Goal: Information Seeking & Learning: Learn about a topic

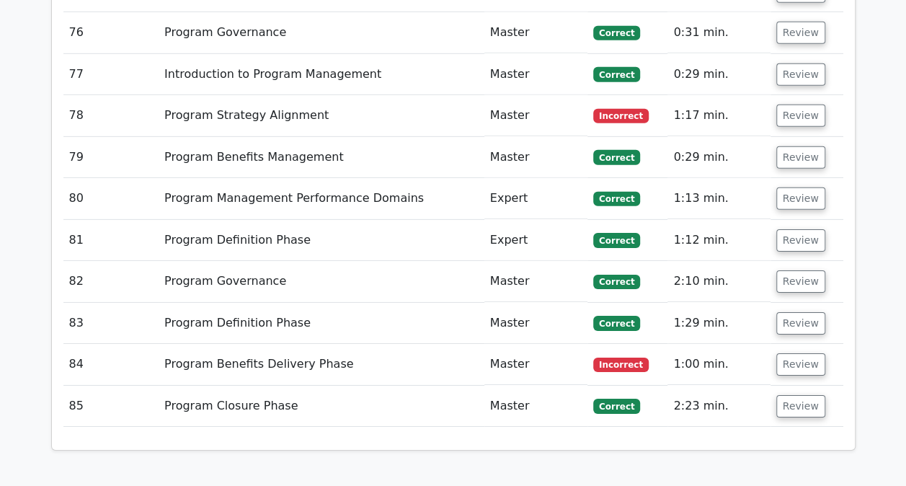
scroll to position [4978, 0]
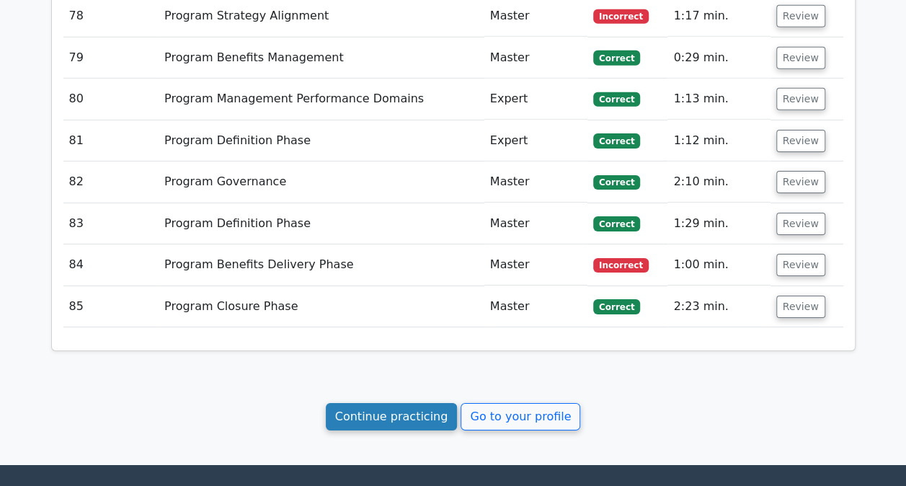
click at [402, 403] on link "Continue practicing" at bounding box center [392, 416] width 132 height 27
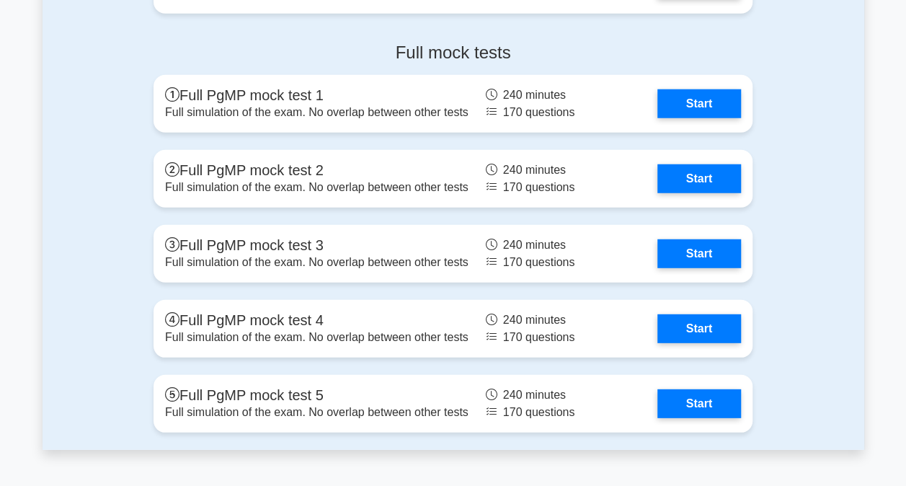
scroll to position [1887, 0]
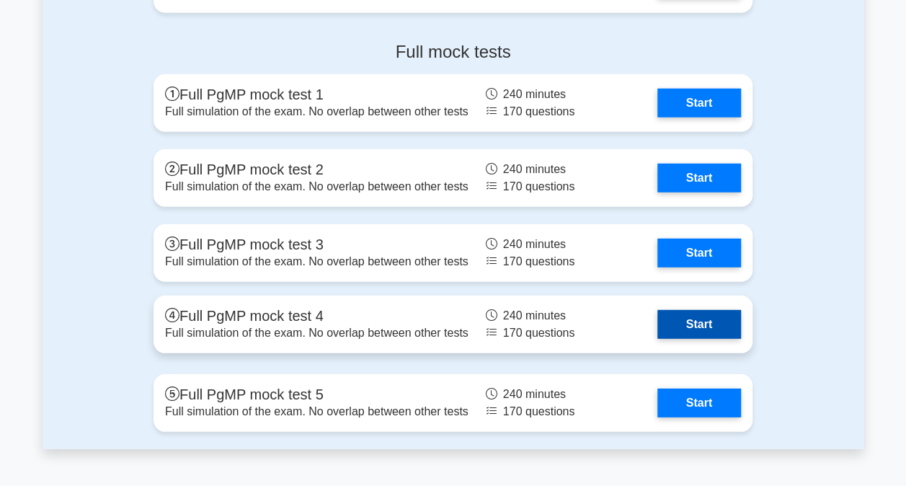
click at [708, 320] on link "Start" at bounding box center [700, 324] width 84 height 29
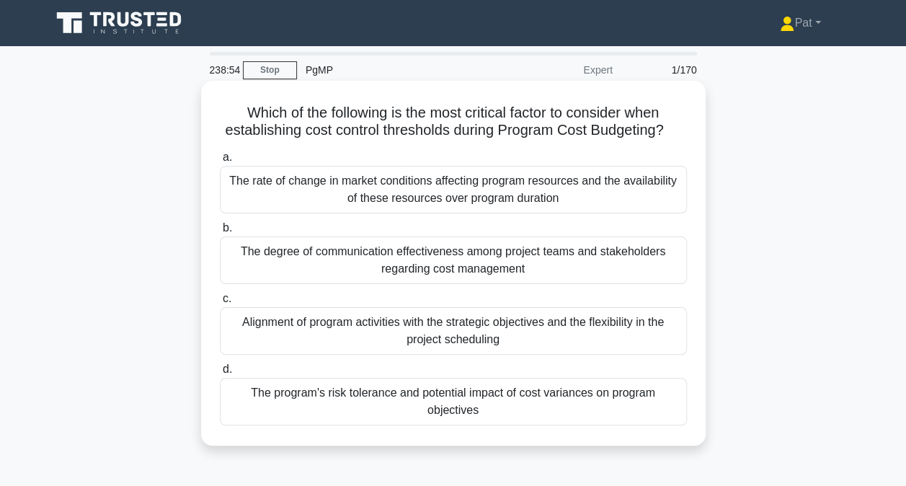
click at [398, 415] on div "The program's risk tolerance and potential impact of cost variances on program …" at bounding box center [453, 402] width 467 height 48
click at [220, 374] on input "d. The program's risk tolerance and potential impact of cost variances on progr…" at bounding box center [220, 369] width 0 height 9
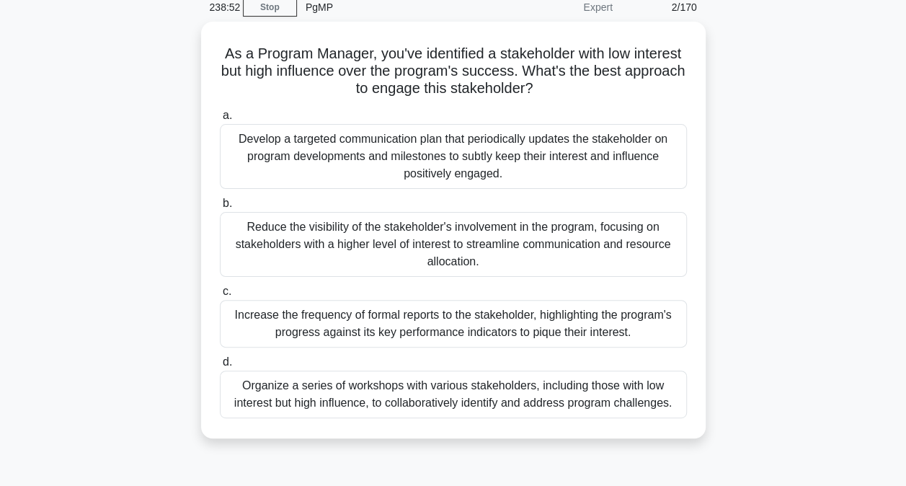
scroll to position [66, 0]
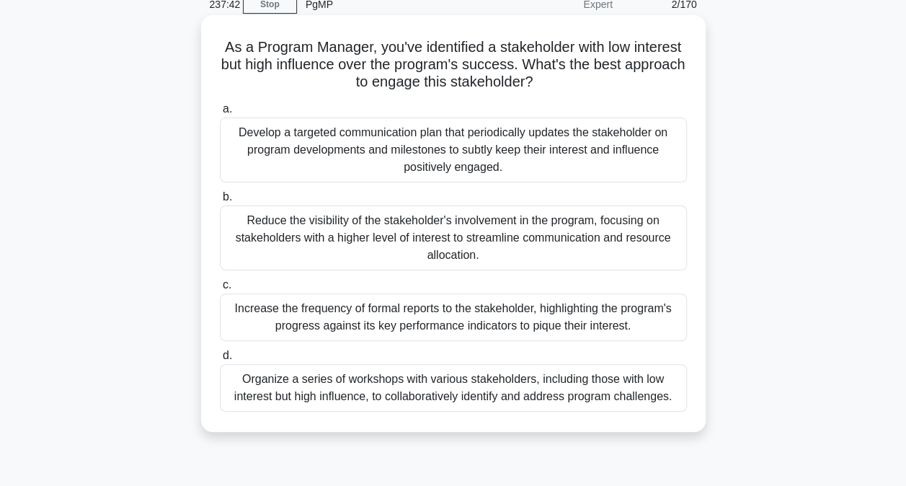
click at [331, 152] on div "Develop a targeted communication plan that periodically updates the stakeholder…" at bounding box center [453, 150] width 467 height 65
click at [220, 114] on input "a. Develop a targeted communication plan that periodically updates the stakehol…" at bounding box center [220, 109] width 0 height 9
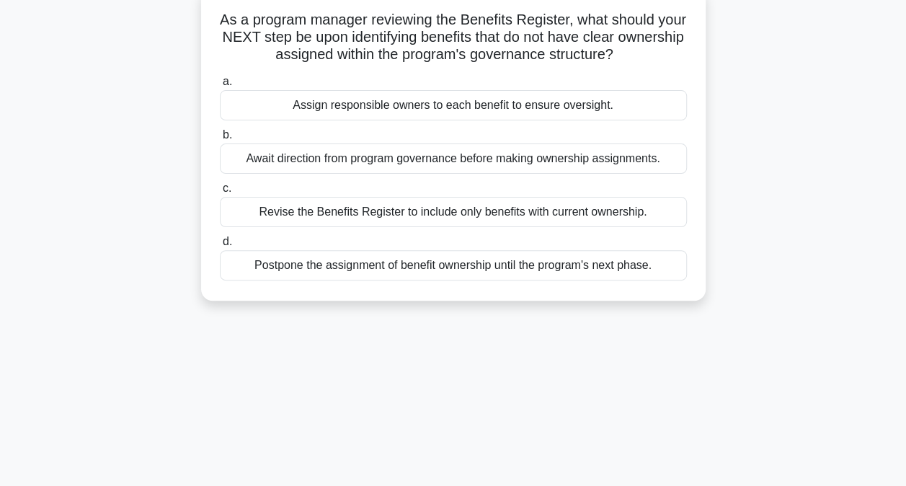
scroll to position [98, 0]
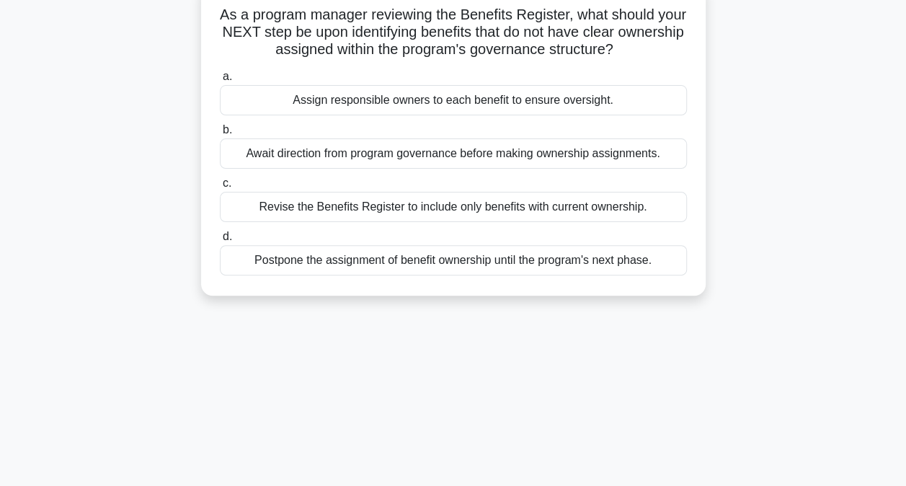
click at [420, 104] on div "Assign responsible owners to each benefit to ensure oversight." at bounding box center [453, 100] width 467 height 30
click at [220, 81] on input "a. Assign responsible owners to each benefit to ensure oversight." at bounding box center [220, 76] width 0 height 9
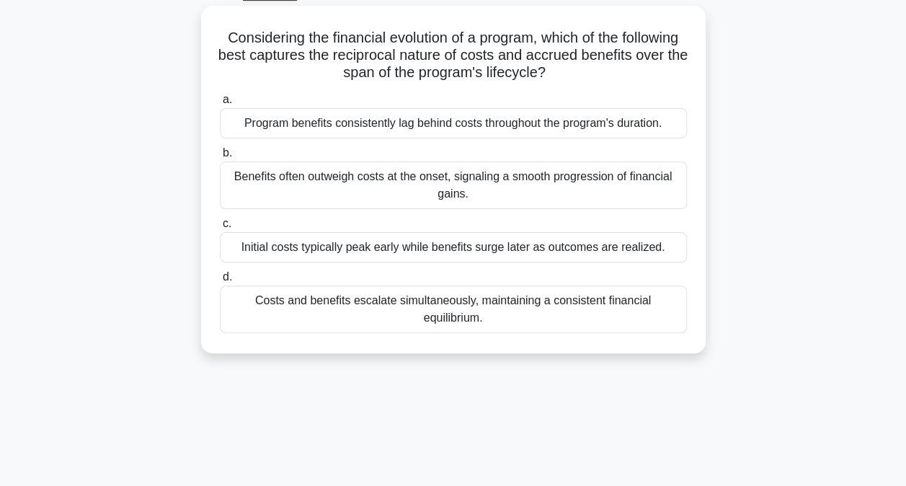
scroll to position [78, 0]
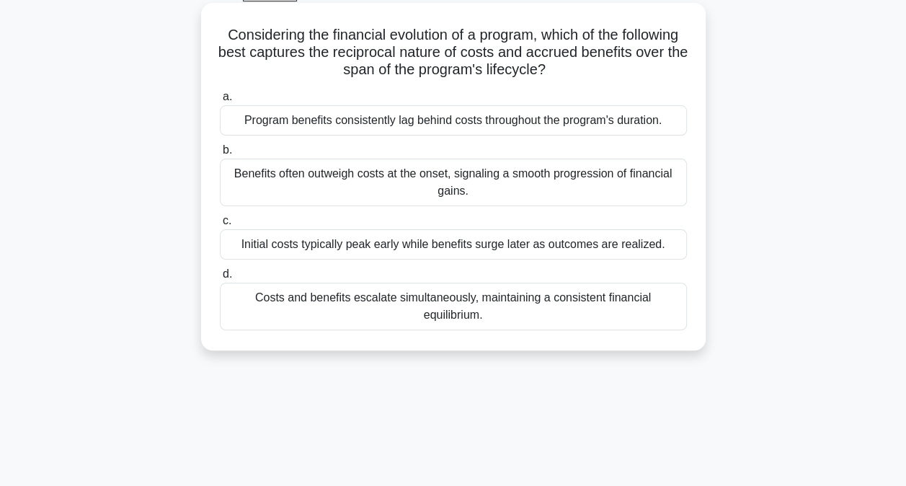
click at [296, 242] on div "Initial costs typically peak early while benefits surge later as outcomes are r…" at bounding box center [453, 244] width 467 height 30
click at [220, 226] on input "c. Initial costs typically peak early while benefits surge later as outcomes ar…" at bounding box center [220, 220] width 0 height 9
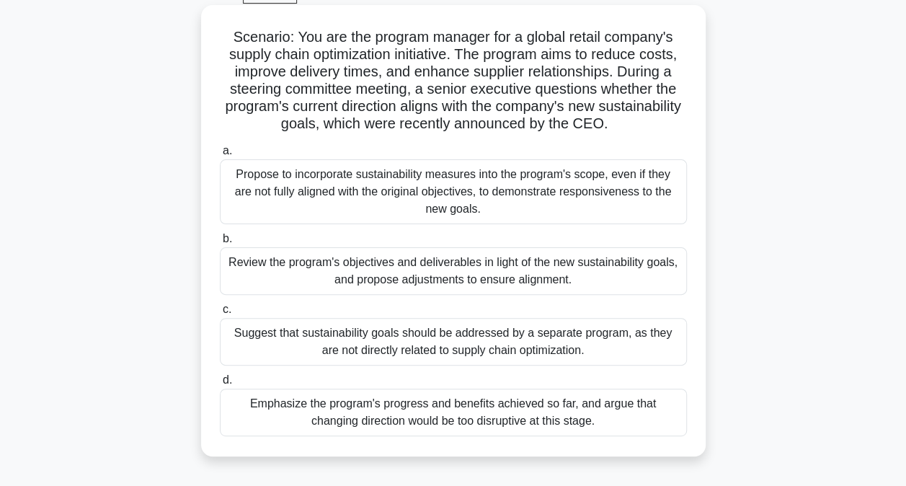
scroll to position [75, 0]
click at [301, 267] on div "Review the program's objectives and deliverables in light of the new sustainabi…" at bounding box center [453, 272] width 467 height 48
click at [220, 244] on input "b. Review the program's objectives and deliverables in light of the new sustain…" at bounding box center [220, 239] width 0 height 9
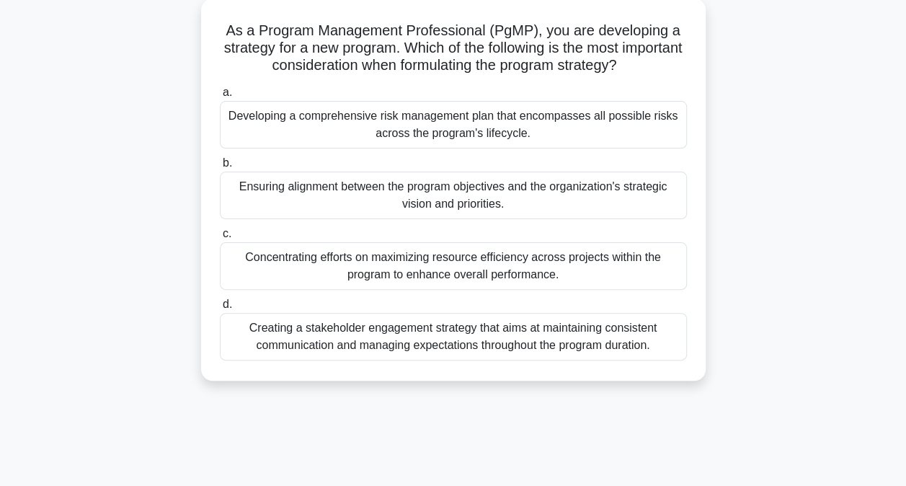
scroll to position [87, 0]
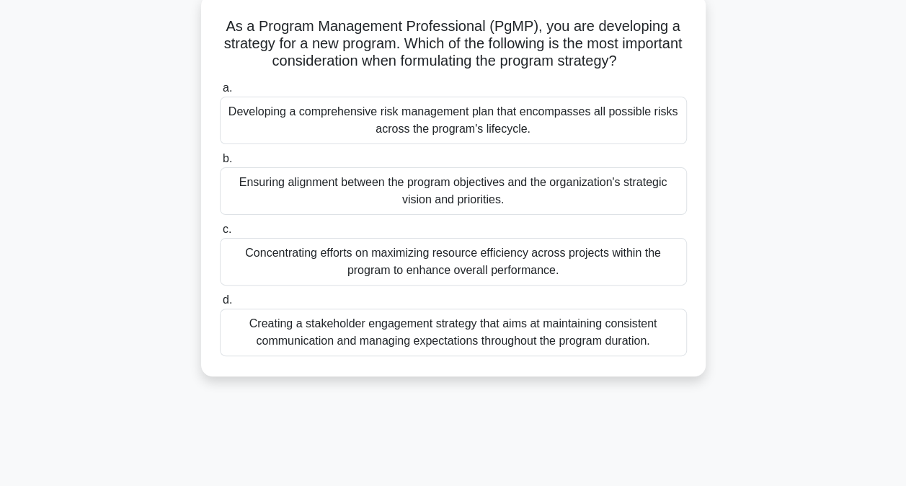
click at [325, 195] on div "Ensuring alignment between the program objectives and the organization's strate…" at bounding box center [453, 191] width 467 height 48
click at [220, 164] on input "b. Ensuring alignment between the program objectives and the organization's str…" at bounding box center [220, 158] width 0 height 9
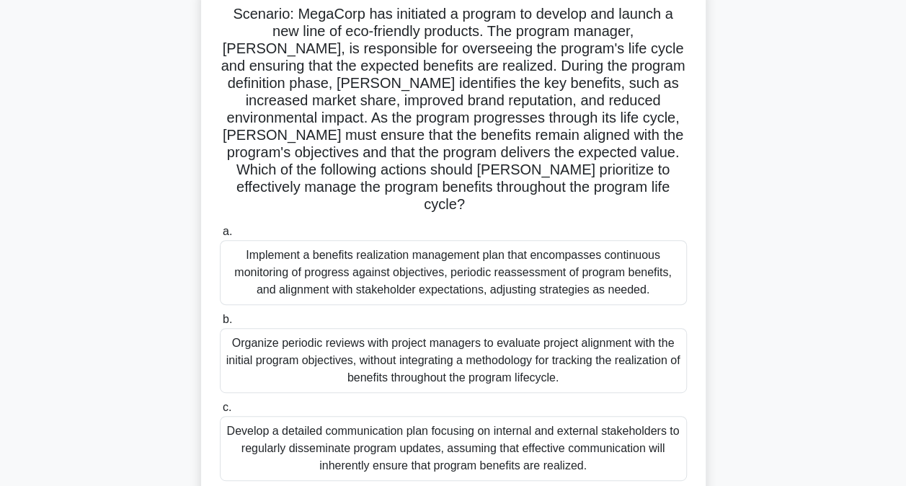
scroll to position [0, 0]
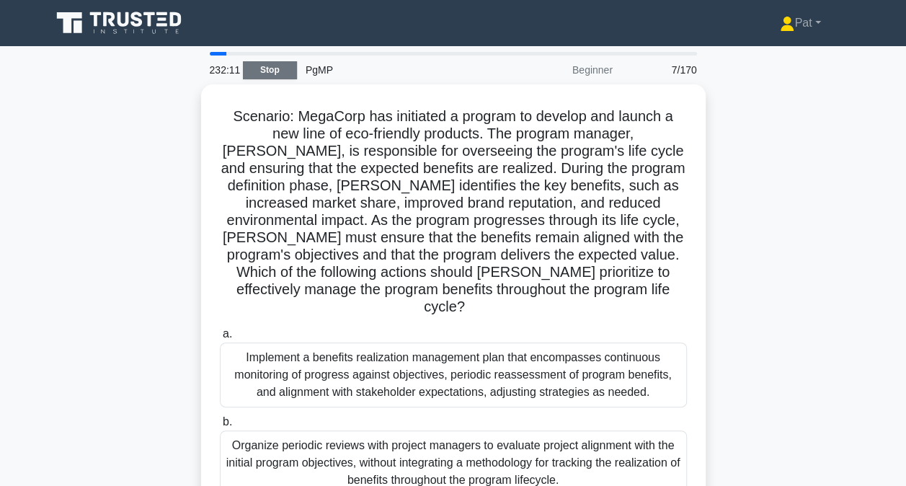
click at [264, 71] on link "Stop" at bounding box center [270, 70] width 54 height 18
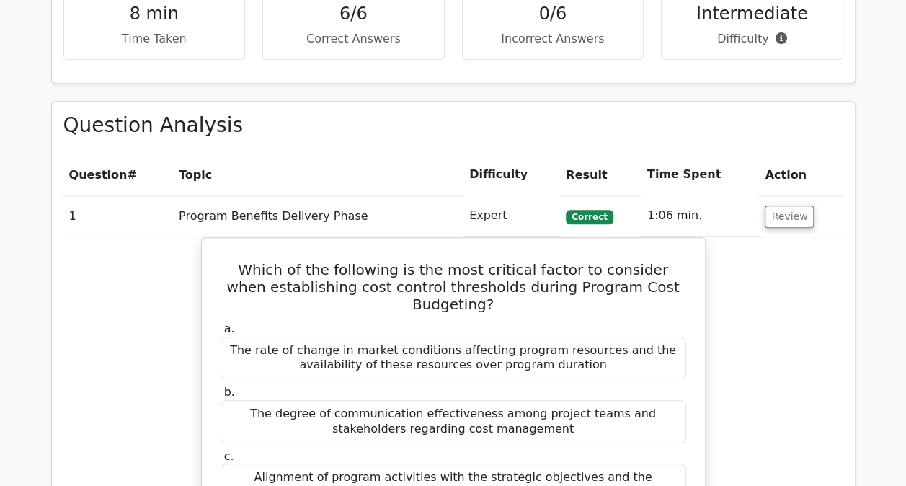
scroll to position [557, 0]
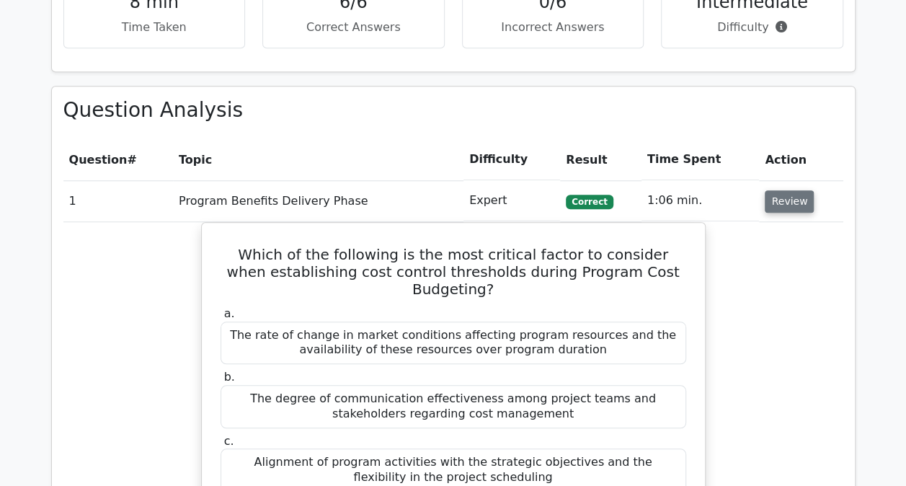
click at [792, 203] on button "Review" at bounding box center [789, 201] width 49 height 22
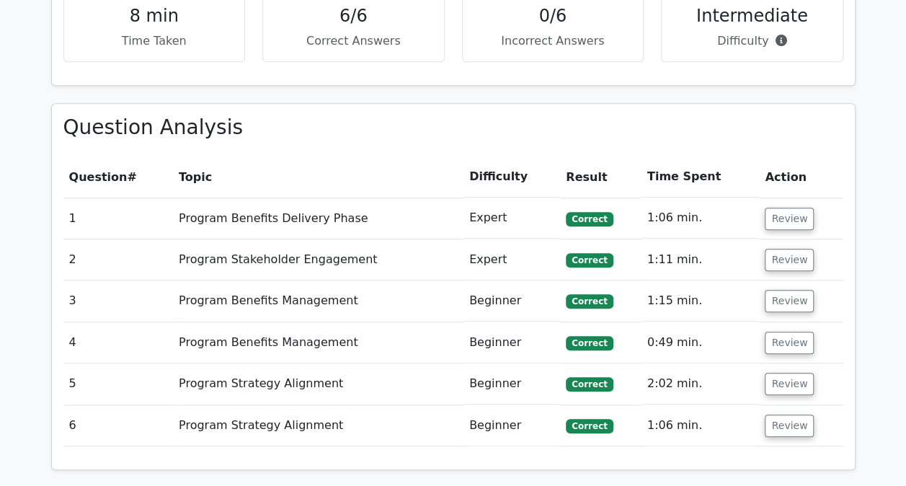
scroll to position [806, 0]
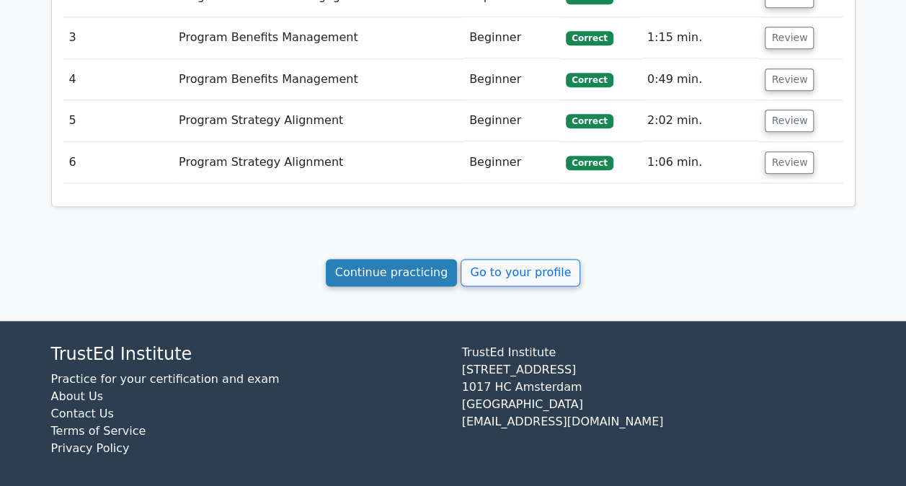
click at [394, 260] on link "Continue practicing" at bounding box center [392, 272] width 132 height 27
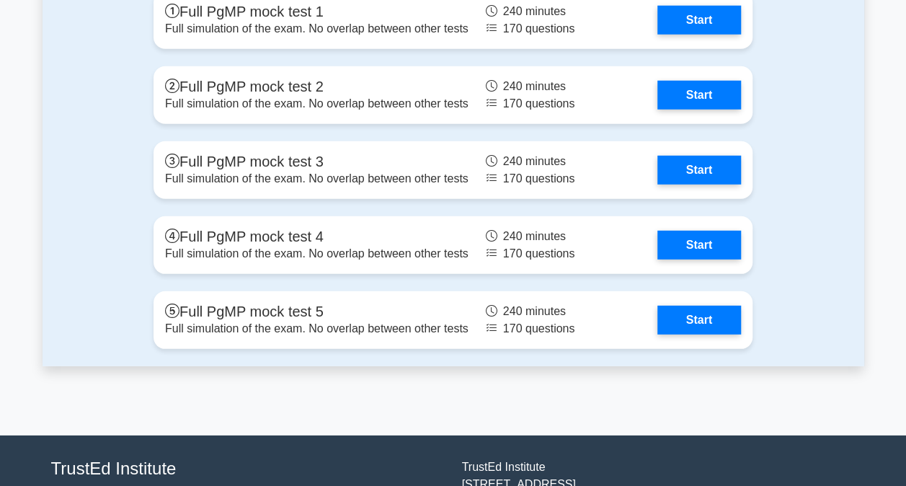
scroll to position [1971, 0]
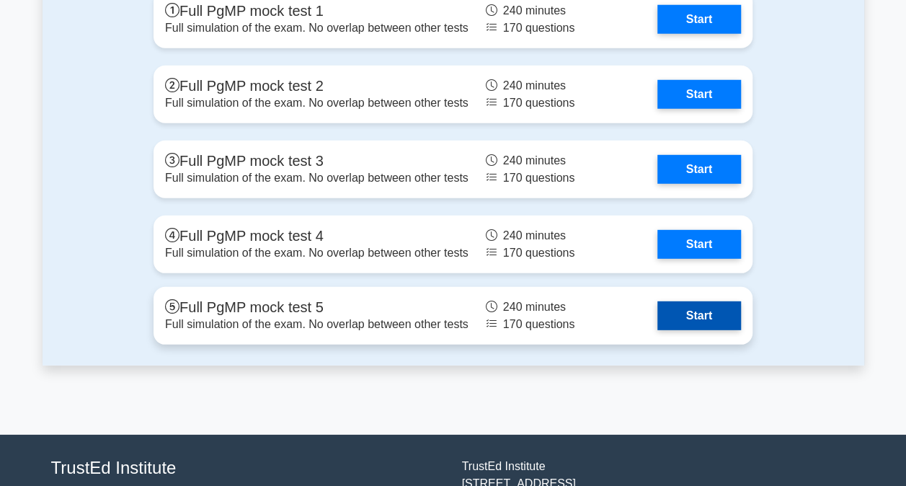
click at [658, 318] on link "Start" at bounding box center [700, 315] width 84 height 29
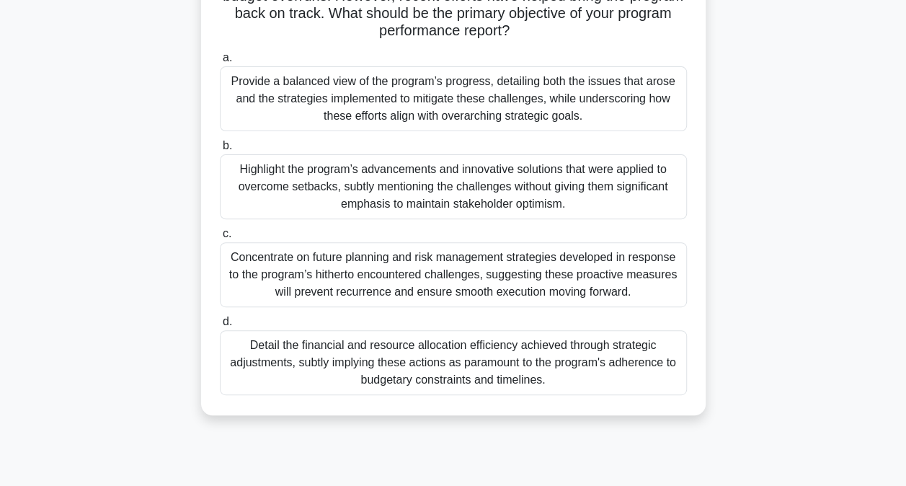
scroll to position [174, 0]
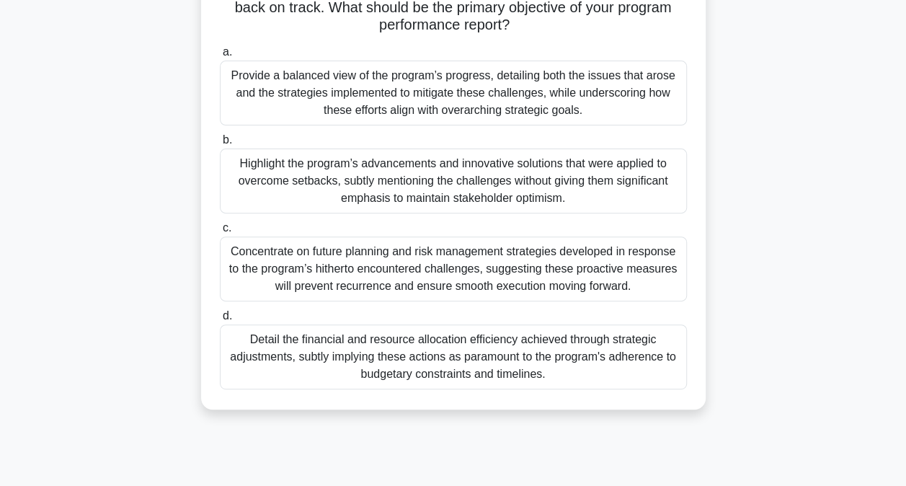
click at [431, 180] on div "Highlight the program’s advancements and innovative solutions that were applied…" at bounding box center [453, 181] width 467 height 65
click at [220, 145] on input "b. Highlight the program’s advancements and innovative solutions that were appl…" at bounding box center [220, 140] width 0 height 9
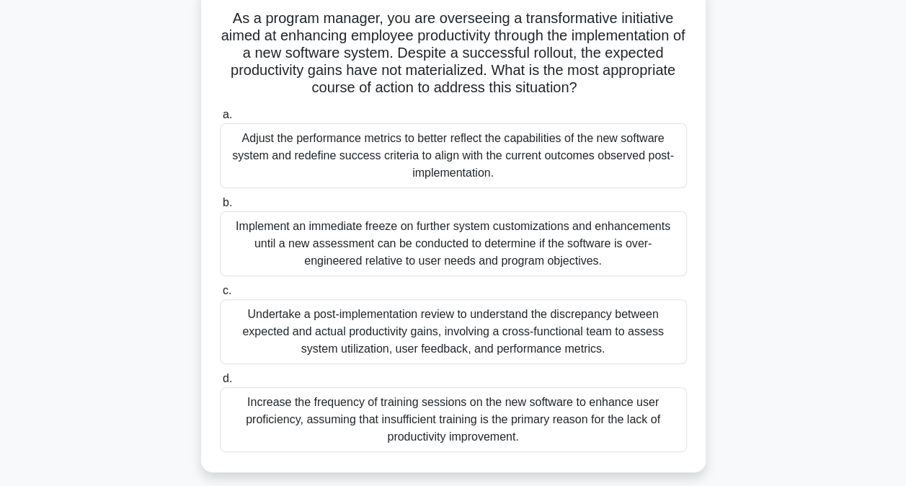
scroll to position [99, 0]
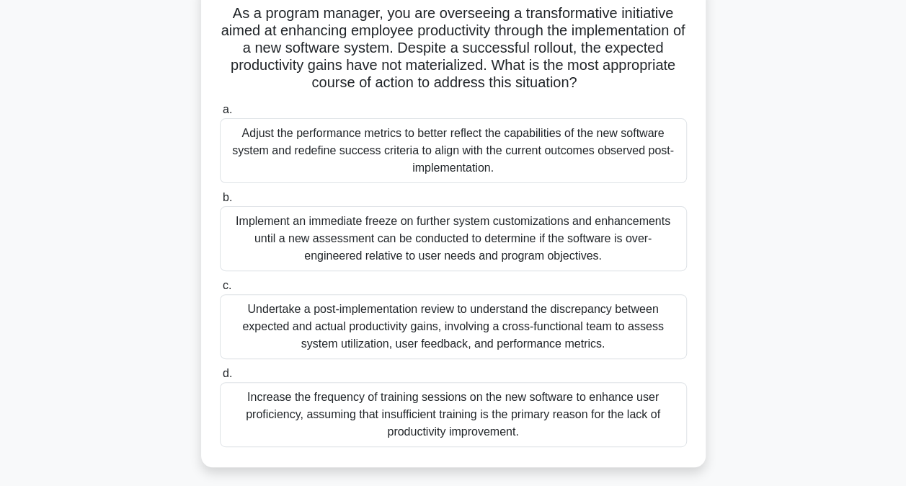
click at [371, 340] on div "Undertake a post-implementation review to understand the discrepancy between ex…" at bounding box center [453, 326] width 467 height 65
click at [220, 291] on input "c. Undertake a post-implementation review to understand the discrepancy between…" at bounding box center [220, 285] width 0 height 9
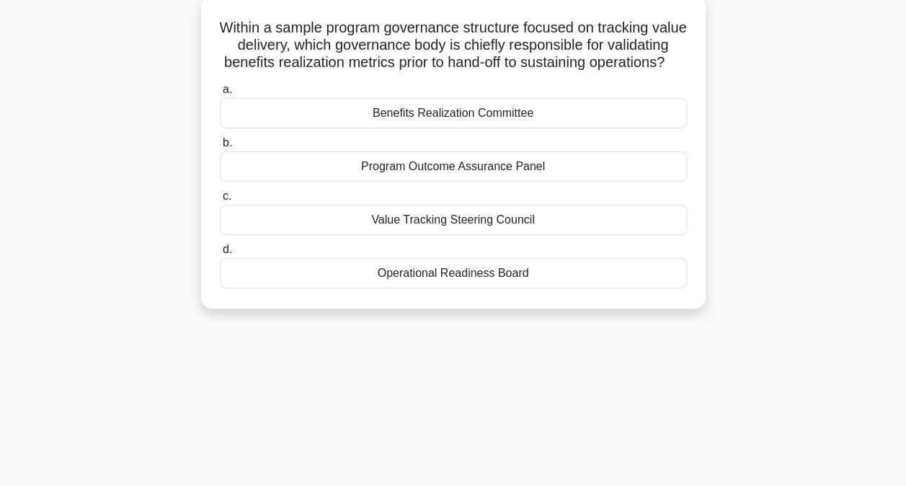
scroll to position [89, 0]
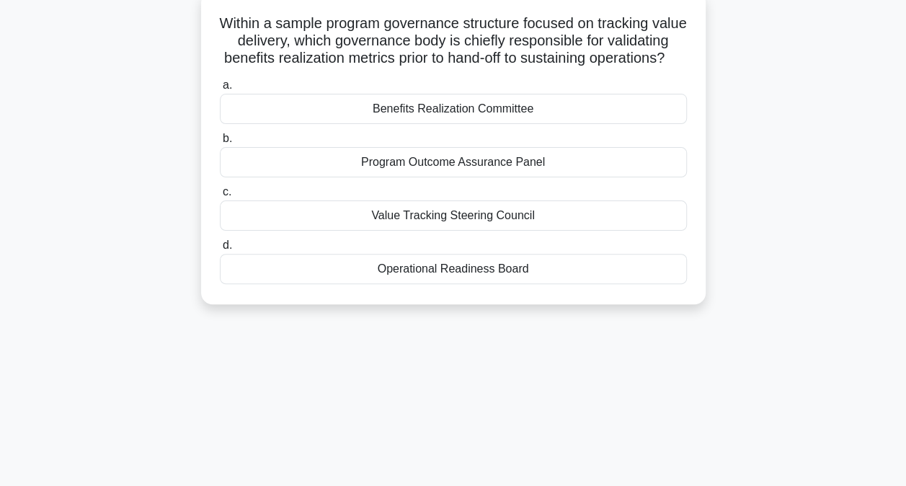
click at [518, 124] on div "Benefits Realization Committee" at bounding box center [453, 109] width 467 height 30
click at [220, 90] on input "a. Benefits Realization Committee" at bounding box center [220, 85] width 0 height 9
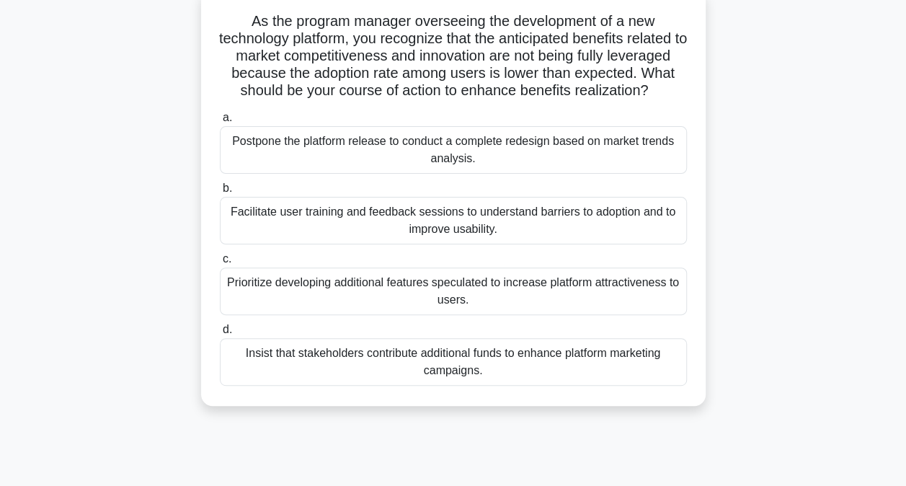
scroll to position [97, 0]
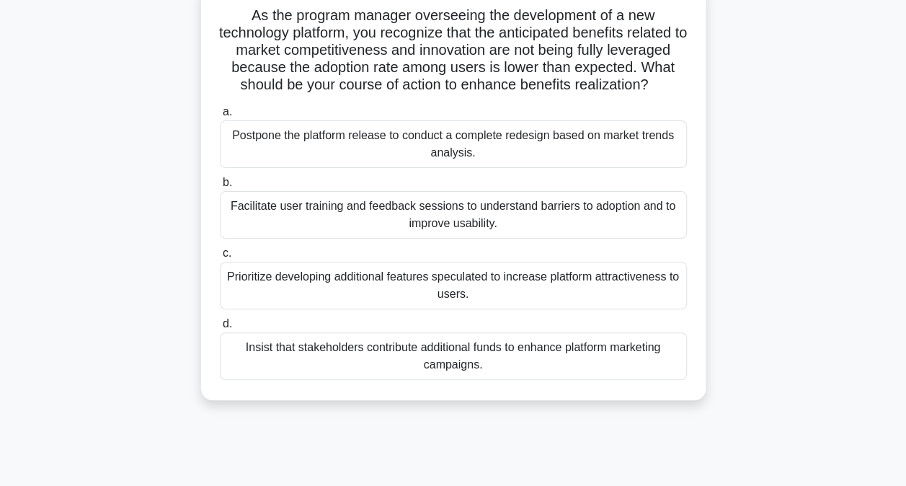
click at [318, 231] on div "Facilitate user training and feedback sessions to understand barriers to adopti…" at bounding box center [453, 215] width 467 height 48
click at [220, 187] on input "b. Facilitate user training and feedback sessions to understand barriers to ado…" at bounding box center [220, 182] width 0 height 9
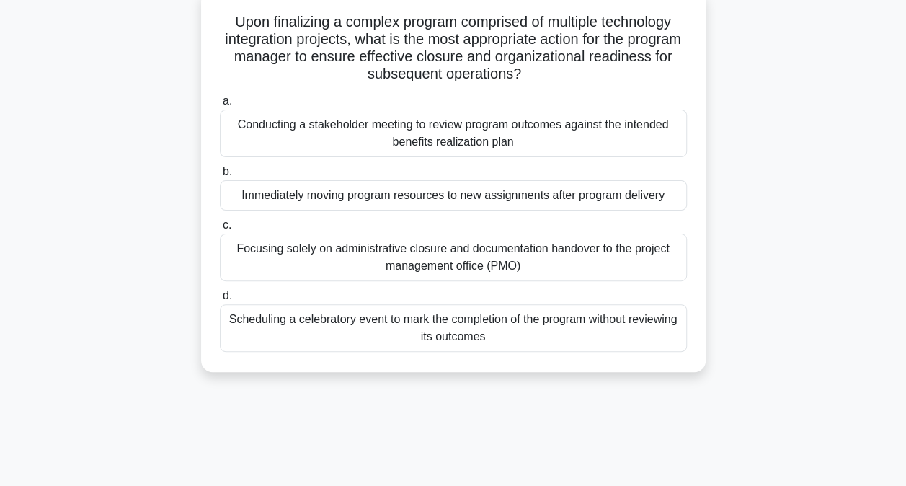
scroll to position [97, 0]
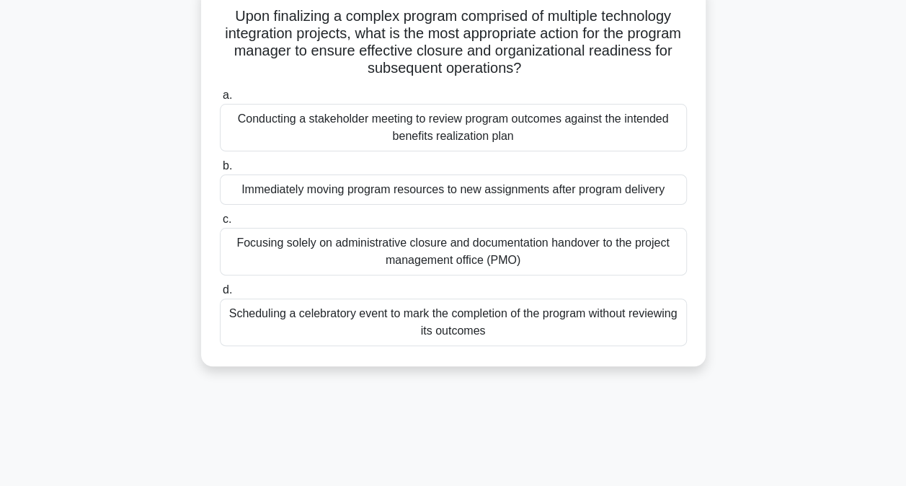
click at [336, 131] on div "Conducting a stakeholder meeting to review program outcomes against the intende…" at bounding box center [453, 128] width 467 height 48
click at [220, 100] on input "a. Conducting a stakeholder meeting to review program outcomes against the inte…" at bounding box center [220, 95] width 0 height 9
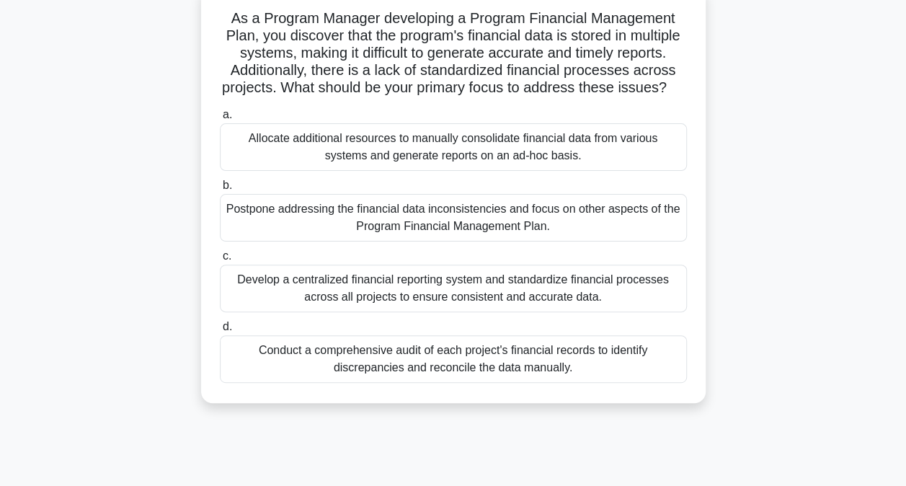
scroll to position [99, 0]
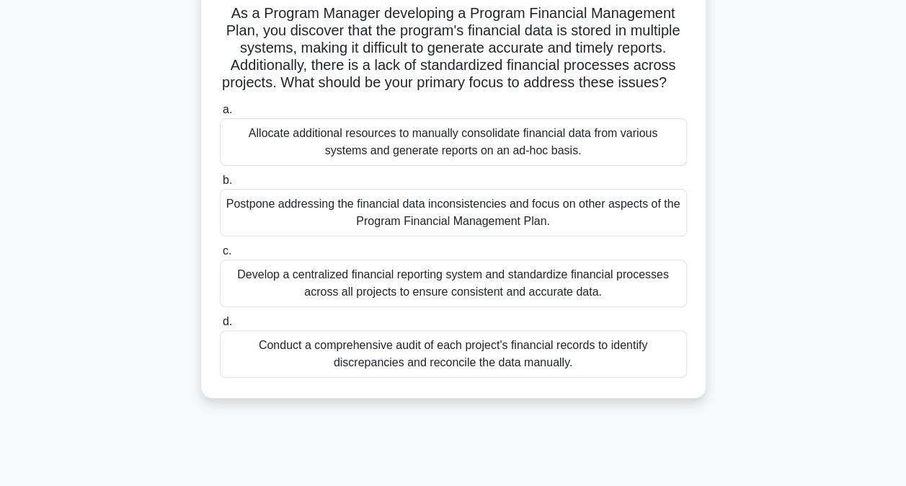
click at [438, 303] on div "Develop a centralized financial reporting system and standardize financial proc…" at bounding box center [453, 284] width 467 height 48
click at [220, 256] on input "c. Develop a centralized financial reporting system and standardize financial p…" at bounding box center [220, 251] width 0 height 9
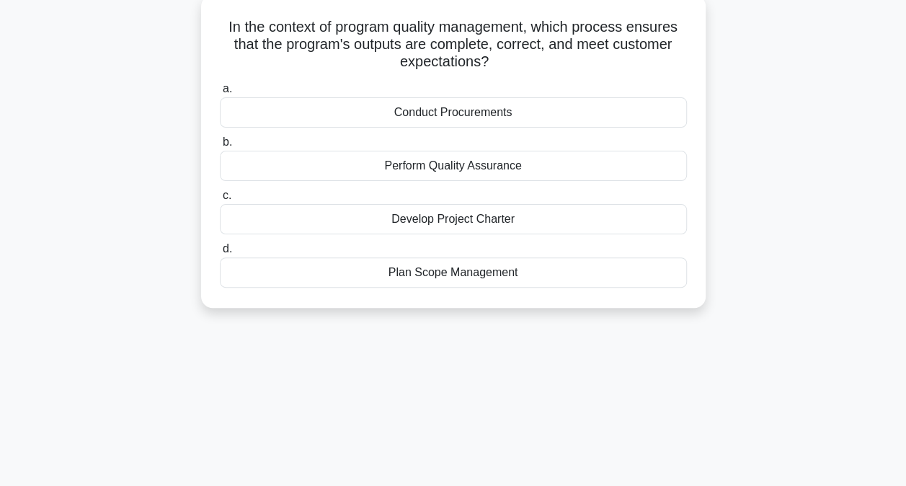
scroll to position [90, 0]
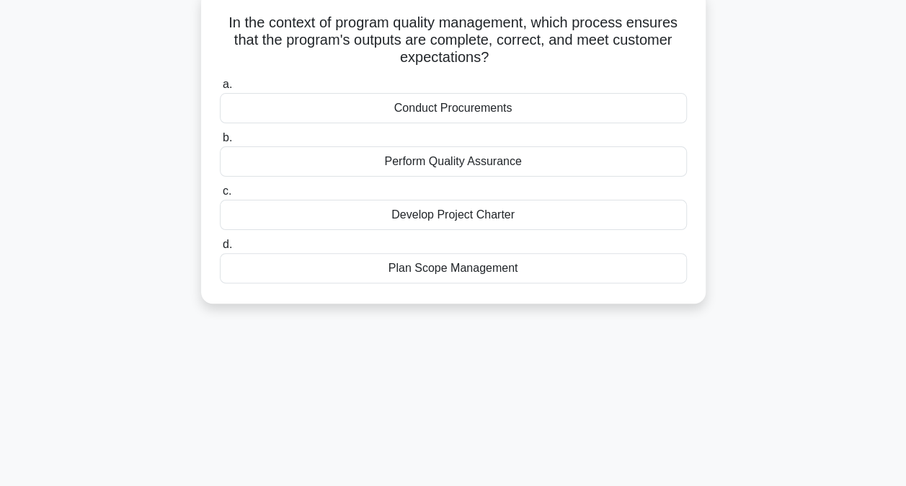
click at [462, 164] on div "Perform Quality Assurance" at bounding box center [453, 161] width 467 height 30
click at [220, 143] on input "b. Perform Quality Assurance" at bounding box center [220, 137] width 0 height 9
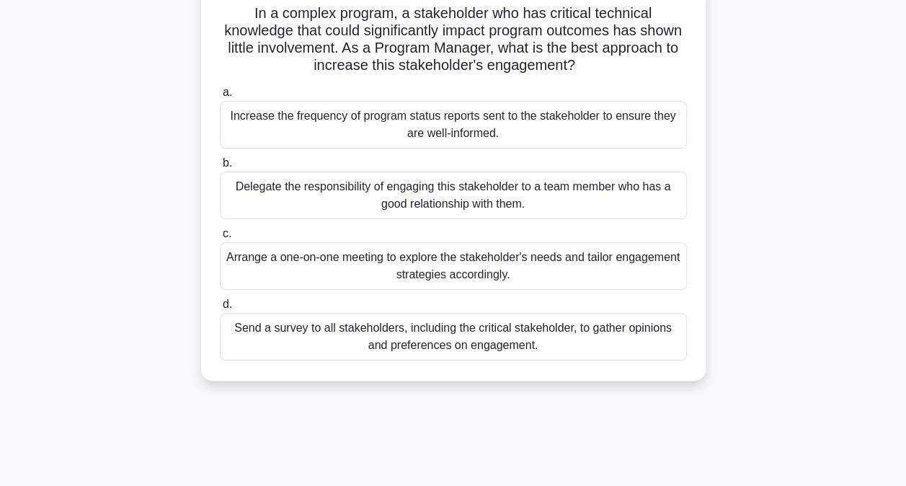
scroll to position [105, 0]
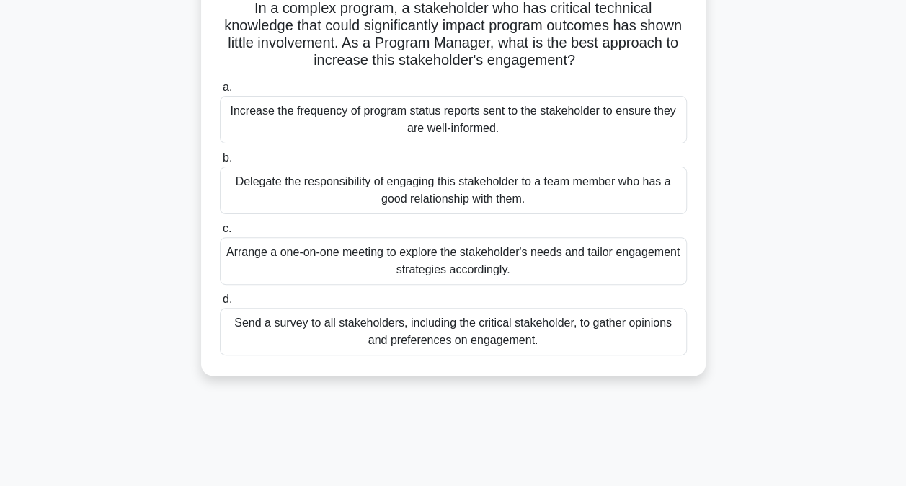
click at [467, 255] on div "Arrange a one-on-one meeting to explore the stakeholder's needs and tailor enga…" at bounding box center [453, 261] width 467 height 48
click at [220, 234] on input "c. Arrange a one-on-one meeting to explore the stakeholder's needs and tailor e…" at bounding box center [220, 228] width 0 height 9
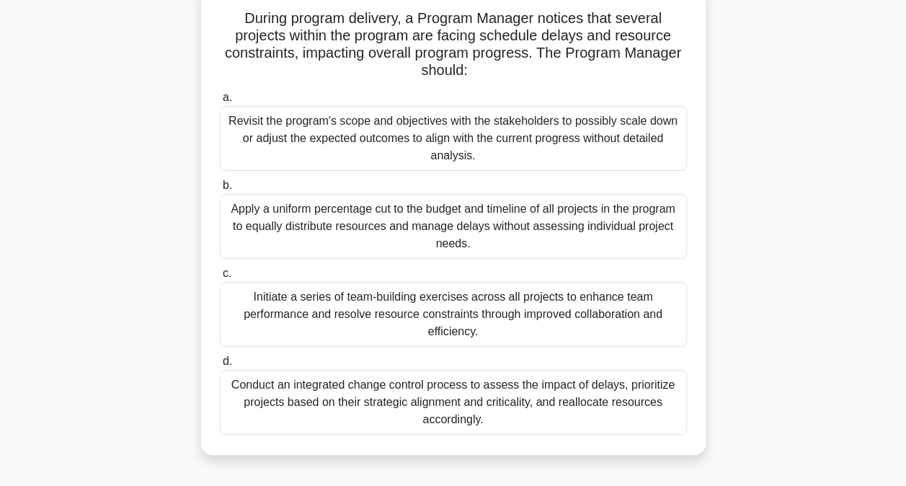
scroll to position [99, 0]
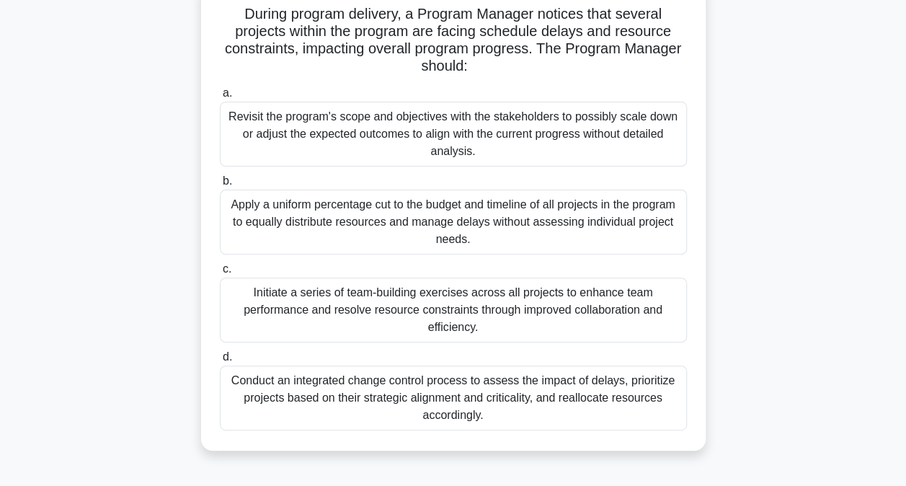
click at [285, 394] on div "Conduct an integrated change control process to assess the impact of delays, pr…" at bounding box center [453, 398] width 467 height 65
click at [220, 362] on input "d. Conduct an integrated change control process to assess the impact of delays,…" at bounding box center [220, 357] width 0 height 9
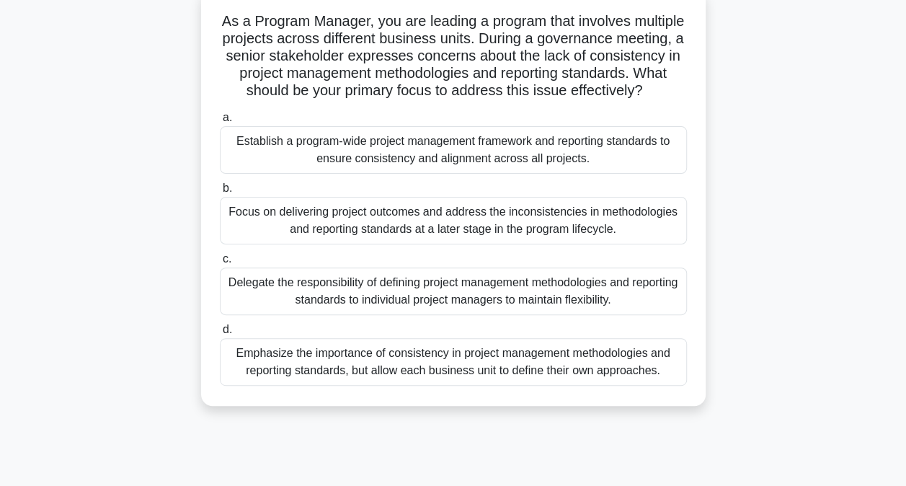
scroll to position [96, 0]
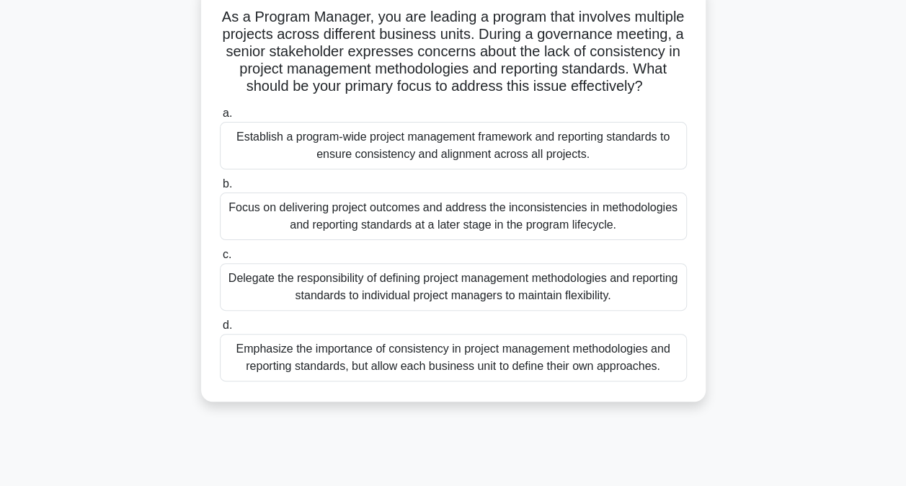
click at [414, 169] on div "Establish a program-wide project management framework and reporting standards t…" at bounding box center [453, 146] width 467 height 48
click at [220, 118] on input "a. Establish a program-wide project management framework and reporting standard…" at bounding box center [220, 113] width 0 height 9
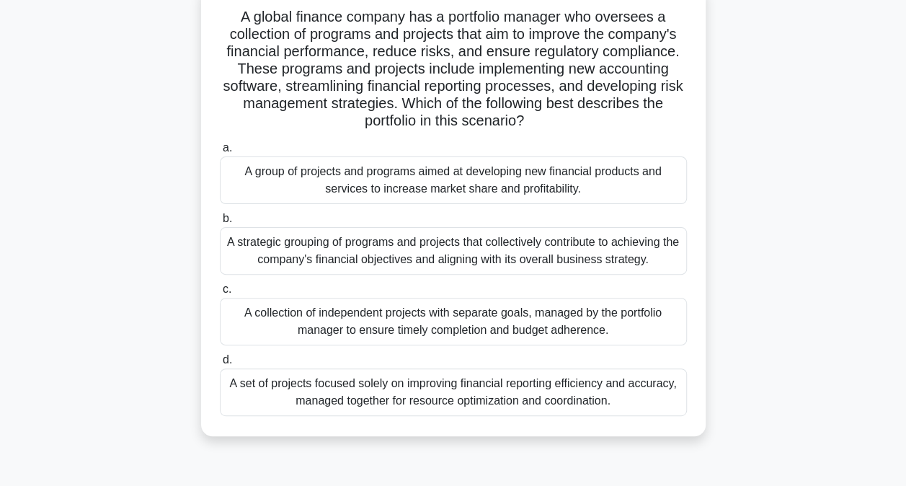
scroll to position [100, 0]
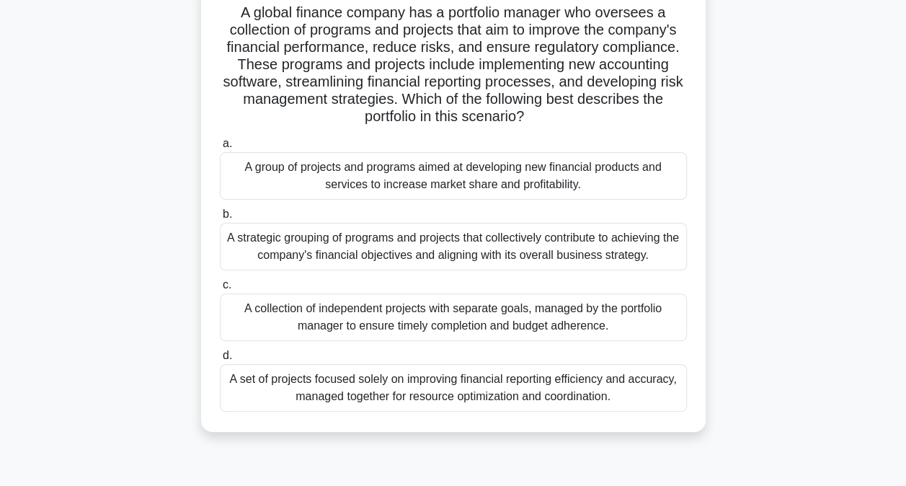
click at [320, 250] on div "A strategic grouping of programs and projects that collectively contribute to a…" at bounding box center [453, 247] width 467 height 48
click at [220, 219] on input "b. A strategic grouping of programs and projects that collectively contribute t…" at bounding box center [220, 214] width 0 height 9
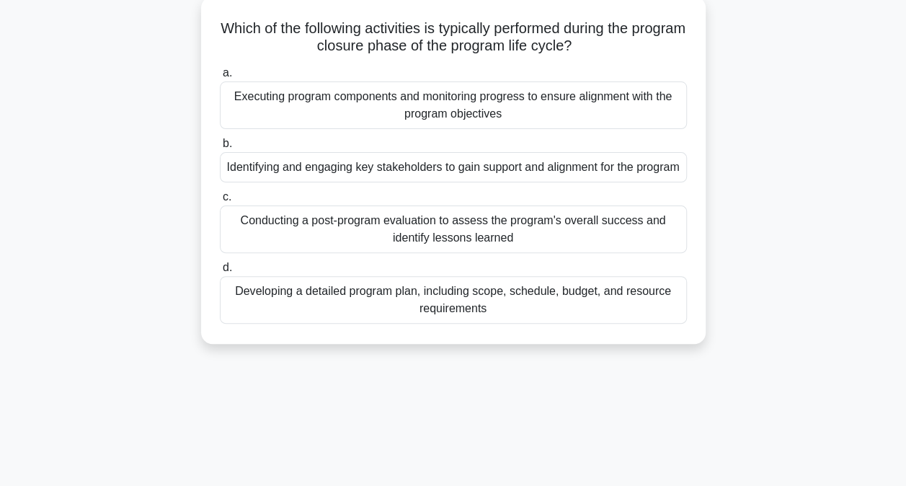
scroll to position [89, 0]
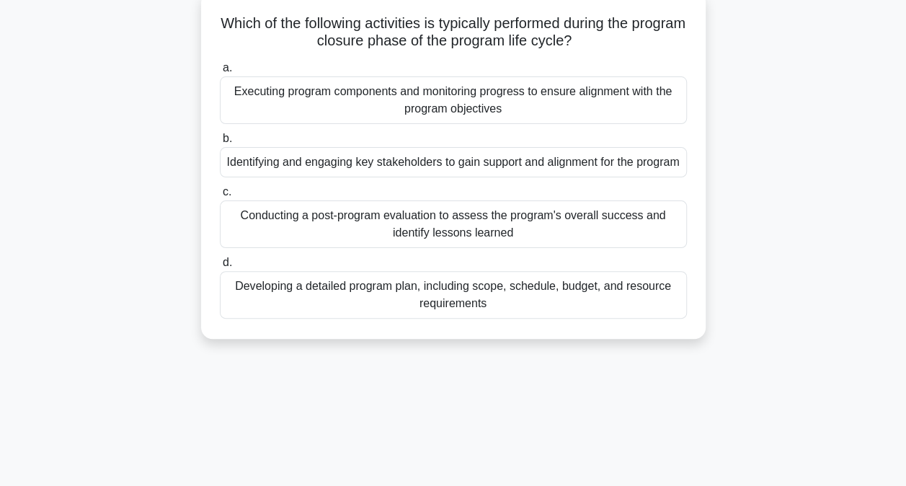
click at [405, 247] on div "Conducting a post-program evaluation to assess the program's overall success an…" at bounding box center [453, 224] width 467 height 48
click at [220, 197] on input "c. Conducting a post-program evaluation to assess the program's overall success…" at bounding box center [220, 191] width 0 height 9
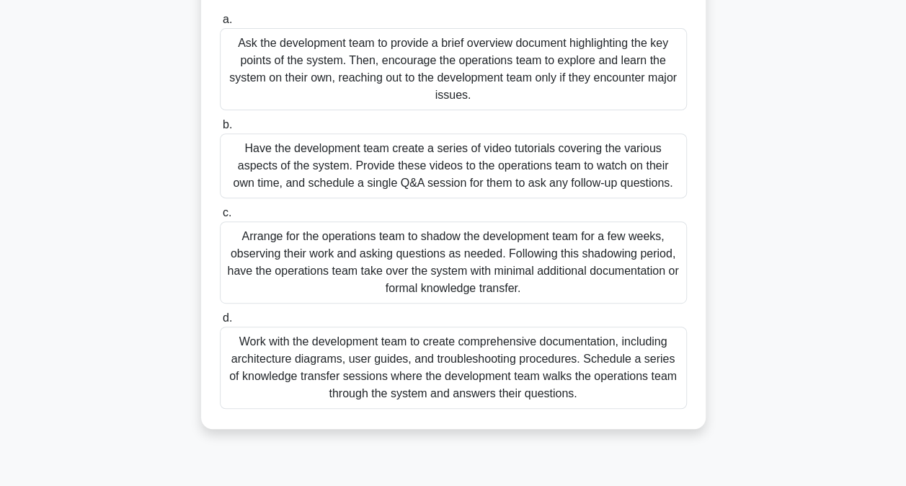
scroll to position [233, 0]
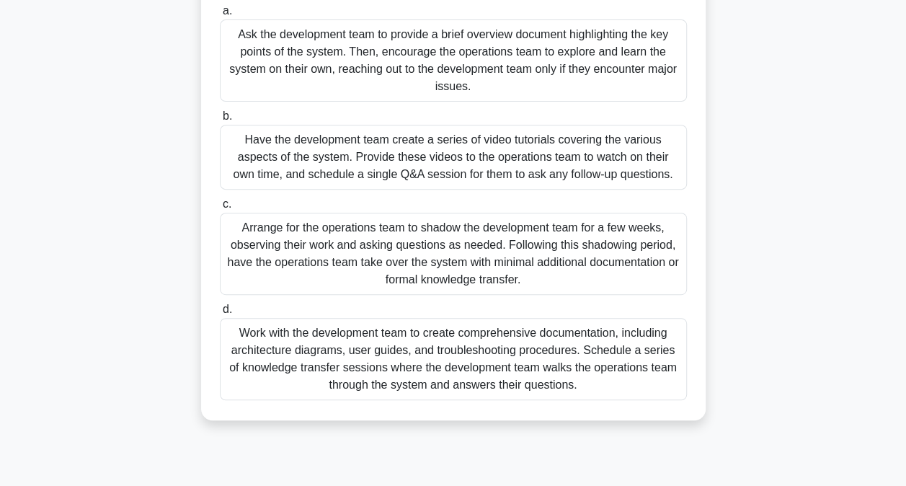
click at [448, 358] on div "Work with the development team to create comprehensive documentation, including…" at bounding box center [453, 359] width 467 height 82
click at [220, 314] on input "d. Work with the development team to create comprehensive documentation, includ…" at bounding box center [220, 309] width 0 height 9
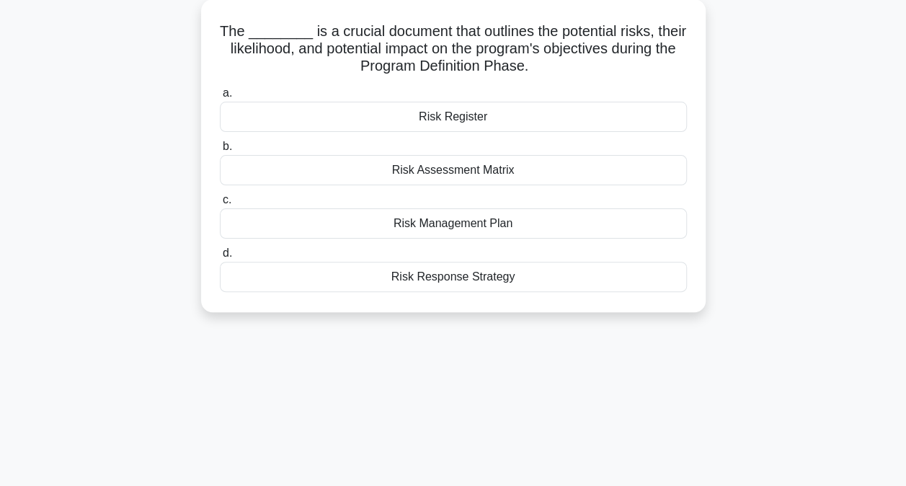
scroll to position [87, 0]
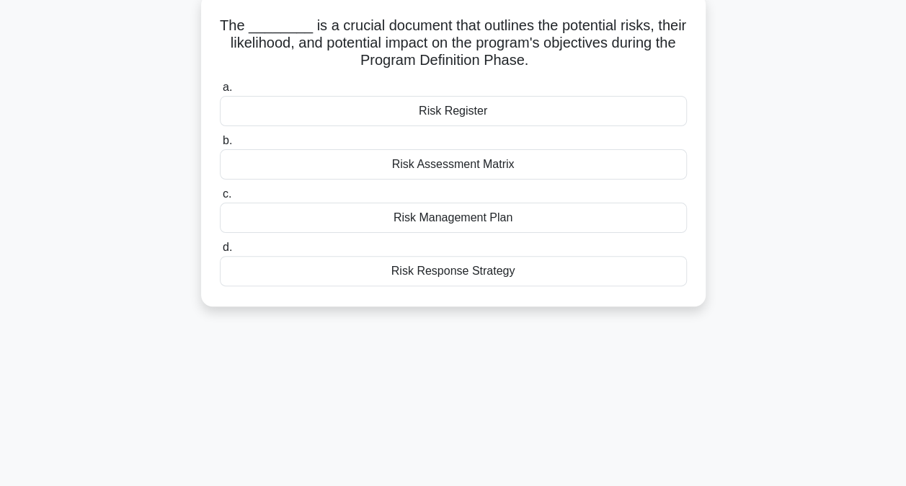
click at [495, 112] on div "Risk Register" at bounding box center [453, 111] width 467 height 30
click at [220, 92] on input "a. Risk Register" at bounding box center [220, 87] width 0 height 9
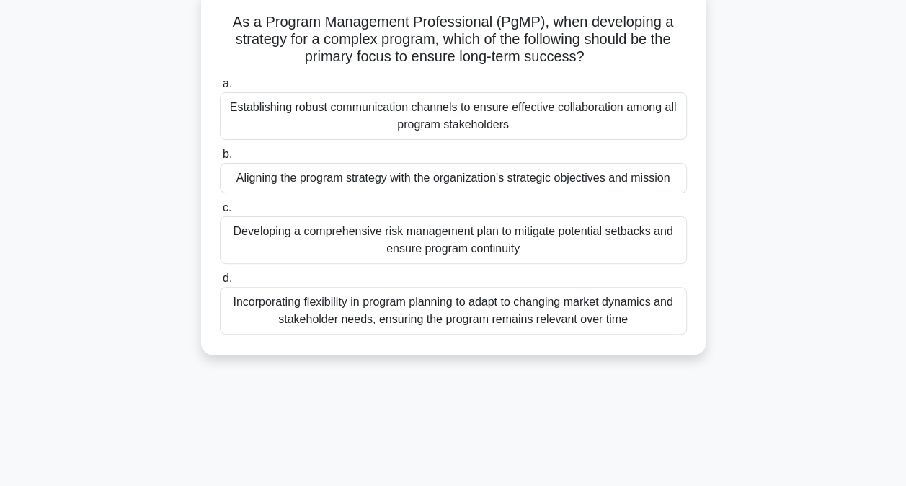
scroll to position [95, 0]
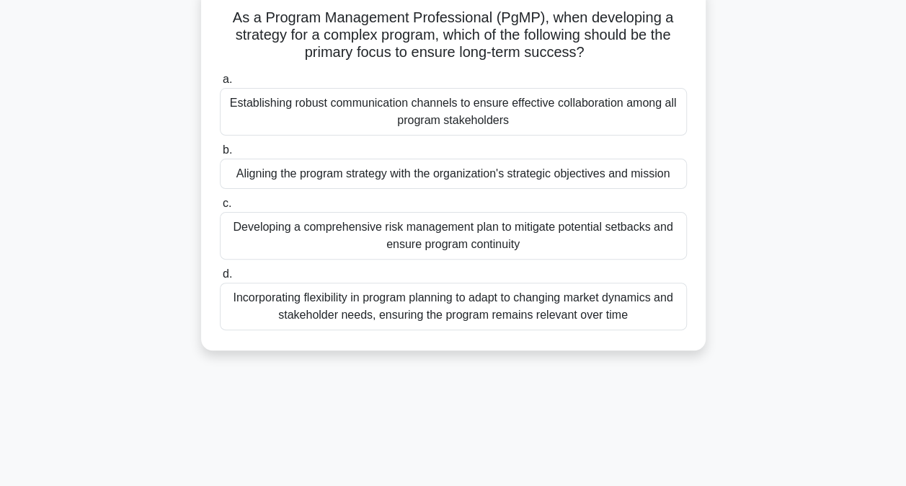
click at [470, 123] on div "Establishing robust communication channels to ensure effective collaboration am…" at bounding box center [453, 112] width 467 height 48
click at [220, 84] on input "a. Establishing robust communication channels to ensure effective collaboration…" at bounding box center [220, 79] width 0 height 9
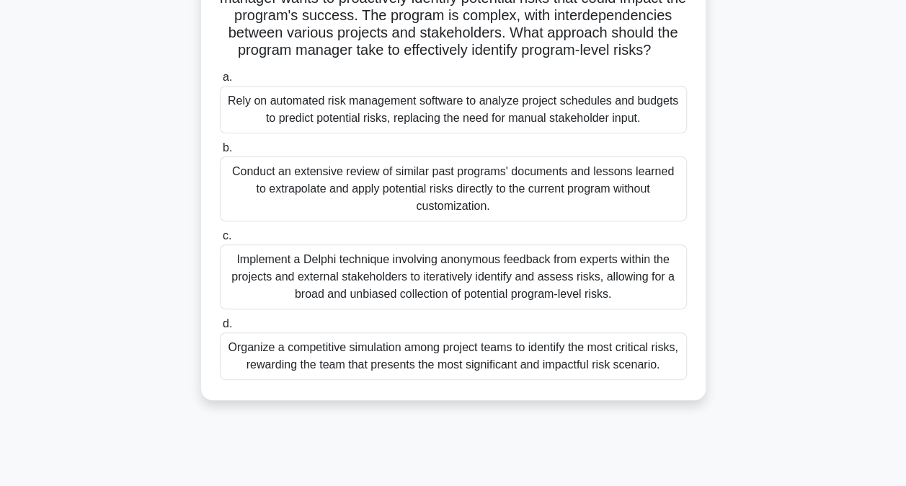
scroll to position [154, 0]
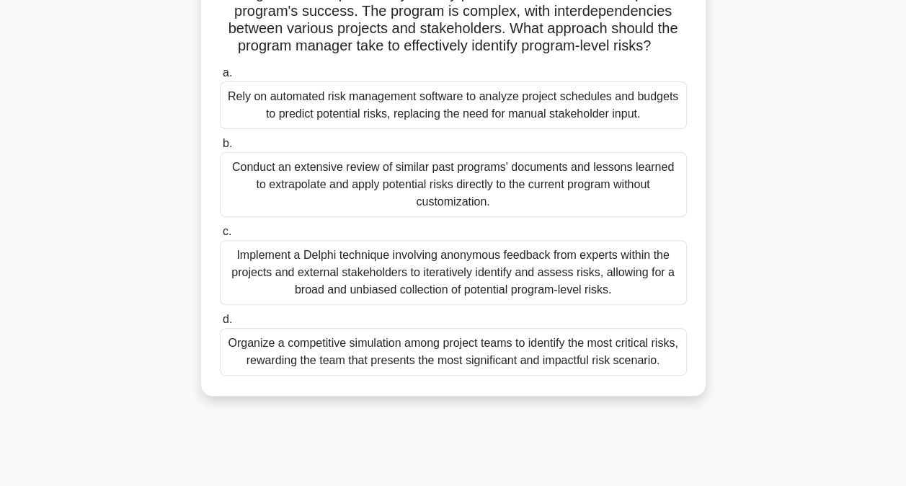
click at [407, 293] on div "Implement a Delphi technique involving anonymous feedback from experts within t…" at bounding box center [453, 272] width 467 height 65
click at [220, 236] on input "c. Implement a Delphi technique involving anonymous feedback from experts withi…" at bounding box center [220, 231] width 0 height 9
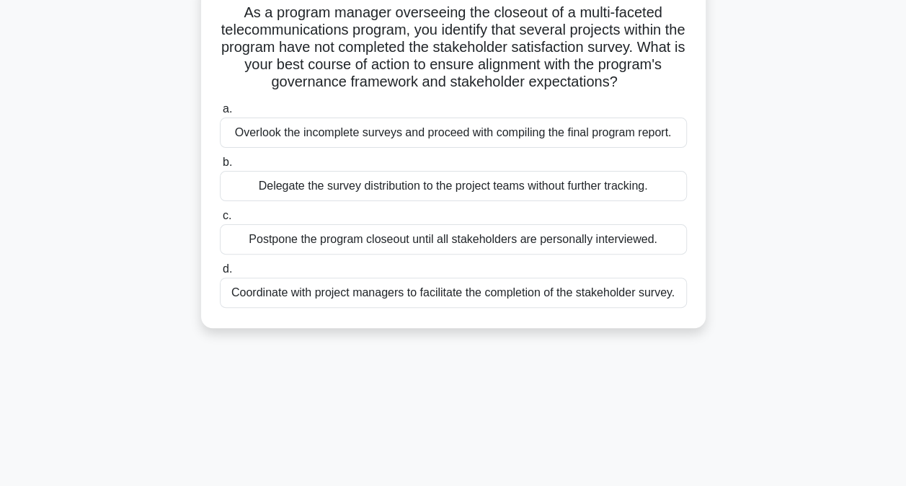
scroll to position [105, 0]
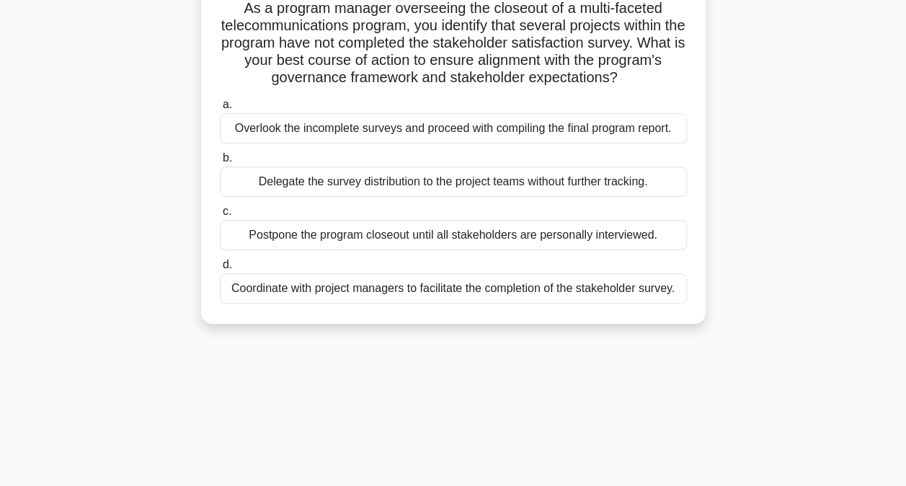
click at [371, 294] on div "Coordinate with project managers to facilitate the completion of the stakeholde…" at bounding box center [453, 288] width 467 height 30
click at [220, 270] on input "d. Coordinate with project managers to facilitate the completion of the stakeho…" at bounding box center [220, 264] width 0 height 9
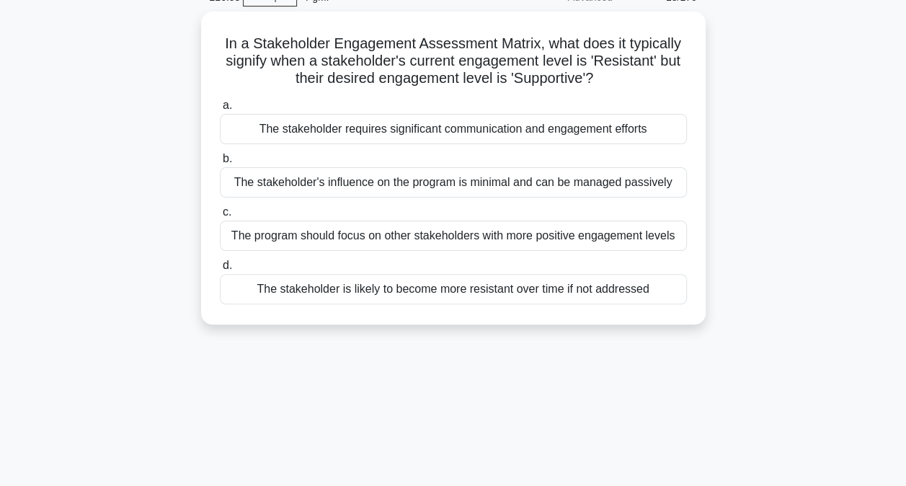
scroll to position [76, 0]
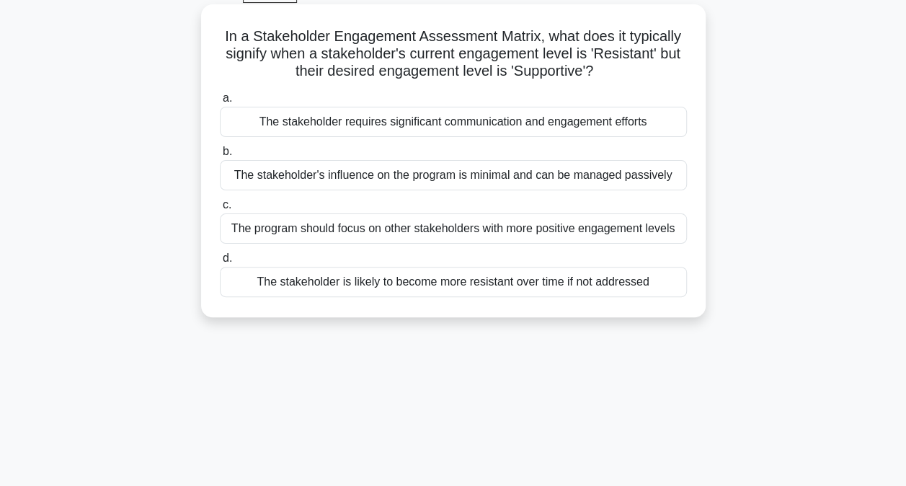
click at [453, 130] on div "The stakeholder requires significant communication and engagement efforts" at bounding box center [453, 122] width 467 height 30
click at [220, 103] on input "a. The stakeholder requires significant communication and engagement efforts" at bounding box center [220, 98] width 0 height 9
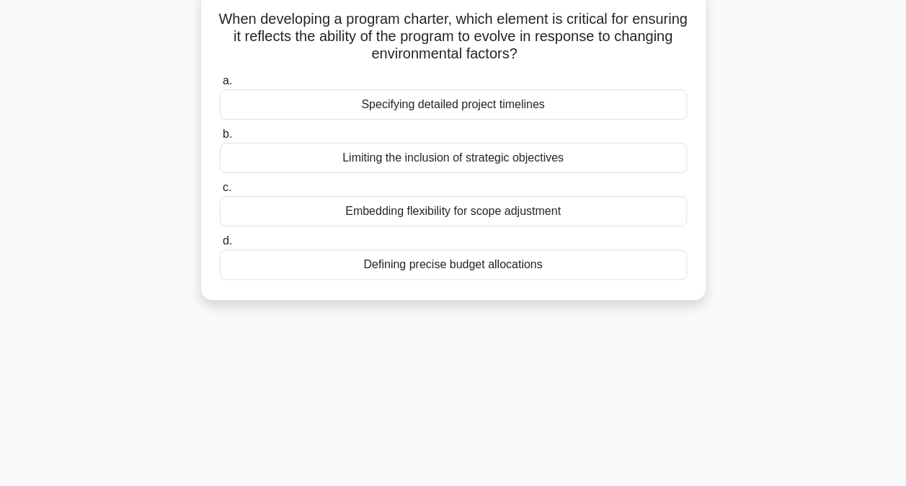
scroll to position [99, 0]
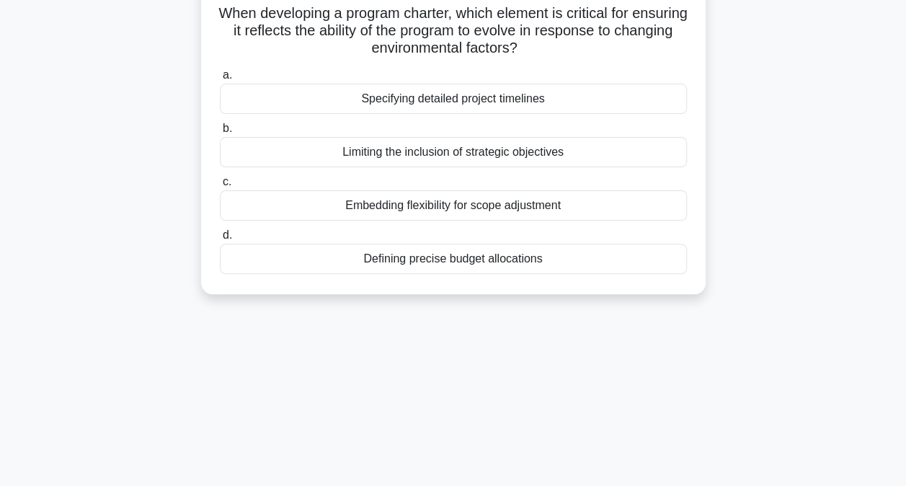
click at [502, 157] on div "Limiting the inclusion of strategic objectives" at bounding box center [453, 152] width 467 height 30
click at [220, 133] on input "b. Limiting the inclusion of strategic objectives" at bounding box center [220, 128] width 0 height 9
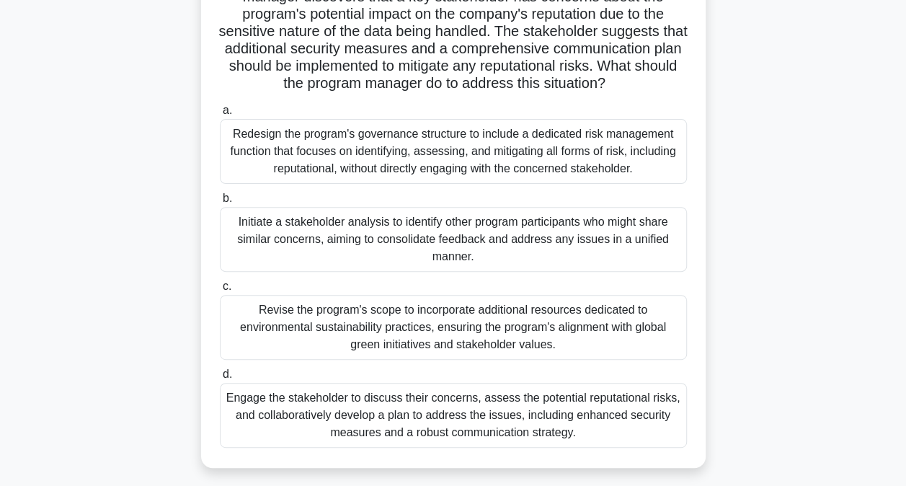
scroll to position [138, 0]
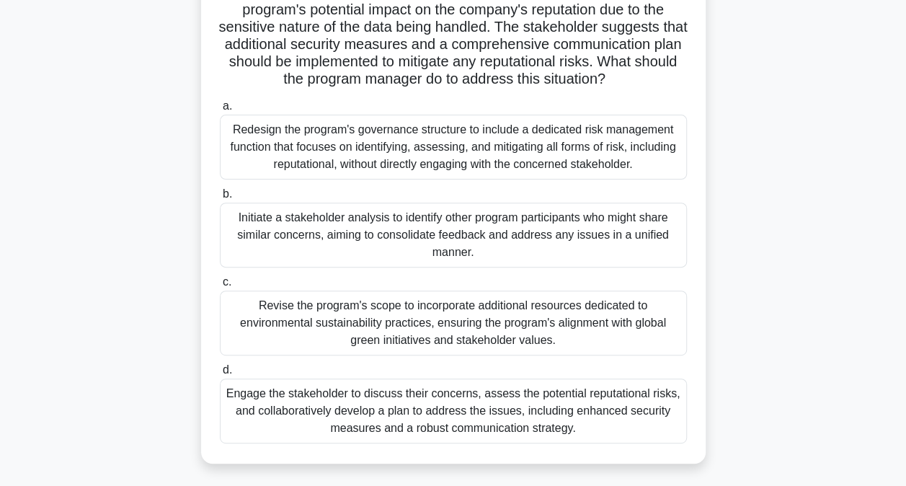
click at [444, 421] on div "Engage the stakeholder to discuss their concerns, assess the potential reputati…" at bounding box center [453, 411] width 467 height 65
click at [220, 375] on input "d. Engage the stakeholder to discuss their concerns, assess the potential reput…" at bounding box center [220, 370] width 0 height 9
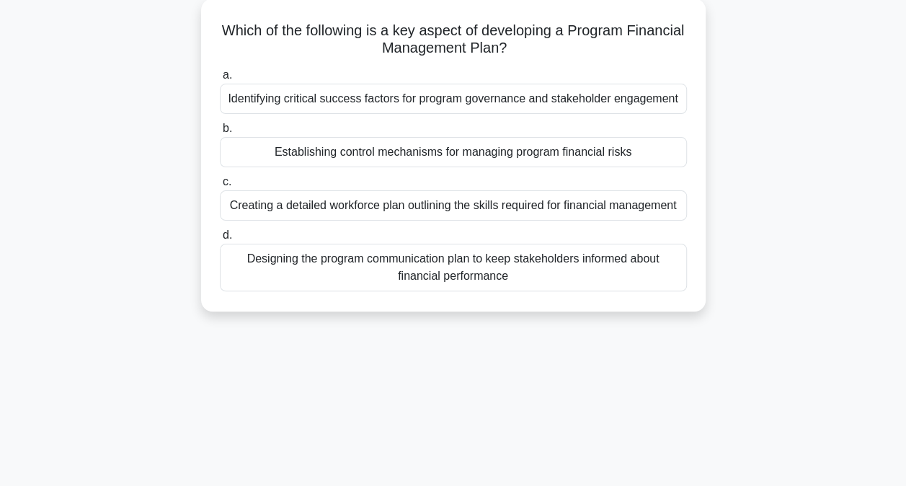
scroll to position [87, 0]
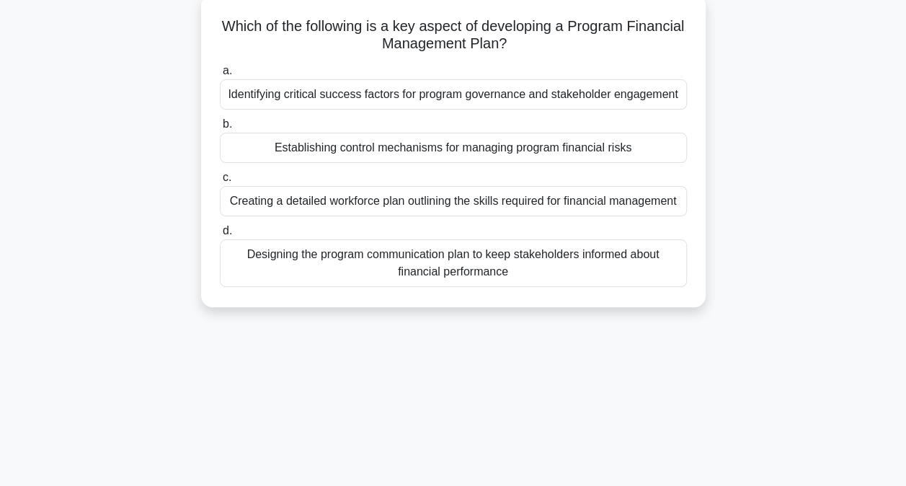
click at [407, 151] on div "Establishing control mechanisms for managing program financial risks" at bounding box center [453, 148] width 467 height 30
click at [220, 129] on input "b. Establishing control mechanisms for managing program financial risks" at bounding box center [220, 124] width 0 height 9
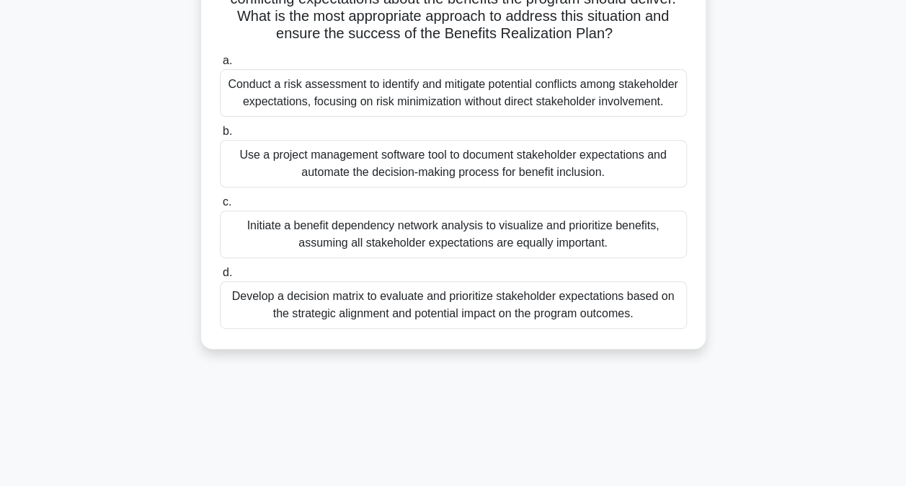
scroll to position [224, 0]
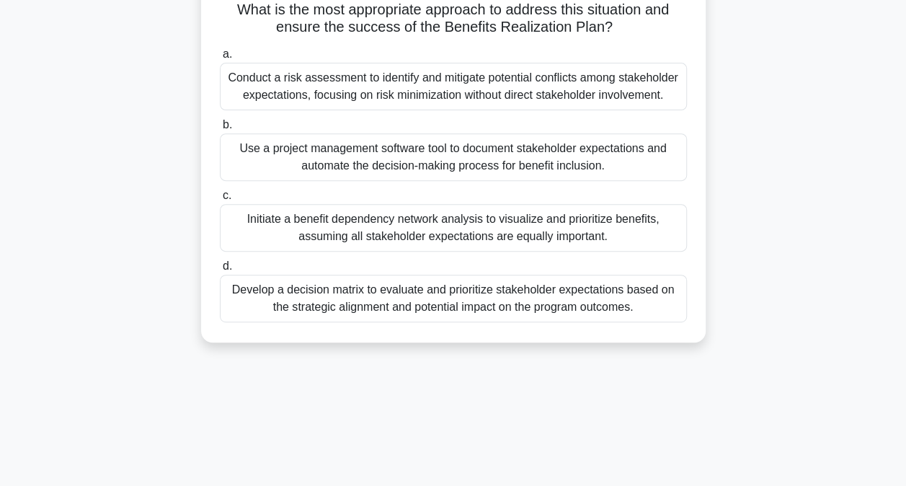
click at [379, 224] on div "Initiate a benefit dependency network analysis to visualize and prioritize bene…" at bounding box center [453, 228] width 467 height 48
click at [220, 200] on input "c. Initiate a benefit dependency network analysis to visualize and prioritize b…" at bounding box center [220, 195] width 0 height 9
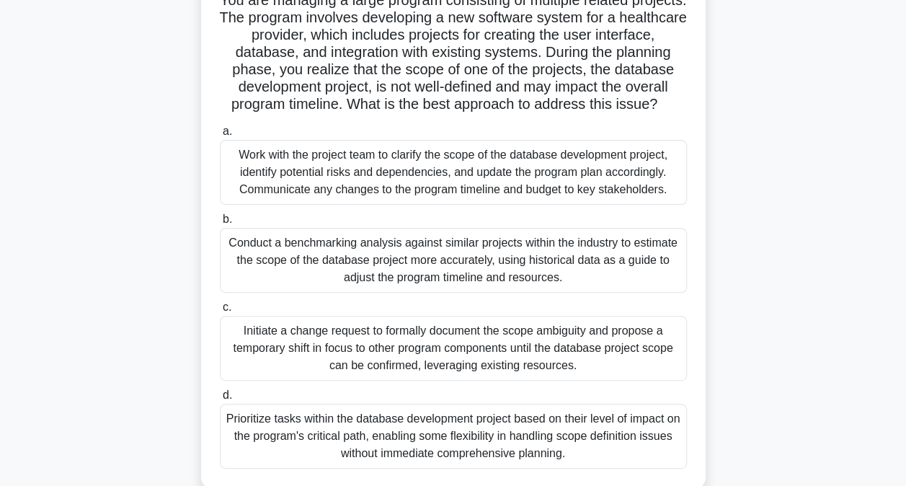
scroll to position [117, 0]
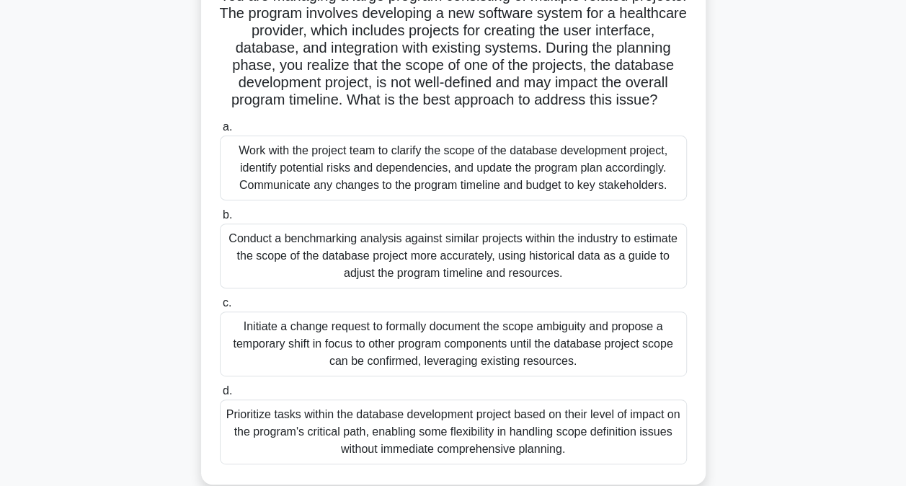
click at [309, 187] on div "Work with the project team to clarify the scope of the database development pro…" at bounding box center [453, 168] width 467 height 65
click at [220, 132] on input "a. Work with the project team to clarify the scope of the database development …" at bounding box center [220, 127] width 0 height 9
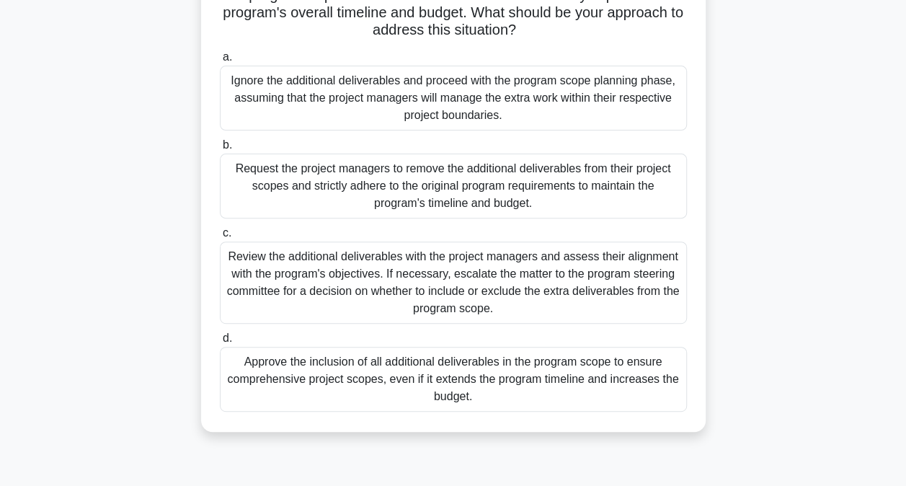
scroll to position [174, 0]
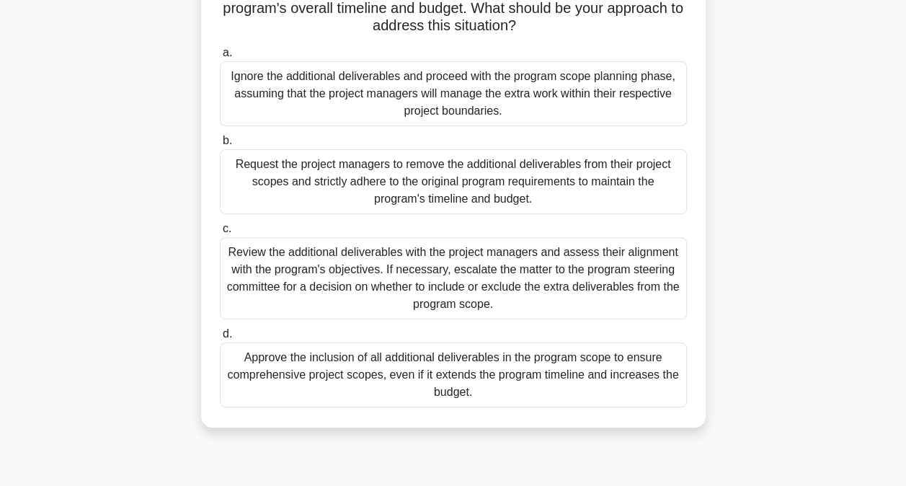
click at [316, 272] on div "Review the additional deliverables with the project managers and assess their a…" at bounding box center [453, 278] width 467 height 82
click at [220, 234] on input "c. Review the additional deliverables with the project managers and assess thei…" at bounding box center [220, 228] width 0 height 9
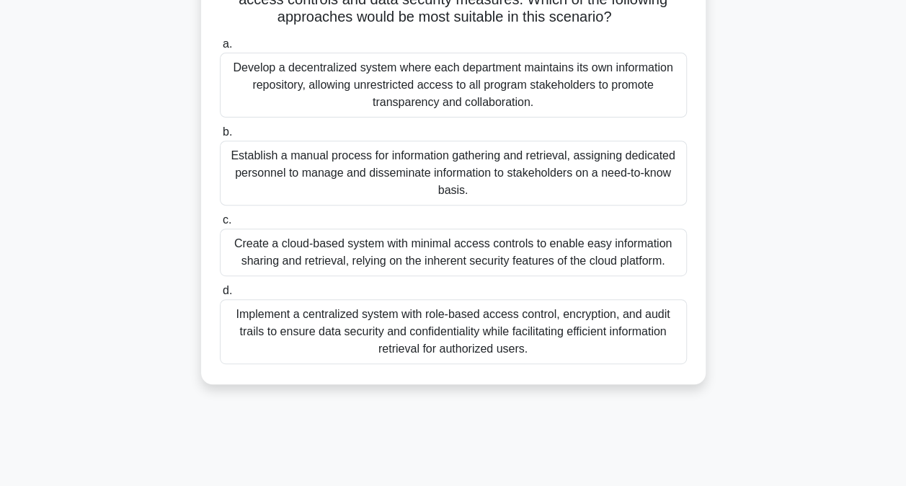
scroll to position [205, 0]
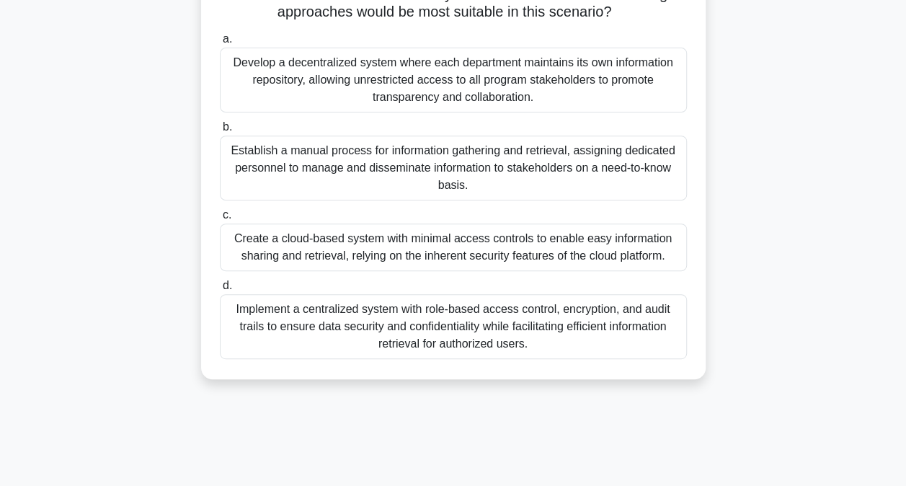
click at [469, 254] on div "Create a cloud-based system with minimal access controls to enable easy informa…" at bounding box center [453, 247] width 467 height 48
click at [220, 220] on input "c. Create a cloud-based system with minimal access controls to enable easy info…" at bounding box center [220, 215] width 0 height 9
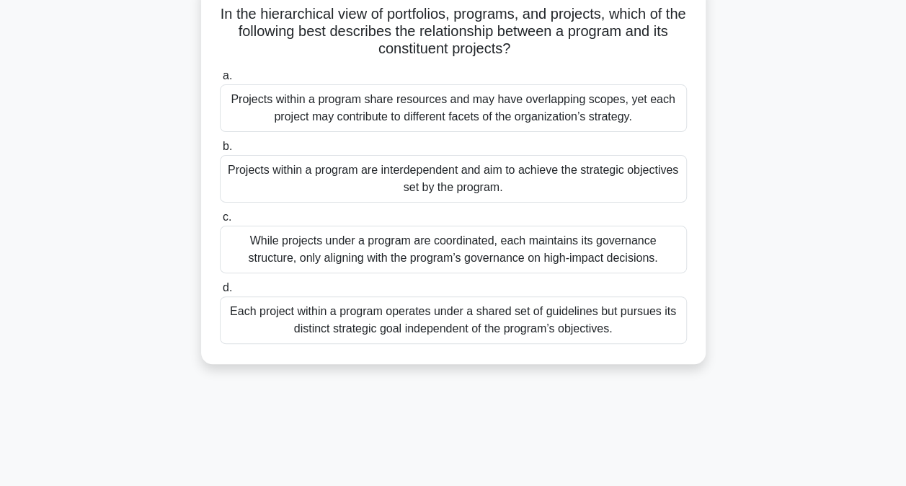
scroll to position [104, 0]
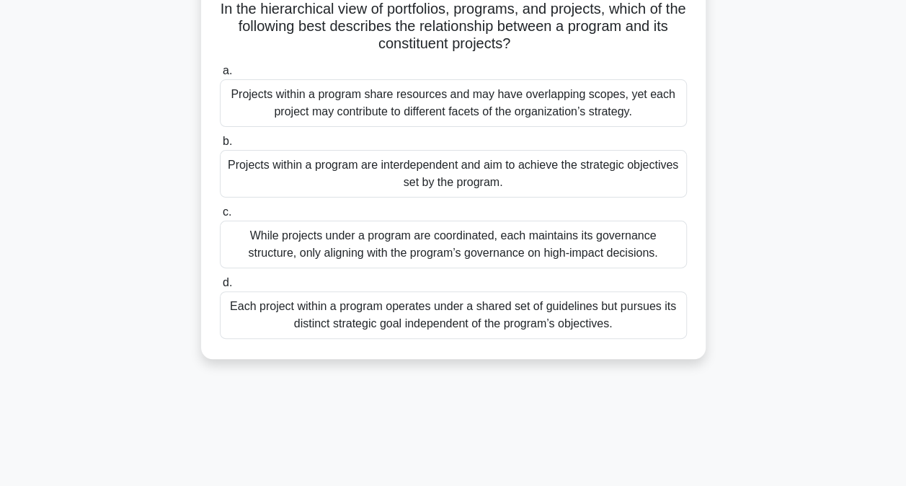
click at [324, 174] on div "Projects within a program are interdependent and aim to achieve the strategic o…" at bounding box center [453, 174] width 467 height 48
click at [220, 146] on input "b. Projects within a program are interdependent and aim to achieve the strategi…" at bounding box center [220, 141] width 0 height 9
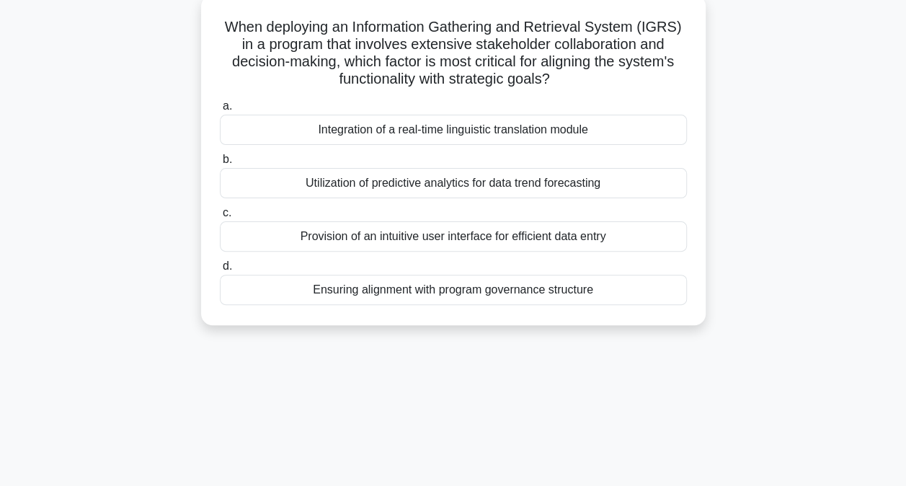
scroll to position [90, 0]
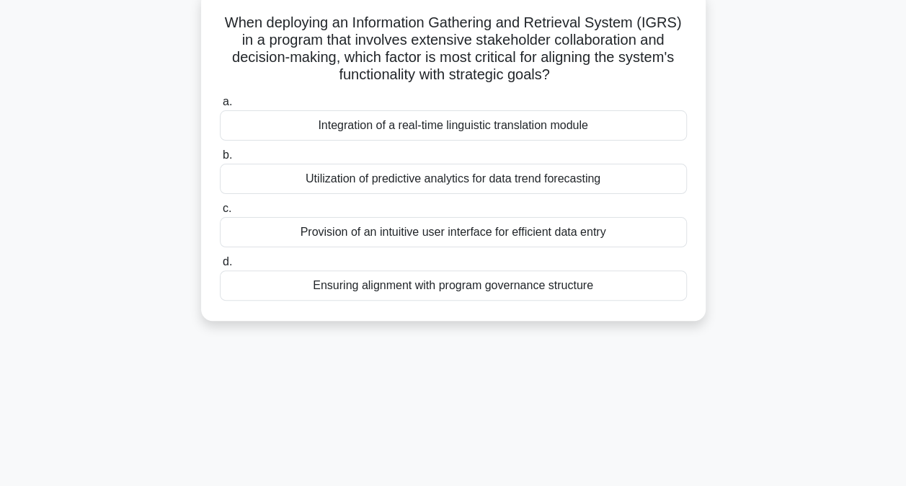
click at [548, 285] on div "Ensuring alignment with program governance structure" at bounding box center [453, 285] width 467 height 30
click at [220, 267] on input "d. Ensuring alignment with program governance structure" at bounding box center [220, 261] width 0 height 9
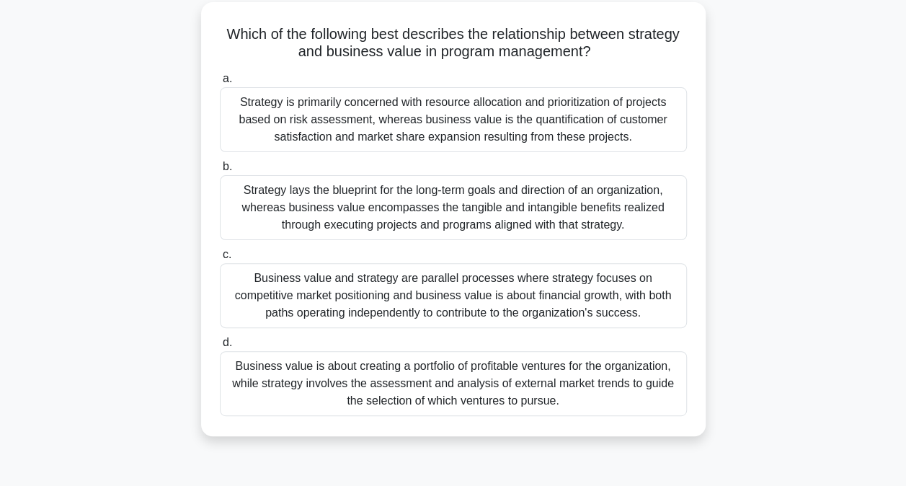
scroll to position [84, 0]
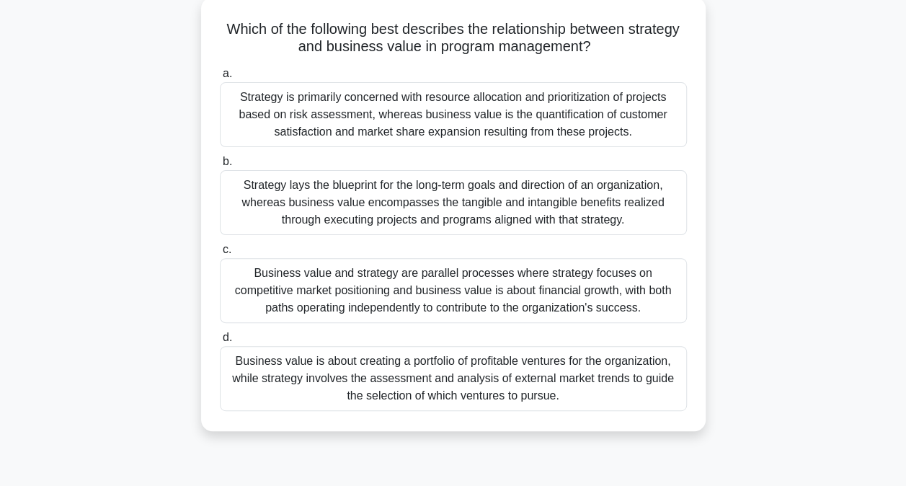
click at [397, 212] on div "Strategy lays the blueprint for the long-term goals and direction of an organiz…" at bounding box center [453, 202] width 467 height 65
click at [220, 167] on input "b. Strategy lays the blueprint for the long-term goals and direction of an orga…" at bounding box center [220, 161] width 0 height 9
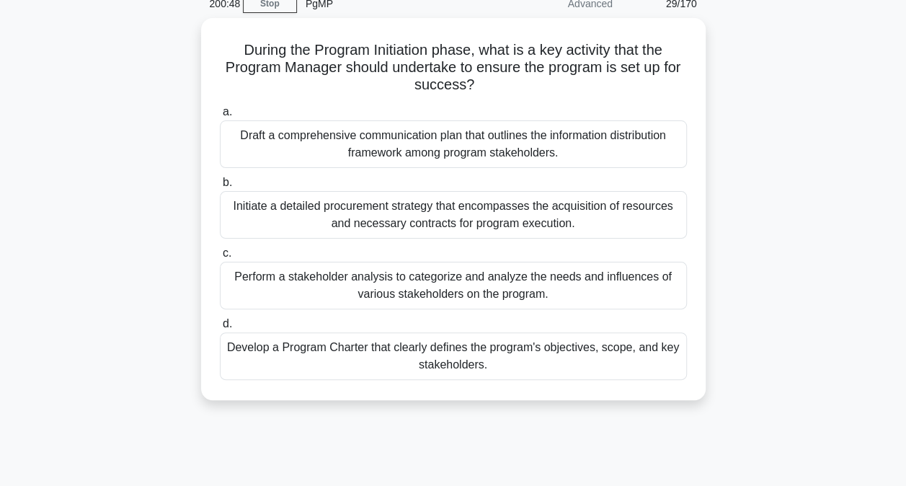
scroll to position [72, 0]
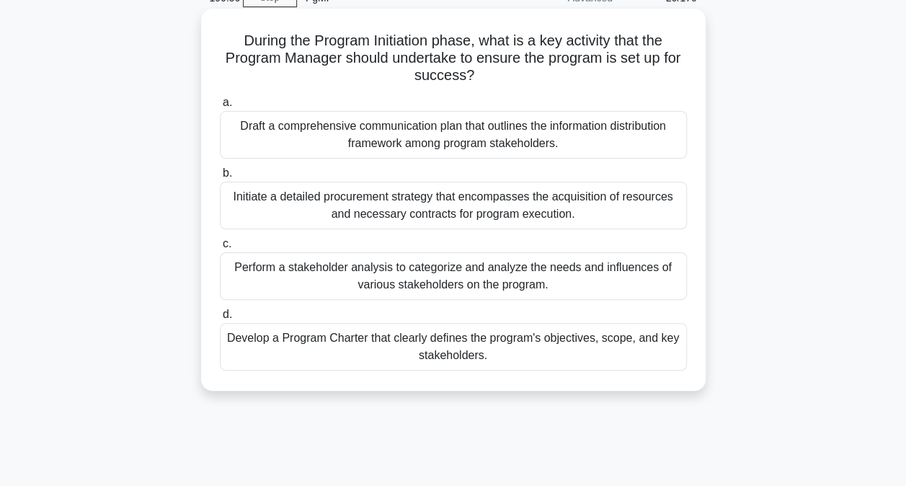
click at [523, 278] on div "Perform a stakeholder analysis to categorize and analyze the needs and influenc…" at bounding box center [453, 276] width 467 height 48
click at [220, 249] on input "c. Perform a stakeholder analysis to categorize and analyze the needs and influ…" at bounding box center [220, 243] width 0 height 9
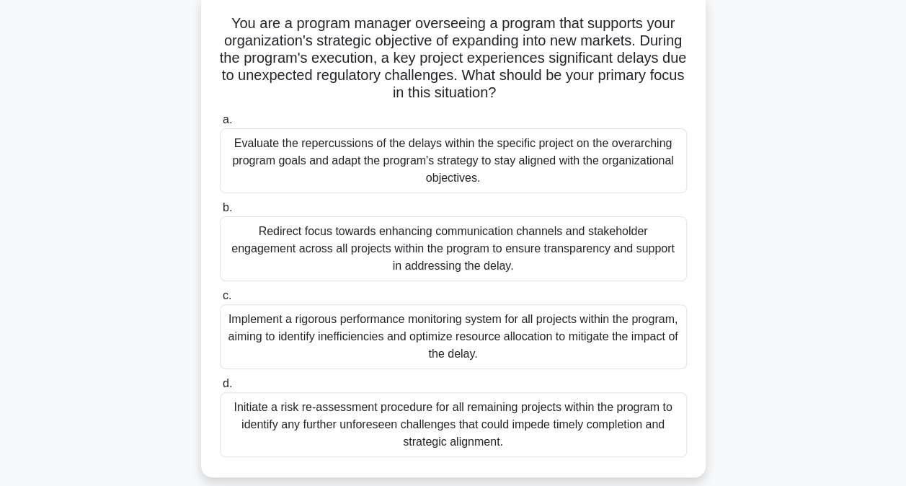
scroll to position [90, 0]
click at [460, 154] on div "Evaluate the repercussions of the delays within the specific project on the ove…" at bounding box center [453, 160] width 467 height 65
click at [220, 124] on input "a. Evaluate the repercussions of the delays within the specific project on the …" at bounding box center [220, 119] width 0 height 9
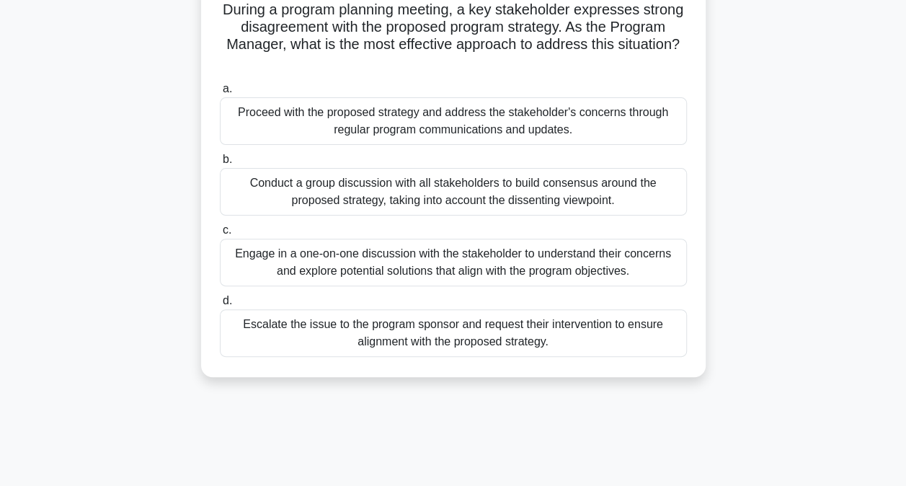
scroll to position [107, 0]
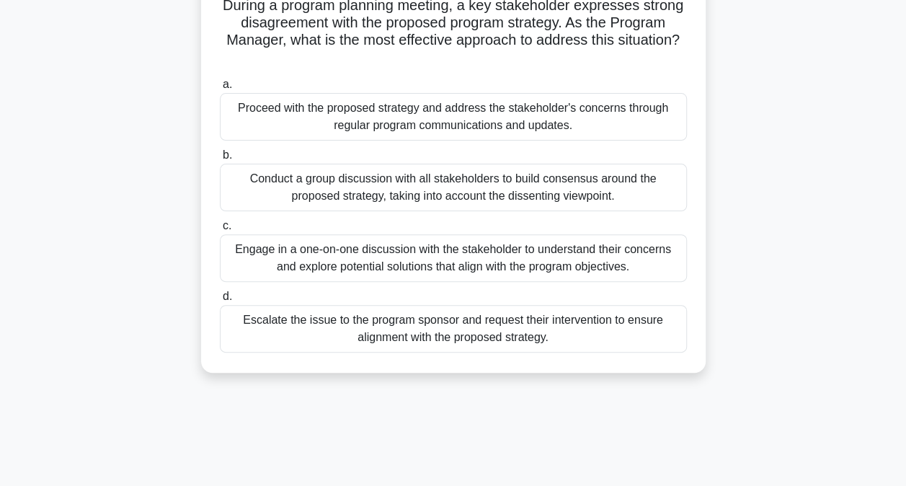
click at [408, 265] on div "Engage in a one-on-one discussion with the stakeholder to understand their conc…" at bounding box center [453, 258] width 467 height 48
click at [220, 231] on input "c. Engage in a one-on-one discussion with the stakeholder to understand their c…" at bounding box center [220, 225] width 0 height 9
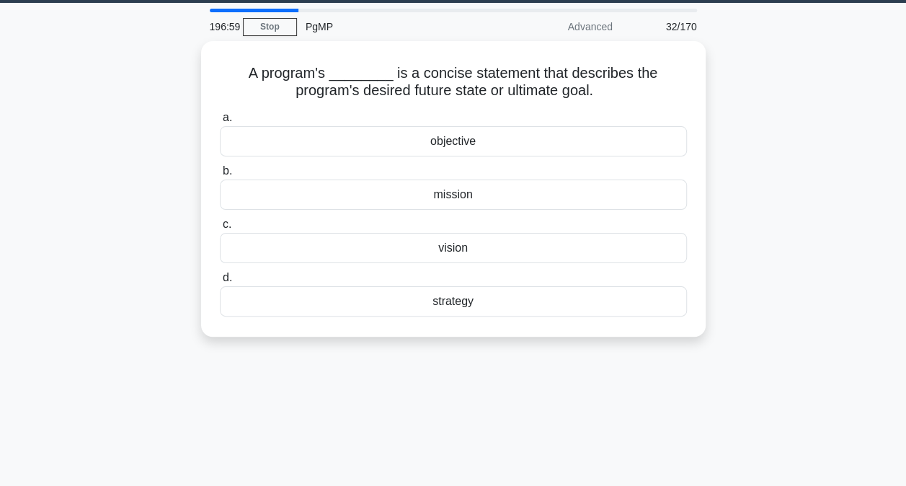
scroll to position [65, 0]
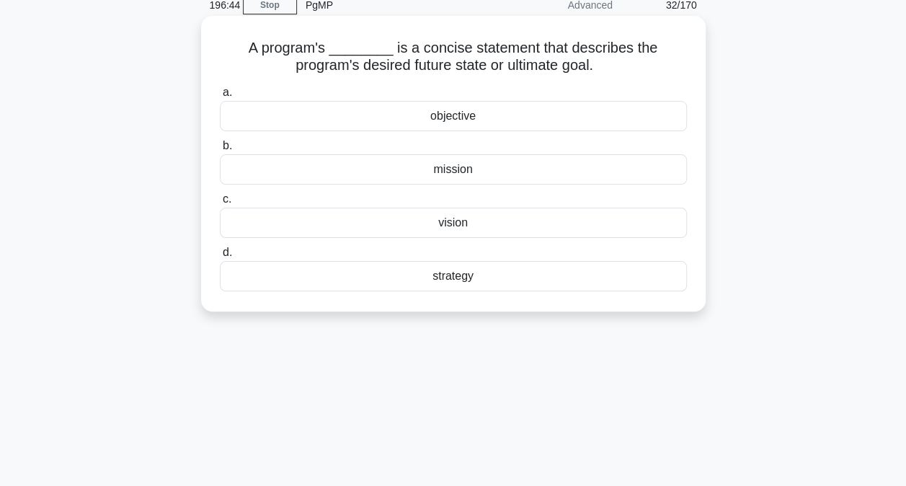
click at [455, 225] on div "vision" at bounding box center [453, 223] width 467 height 30
click at [220, 204] on input "c. vision" at bounding box center [220, 199] width 0 height 9
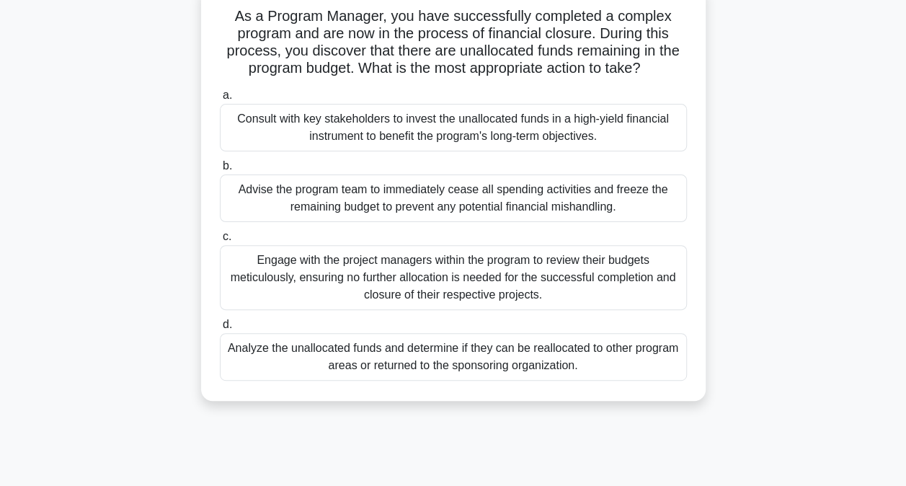
scroll to position [101, 0]
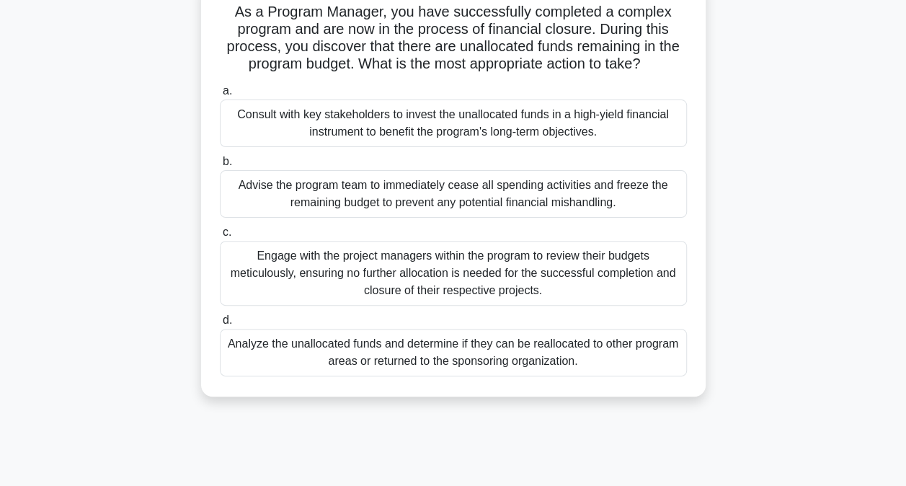
click at [360, 354] on div "Analyze the unallocated funds and determine if they can be reallocated to other…" at bounding box center [453, 353] width 467 height 48
click at [220, 325] on input "d. Analyze the unallocated funds and determine if they can be reallocated to ot…" at bounding box center [220, 320] width 0 height 9
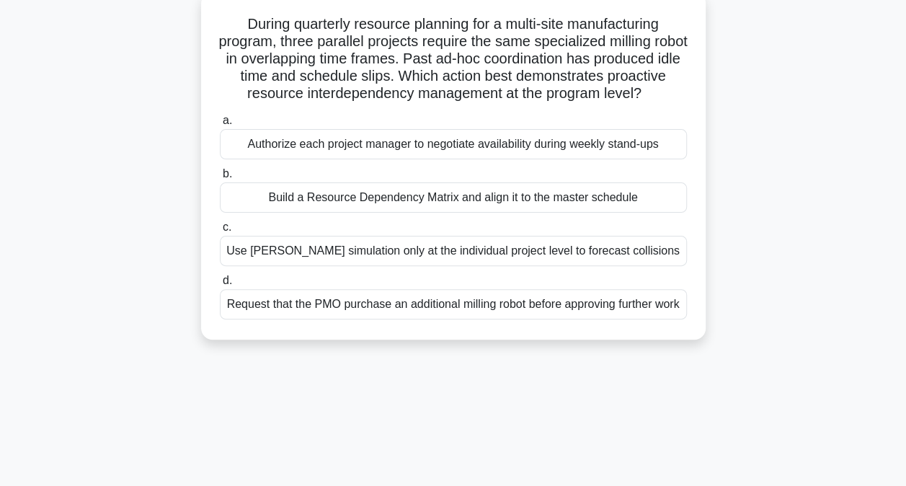
scroll to position [93, 0]
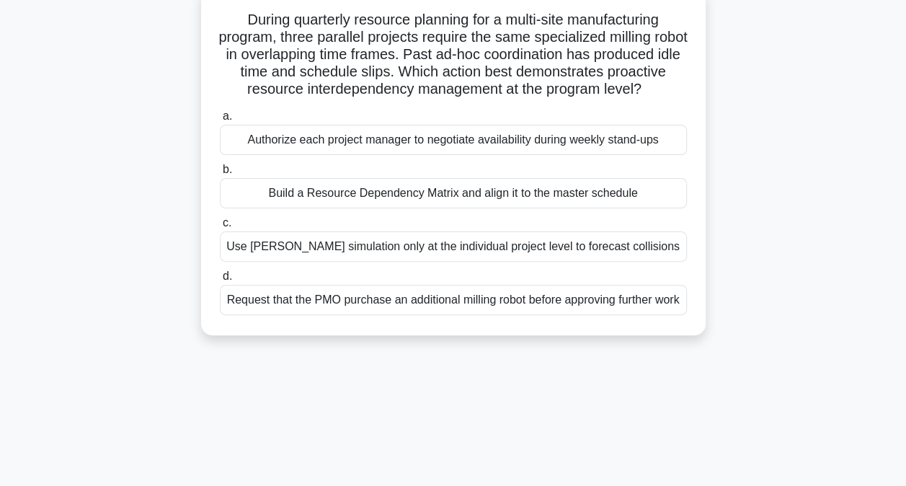
click at [444, 208] on div "Build a Resource Dependency Matrix and align it to the master schedule" at bounding box center [453, 193] width 467 height 30
click at [220, 174] on input "b. Build a Resource Dependency Matrix and align it to the master schedule" at bounding box center [220, 169] width 0 height 9
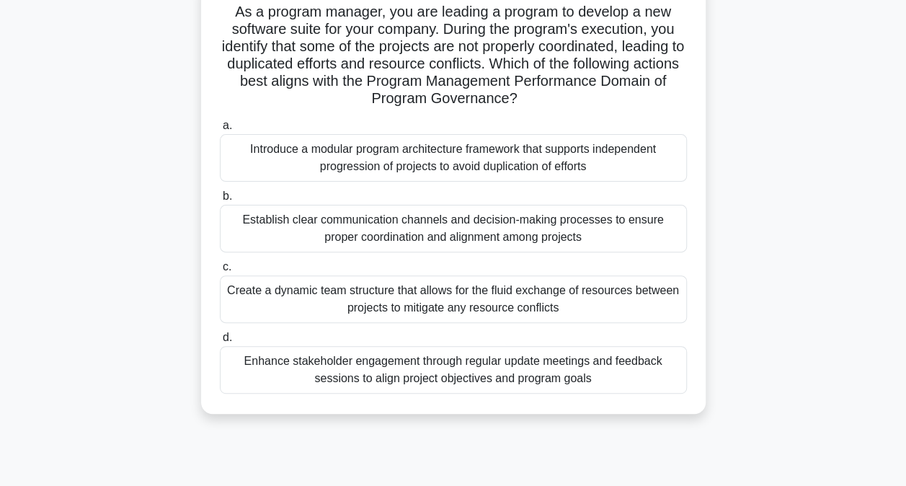
scroll to position [107, 0]
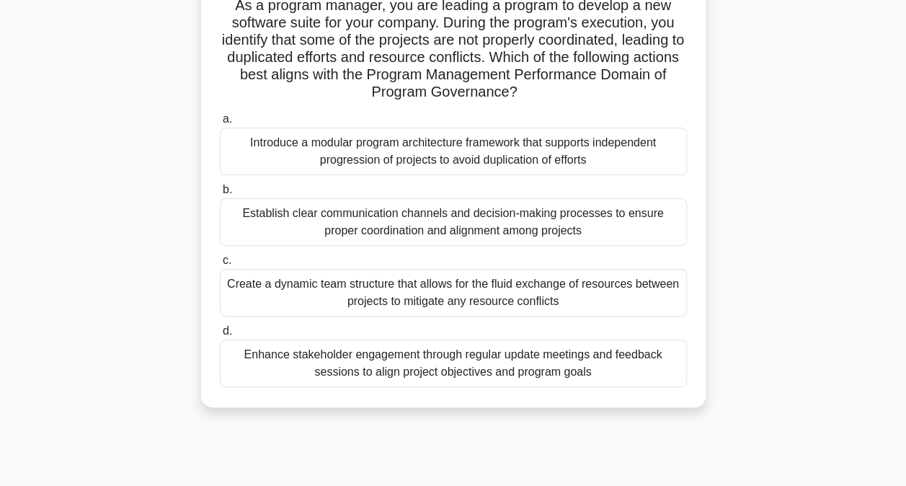
click at [451, 229] on div "Establish clear communication channels and decision-making processes to ensure …" at bounding box center [453, 222] width 467 height 48
click at [220, 195] on input "b. Establish clear communication channels and decision-making processes to ensu…" at bounding box center [220, 189] width 0 height 9
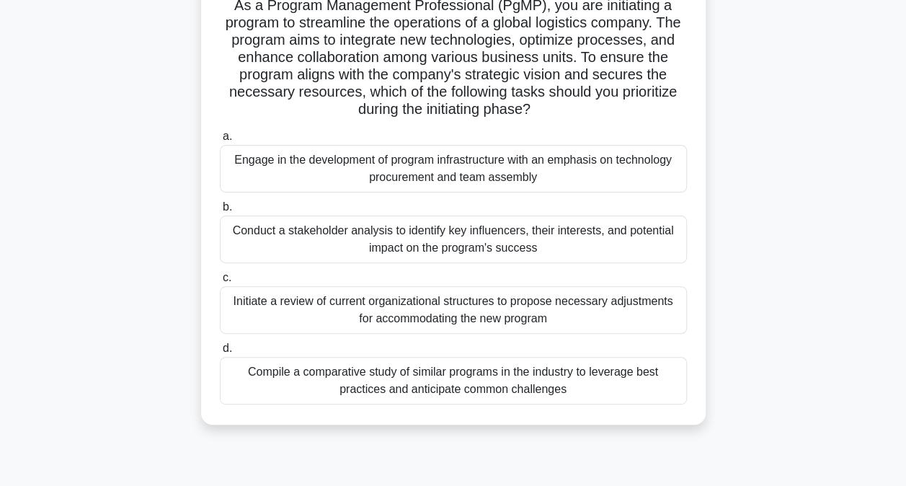
click at [438, 236] on div "Conduct a stakeholder analysis to identify key influencers, their interests, an…" at bounding box center [453, 240] width 467 height 48
click at [220, 212] on input "b. Conduct a stakeholder analysis to identify key influencers, their interests,…" at bounding box center [220, 207] width 0 height 9
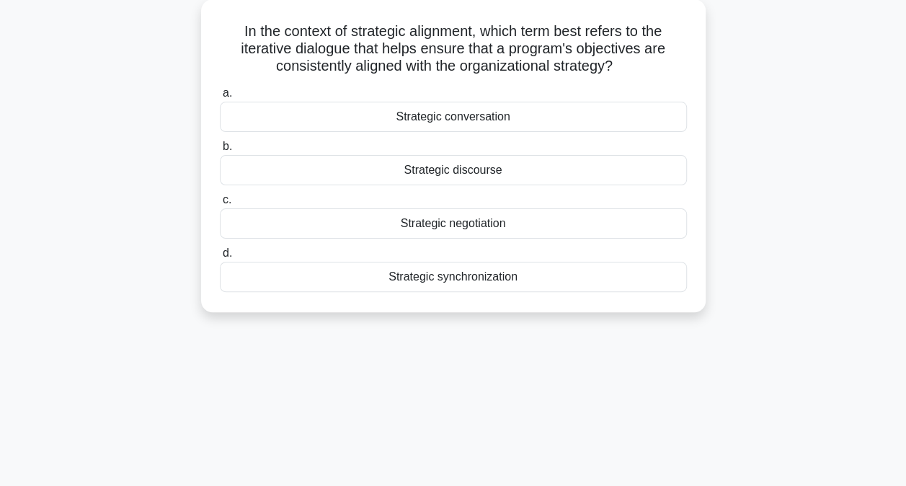
scroll to position [87, 0]
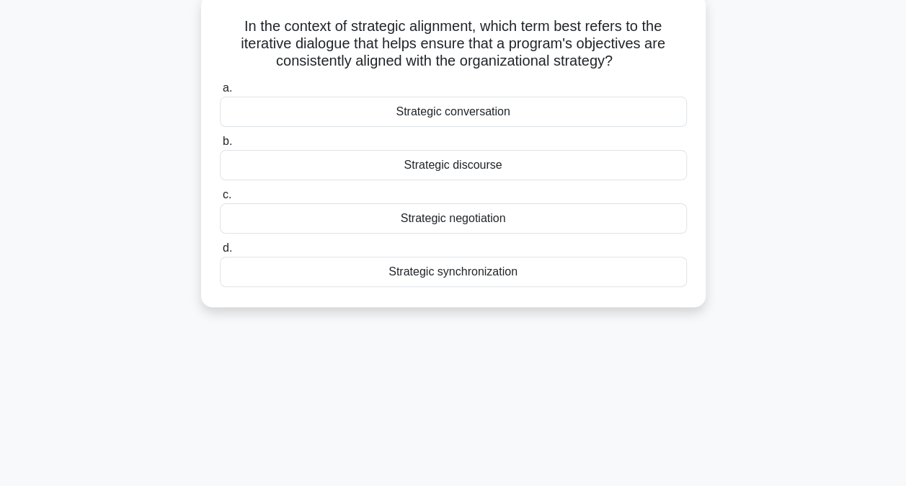
click at [460, 279] on div "Strategic synchronization" at bounding box center [453, 272] width 467 height 30
click at [220, 253] on input "d. Strategic synchronization" at bounding box center [220, 248] width 0 height 9
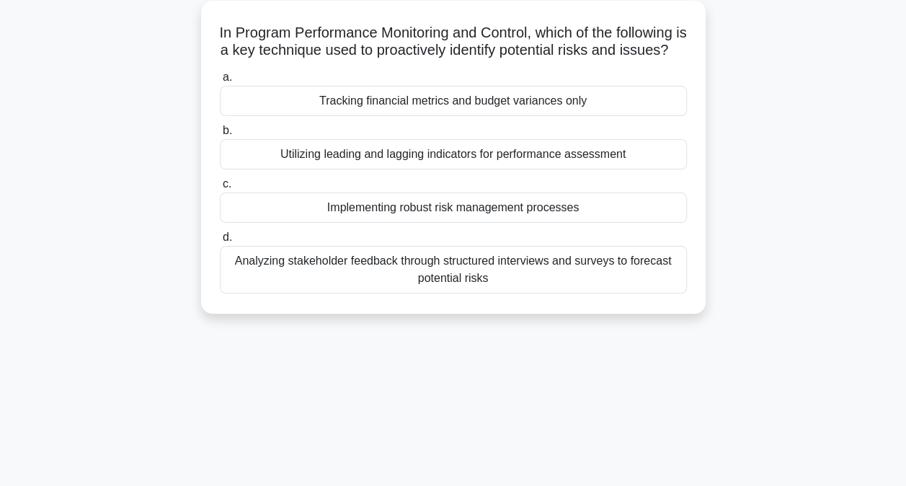
scroll to position [84, 0]
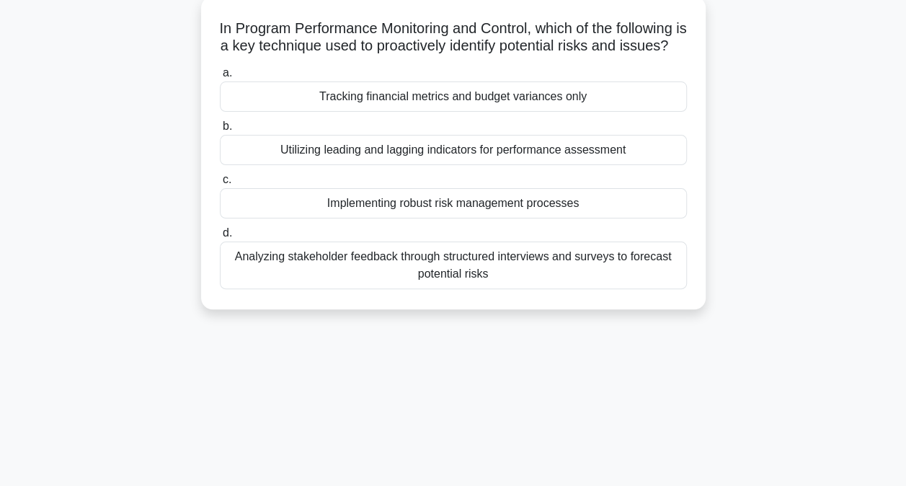
click at [499, 218] on div "Implementing robust risk management processes" at bounding box center [453, 203] width 467 height 30
click at [220, 185] on input "c. Implementing robust risk management processes" at bounding box center [220, 179] width 0 height 9
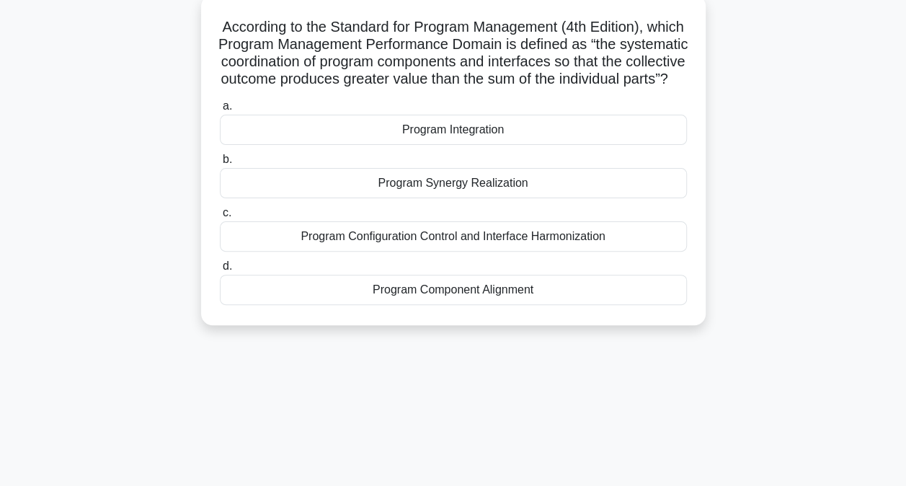
scroll to position [91, 0]
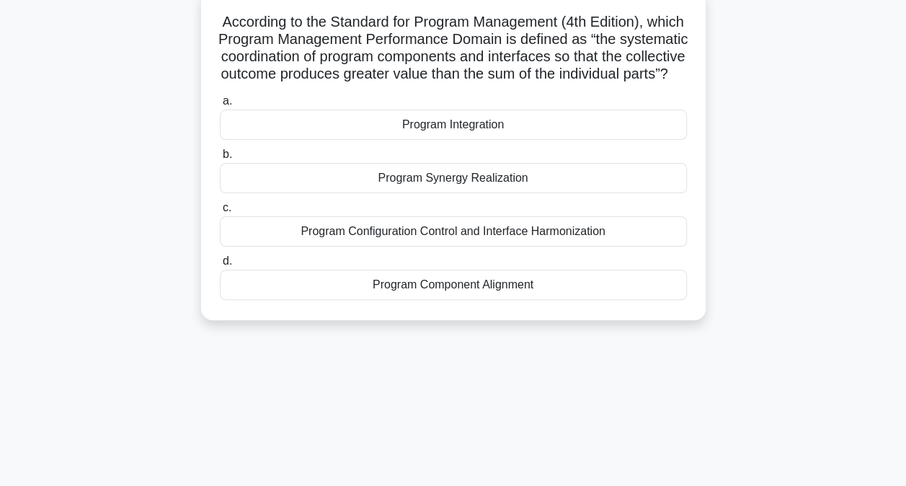
click at [495, 140] on div "Program Integration" at bounding box center [453, 125] width 467 height 30
click at [220, 106] on input "a. Program Integration" at bounding box center [220, 101] width 0 height 9
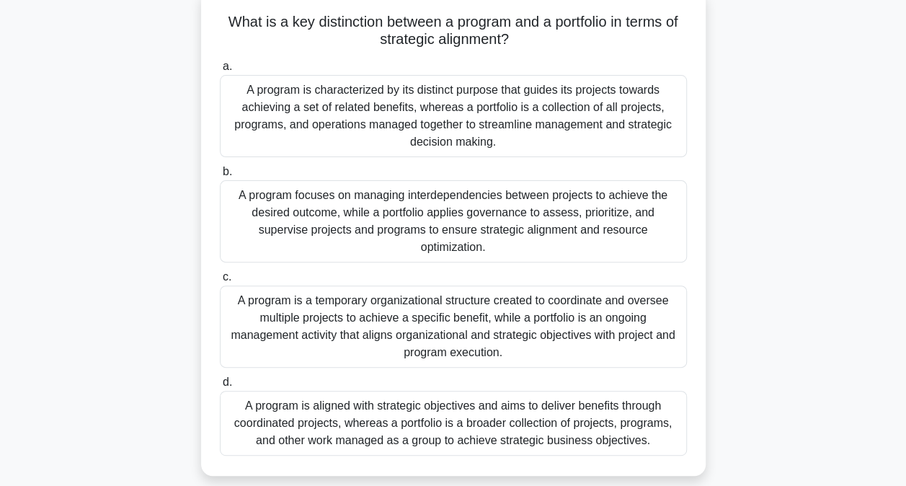
click at [440, 410] on div "A program is aligned with strategic objectives and aims to deliver benefits thr…" at bounding box center [453, 423] width 467 height 65
click at [220, 387] on input "d. A program is aligned with strategic objectives and aims to deliver benefits …" at bounding box center [220, 382] width 0 height 9
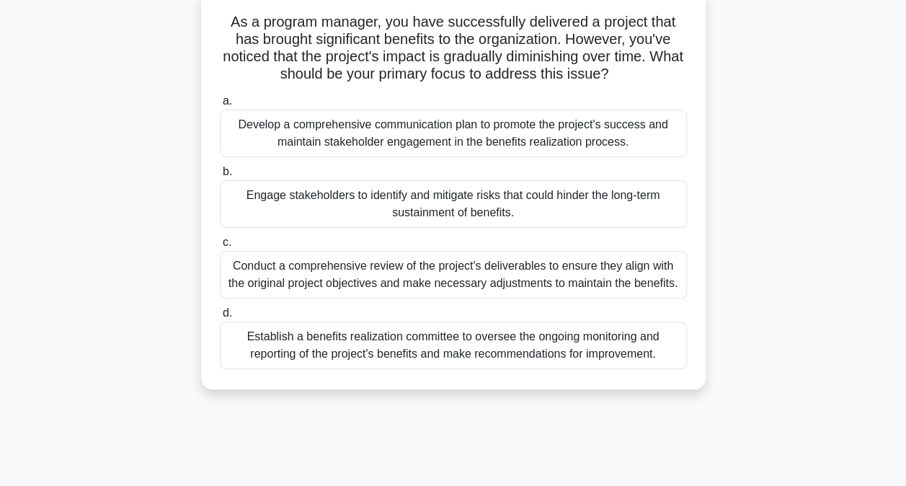
click at [477, 207] on div "Engage stakeholders to identify and mitigate risks that could hinder the long-t…" at bounding box center [453, 204] width 467 height 48
click at [220, 177] on input "b. Engage stakeholders to identify and mitigate risks that could hinder the lon…" at bounding box center [220, 171] width 0 height 9
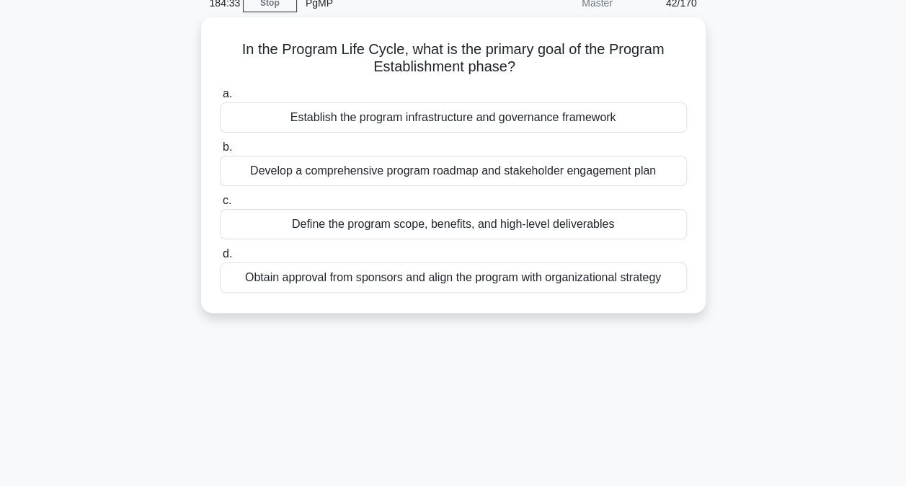
scroll to position [68, 0]
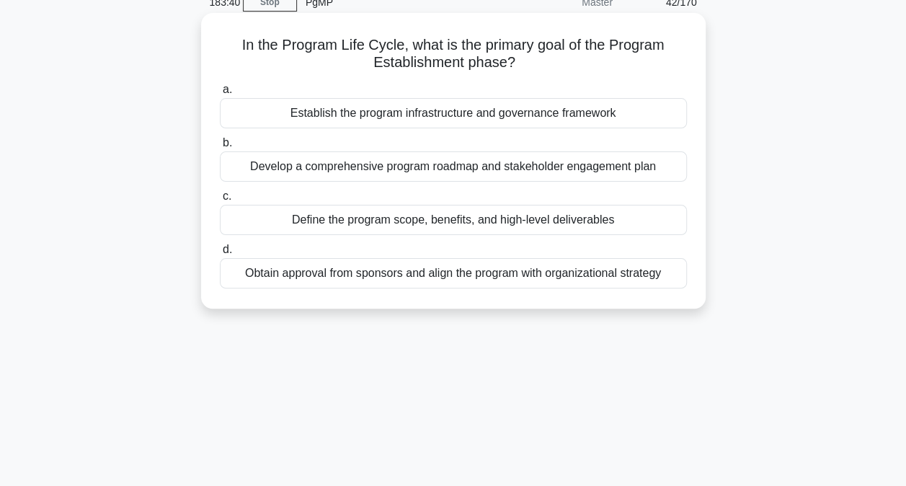
click at [425, 114] on div "Establish the program infrastructure and governance framework" at bounding box center [453, 113] width 467 height 30
click at [220, 94] on input "a. Establish the program infrastructure and governance framework" at bounding box center [220, 89] width 0 height 9
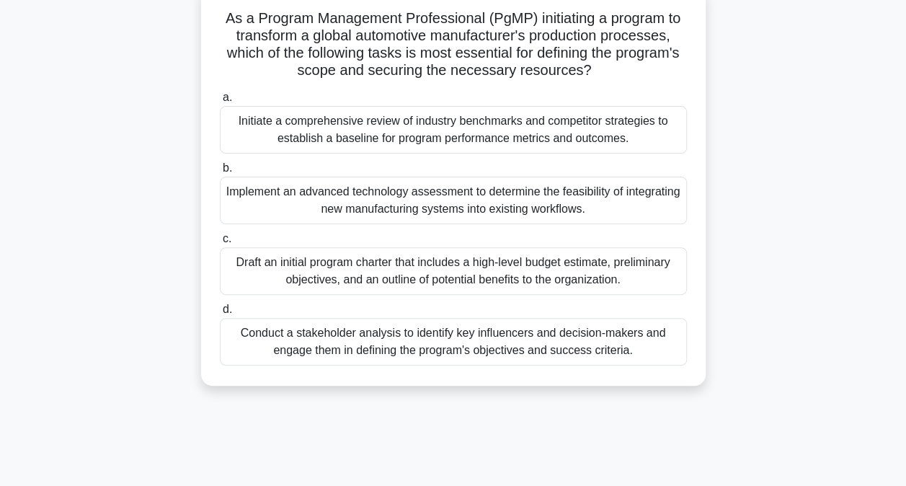
scroll to position [99, 0]
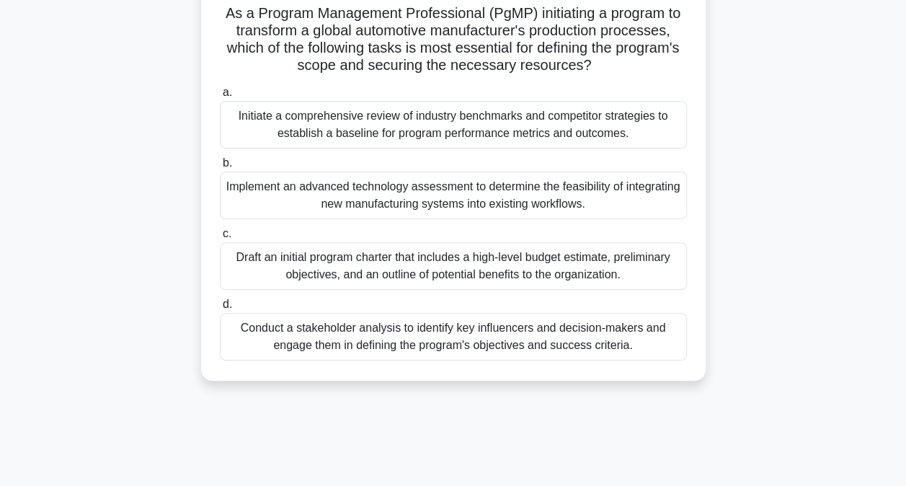
click at [412, 338] on div "Conduct a stakeholder analysis to identify key influencers and decision-makers …" at bounding box center [453, 337] width 467 height 48
click at [220, 309] on input "d. Conduct a stakeholder analysis to identify key influencers and decision-make…" at bounding box center [220, 304] width 0 height 9
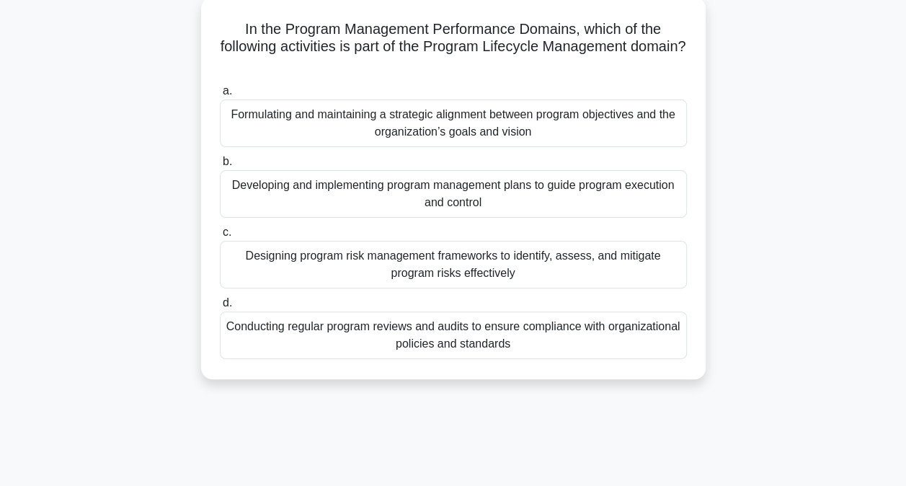
scroll to position [88, 0]
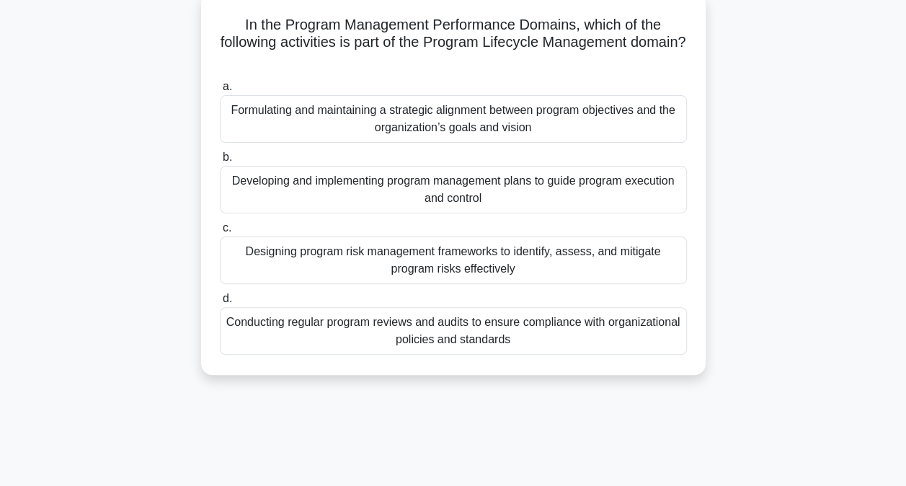
click at [450, 185] on div "Developing and implementing program management plans to guide program execution…" at bounding box center [453, 190] width 467 height 48
click at [220, 162] on input "b. Developing and implementing program management plans to guide program execut…" at bounding box center [220, 157] width 0 height 9
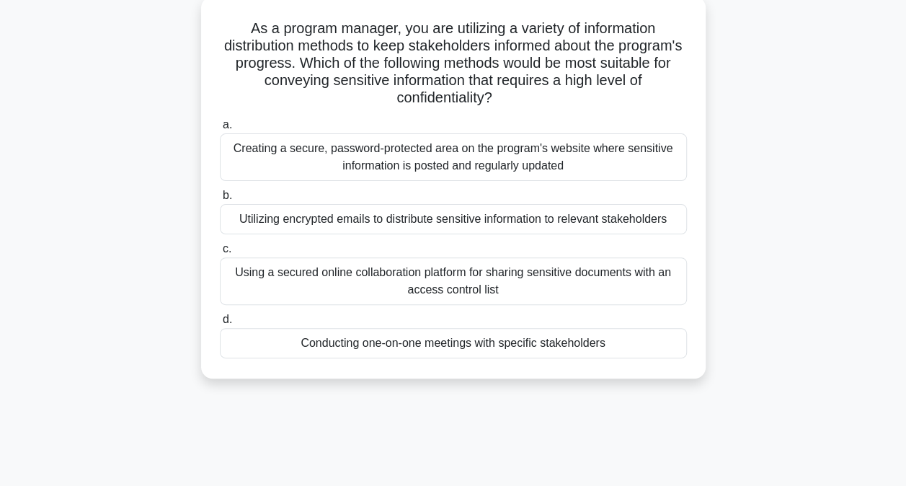
scroll to position [89, 0]
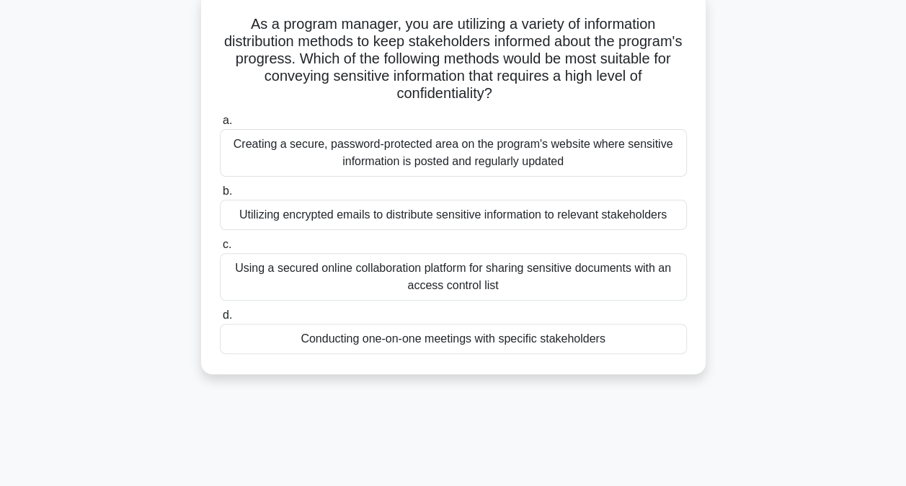
click at [395, 218] on div "Utilizing encrypted emails to distribute sensitive information to relevant stak…" at bounding box center [453, 215] width 467 height 30
click at [220, 196] on input "b. Utilizing encrypted emails to distribute sensitive information to relevant s…" at bounding box center [220, 191] width 0 height 9
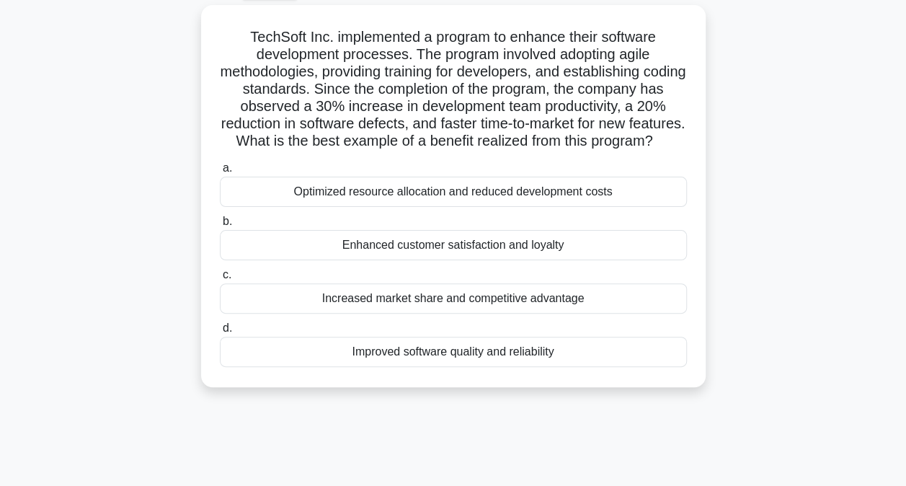
scroll to position [110, 0]
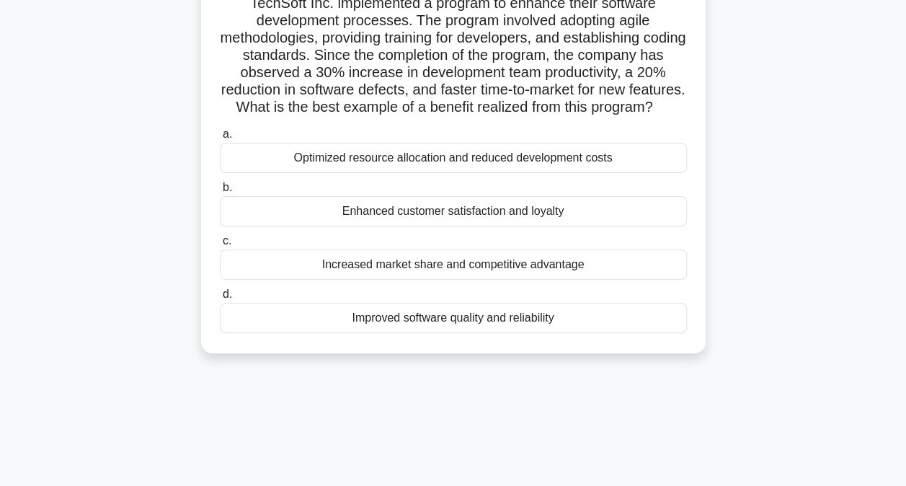
click at [376, 226] on div "Enhanced customer satisfaction and loyalty" at bounding box center [453, 211] width 467 height 30
click at [220, 192] on input "b. Enhanced customer satisfaction and loyalty" at bounding box center [220, 187] width 0 height 9
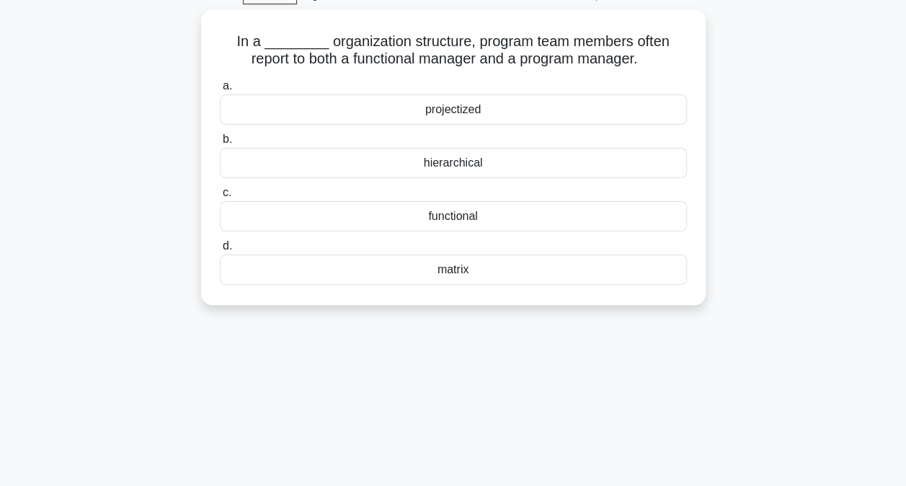
scroll to position [76, 0]
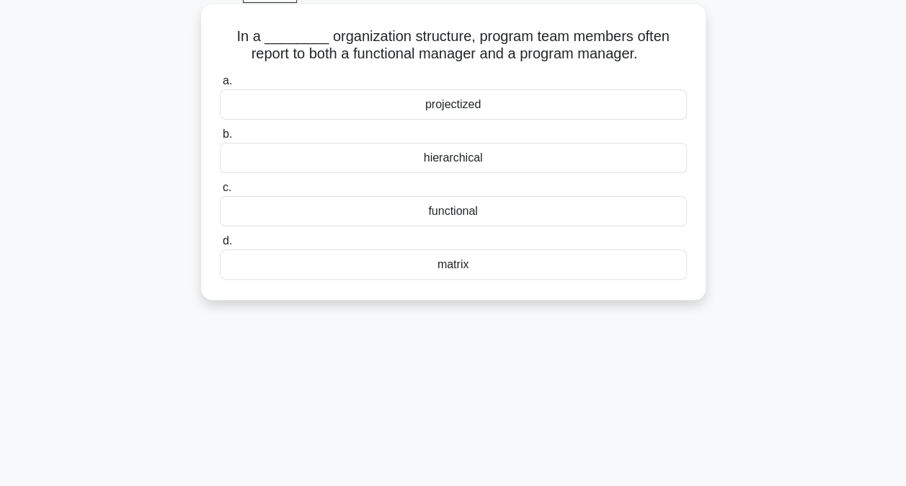
click at [447, 269] on div "matrix" at bounding box center [453, 264] width 467 height 30
click at [220, 246] on input "d. matrix" at bounding box center [220, 240] width 0 height 9
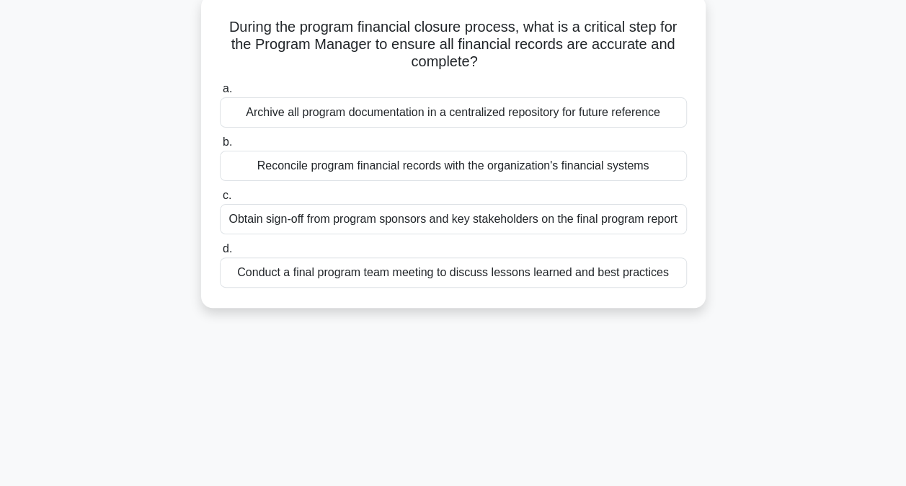
scroll to position [90, 0]
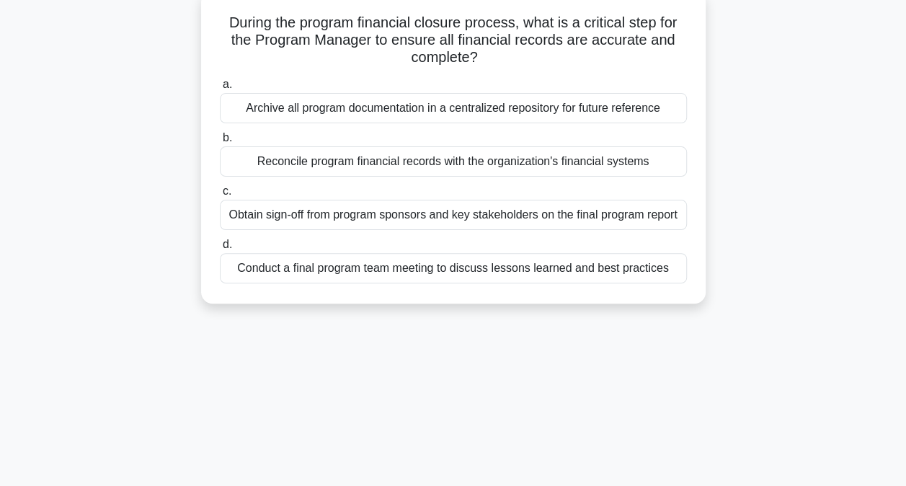
click at [466, 162] on div "Reconcile program financial records with the organization's financial systems" at bounding box center [453, 161] width 467 height 30
click at [220, 143] on input "b. Reconcile program financial records with the organization's financial systems" at bounding box center [220, 137] width 0 height 9
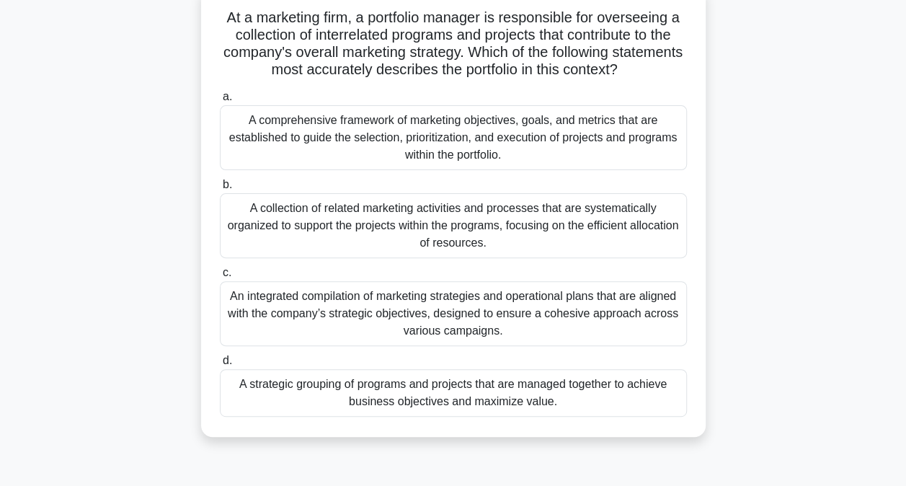
scroll to position [101, 0]
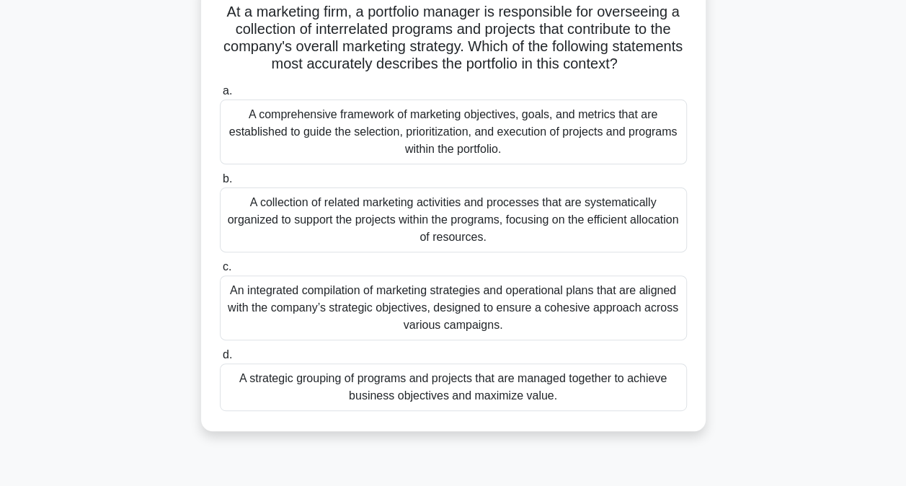
click at [400, 384] on div "A strategic grouping of programs and projects that are managed together to achi…" at bounding box center [453, 387] width 467 height 48
click at [220, 360] on input "d. A strategic grouping of programs and projects that are managed together to a…" at bounding box center [220, 354] width 0 height 9
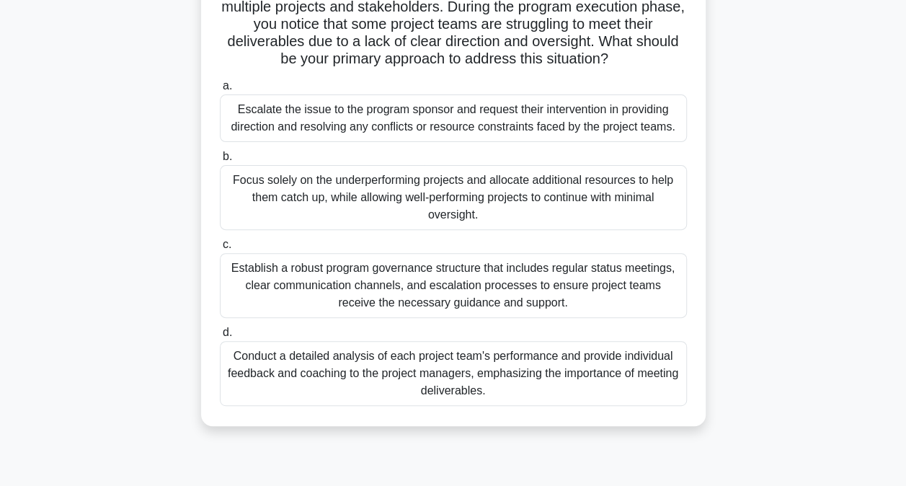
scroll to position [133, 0]
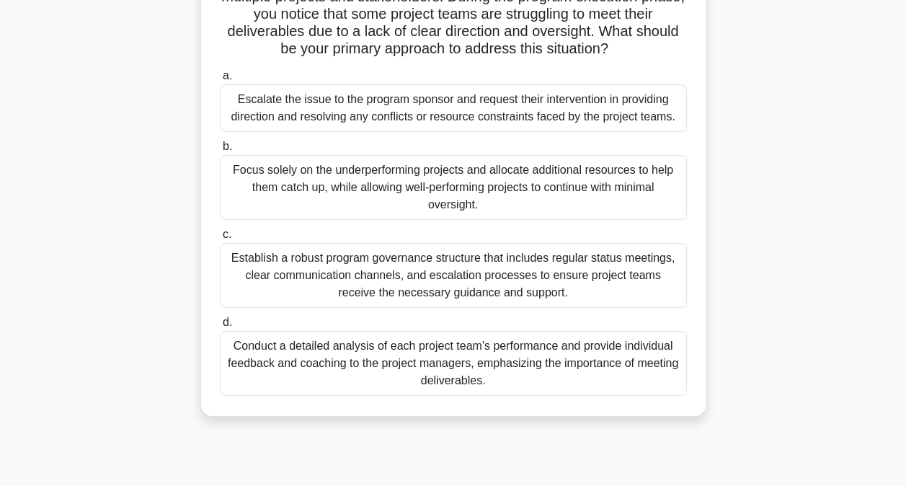
click at [353, 270] on div "Establish a robust program governance structure that includes regular status me…" at bounding box center [453, 275] width 467 height 65
click at [220, 239] on input "c. Establish a robust program governance structure that includes regular status…" at bounding box center [220, 234] width 0 height 9
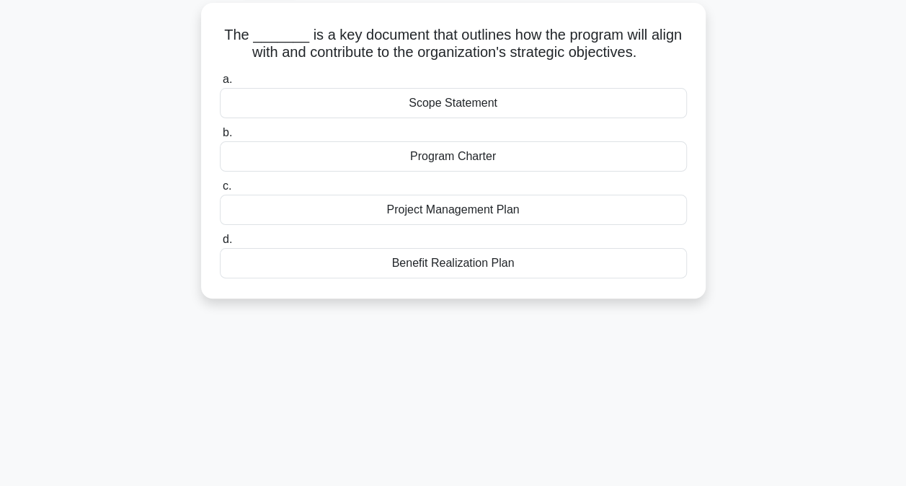
scroll to position [86, 0]
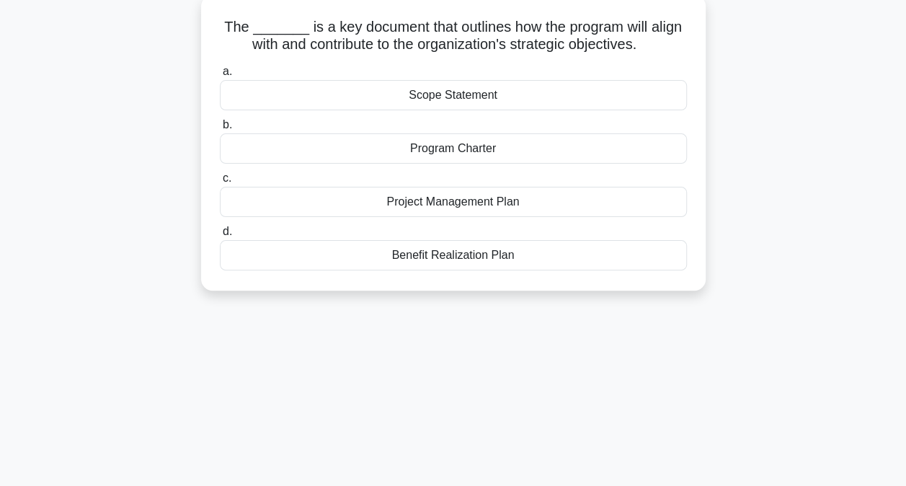
click at [453, 153] on div "Program Charter" at bounding box center [453, 148] width 467 height 30
click at [220, 130] on input "b. Program Charter" at bounding box center [220, 124] width 0 height 9
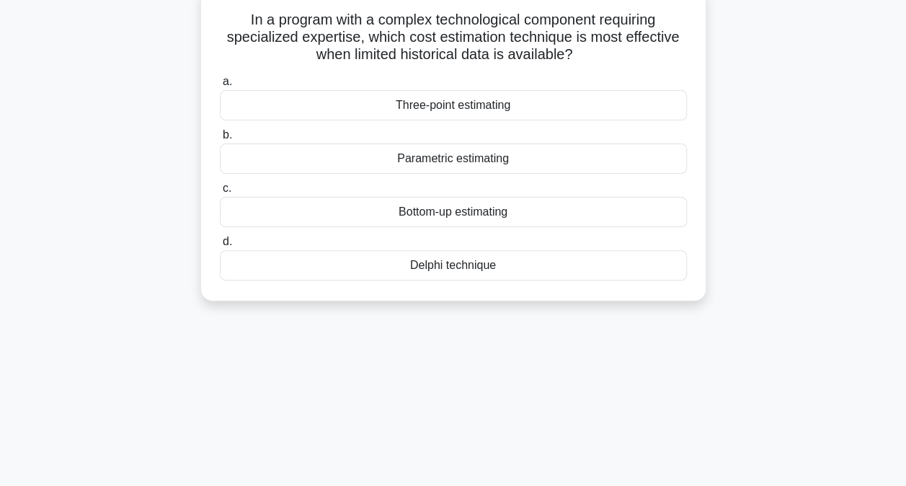
scroll to position [97, 0]
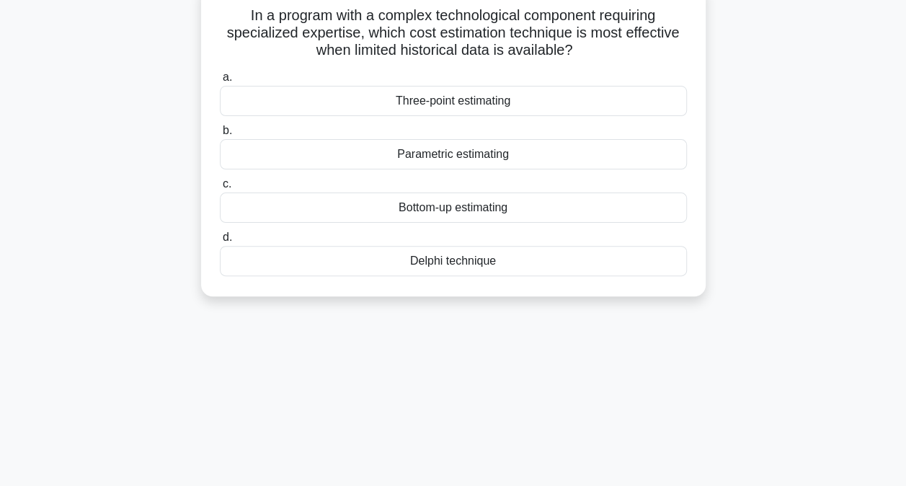
click at [444, 153] on div "Parametric estimating" at bounding box center [453, 154] width 467 height 30
click at [220, 136] on input "b. Parametric estimating" at bounding box center [220, 130] width 0 height 9
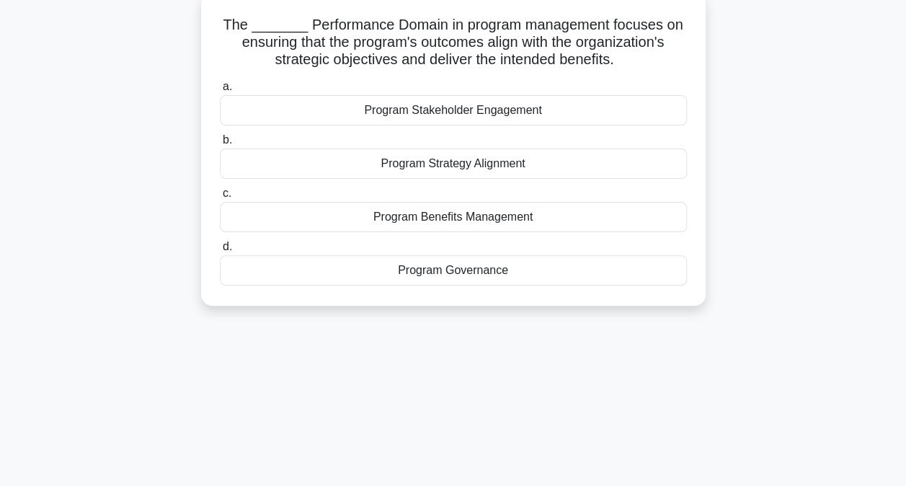
scroll to position [94, 0]
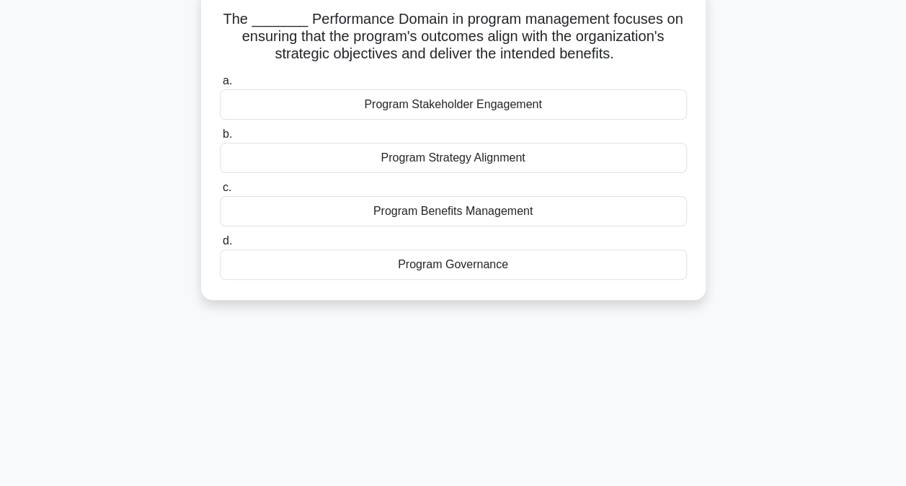
click at [496, 212] on div "Program Benefits Management" at bounding box center [453, 211] width 467 height 30
click at [220, 192] on input "c. Program Benefits Management" at bounding box center [220, 187] width 0 height 9
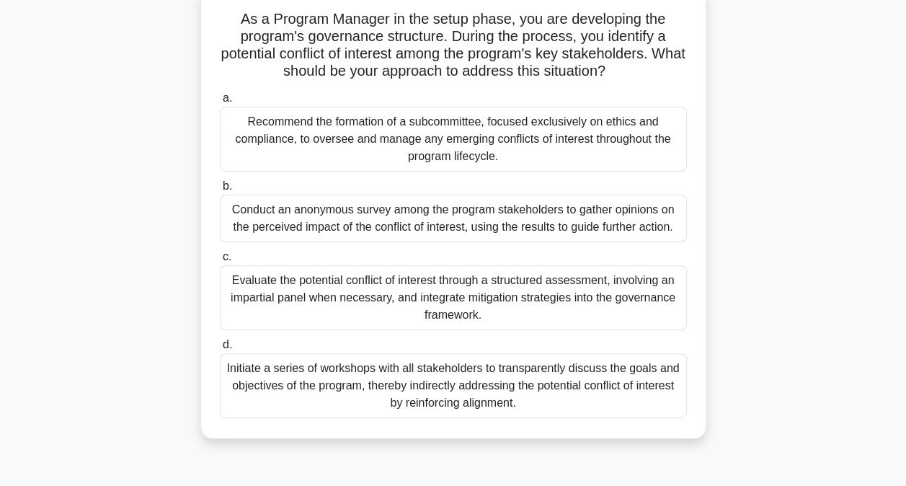
click at [486, 384] on div "Initiate a series of workshops with all stakeholders to transparently discuss t…" at bounding box center [453, 385] width 467 height 65
click at [220, 350] on input "d. Initiate a series of workshops with all stakeholders to transparently discus…" at bounding box center [220, 344] width 0 height 9
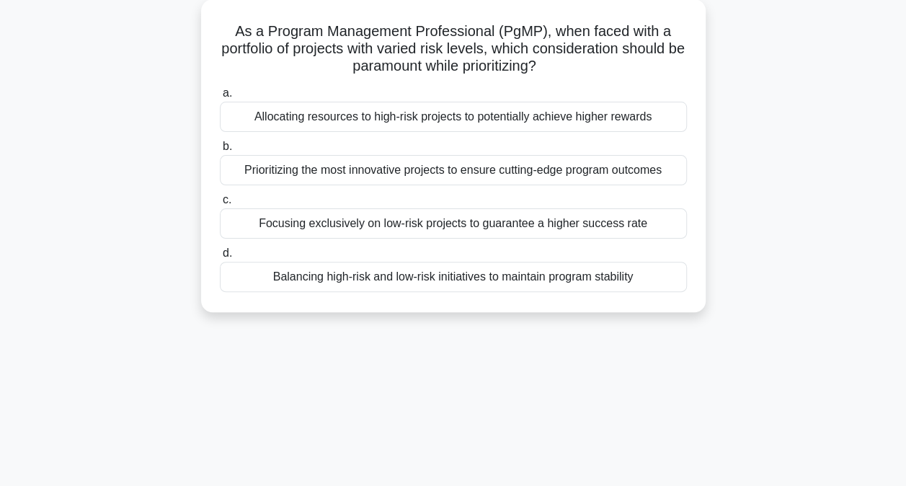
scroll to position [88, 0]
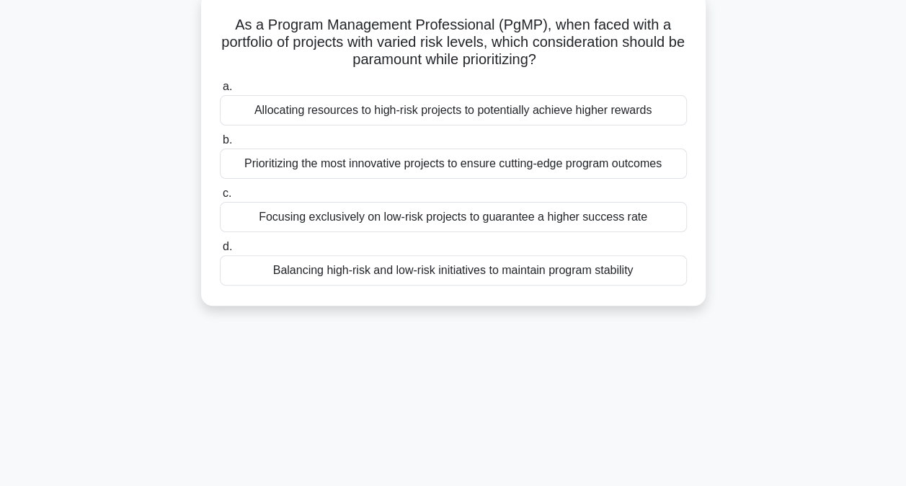
click at [431, 271] on div "Balancing high-risk and low-risk initiatives to maintain program stability" at bounding box center [453, 270] width 467 height 30
click at [220, 252] on input "d. Balancing high-risk and low-risk initiatives to maintain program stability" at bounding box center [220, 246] width 0 height 9
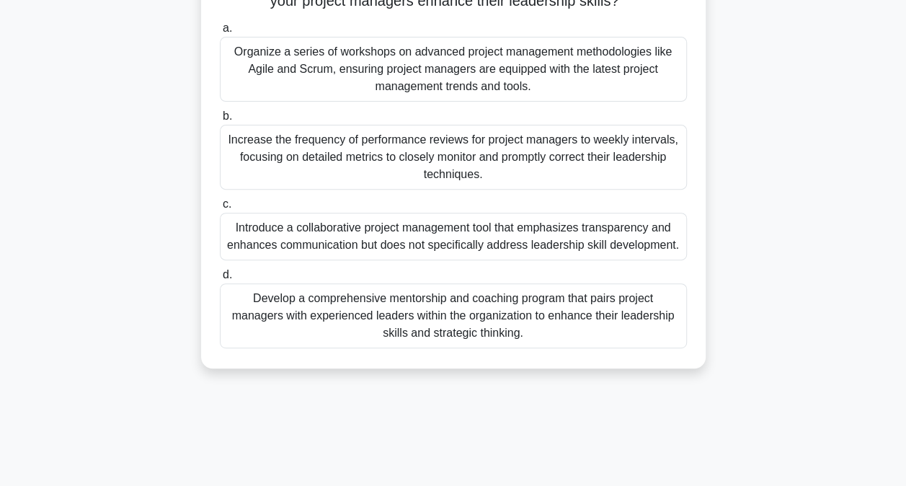
scroll to position [184, 0]
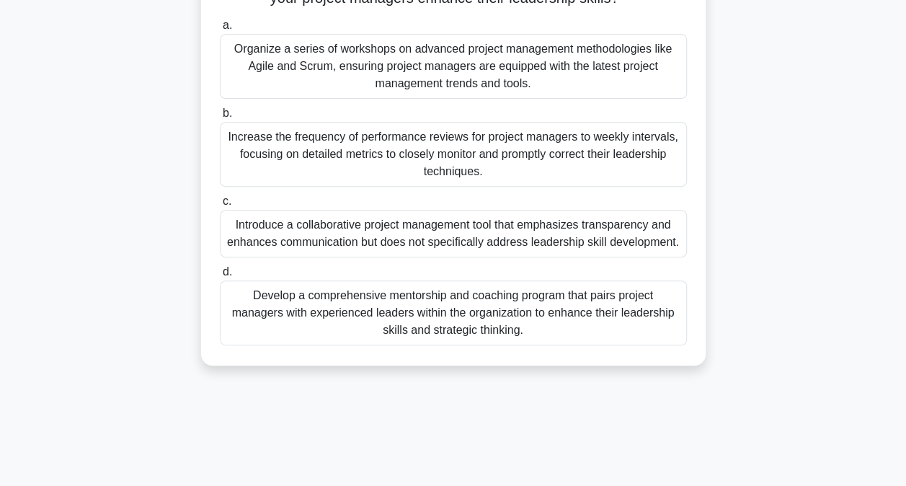
click at [452, 329] on div "Develop a comprehensive mentorship and coaching program that pairs project mana…" at bounding box center [453, 312] width 467 height 65
click at [220, 277] on input "d. Develop a comprehensive mentorship and coaching program that pairs project m…" at bounding box center [220, 271] width 0 height 9
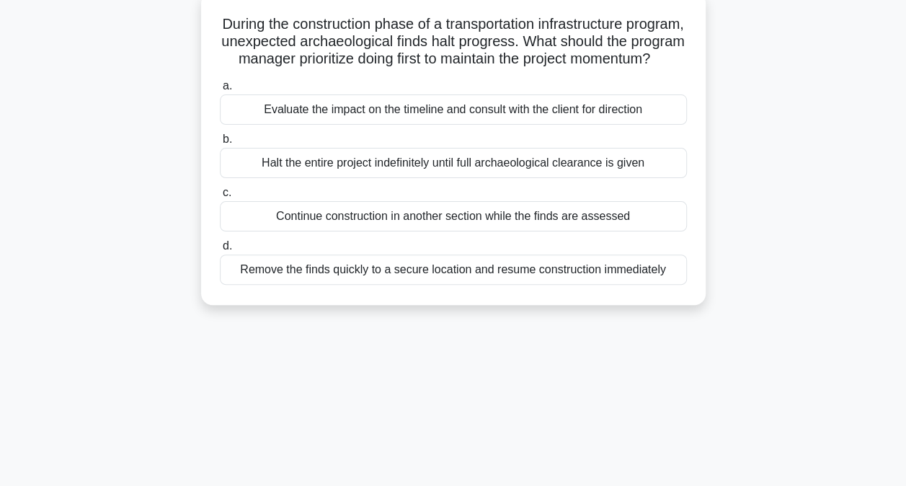
scroll to position [93, 0]
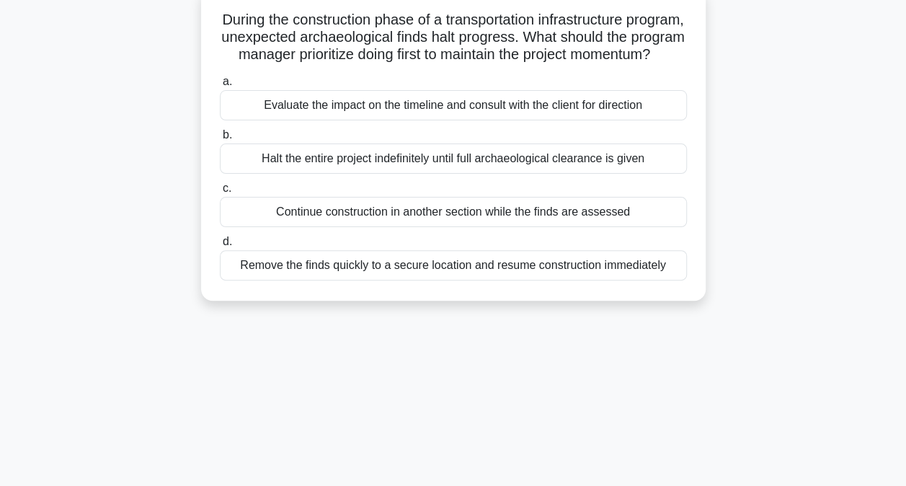
click at [384, 120] on div "Evaluate the impact on the timeline and consult with the client for direction" at bounding box center [453, 105] width 467 height 30
click at [220, 87] on input "a. Evaluate the impact on the timeline and consult with the client for direction" at bounding box center [220, 81] width 0 height 9
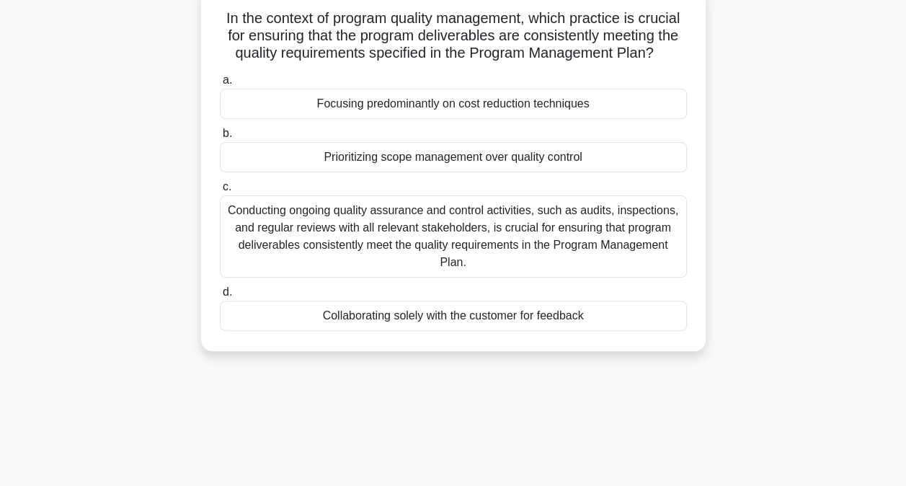
scroll to position [90, 0]
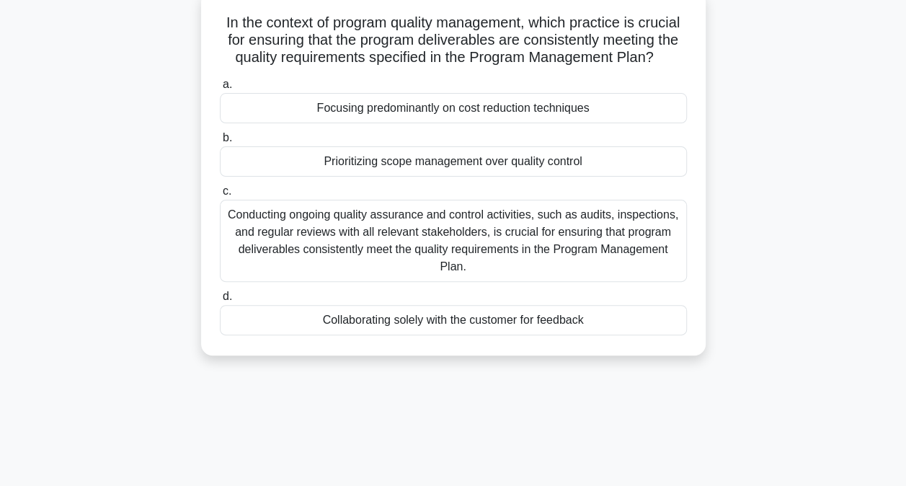
click at [423, 236] on div "Conducting ongoing quality assurance and control activities, such as audits, in…" at bounding box center [453, 241] width 467 height 82
click at [220, 196] on input "c. Conducting ongoing quality assurance and control activities, such as audits,…" at bounding box center [220, 191] width 0 height 9
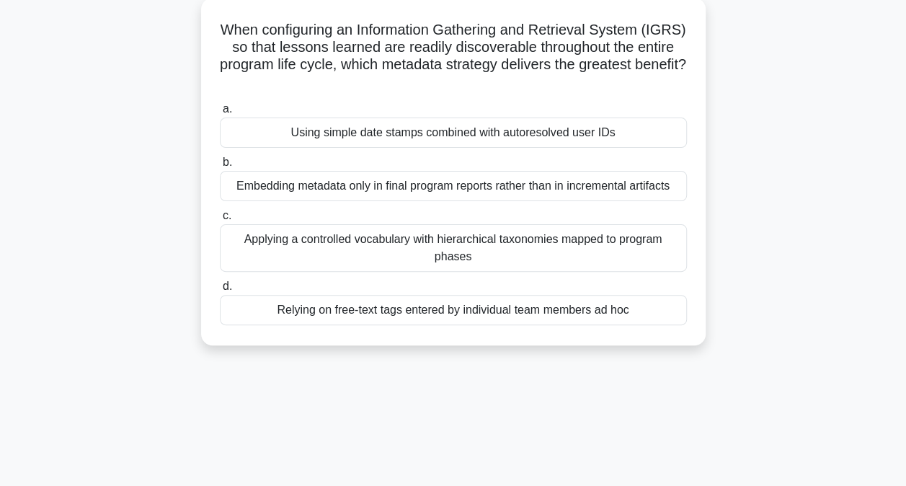
scroll to position [88, 0]
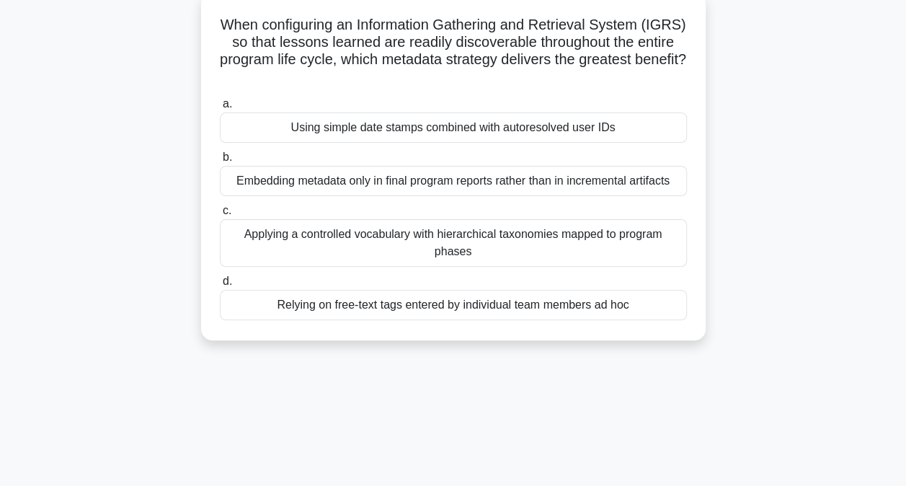
click at [346, 304] on div "Relying on free-text tags entered by individual team members ad hoc" at bounding box center [453, 305] width 467 height 30
click at [220, 286] on input "d. Relying on free-text tags entered by individual team members ad hoc" at bounding box center [220, 281] width 0 height 9
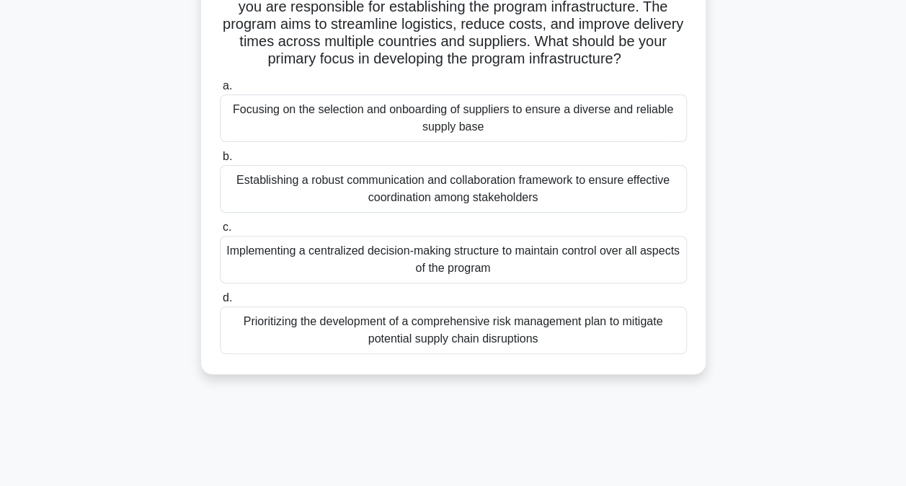
scroll to position [128, 0]
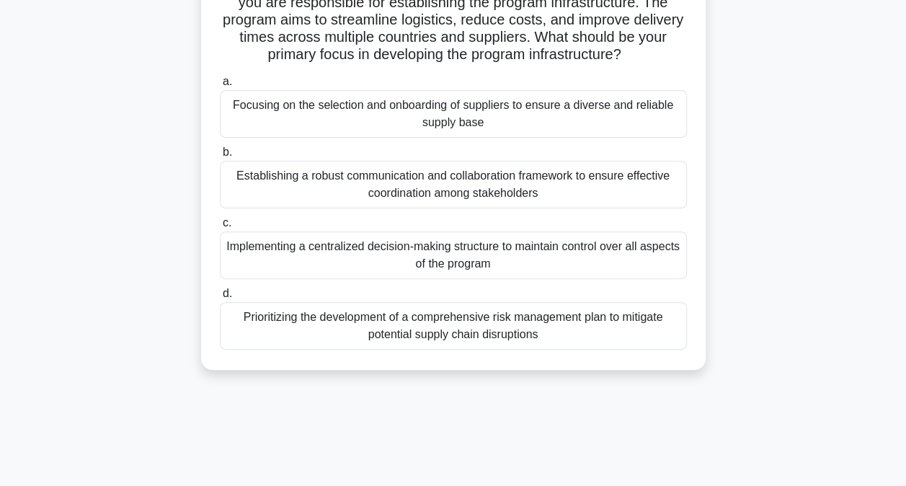
click at [411, 275] on div "Implementing a centralized decision-making structure to maintain control over a…" at bounding box center [453, 255] width 467 height 48
click at [220, 228] on input "c. Implementing a centralized decision-making structure to maintain control ove…" at bounding box center [220, 222] width 0 height 9
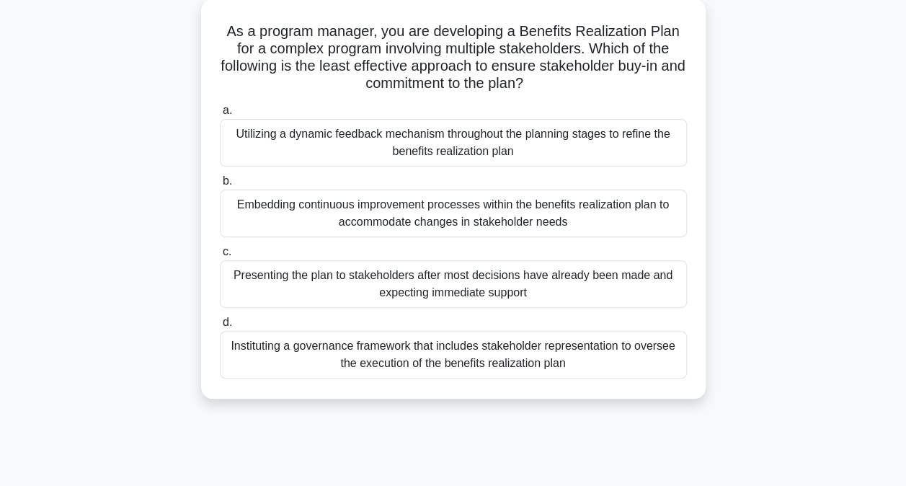
scroll to position [89, 0]
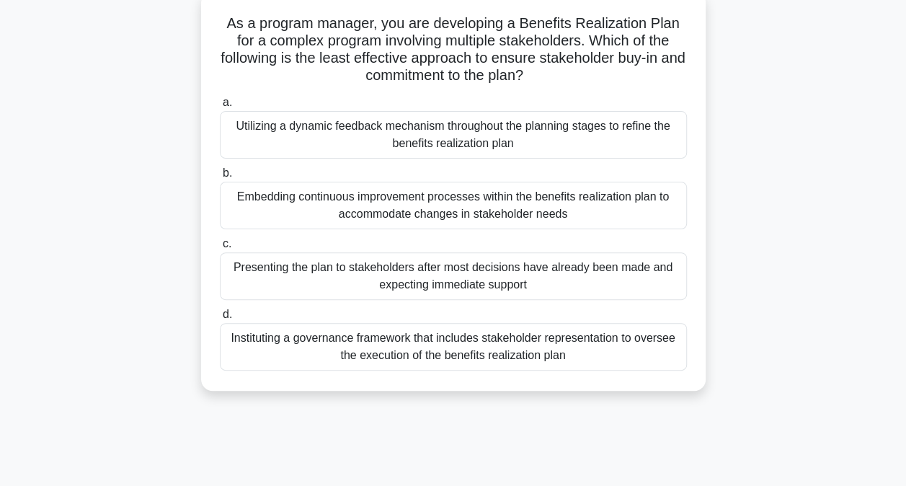
click at [366, 284] on div "Presenting the plan to stakeholders after most decisions have already been made…" at bounding box center [453, 276] width 467 height 48
click at [220, 249] on input "c. Presenting the plan to stakeholders after most decisions have already been m…" at bounding box center [220, 243] width 0 height 9
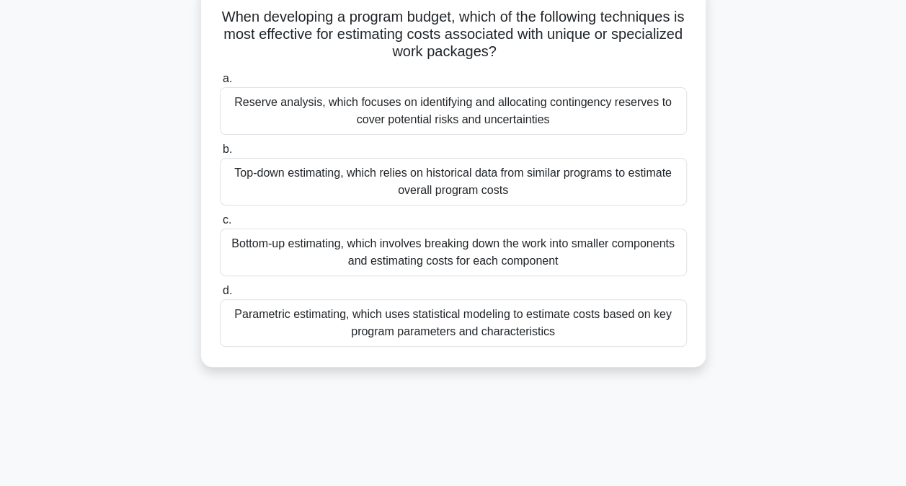
scroll to position [99, 0]
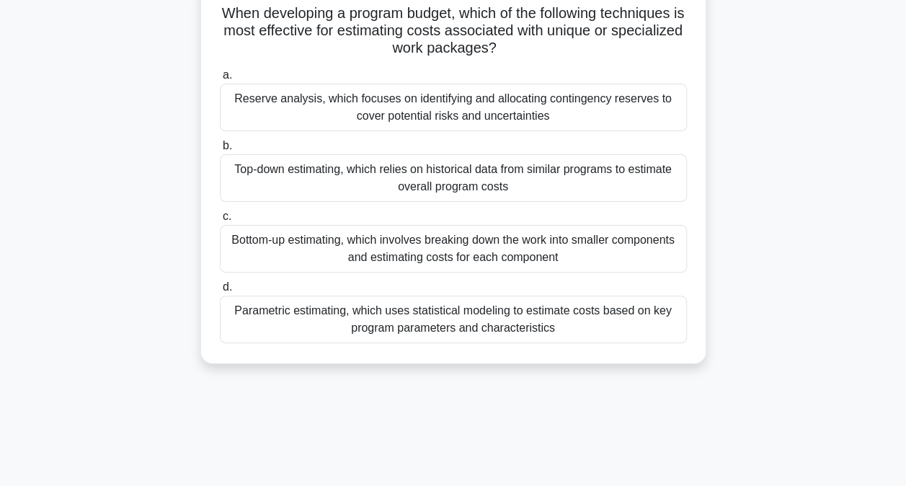
click at [444, 251] on div "Bottom-up estimating, which involves breaking down the work into smaller compon…" at bounding box center [453, 249] width 467 height 48
click at [220, 221] on input "c. Bottom-up estimating, which involves breaking down the work into smaller com…" at bounding box center [220, 216] width 0 height 9
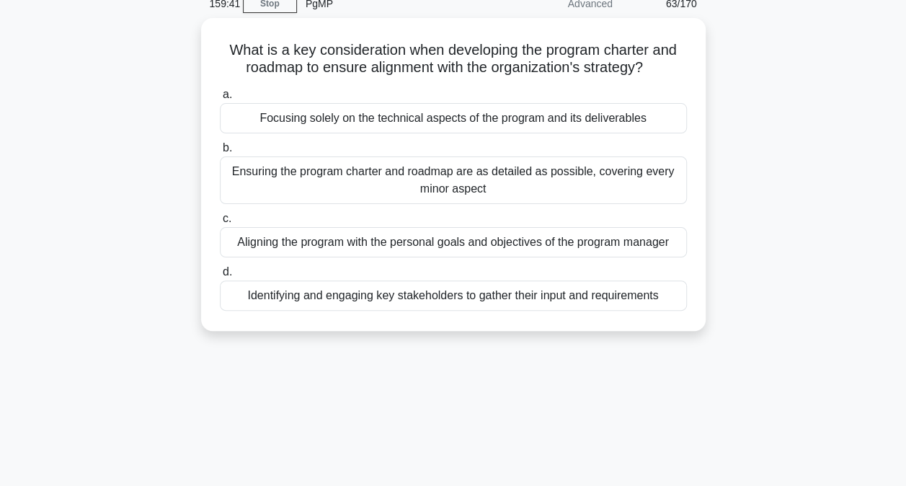
scroll to position [87, 0]
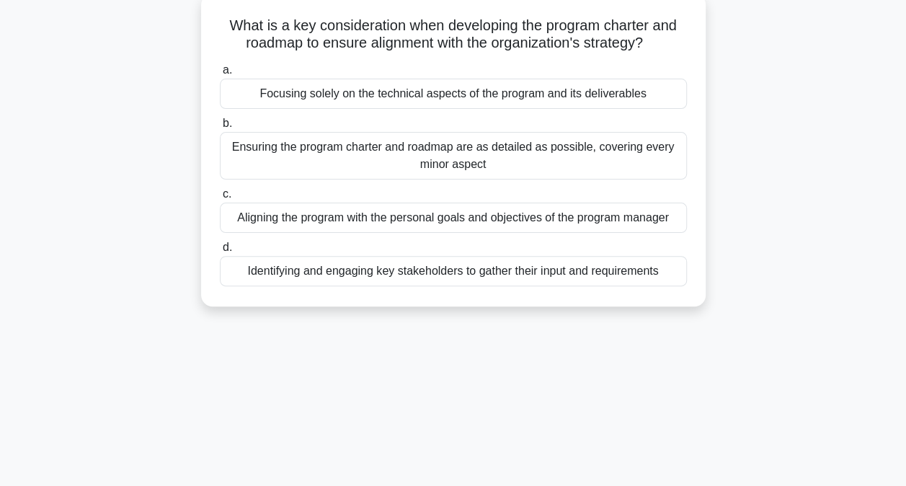
click at [354, 269] on div "Identifying and engaging key stakeholders to gather their input and requirements" at bounding box center [453, 271] width 467 height 30
click at [220, 252] on input "d. Identifying and engaging key stakeholders to gather their input and requirem…" at bounding box center [220, 247] width 0 height 9
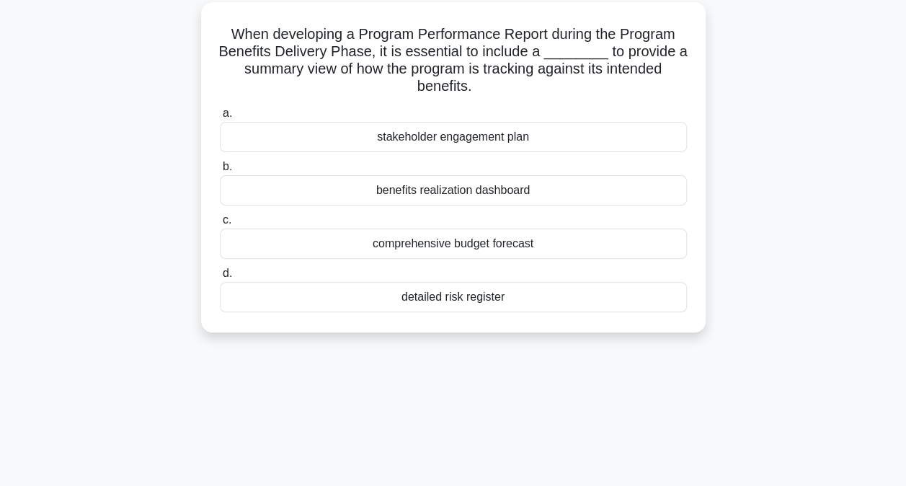
scroll to position [83, 0]
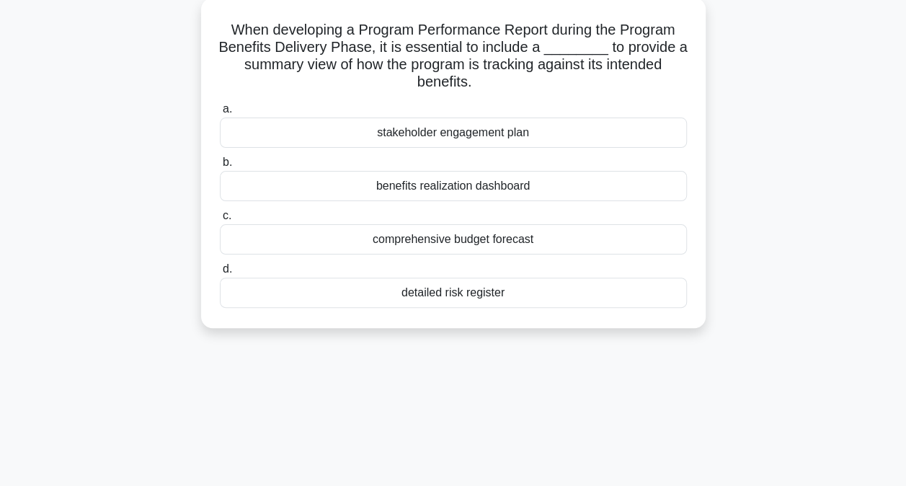
click at [523, 186] on div "benefits realization dashboard" at bounding box center [453, 186] width 467 height 30
click at [220, 167] on input "b. benefits realization dashboard" at bounding box center [220, 162] width 0 height 9
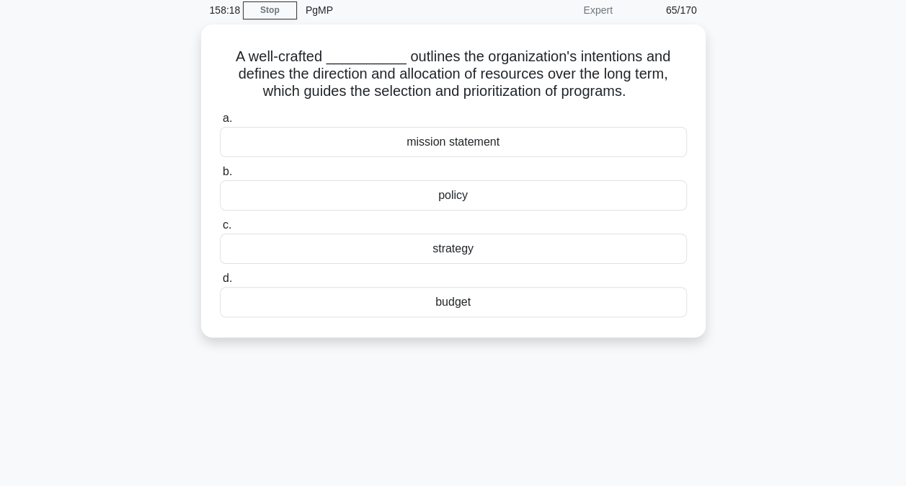
scroll to position [64, 0]
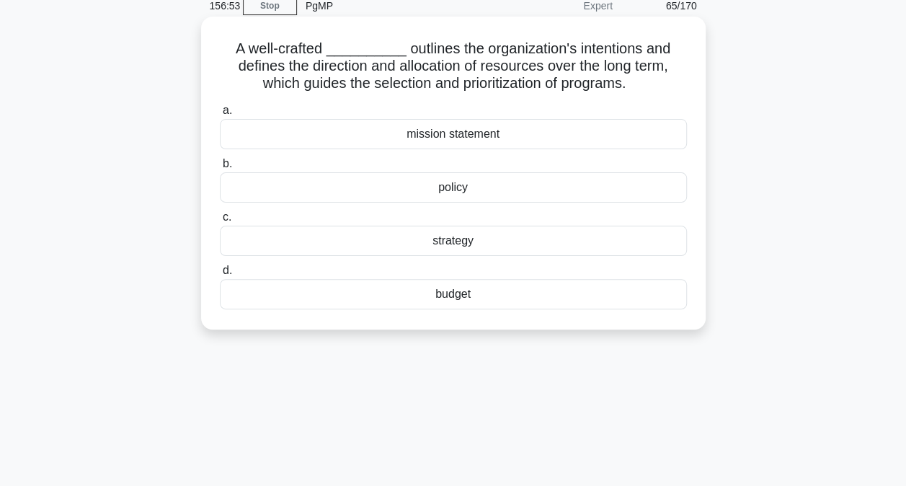
click at [441, 134] on div "mission statement" at bounding box center [453, 134] width 467 height 30
click at [220, 115] on input "a. mission statement" at bounding box center [220, 110] width 0 height 9
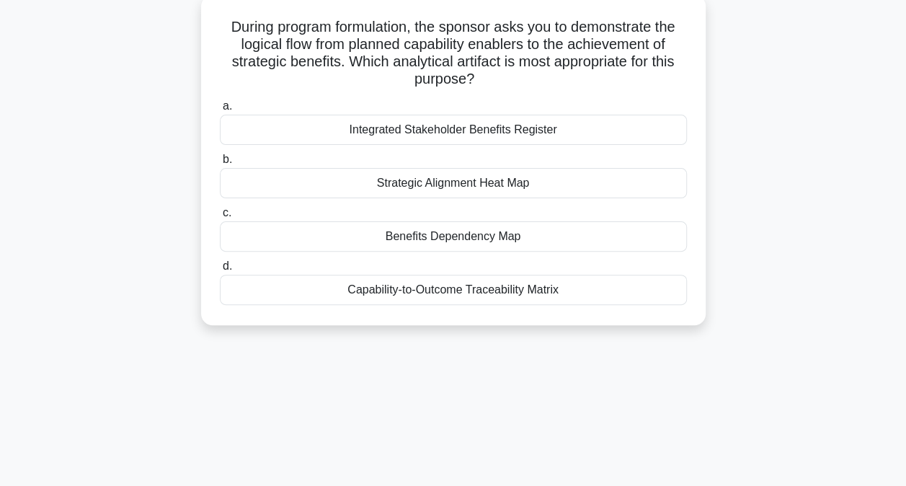
scroll to position [90, 0]
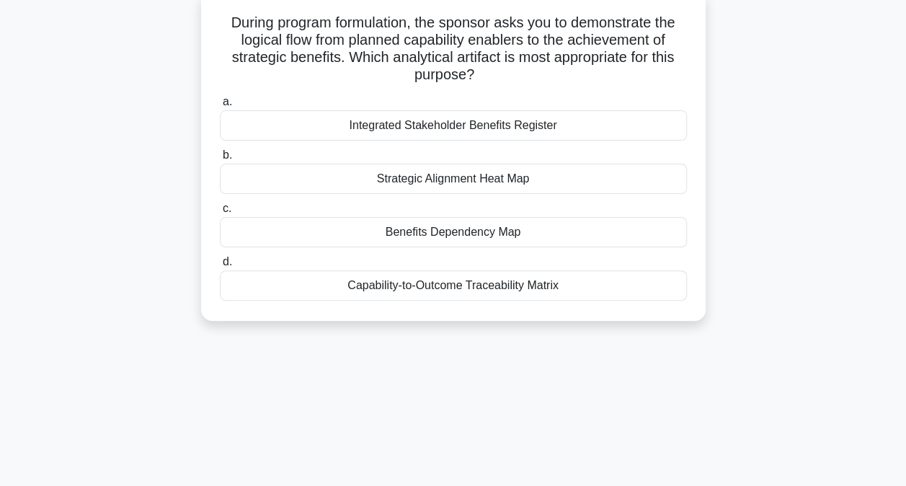
click at [547, 234] on div "Benefits Dependency Map" at bounding box center [453, 232] width 467 height 30
click at [220, 213] on input "c. Benefits Dependency Map" at bounding box center [220, 208] width 0 height 9
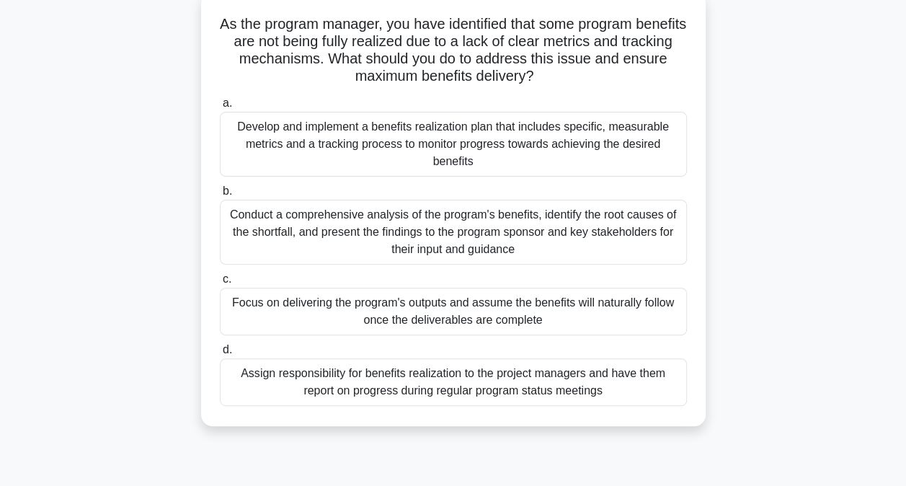
scroll to position [94, 0]
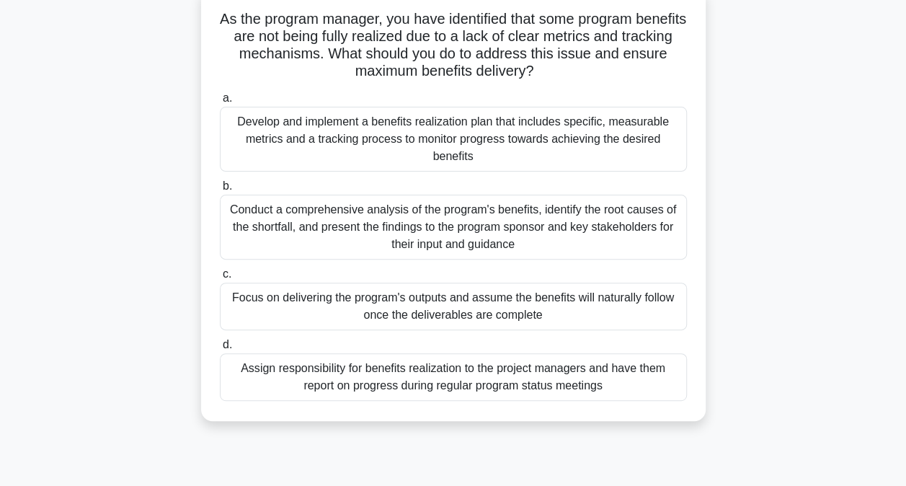
click at [340, 231] on div "Conduct a comprehensive analysis of the program's benefits, identify the root c…" at bounding box center [453, 227] width 467 height 65
click at [220, 191] on input "b. Conduct a comprehensive analysis of the program's benefits, identify the roo…" at bounding box center [220, 186] width 0 height 9
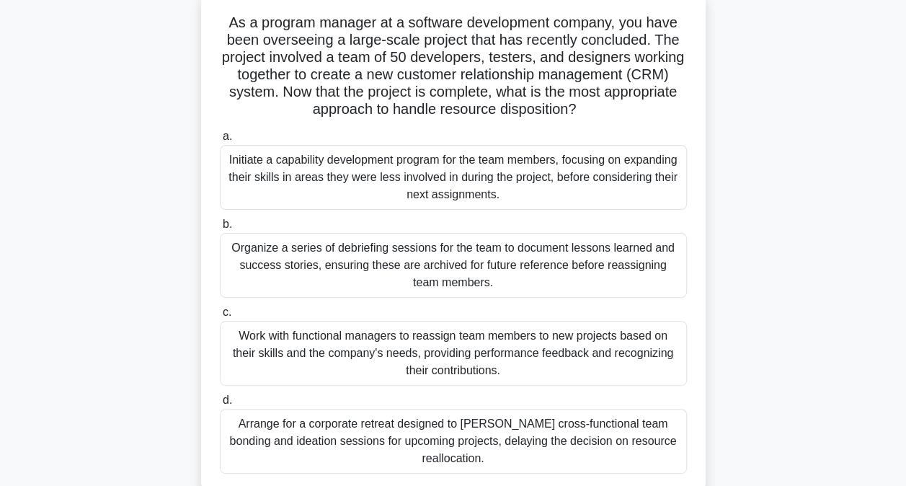
scroll to position [144, 0]
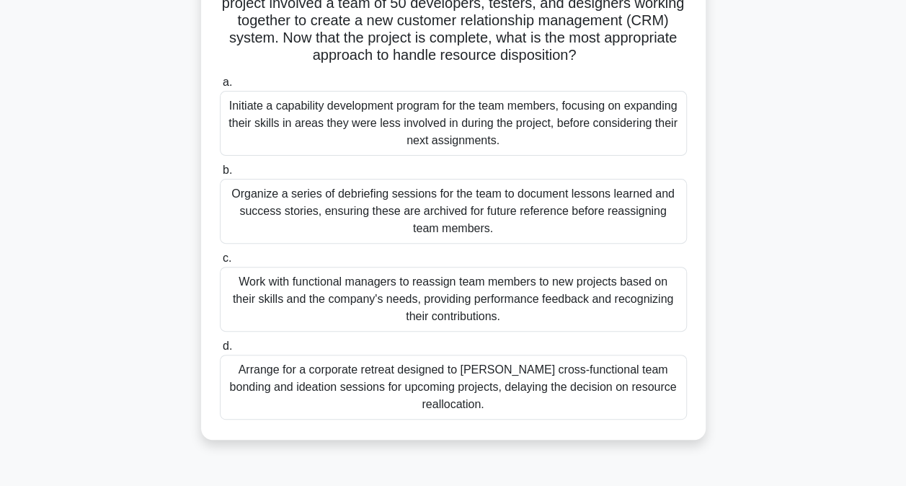
click at [277, 296] on div "Work with functional managers to reassign team members to new projects based on…" at bounding box center [453, 299] width 467 height 65
click at [220, 263] on input "c. Work with functional managers to reassign team members to new projects based…" at bounding box center [220, 258] width 0 height 9
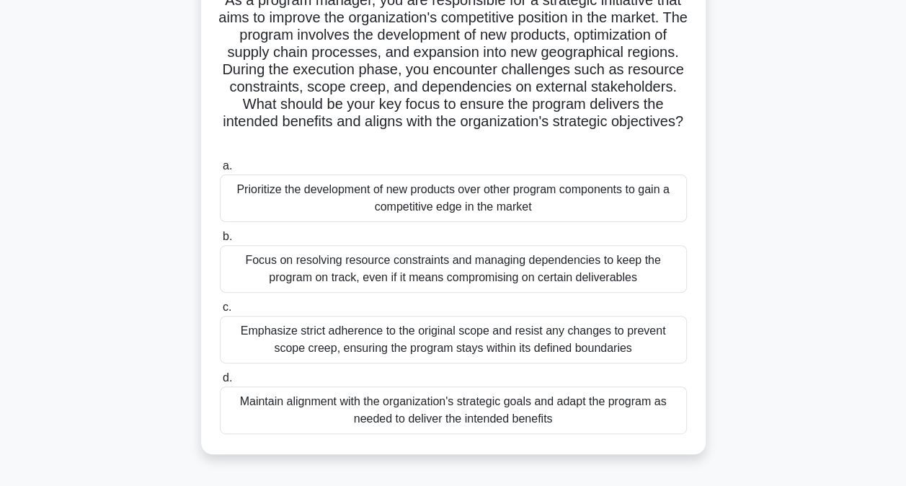
scroll to position [172, 0]
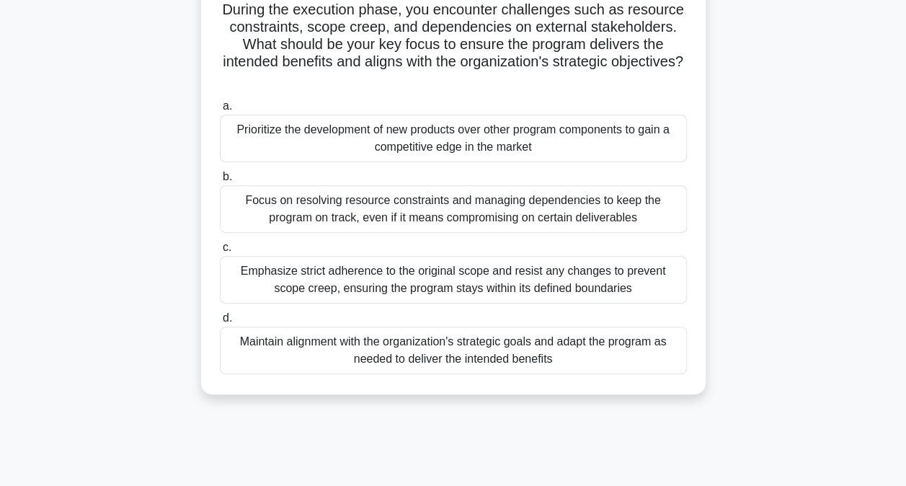
click at [333, 340] on div "Maintain alignment with the organization's strategic goals and adapt the progra…" at bounding box center [453, 351] width 467 height 48
click at [220, 323] on input "d. Maintain alignment with the organization's strategic goals and adapt the pro…" at bounding box center [220, 318] width 0 height 9
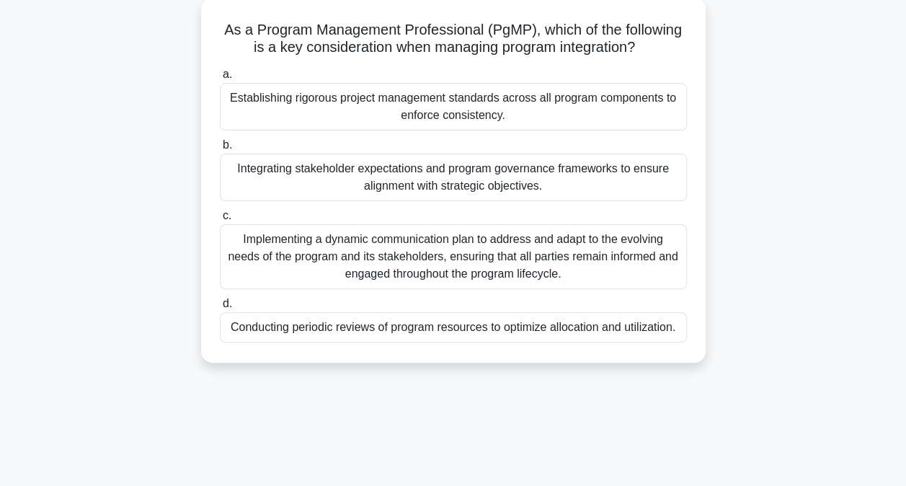
scroll to position [88, 0]
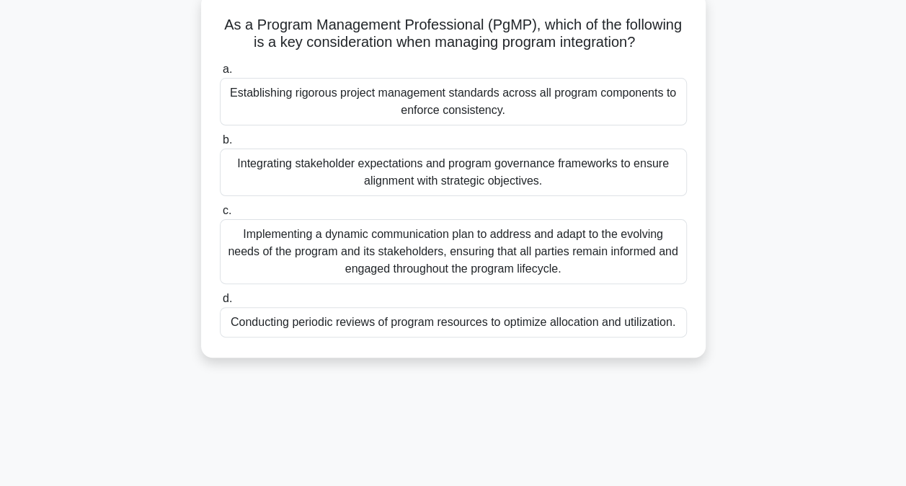
click at [363, 251] on div "Implementing a dynamic communication plan to address and adapt to the evolving …" at bounding box center [453, 251] width 467 height 65
click at [220, 216] on input "c. Implementing a dynamic communication plan to address and adapt to the evolvi…" at bounding box center [220, 210] width 0 height 9
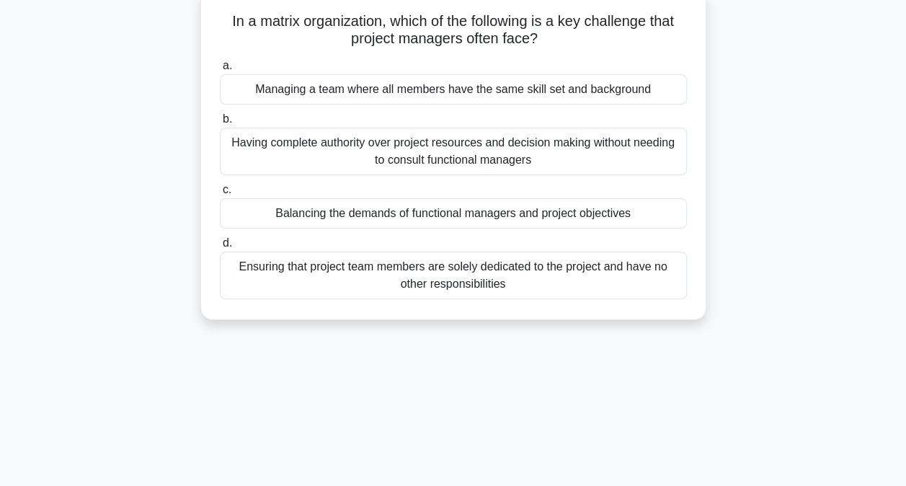
scroll to position [94, 0]
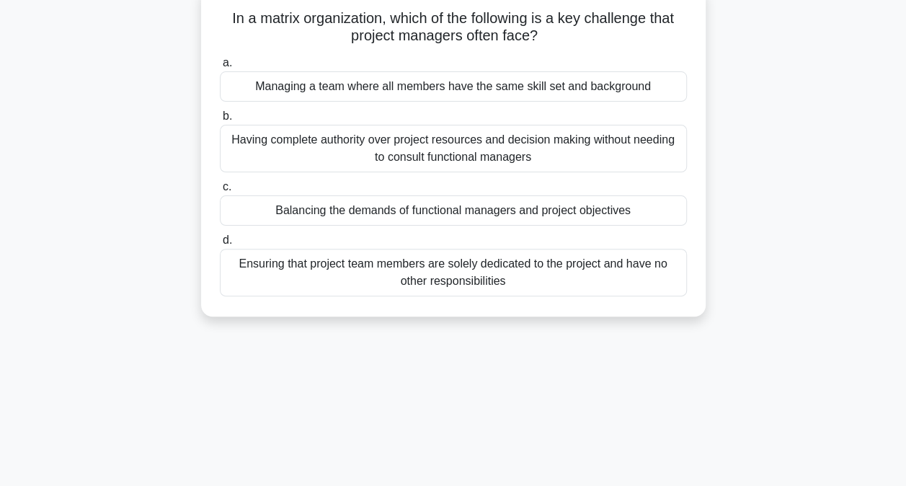
click at [281, 210] on div "Balancing the demands of functional managers and project objectives" at bounding box center [453, 210] width 467 height 30
click at [220, 192] on input "c. Balancing the demands of functional managers and project objectives" at bounding box center [220, 186] width 0 height 9
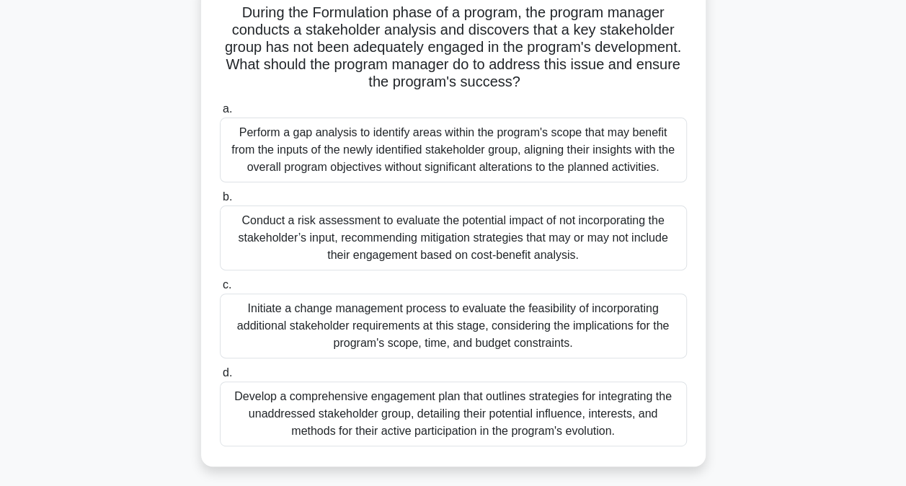
scroll to position [107, 0]
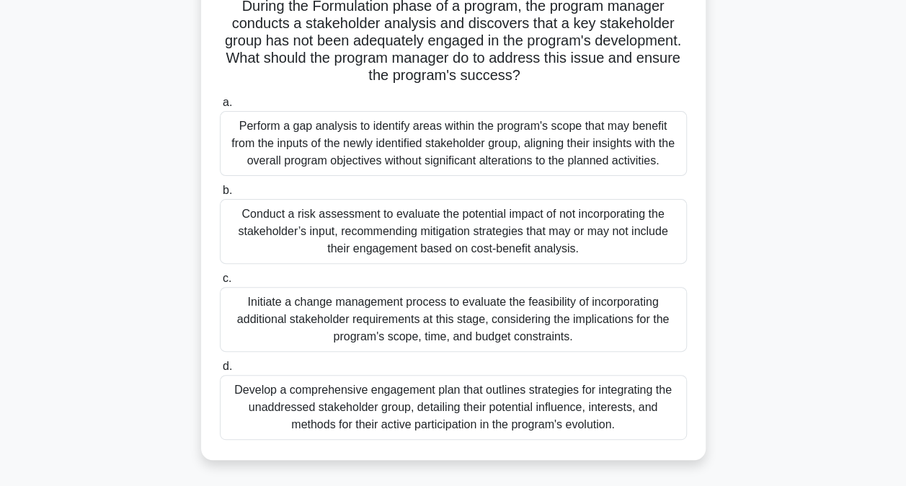
click at [349, 412] on div "Develop a comprehensive engagement plan that outlines strategies for integratin…" at bounding box center [453, 407] width 467 height 65
click at [220, 371] on input "d. Develop a comprehensive engagement plan that outlines strategies for integra…" at bounding box center [220, 366] width 0 height 9
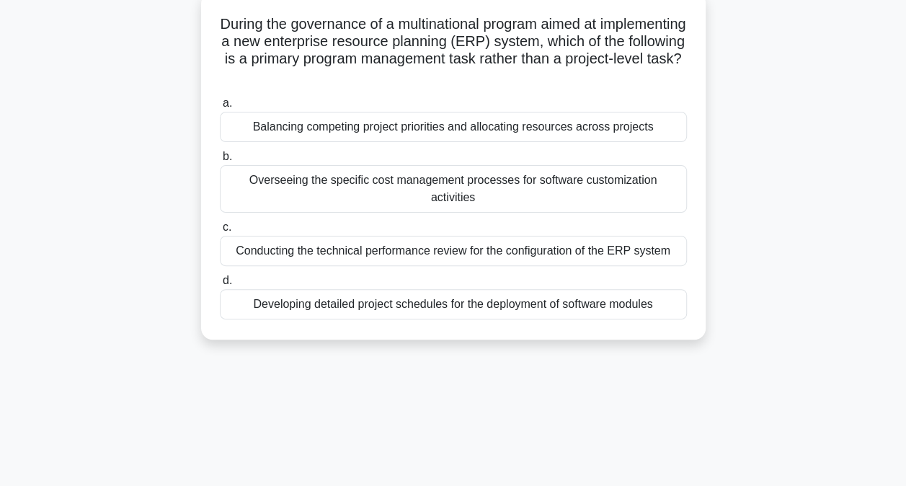
scroll to position [94, 0]
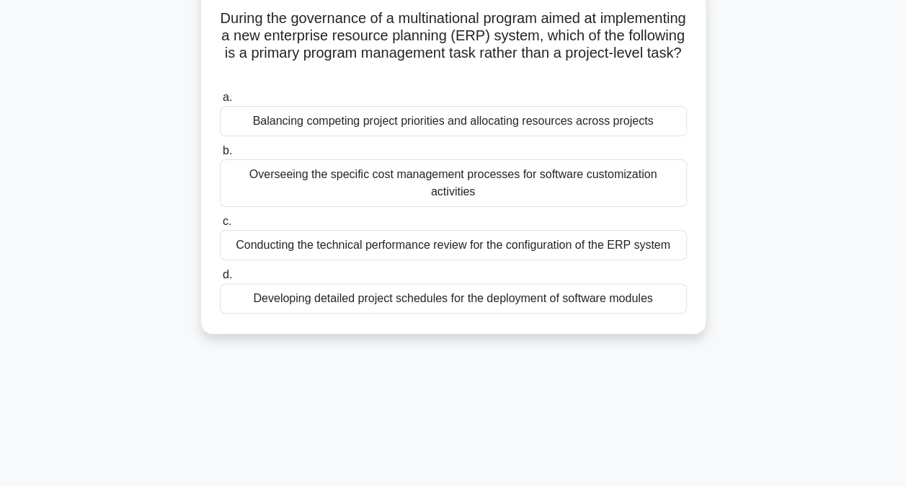
click at [420, 130] on div "Balancing competing project priorities and allocating resources across projects" at bounding box center [453, 121] width 467 height 30
click at [220, 102] on input "a. Balancing competing project priorities and allocating resources across proje…" at bounding box center [220, 97] width 0 height 9
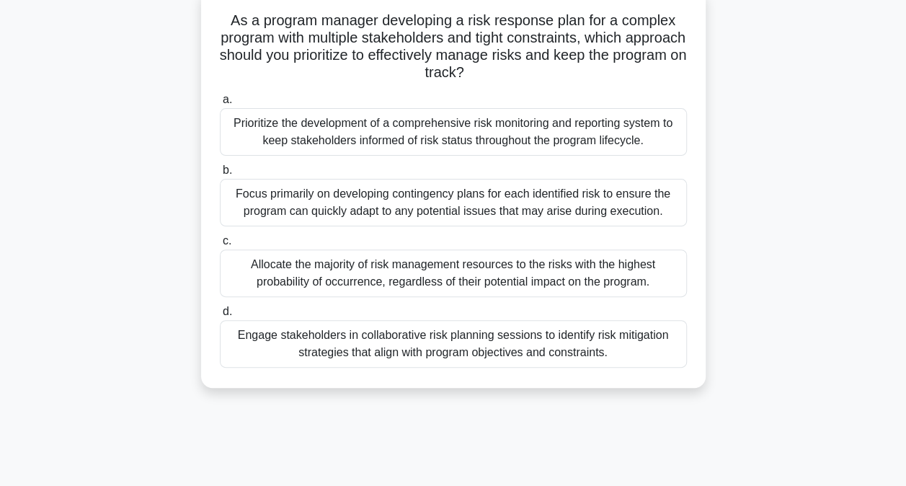
scroll to position [97, 0]
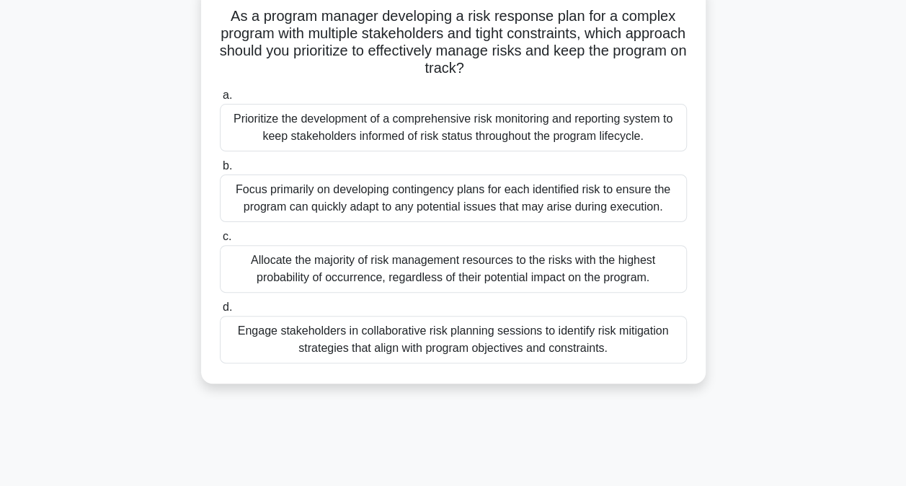
click at [437, 336] on div "Engage stakeholders in collaborative risk planning sessions to identify risk mi…" at bounding box center [453, 340] width 467 height 48
click at [220, 312] on input "d. Engage stakeholders in collaborative risk planning sessions to identify risk…" at bounding box center [220, 307] width 0 height 9
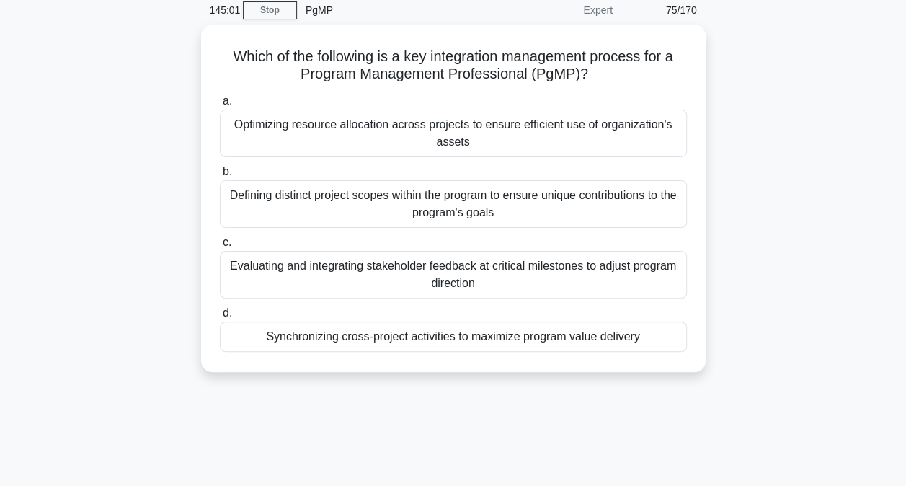
scroll to position [61, 0]
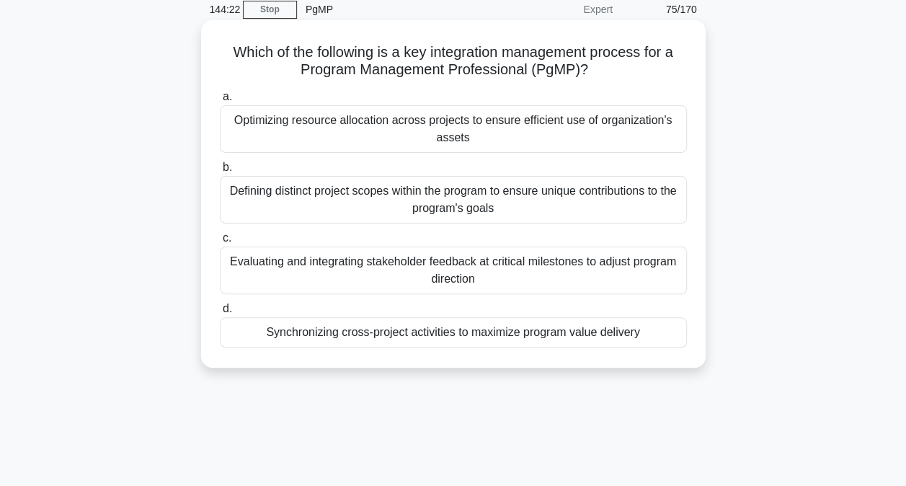
click at [410, 335] on div "Synchronizing cross-project activities to maximize program value delivery" at bounding box center [453, 332] width 467 height 30
click at [220, 314] on input "d. Synchronizing cross-project activities to maximize program value delivery" at bounding box center [220, 308] width 0 height 9
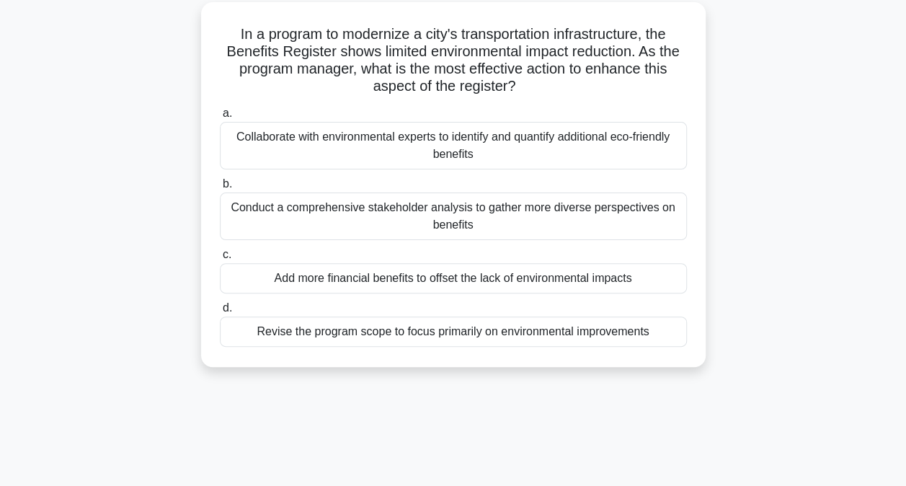
scroll to position [85, 0]
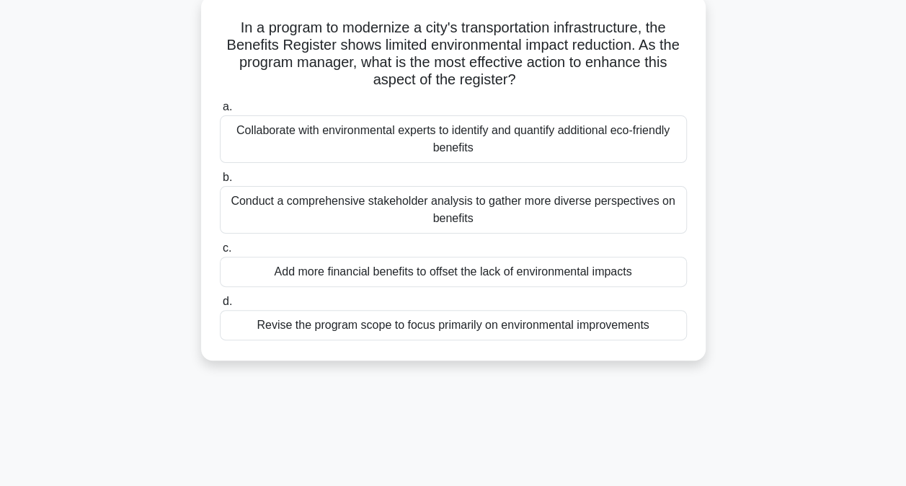
click at [470, 136] on div "Collaborate with environmental experts to identify and quantify additional eco-…" at bounding box center [453, 139] width 467 height 48
click at [220, 112] on input "a. Collaborate with environmental experts to identify and quantify additional e…" at bounding box center [220, 106] width 0 height 9
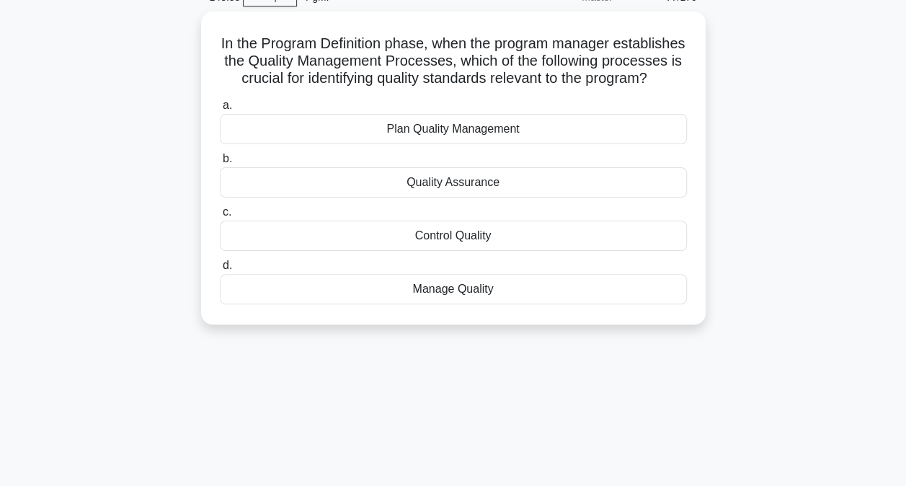
scroll to position [74, 0]
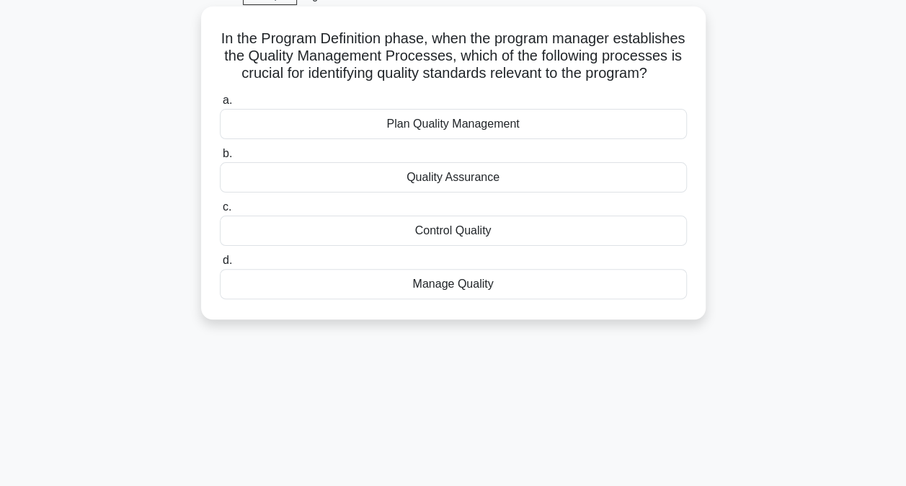
click at [518, 139] on div "Plan Quality Management" at bounding box center [453, 124] width 467 height 30
click at [220, 105] on input "a. Plan Quality Management" at bounding box center [220, 100] width 0 height 9
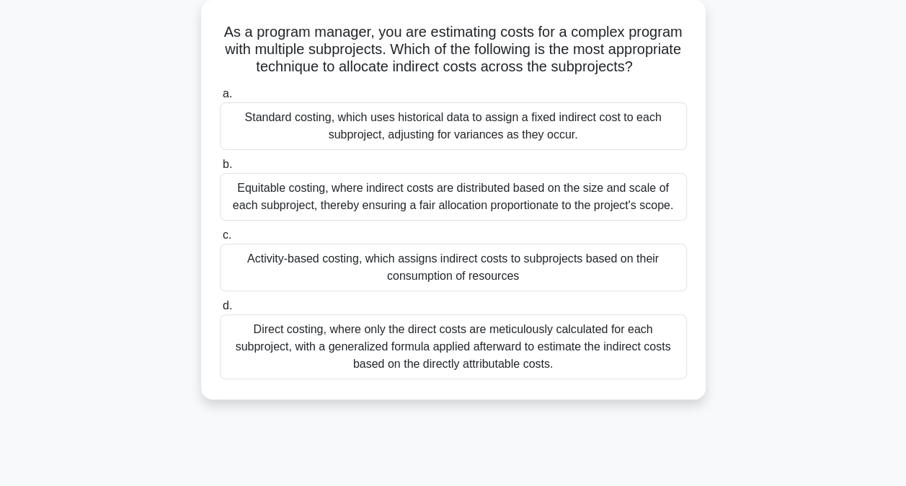
scroll to position [97, 0]
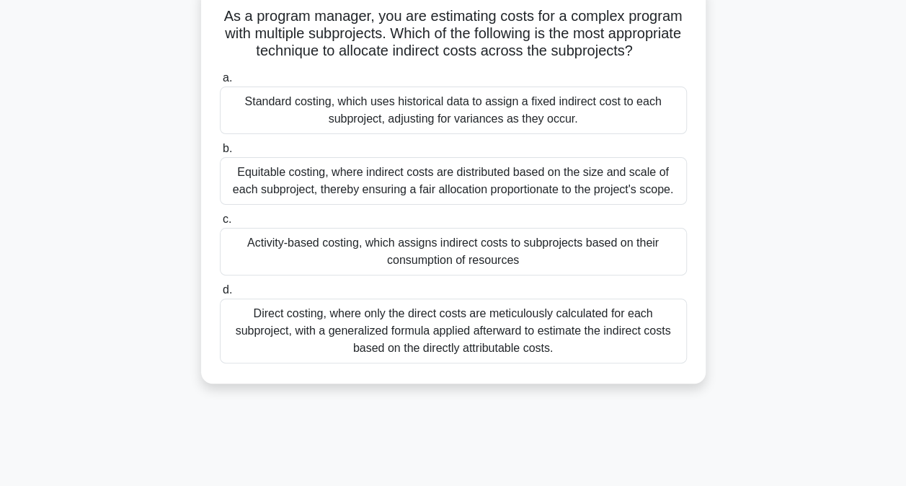
click at [454, 275] on div "Activity-based costing, which assigns indirect costs to subprojects based on th…" at bounding box center [453, 252] width 467 height 48
click at [220, 224] on input "c. Activity-based costing, which assigns indirect costs to subprojects based on…" at bounding box center [220, 219] width 0 height 9
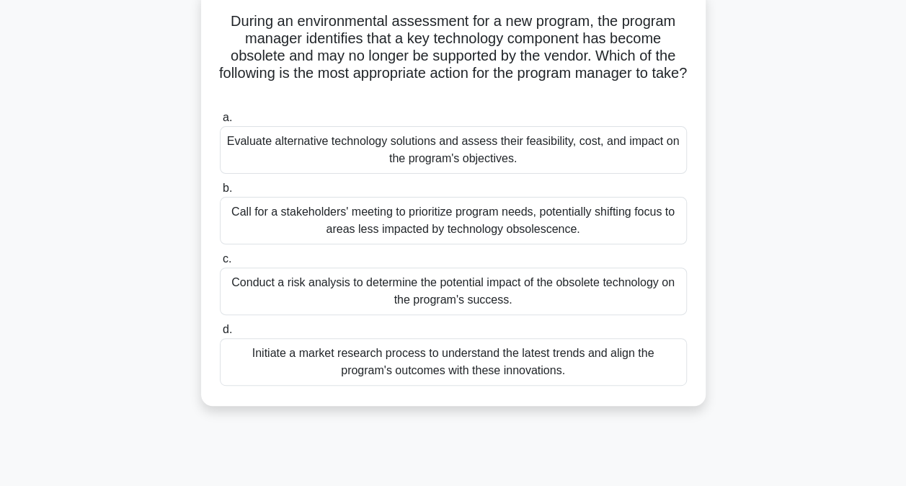
scroll to position [98, 0]
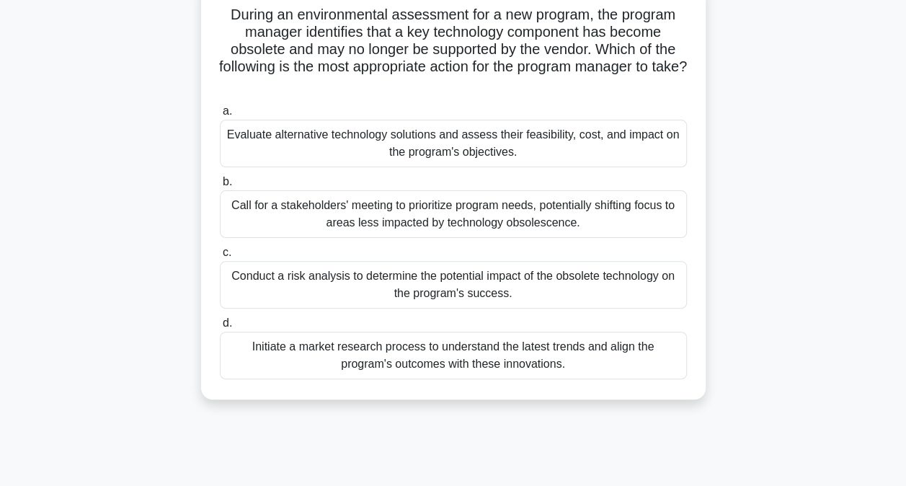
click at [363, 345] on div "Initiate a market research process to understand the latest trends and align th…" at bounding box center [453, 356] width 467 height 48
click at [220, 328] on input "d. Initiate a market research process to understand the latest trends and align…" at bounding box center [220, 323] width 0 height 9
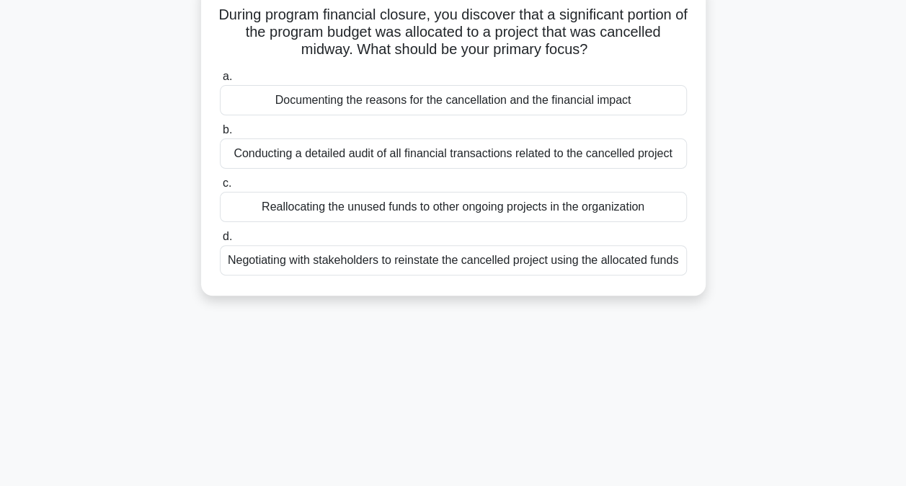
click at [424, 103] on div "Documenting the reasons for the cancellation and the financial impact" at bounding box center [453, 100] width 467 height 30
click at [220, 81] on input "a. Documenting the reasons for the cancellation and the financial impact" at bounding box center [220, 76] width 0 height 9
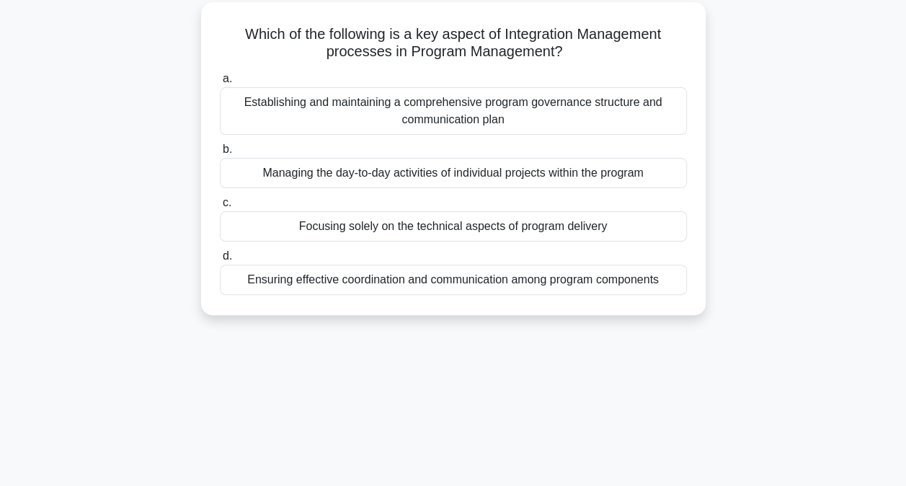
scroll to position [99, 0]
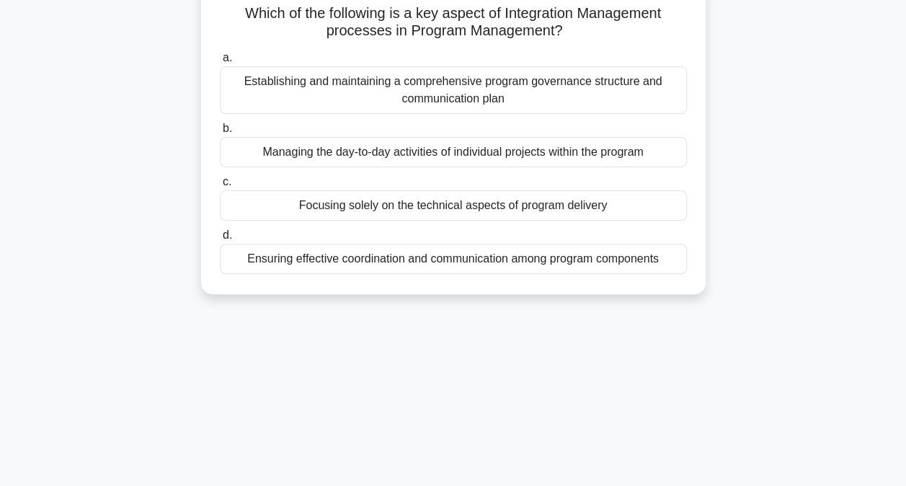
click at [456, 257] on div "Ensuring effective coordination and communication among program components" at bounding box center [453, 259] width 467 height 30
click at [220, 240] on input "d. Ensuring effective coordination and communication among program components" at bounding box center [220, 235] width 0 height 9
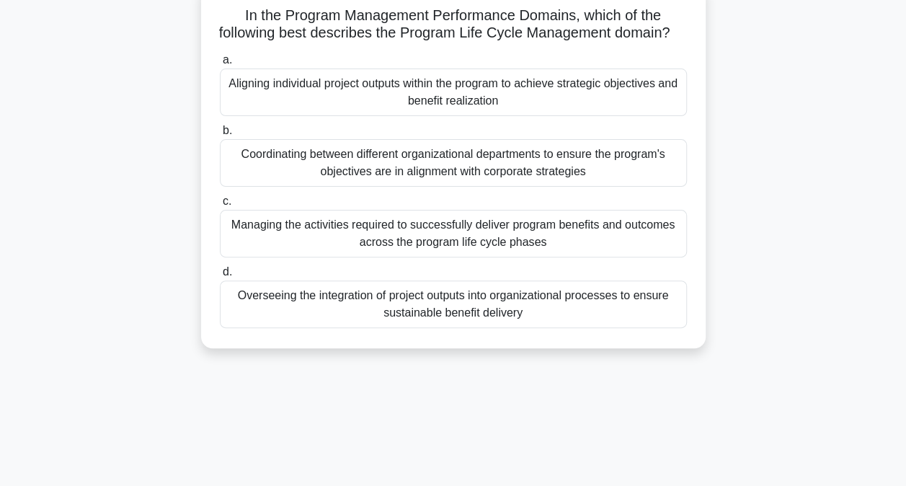
scroll to position [102, 0]
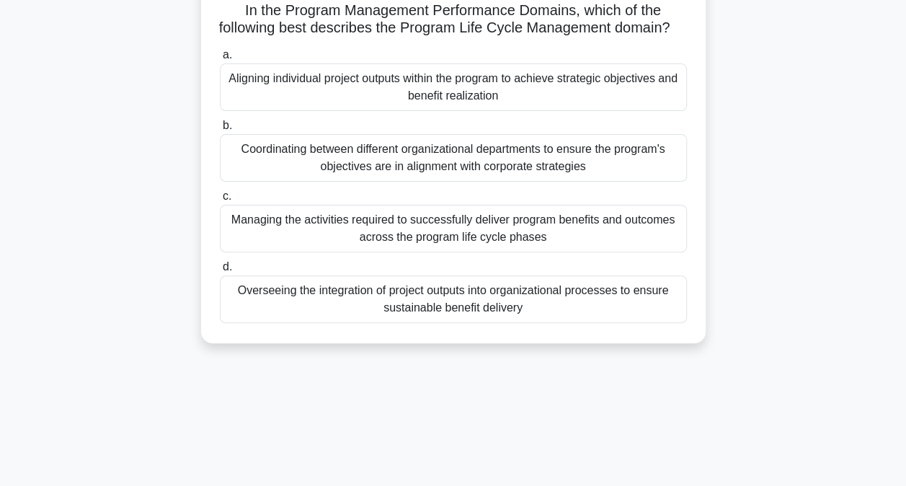
click at [394, 245] on div "Managing the activities required to successfully deliver program benefits and o…" at bounding box center [453, 229] width 467 height 48
click at [220, 201] on input "c. Managing the activities required to successfully deliver program benefits an…" at bounding box center [220, 196] width 0 height 9
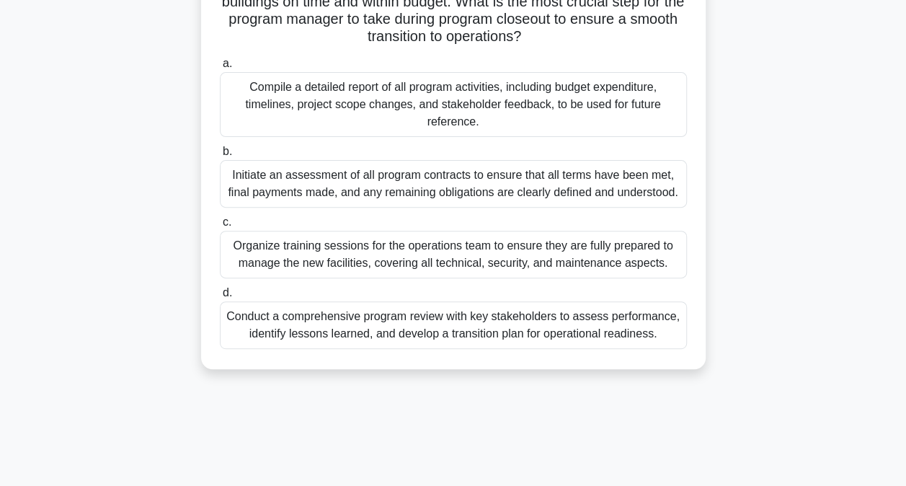
scroll to position [169, 0]
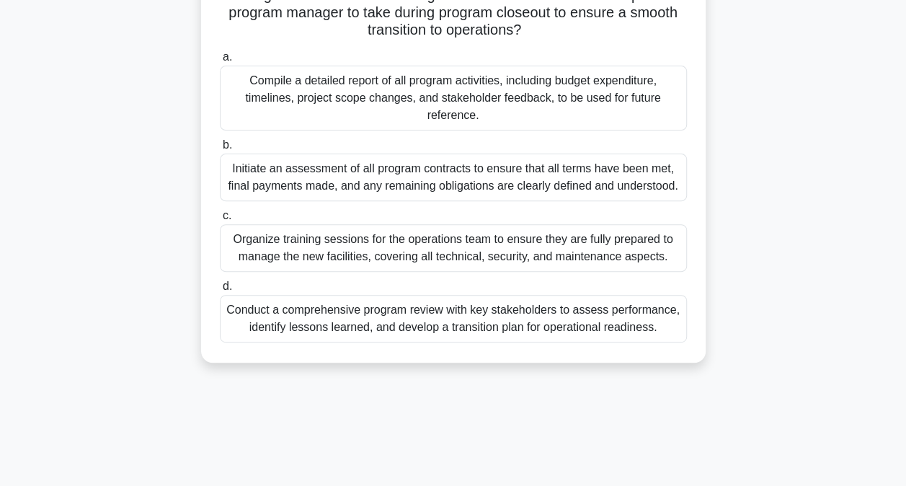
click at [411, 318] on div "Conduct a comprehensive program review with key stakeholders to assess performa…" at bounding box center [453, 319] width 467 height 48
click at [220, 291] on input "d. Conduct a comprehensive program review with key stakeholders to assess perfo…" at bounding box center [220, 286] width 0 height 9
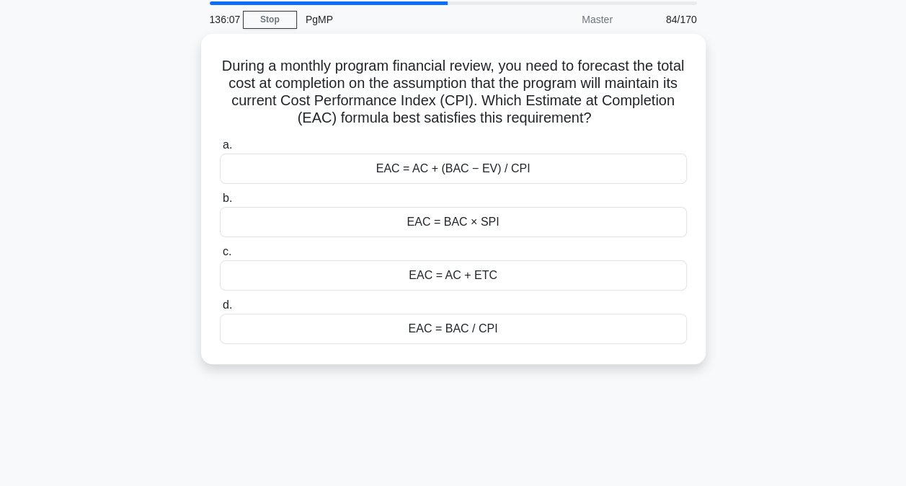
scroll to position [55, 0]
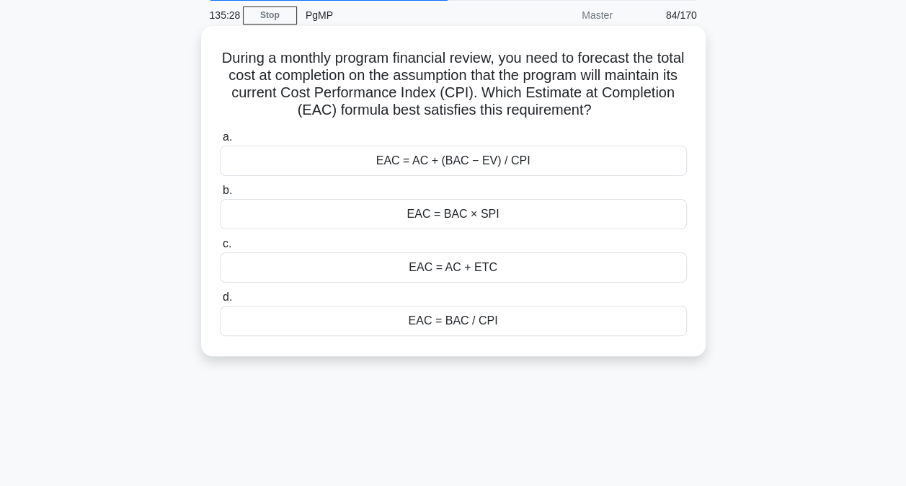
click at [425, 270] on div "EAC = AC + ETC" at bounding box center [453, 267] width 467 height 30
click at [220, 249] on input "c. EAC = AC + ETC" at bounding box center [220, 243] width 0 height 9
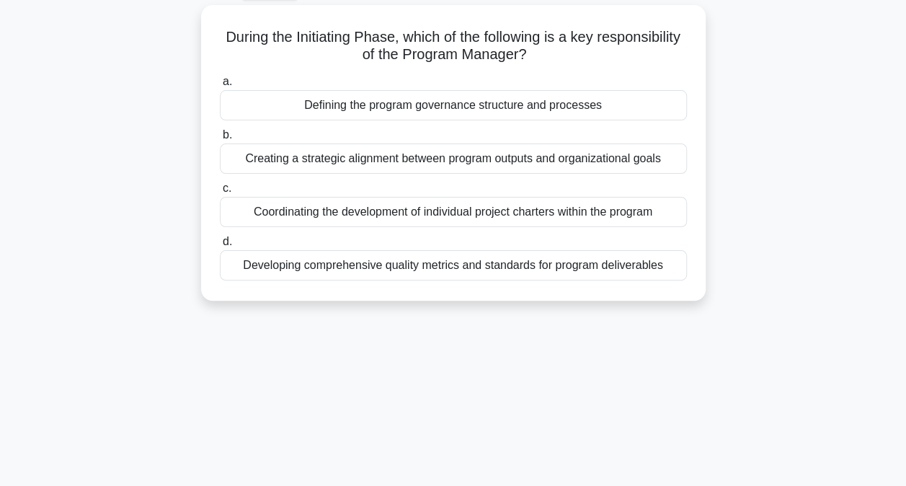
scroll to position [81, 0]
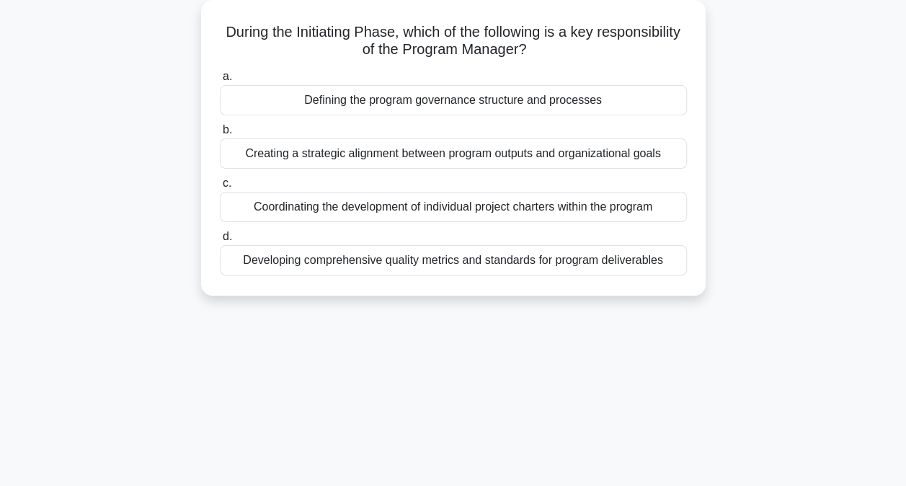
click at [349, 208] on div "Coordinating the development of individual project charters within the program" at bounding box center [453, 207] width 467 height 30
click at [220, 188] on input "c. Coordinating the development of individual project charters within the progr…" at bounding box center [220, 183] width 0 height 9
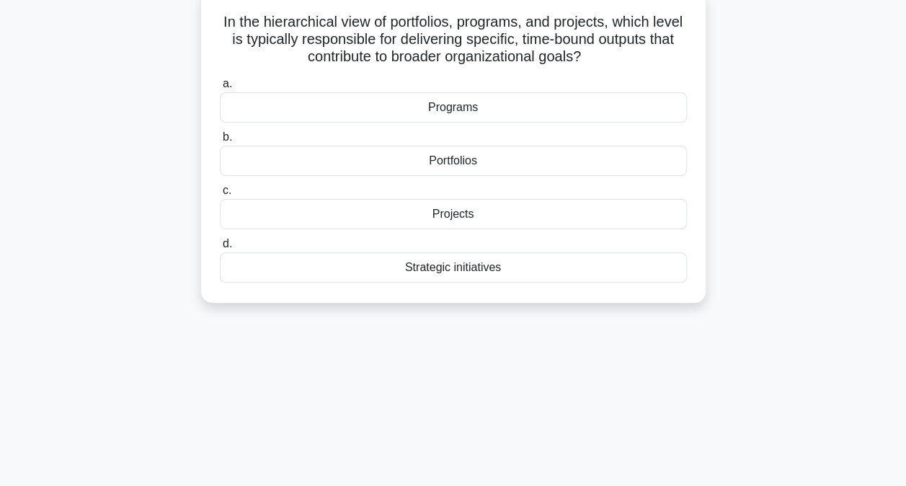
scroll to position [95, 0]
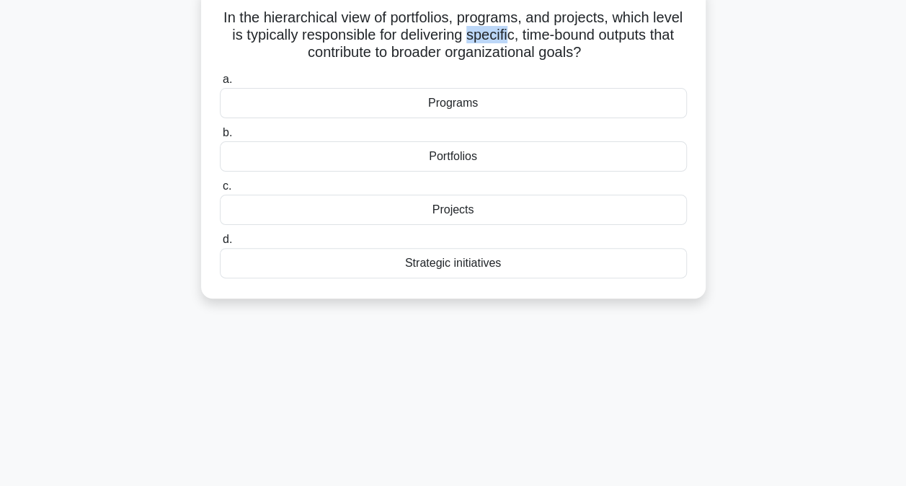
drag, startPoint x: 495, startPoint y: 32, endPoint x: 537, endPoint y: 32, distance: 41.8
click at [537, 32] on h5 "In the hierarchical view of portfolios, programs, and projects, which level is …" at bounding box center [453, 35] width 470 height 53
drag, startPoint x: 537, startPoint y: 32, endPoint x: 497, endPoint y: 29, distance: 39.8
click at [497, 29] on h5 "In the hierarchical view of portfolios, programs, and projects, which level is …" at bounding box center [453, 35] width 470 height 53
click at [442, 209] on div "Projects" at bounding box center [453, 210] width 467 height 30
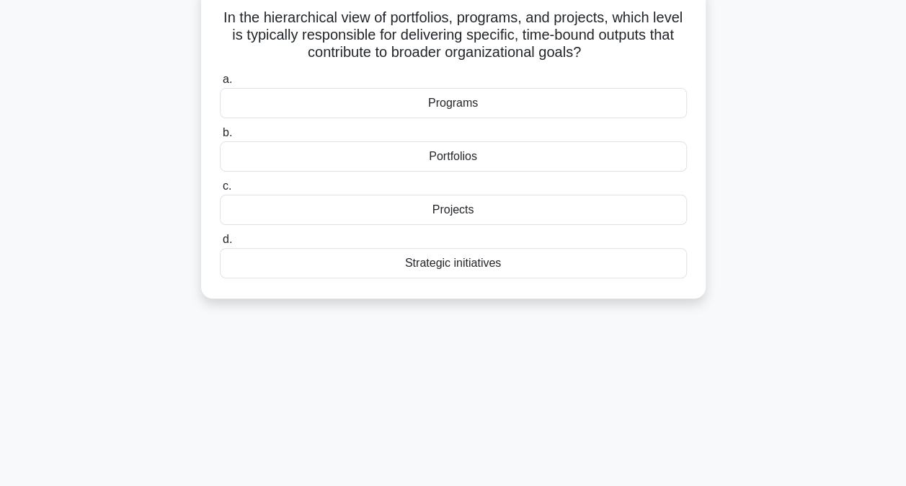
click at [220, 191] on input "c. Projects" at bounding box center [220, 186] width 0 height 9
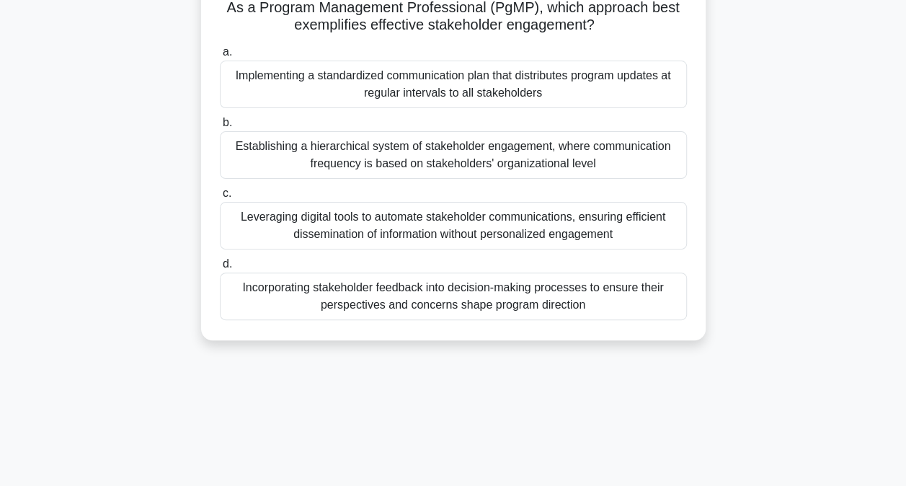
scroll to position [97, 0]
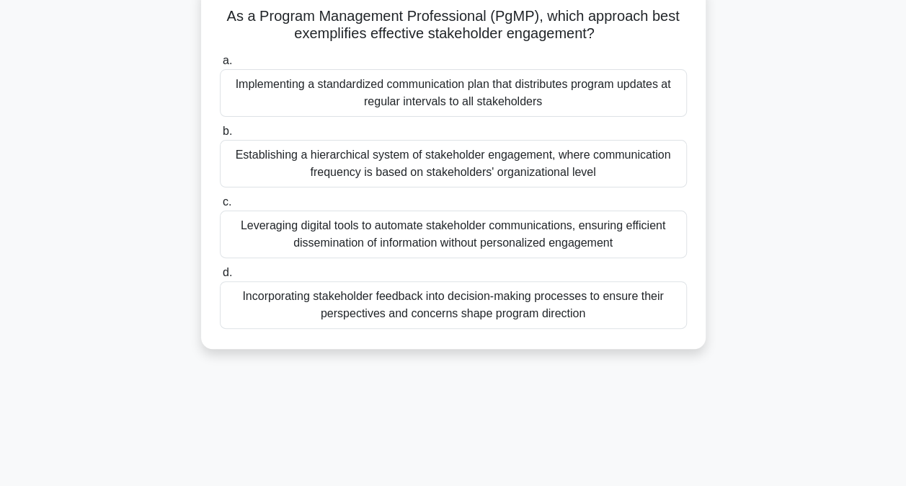
click at [435, 309] on div "Incorporating stakeholder feedback into decision-making processes to ensure the…" at bounding box center [453, 305] width 467 height 48
click at [220, 278] on input "d. Incorporating stakeholder feedback into decision-making processes to ensure …" at bounding box center [220, 272] width 0 height 9
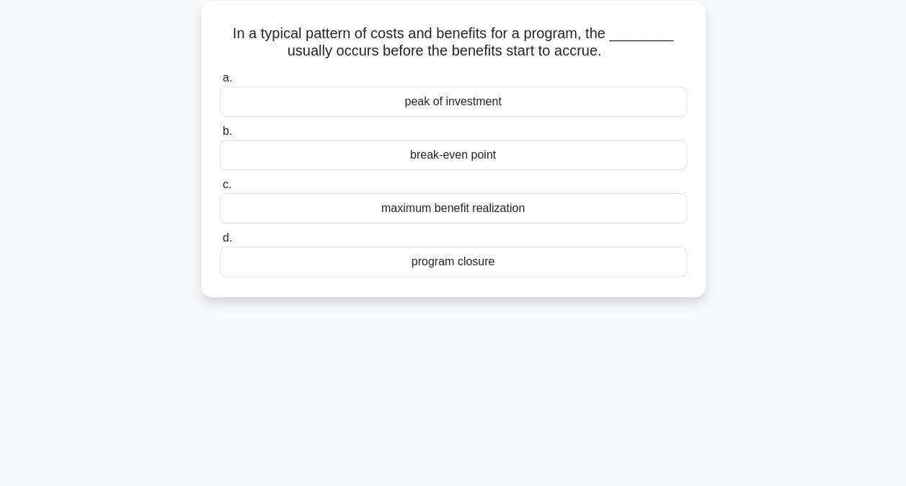
scroll to position [84, 0]
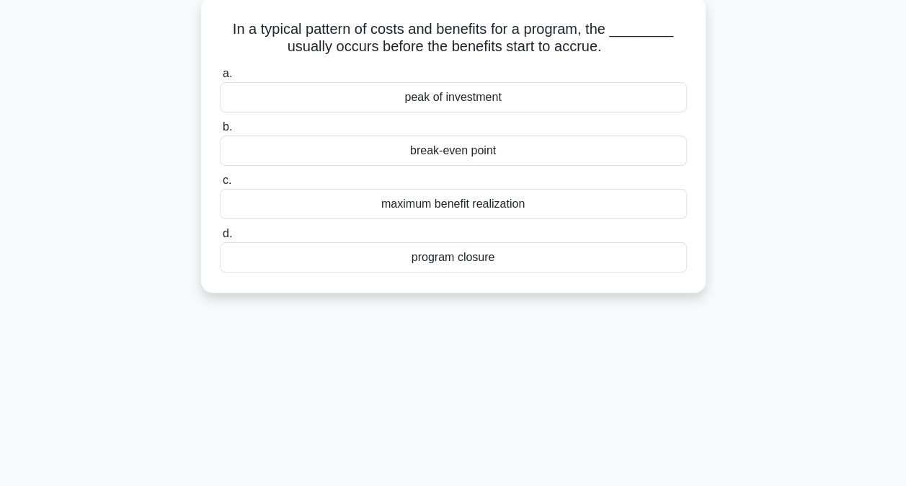
click at [451, 92] on div "peak of investment" at bounding box center [453, 97] width 467 height 30
click at [220, 79] on input "a. peak of investment" at bounding box center [220, 73] width 0 height 9
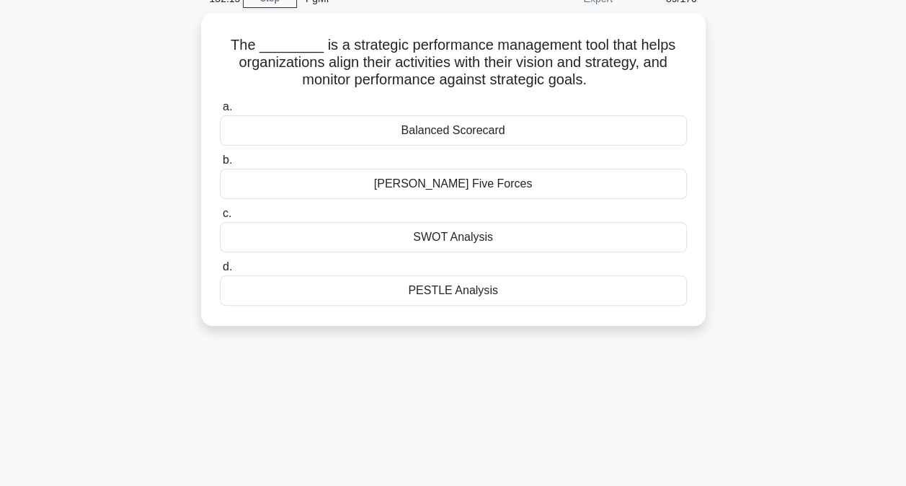
scroll to position [72, 0]
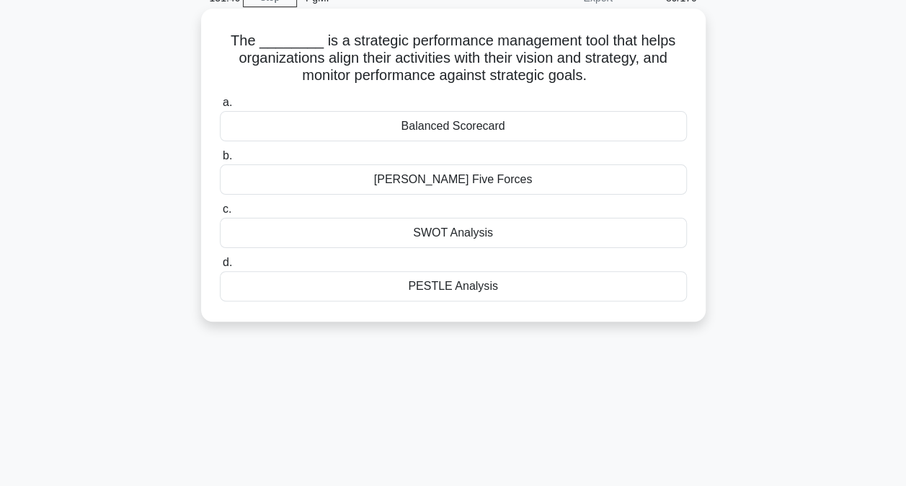
click at [500, 127] on div "Balanced Scorecard" at bounding box center [453, 126] width 467 height 30
click at [220, 107] on input "a. Balanced Scorecard" at bounding box center [220, 102] width 0 height 9
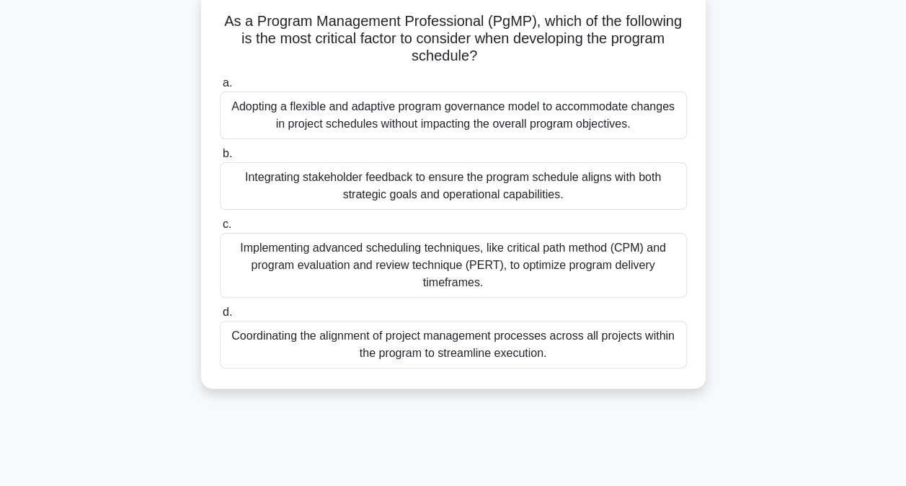
scroll to position [97, 0]
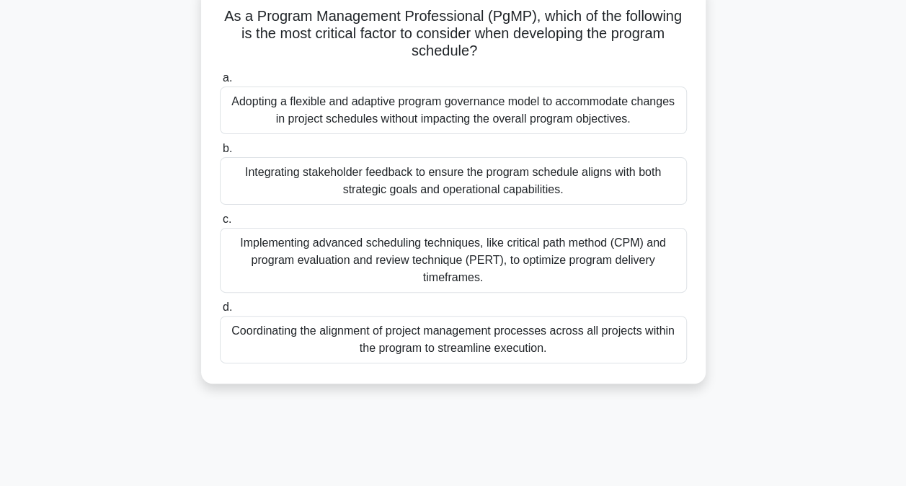
click at [466, 185] on div "Integrating stakeholder feedback to ensure the program schedule aligns with bot…" at bounding box center [453, 181] width 467 height 48
click at [220, 154] on input "b. Integrating stakeholder feedback to ensure the program schedule aligns with …" at bounding box center [220, 148] width 0 height 9
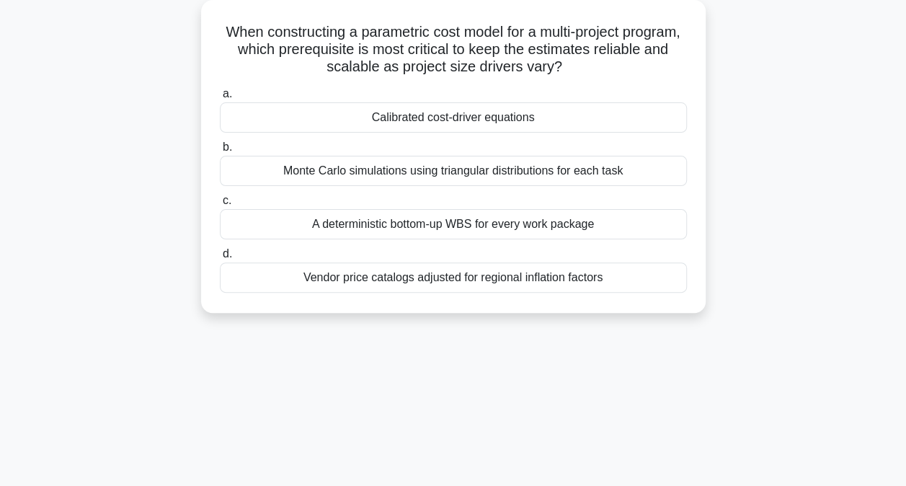
scroll to position [85, 0]
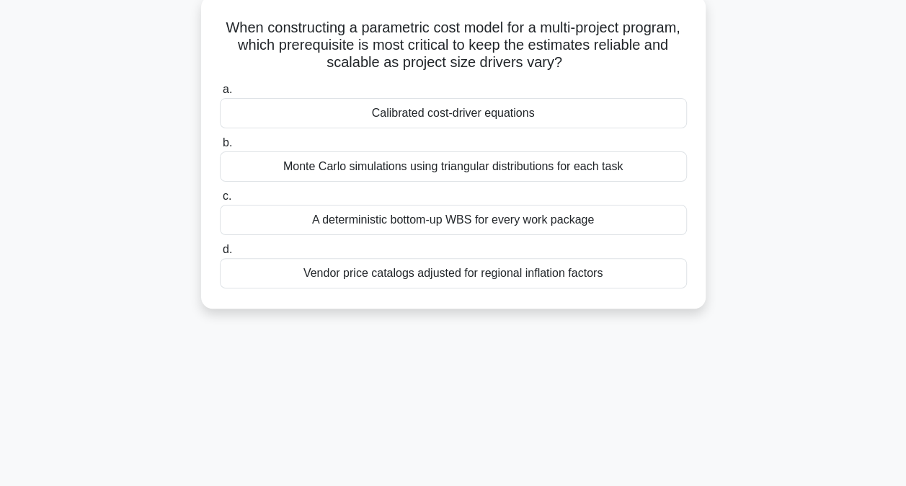
click at [468, 117] on div "Calibrated cost-driver equations" at bounding box center [453, 113] width 467 height 30
click at [220, 94] on input "a. Calibrated cost-driver equations" at bounding box center [220, 89] width 0 height 9
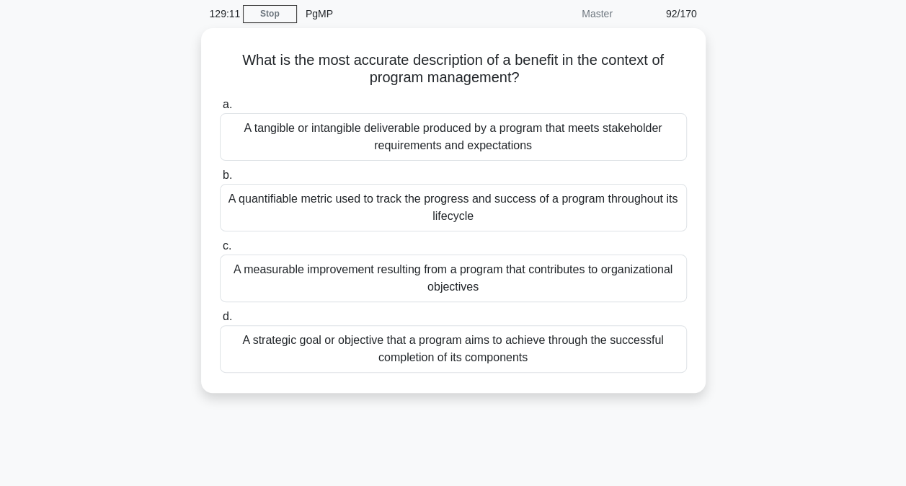
scroll to position [63, 0]
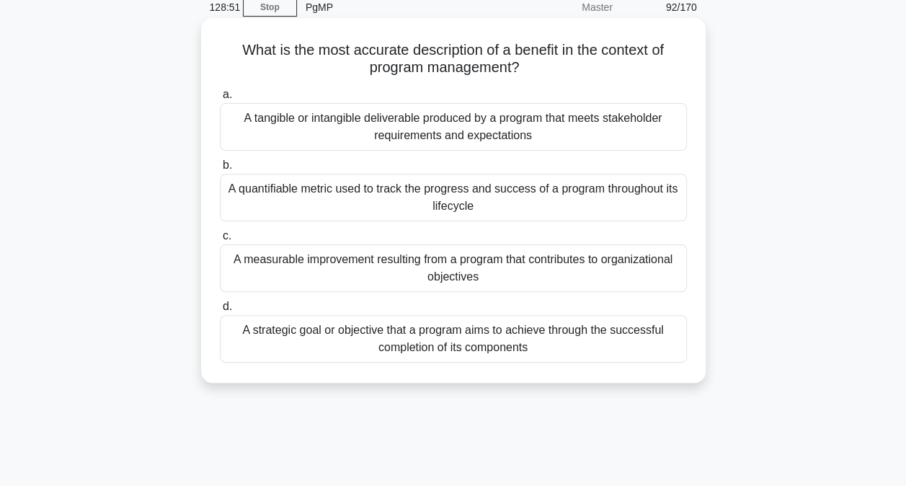
click at [365, 267] on div "A measurable improvement resulting from a program that contributes to organizat…" at bounding box center [453, 268] width 467 height 48
click at [220, 241] on input "c. A measurable improvement resulting from a program that contributes to organi…" at bounding box center [220, 235] width 0 height 9
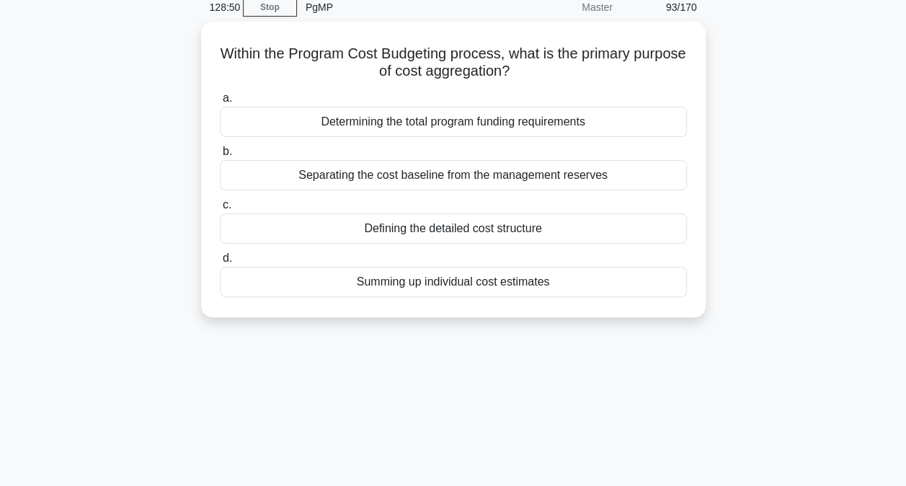
scroll to position [0, 0]
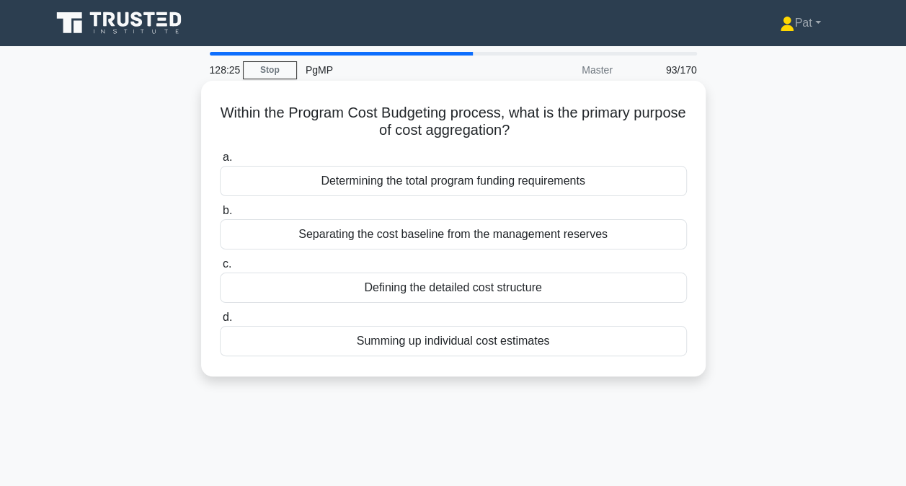
click at [402, 185] on div "Determining the total program funding requirements" at bounding box center [453, 181] width 467 height 30
click at [220, 162] on input "a. Determining the total program funding requirements" at bounding box center [220, 157] width 0 height 9
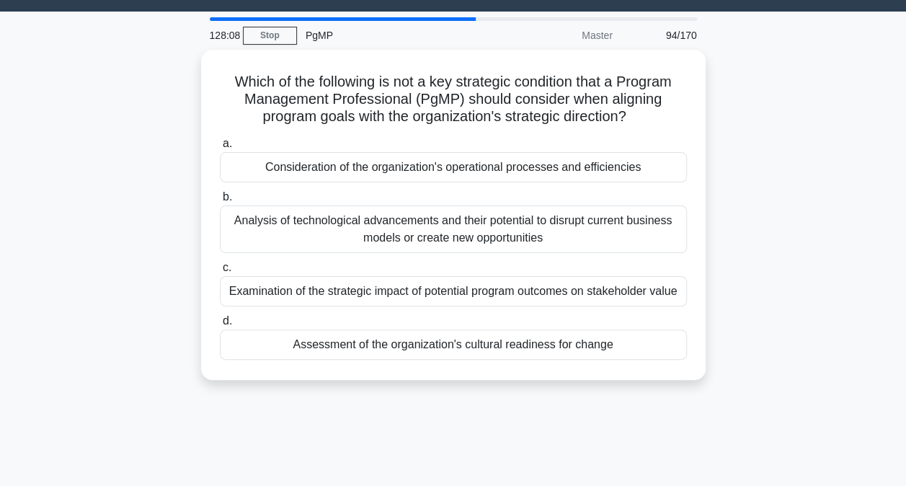
scroll to position [37, 0]
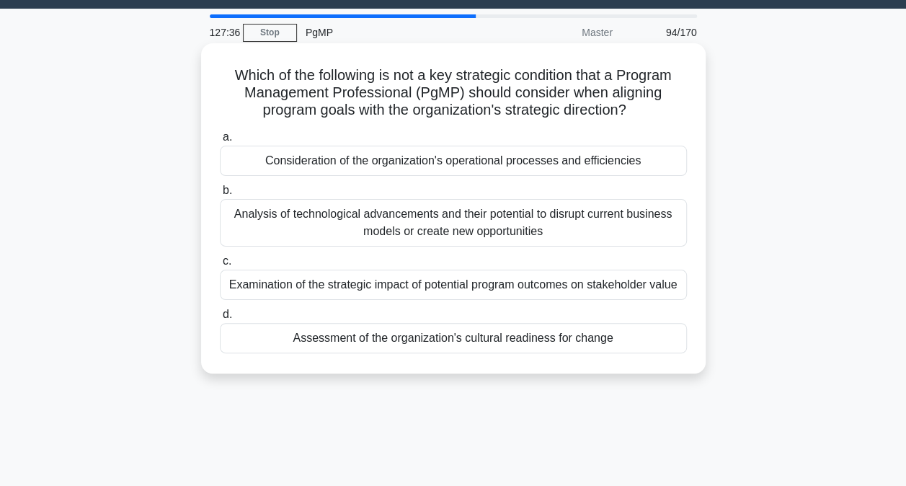
click at [285, 212] on div "Analysis of technological advancements and their potential to disrupt current b…" at bounding box center [453, 223] width 467 height 48
click at [220, 195] on input "b. Analysis of technological advancements and their potential to disrupt curren…" at bounding box center [220, 190] width 0 height 9
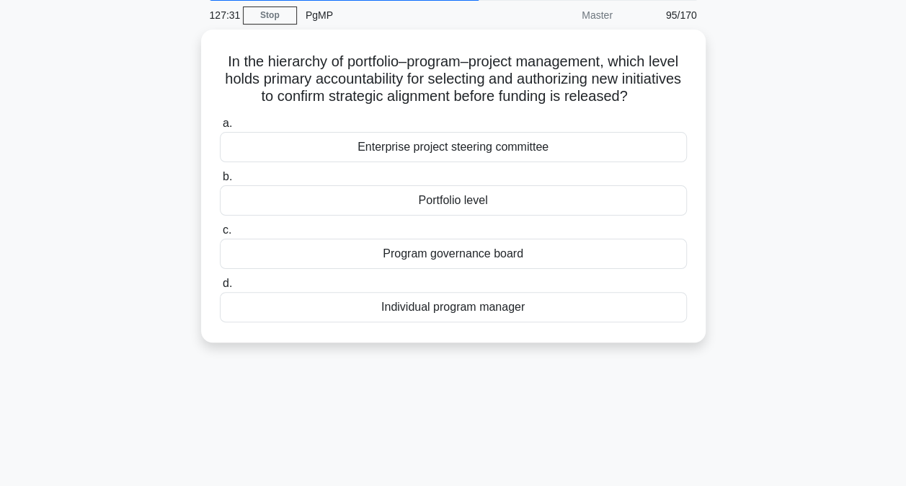
scroll to position [56, 0]
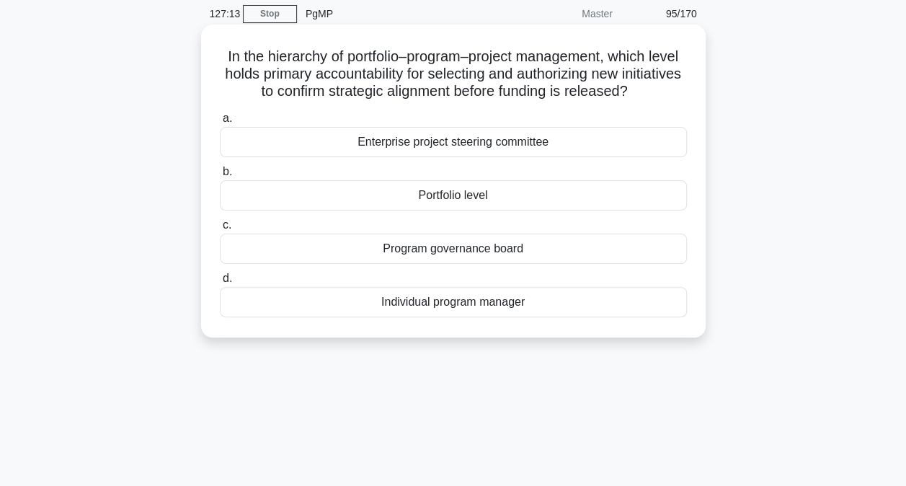
click at [466, 197] on div "Portfolio level" at bounding box center [453, 195] width 467 height 30
click at [220, 177] on input "b. Portfolio level" at bounding box center [220, 171] width 0 height 9
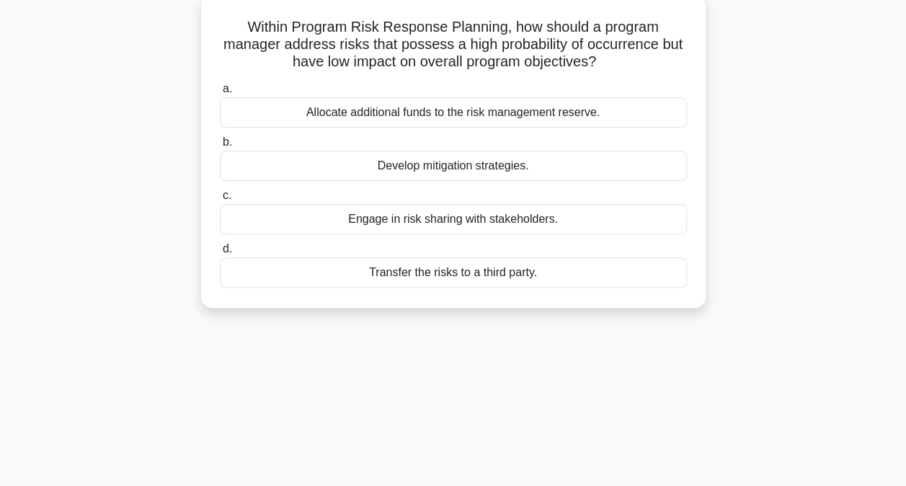
scroll to position [88, 0]
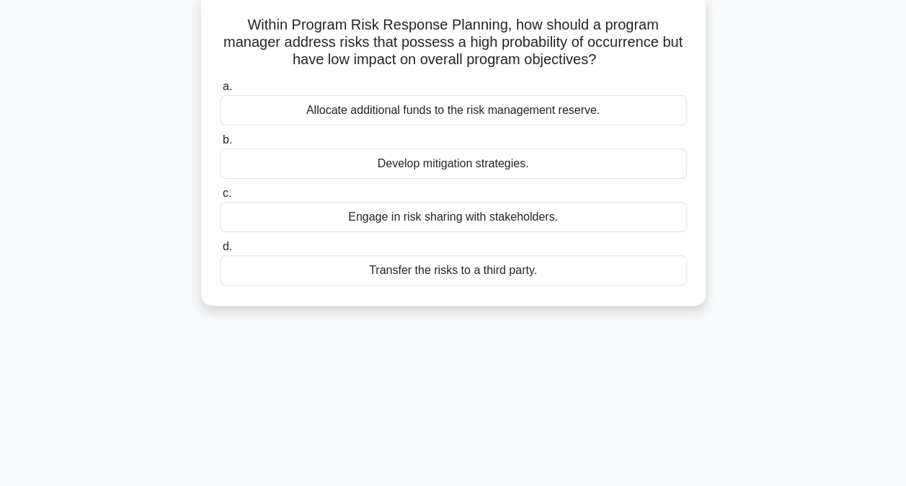
click at [444, 165] on div "Develop mitigation strategies." at bounding box center [453, 164] width 467 height 30
click at [220, 145] on input "b. Develop mitigation strategies." at bounding box center [220, 140] width 0 height 9
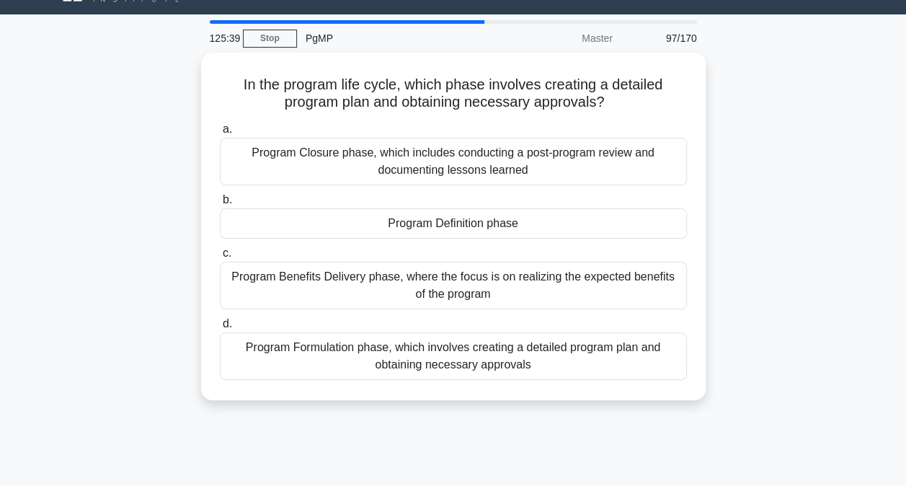
scroll to position [34, 0]
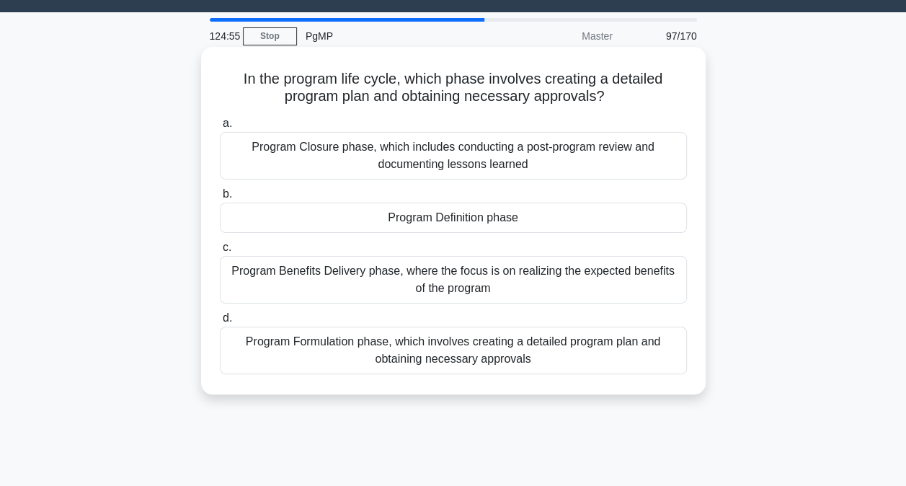
click at [444, 223] on div "Program Definition phase" at bounding box center [453, 218] width 467 height 30
click at [220, 199] on input "b. Program Definition phase" at bounding box center [220, 194] width 0 height 9
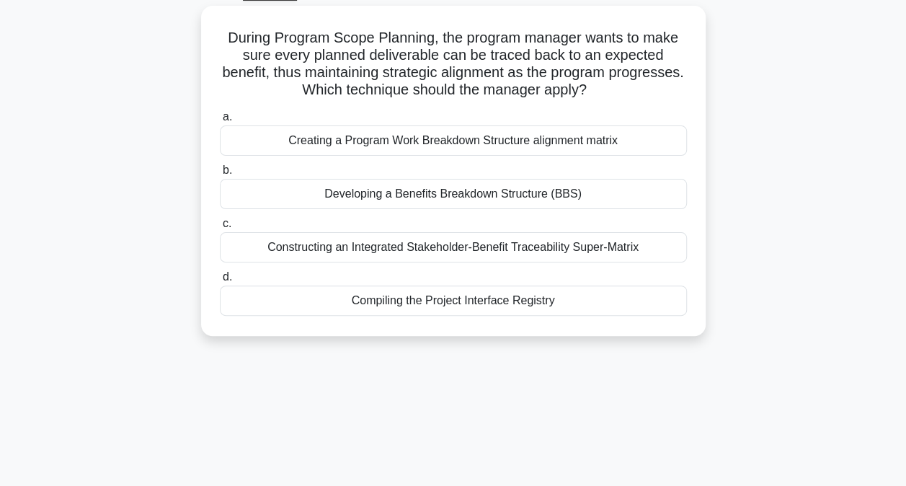
scroll to position [79, 0]
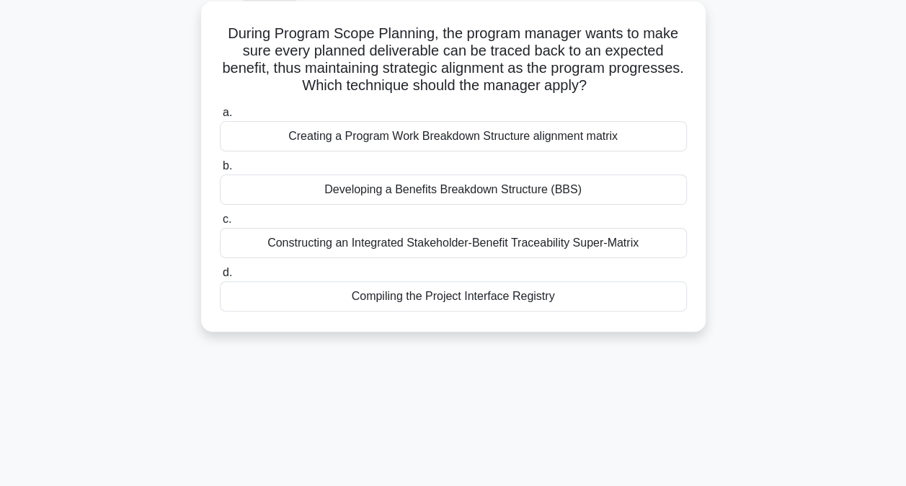
click at [512, 190] on div "Developing a Benefits Breakdown Structure (BBS)" at bounding box center [453, 189] width 467 height 30
click at [220, 171] on input "b. Developing a Benefits Breakdown Structure (BBS)" at bounding box center [220, 165] width 0 height 9
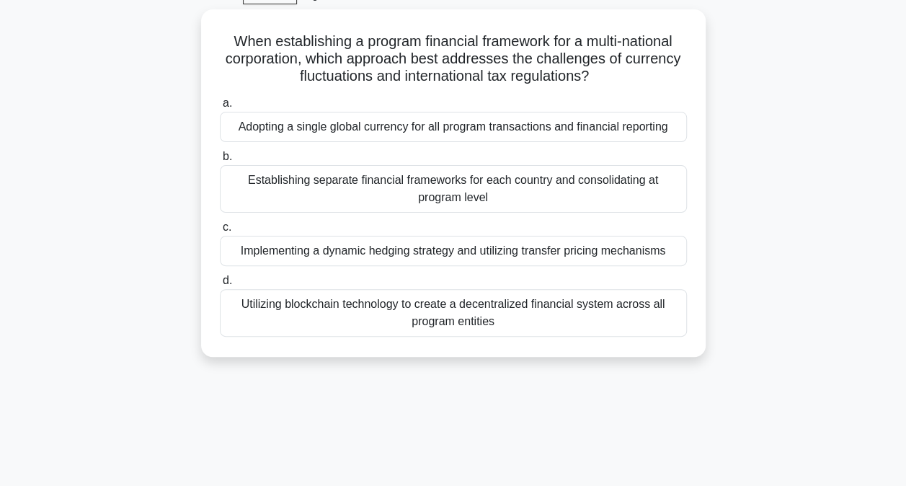
scroll to position [77, 0]
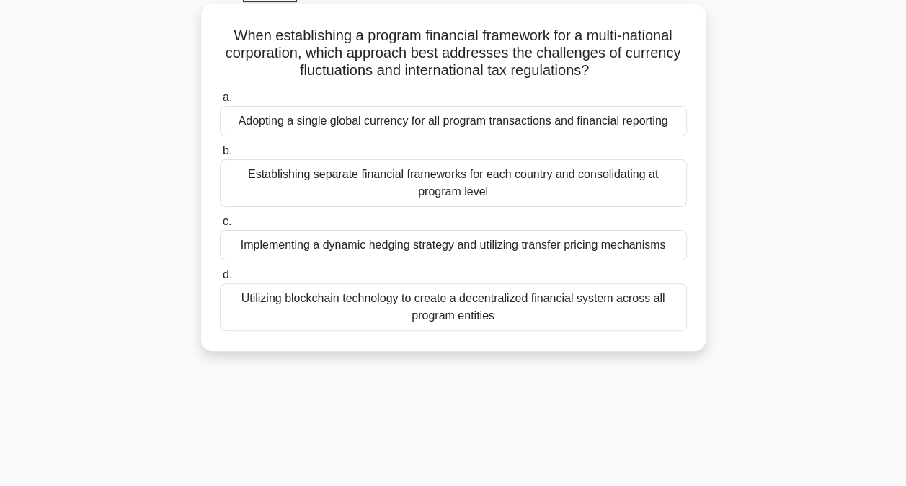
click at [412, 248] on div "Implementing a dynamic hedging strategy and utilizing transfer pricing mechanis…" at bounding box center [453, 245] width 467 height 30
click at [220, 226] on input "c. Implementing a dynamic hedging strategy and utilizing transfer pricing mecha…" at bounding box center [220, 221] width 0 height 9
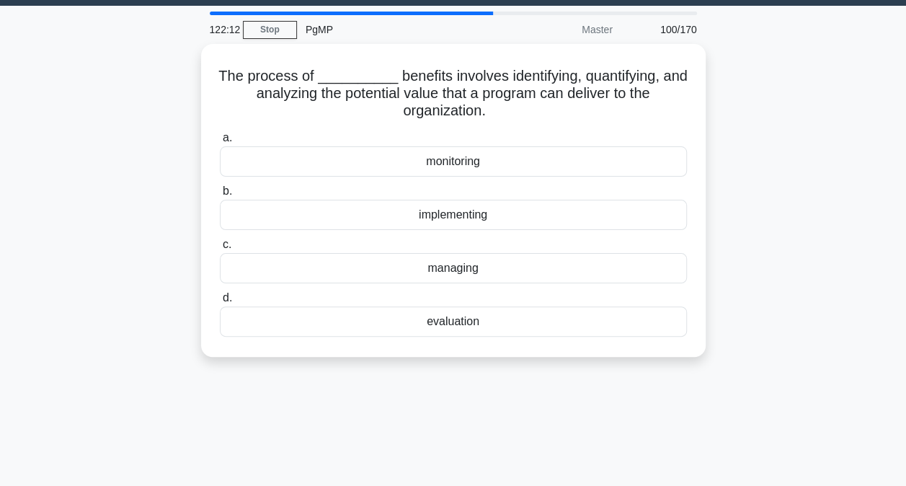
scroll to position [41, 0]
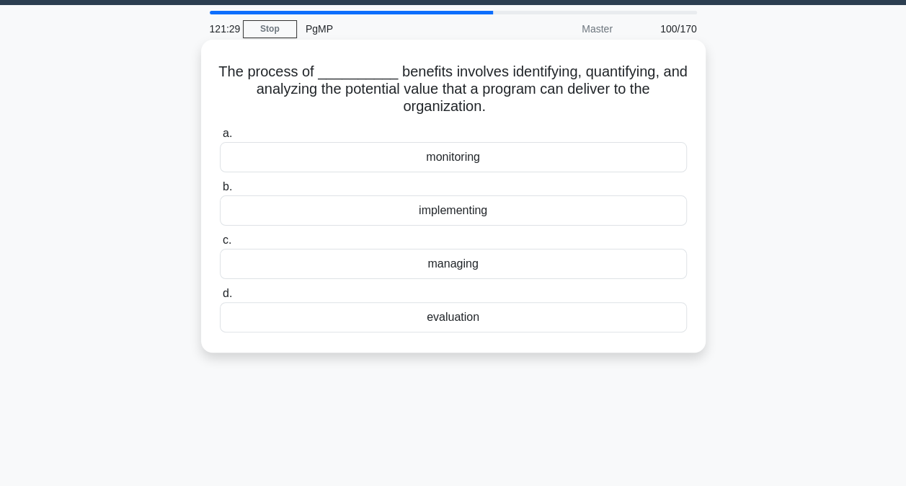
click at [474, 318] on div "evaluation" at bounding box center [453, 317] width 467 height 30
click at [220, 298] on input "d. evaluation" at bounding box center [220, 293] width 0 height 9
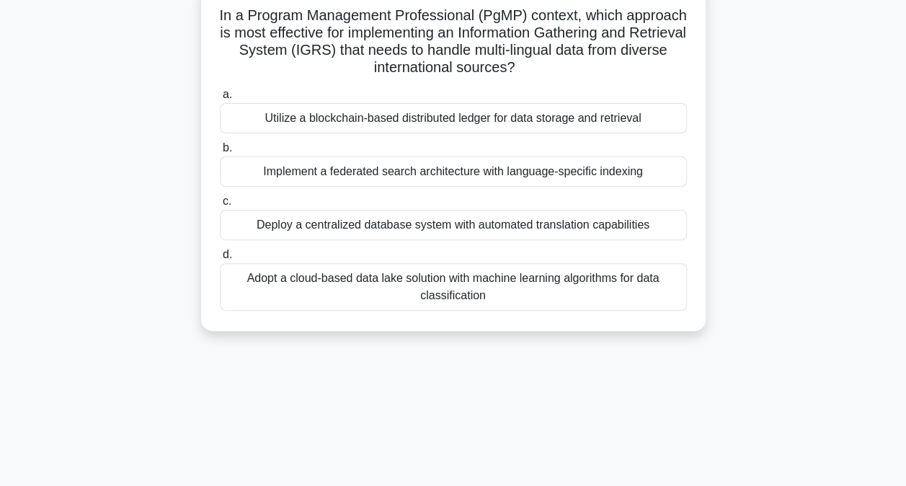
scroll to position [100, 0]
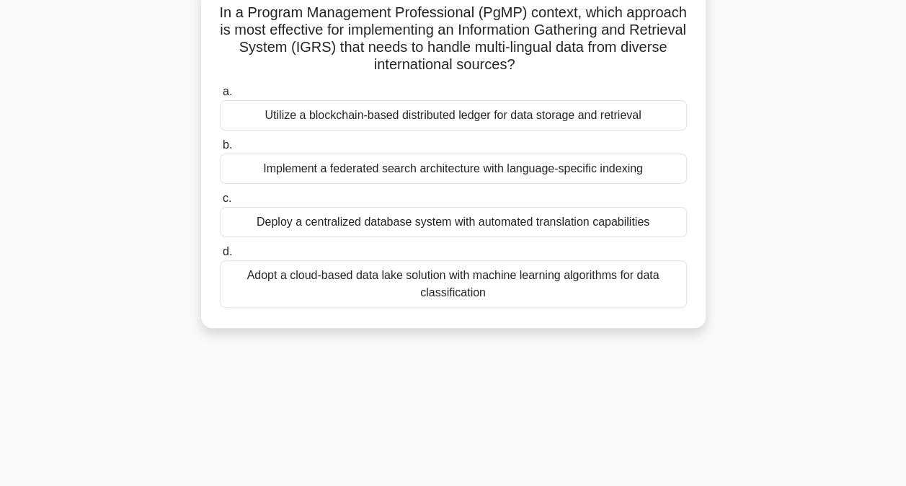
click at [489, 222] on div "Deploy a centralized database system with automated translation capabilities" at bounding box center [453, 222] width 467 height 30
click at [220, 203] on input "c. Deploy a centralized database system with automated translation capabilities" at bounding box center [220, 198] width 0 height 9
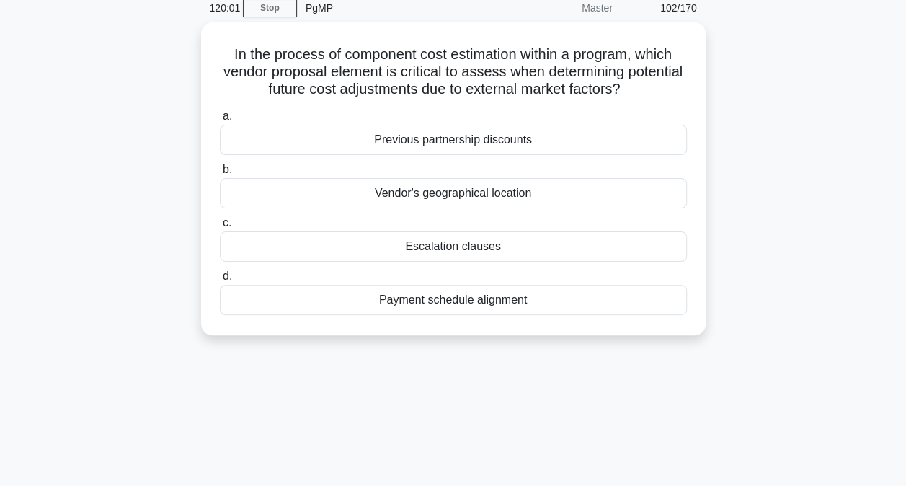
scroll to position [61, 0]
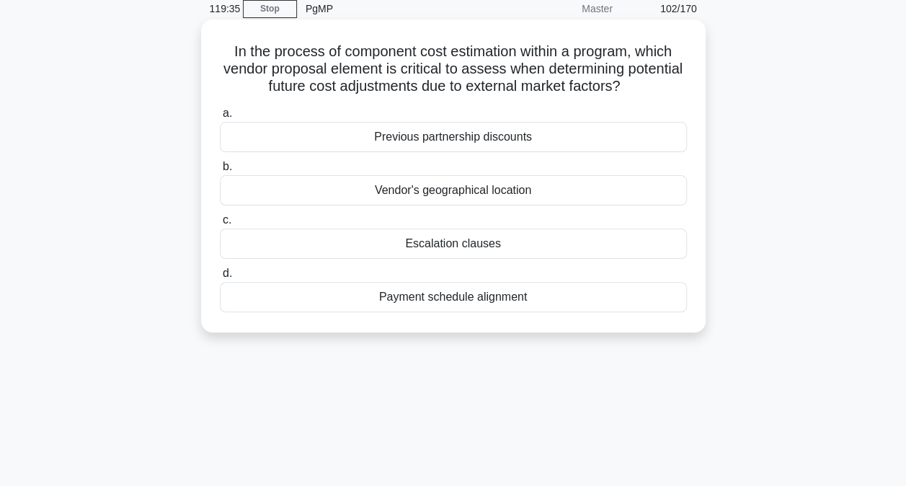
click at [440, 245] on div "Escalation clauses" at bounding box center [453, 244] width 467 height 30
click at [220, 225] on input "c. Escalation clauses" at bounding box center [220, 220] width 0 height 9
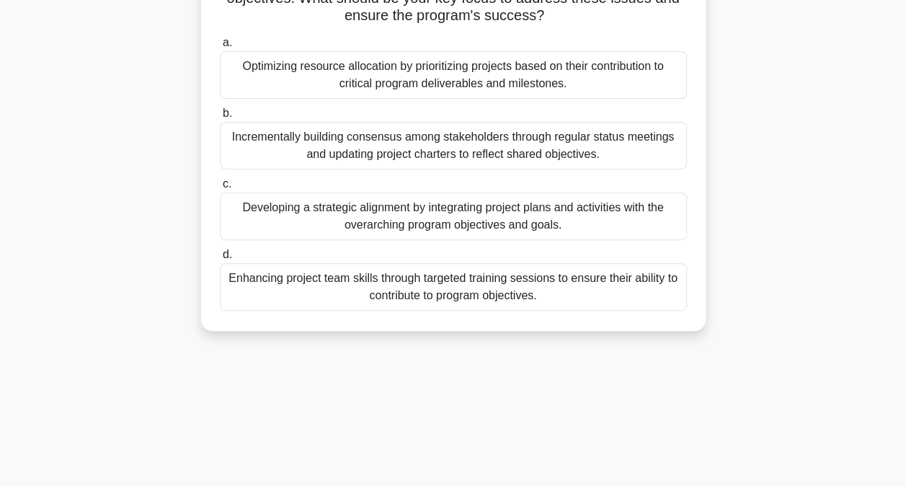
scroll to position [174, 0]
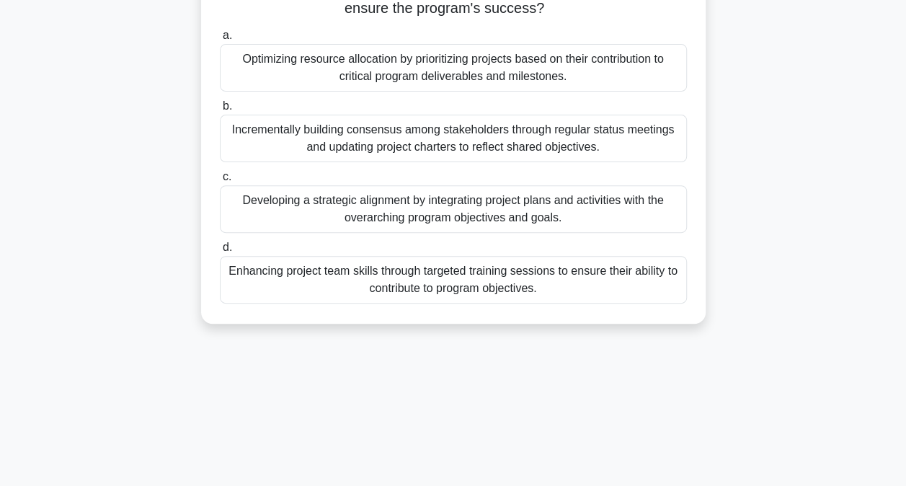
click at [450, 288] on div "Enhancing project team skills through targeted training sessions to ensure thei…" at bounding box center [453, 280] width 467 height 48
click at [220, 252] on input "d. Enhancing project team skills through targeted training sessions to ensure t…" at bounding box center [220, 247] width 0 height 9
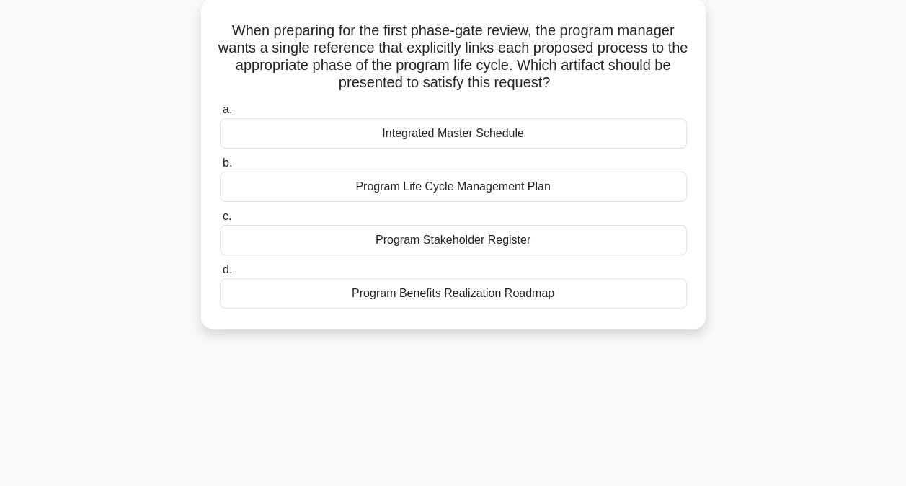
scroll to position [88, 0]
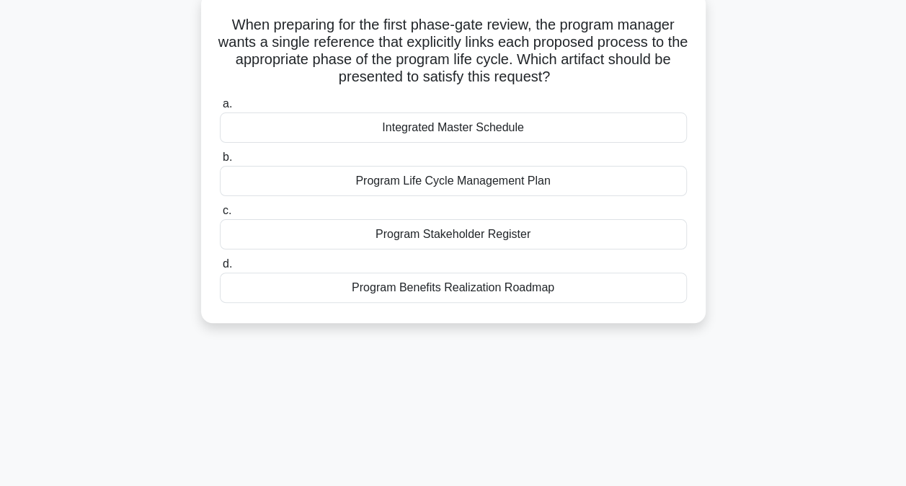
click at [535, 186] on div "Program Life Cycle Management Plan" at bounding box center [453, 181] width 467 height 30
click at [220, 162] on input "b. Program Life Cycle Management Plan" at bounding box center [220, 157] width 0 height 9
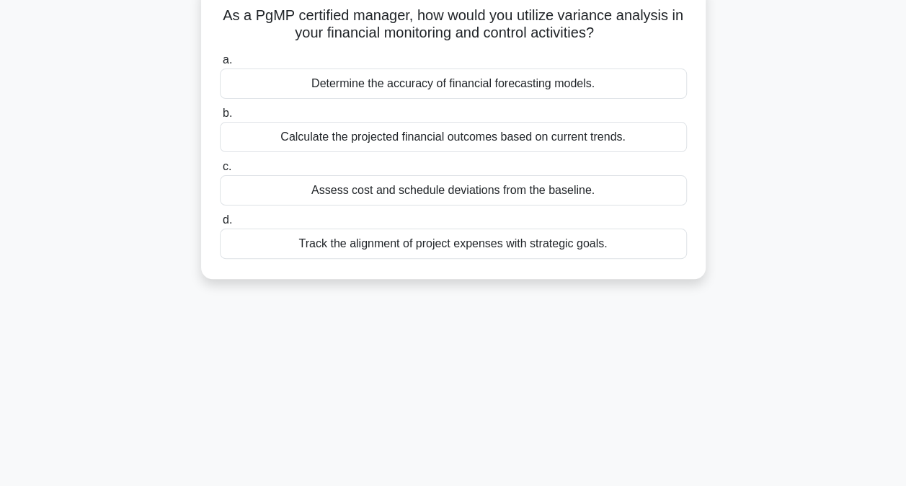
scroll to position [102, 0]
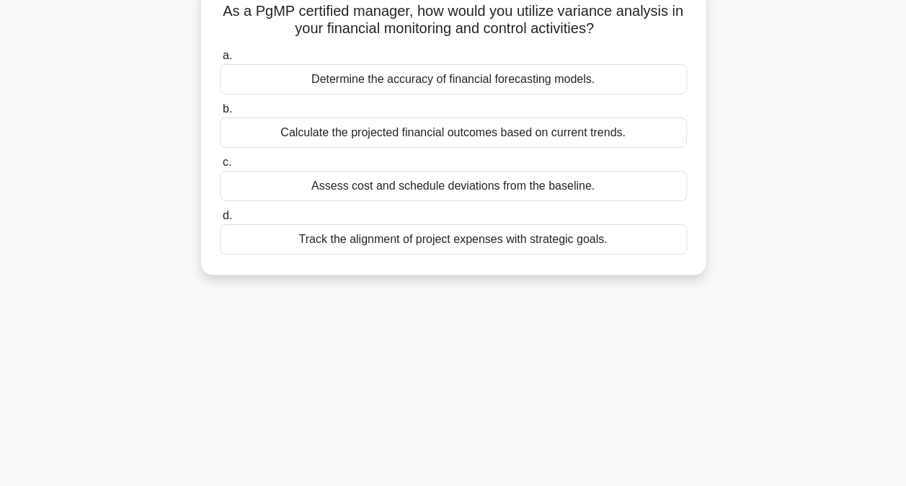
click at [401, 190] on div "Assess cost and schedule deviations from the baseline." at bounding box center [453, 186] width 467 height 30
click at [220, 167] on input "c. Assess cost and schedule deviations from the baseline." at bounding box center [220, 162] width 0 height 9
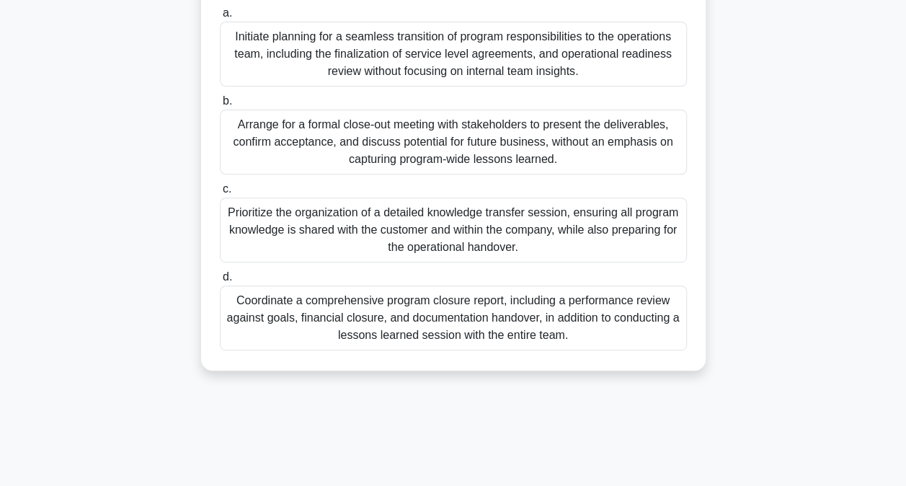
scroll to position [252, 0]
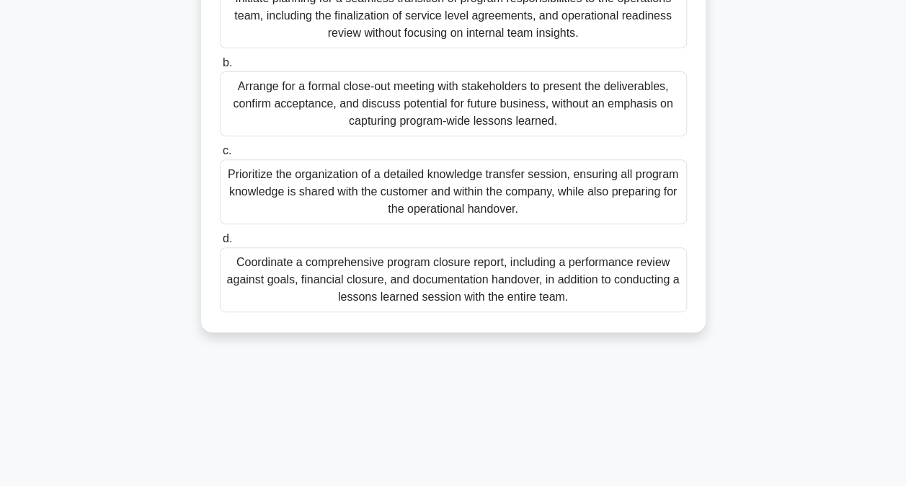
click at [346, 300] on div "Coordinate a comprehensive program closure report, including a performance revi…" at bounding box center [453, 279] width 467 height 65
click at [220, 244] on input "d. Coordinate a comprehensive program closure report, including a performance r…" at bounding box center [220, 238] width 0 height 9
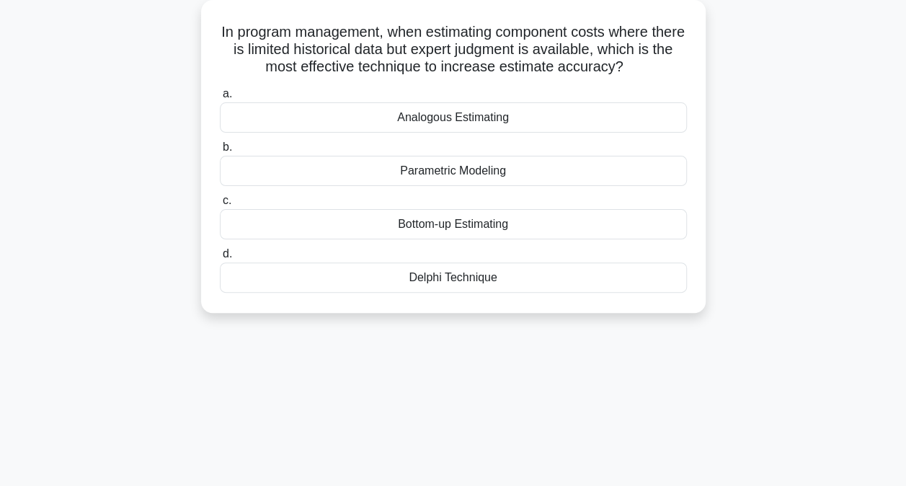
scroll to position [87, 0]
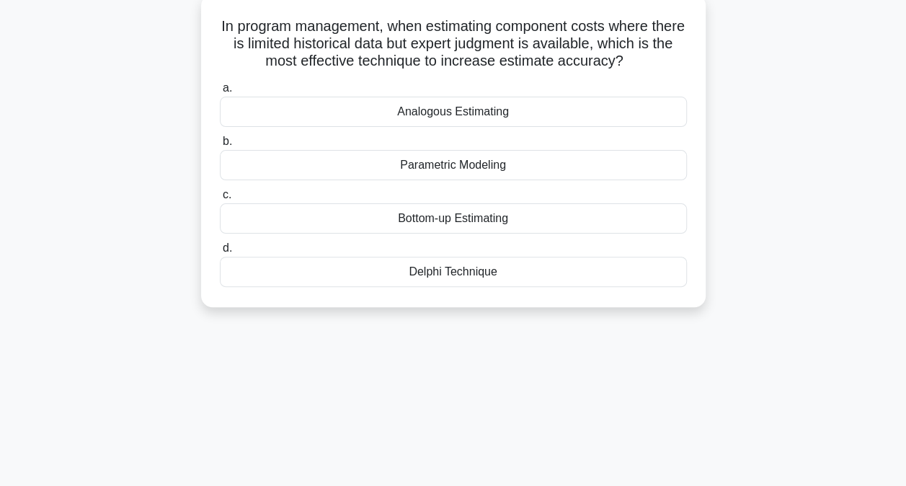
click at [443, 169] on div "Parametric Modeling" at bounding box center [453, 165] width 467 height 30
click at [220, 146] on input "b. Parametric Modeling" at bounding box center [220, 141] width 0 height 9
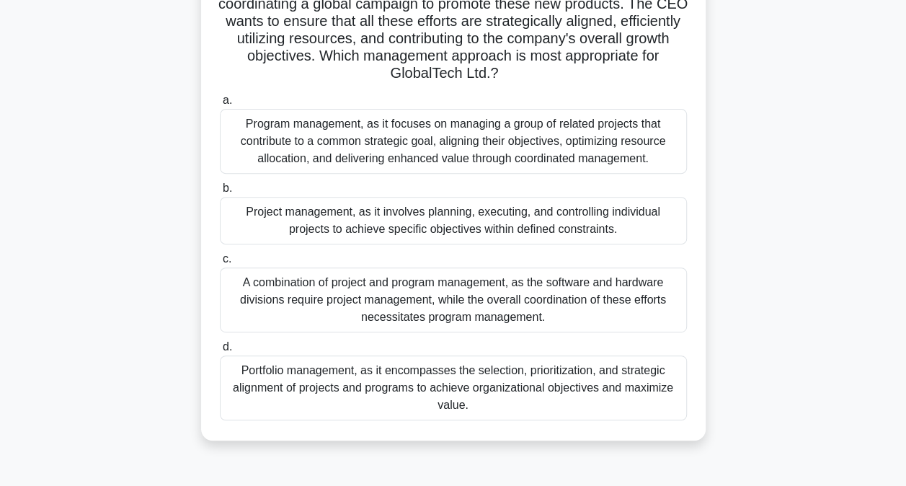
scroll to position [199, 0]
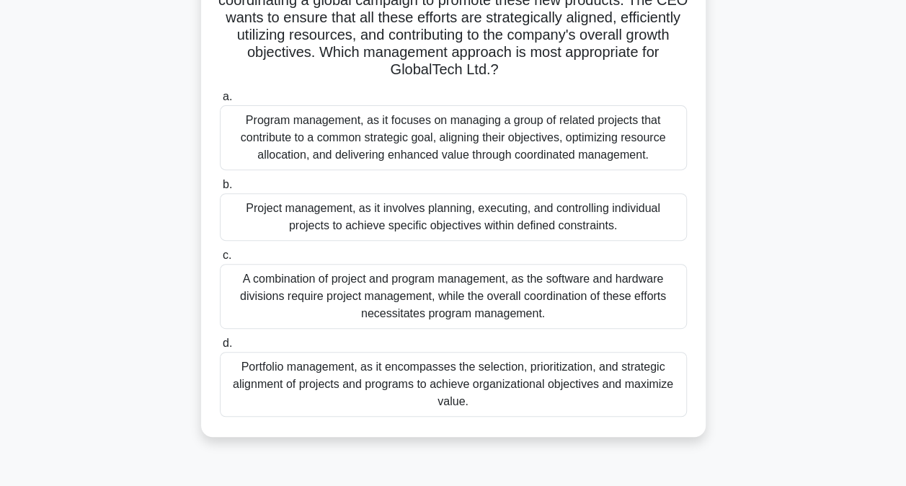
click at [333, 141] on div "Program management, as it focuses on managing a group of related projects that …" at bounding box center [453, 137] width 467 height 65
click at [220, 102] on input "a. Program management, as it focuses on managing a group of related projects th…" at bounding box center [220, 96] width 0 height 9
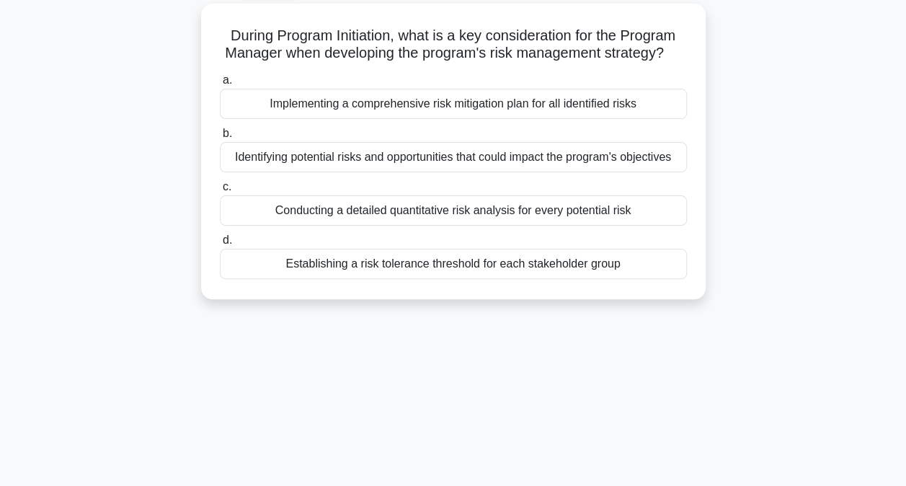
scroll to position [82, 0]
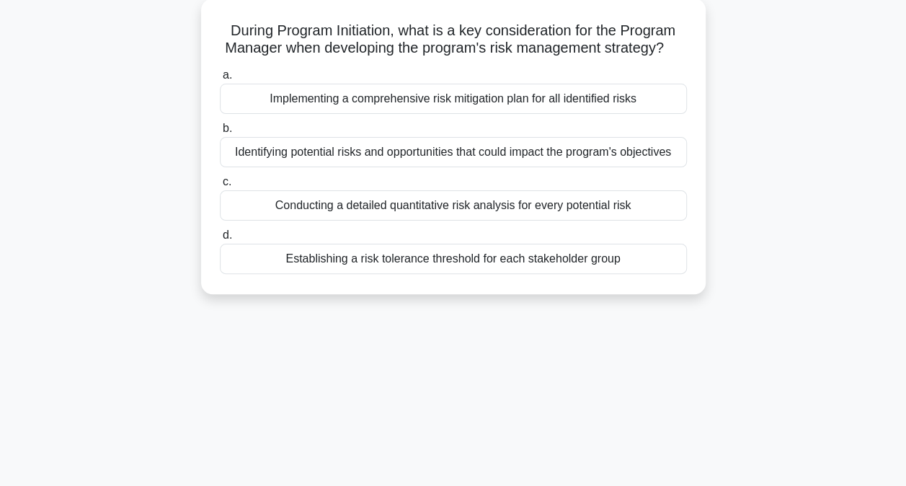
click at [450, 114] on div "Implementing a comprehensive risk mitigation plan for all identified risks" at bounding box center [453, 99] width 467 height 30
click at [220, 80] on input "a. Implementing a comprehensive risk mitigation plan for all identified risks" at bounding box center [220, 75] width 0 height 9
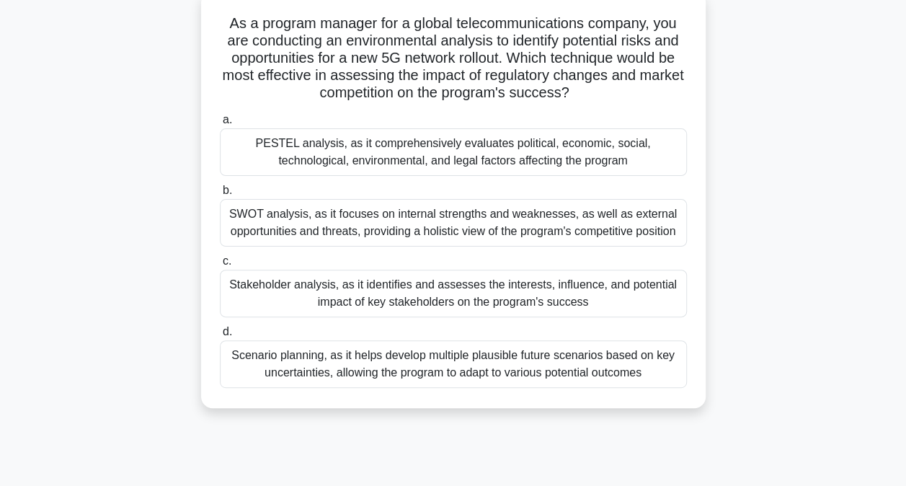
scroll to position [94, 0]
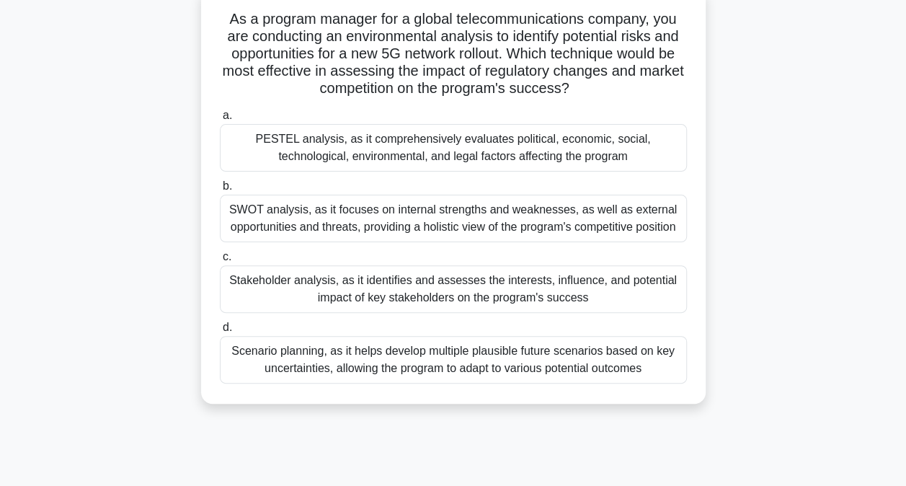
click at [402, 151] on div "PESTEL analysis, as it comprehensively evaluates political, economic, social, t…" at bounding box center [453, 148] width 467 height 48
click at [220, 120] on input "a. PESTEL analysis, as it comprehensively evaluates political, economic, social…" at bounding box center [220, 115] width 0 height 9
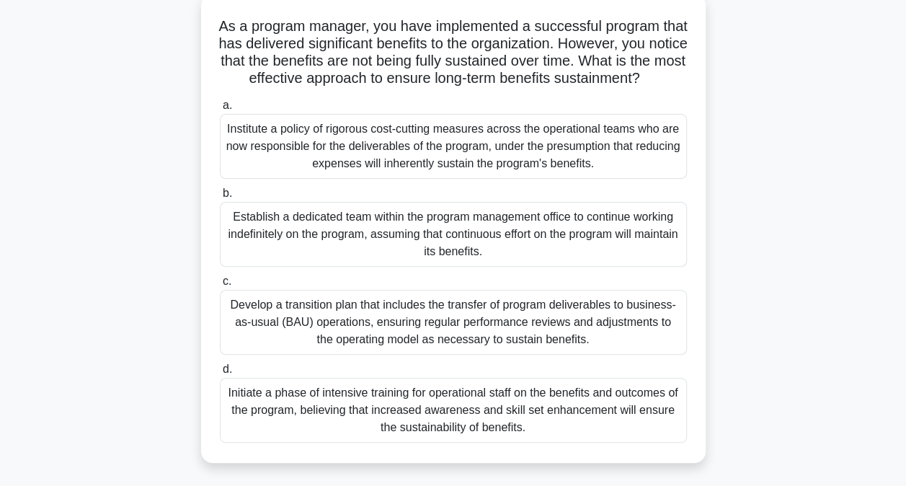
scroll to position [136, 0]
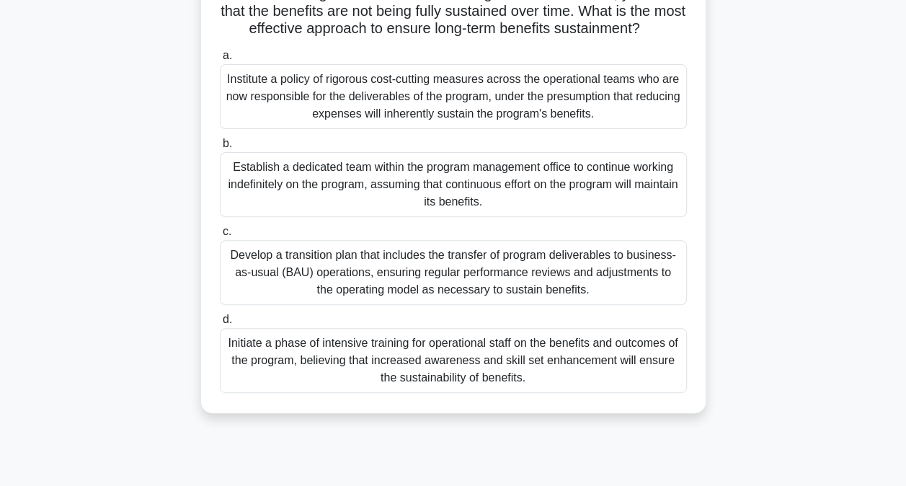
click at [401, 296] on div "Develop a transition plan that includes the transfer of program deliverables to…" at bounding box center [453, 272] width 467 height 65
click at [220, 236] on input "c. Develop a transition plan that includes the transfer of program deliverables…" at bounding box center [220, 231] width 0 height 9
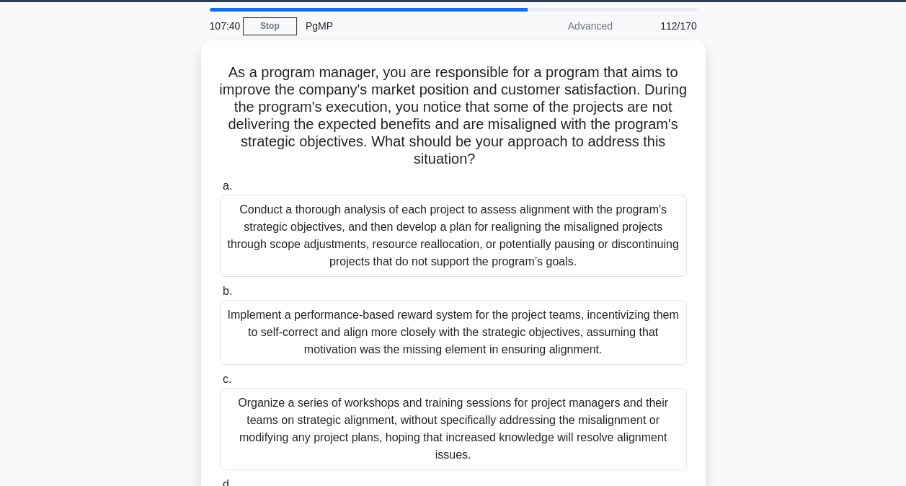
scroll to position [43, 0]
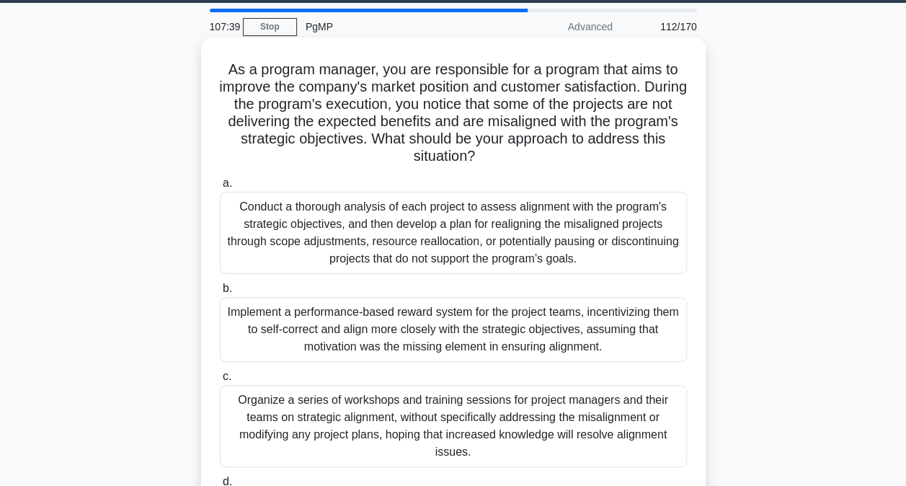
click at [279, 221] on div "Conduct a thorough analysis of each project to assess alignment with the progra…" at bounding box center [453, 233] width 467 height 82
click at [220, 188] on input "a. Conduct a thorough analysis of each project to assess alignment with the pro…" at bounding box center [220, 183] width 0 height 9
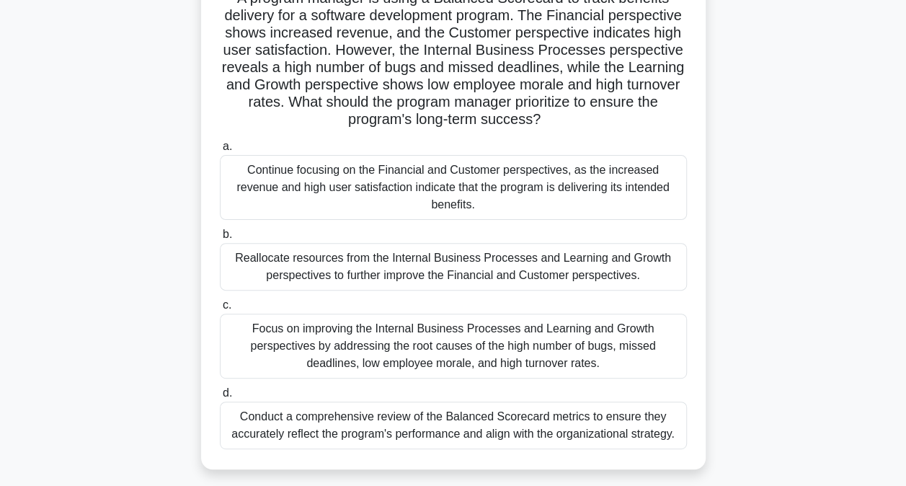
scroll to position [121, 0]
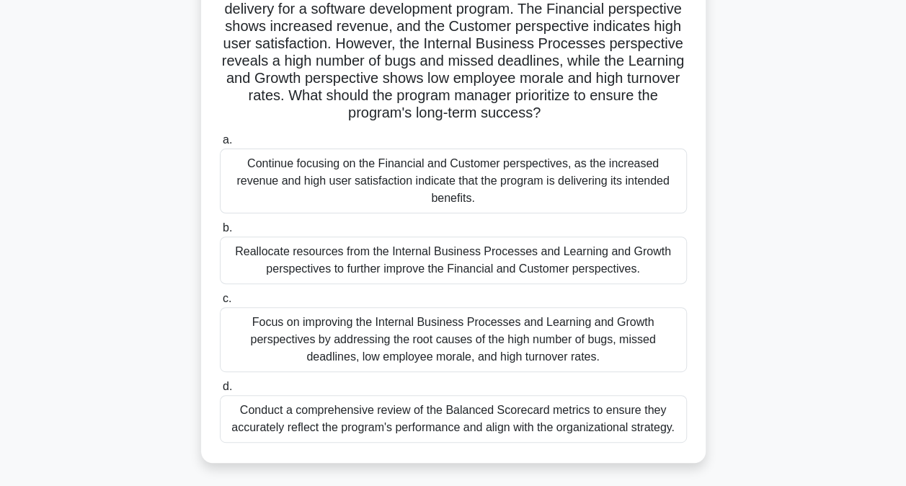
click at [401, 325] on div "Focus on improving the Internal Business Processes and Learning and Growth pers…" at bounding box center [453, 339] width 467 height 65
click at [220, 304] on input "c. Focus on improving the Internal Business Processes and Learning and Growth p…" at bounding box center [220, 298] width 0 height 9
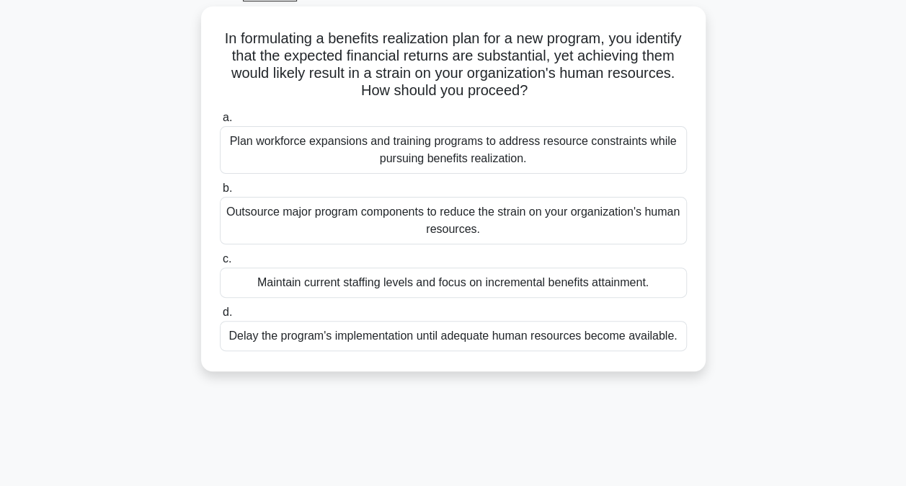
scroll to position [79, 0]
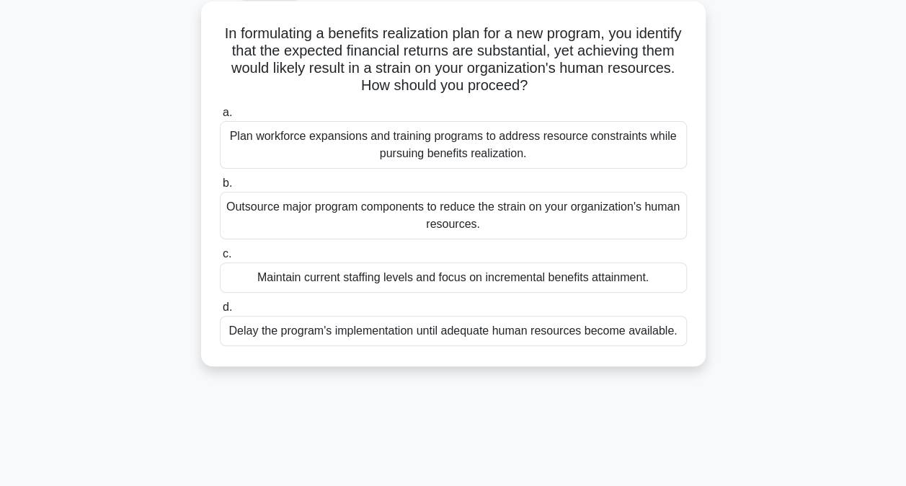
click at [489, 223] on div "Outsource major program components to reduce the strain on your organization's …" at bounding box center [453, 216] width 467 height 48
click at [220, 188] on input "b. Outsource major program components to reduce the strain on your organization…" at bounding box center [220, 183] width 0 height 9
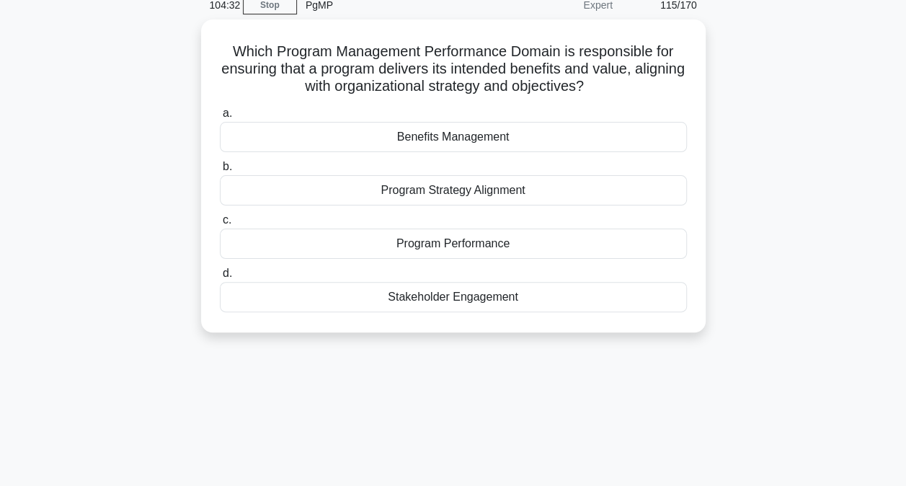
scroll to position [66, 0]
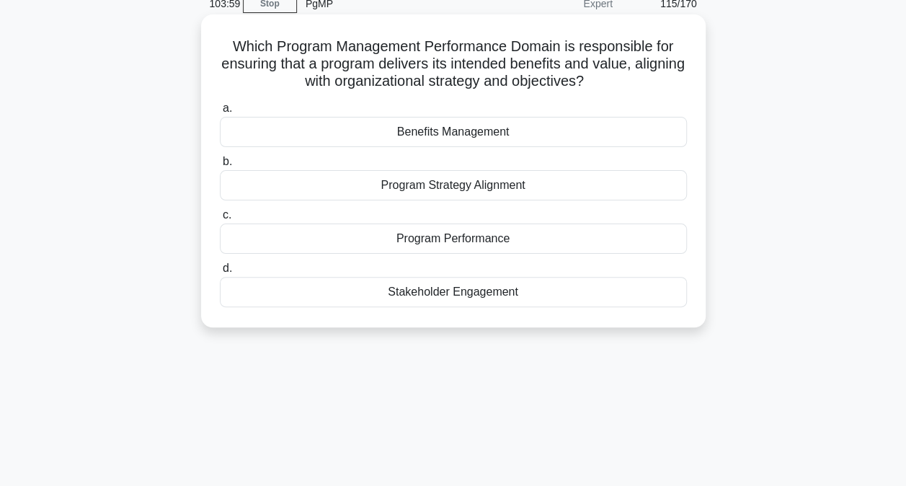
click at [483, 186] on div "Program Strategy Alignment" at bounding box center [453, 185] width 467 height 30
click at [220, 167] on input "b. Program Strategy Alignment" at bounding box center [220, 161] width 0 height 9
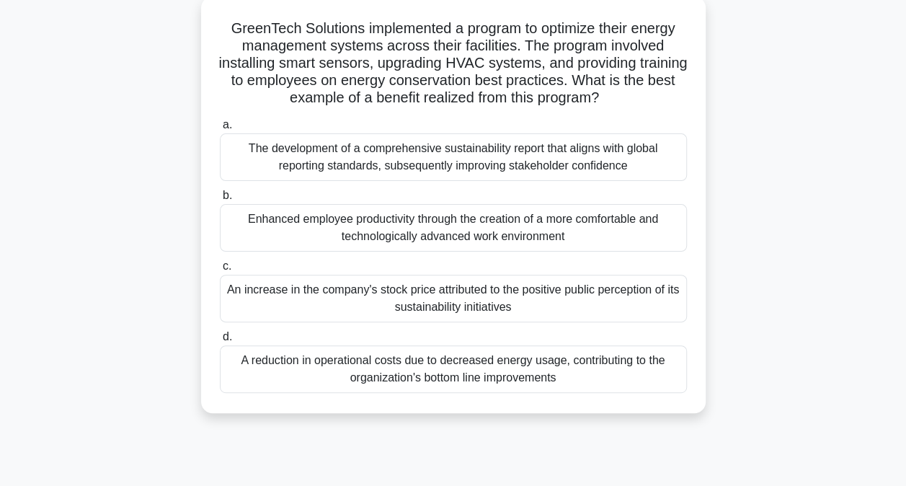
scroll to position [89, 0]
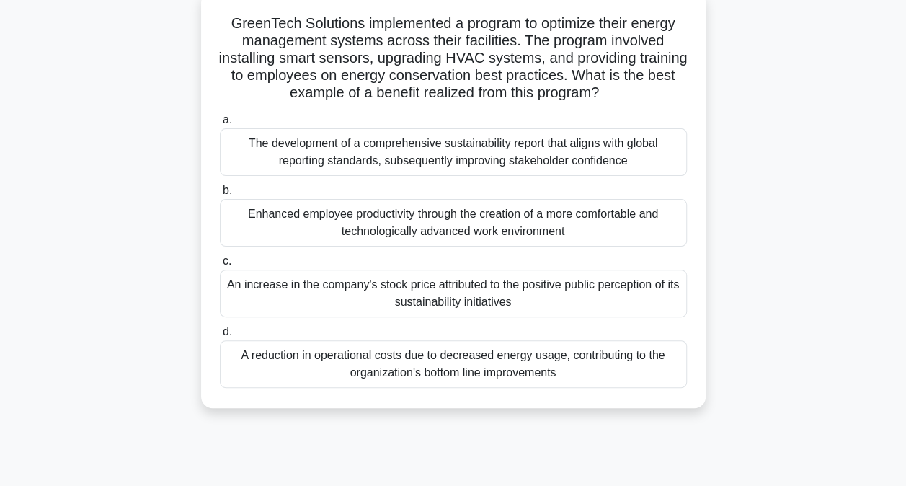
click at [428, 366] on div "A reduction in operational costs due to decreased energy usage, contributing to…" at bounding box center [453, 364] width 467 height 48
click at [220, 337] on input "d. A reduction in operational costs due to decreased energy usage, contributing…" at bounding box center [220, 331] width 0 height 9
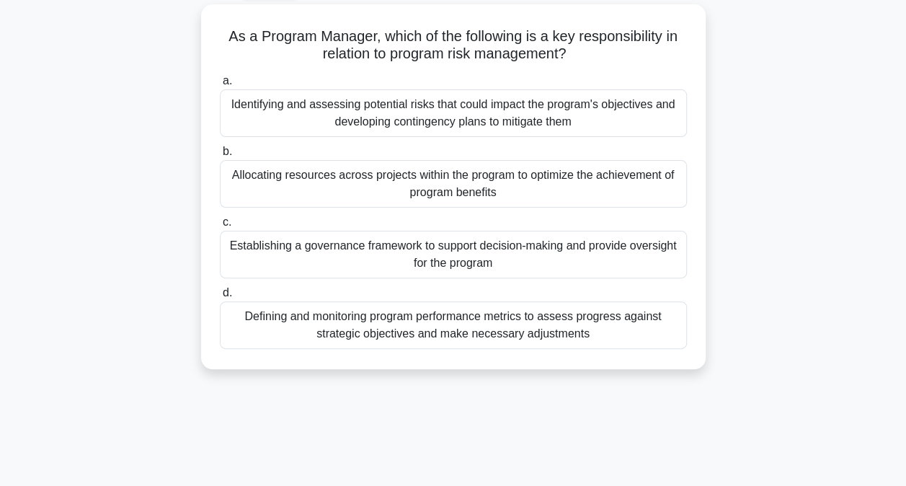
scroll to position [81, 0]
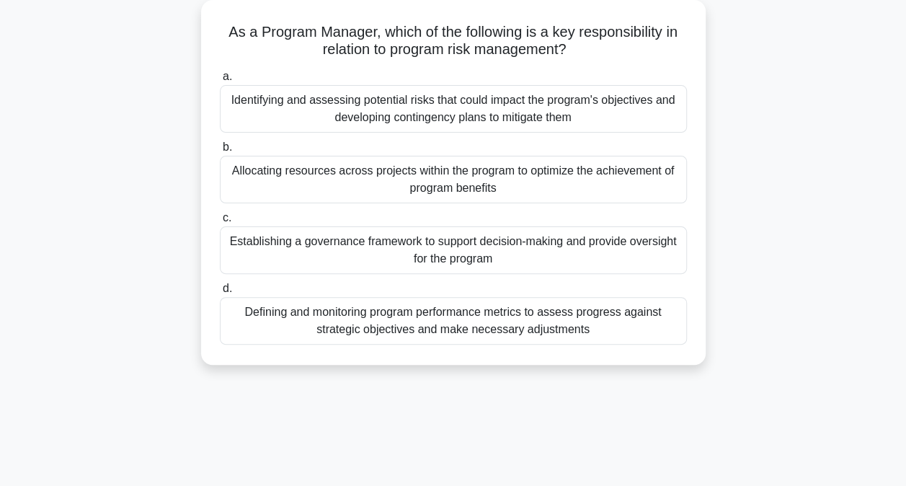
click at [451, 114] on div "Identifying and assessing potential risks that could impact the program's objec…" at bounding box center [453, 109] width 467 height 48
click at [220, 81] on input "a. Identifying and assessing potential risks that could impact the program's ob…" at bounding box center [220, 76] width 0 height 9
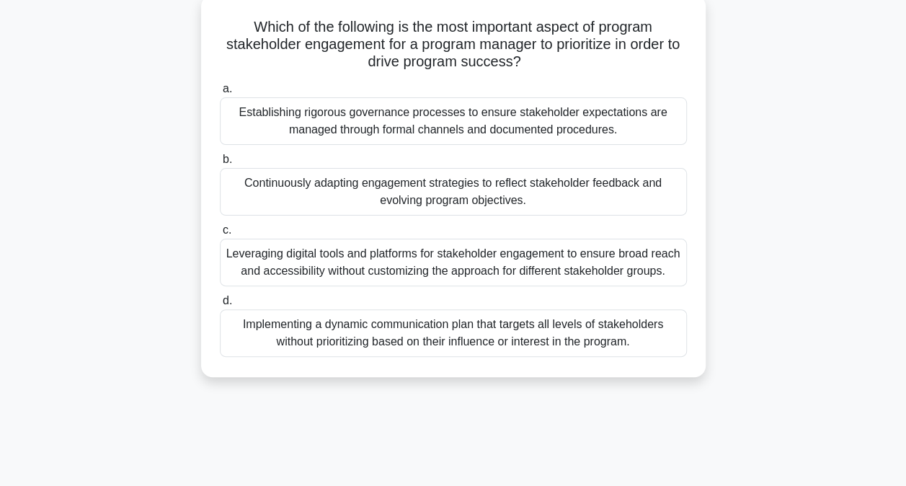
scroll to position [90, 0]
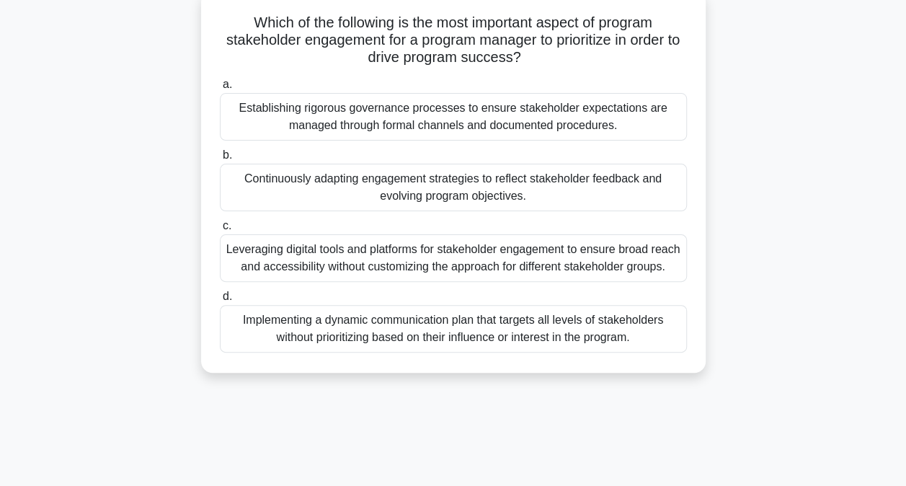
click at [316, 188] on div "Continuously adapting engagement strategies to reflect stakeholder feedback and…" at bounding box center [453, 188] width 467 height 48
click at [220, 160] on input "b. Continuously adapting engagement strategies to reflect stakeholder feedback …" at bounding box center [220, 155] width 0 height 9
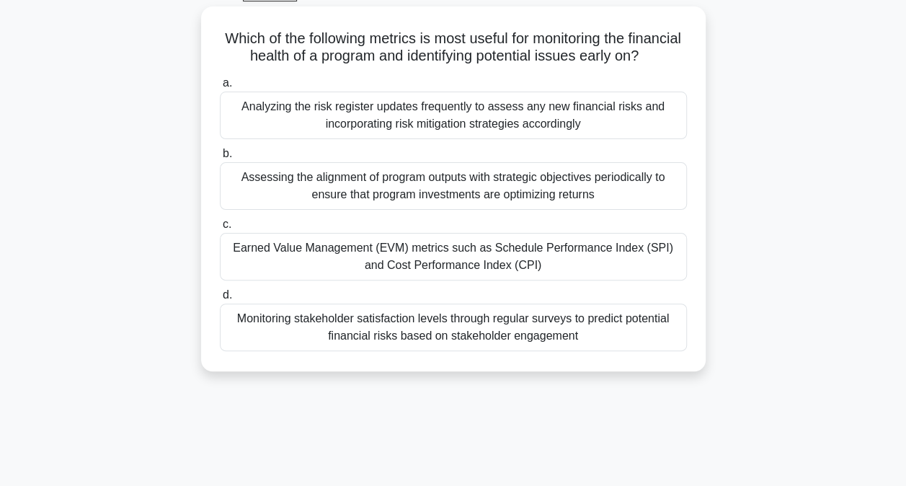
scroll to position [84, 0]
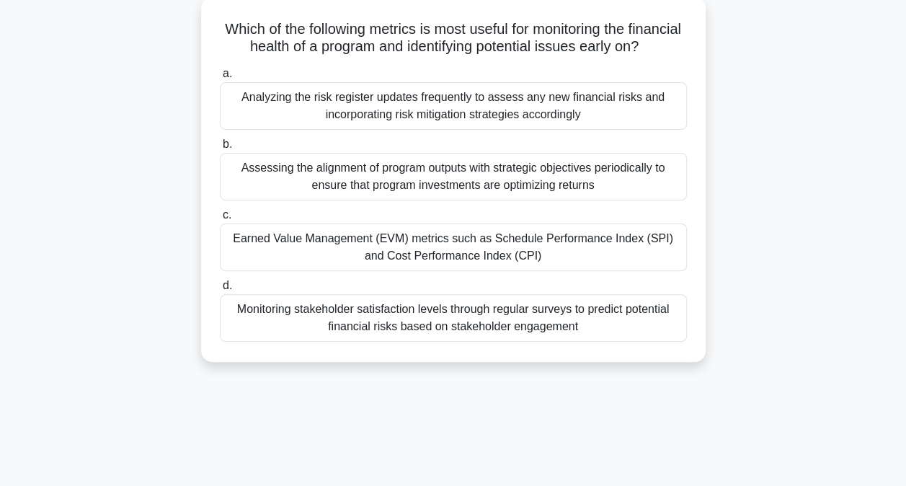
click at [447, 270] on div "Earned Value Management (EVM) metrics such as Schedule Performance Index (SPI) …" at bounding box center [453, 247] width 467 height 48
click at [220, 220] on input "c. Earned Value Management (EVM) metrics such as Schedule Performance Index (SP…" at bounding box center [220, 215] width 0 height 9
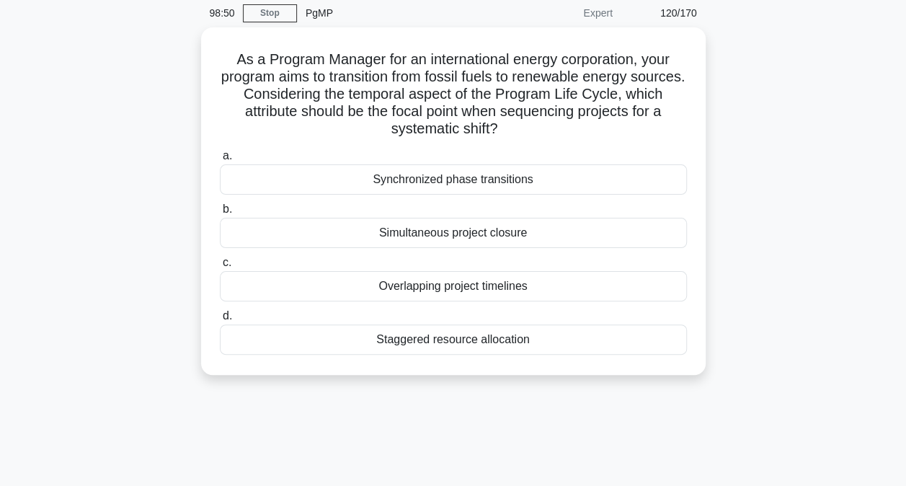
scroll to position [58, 0]
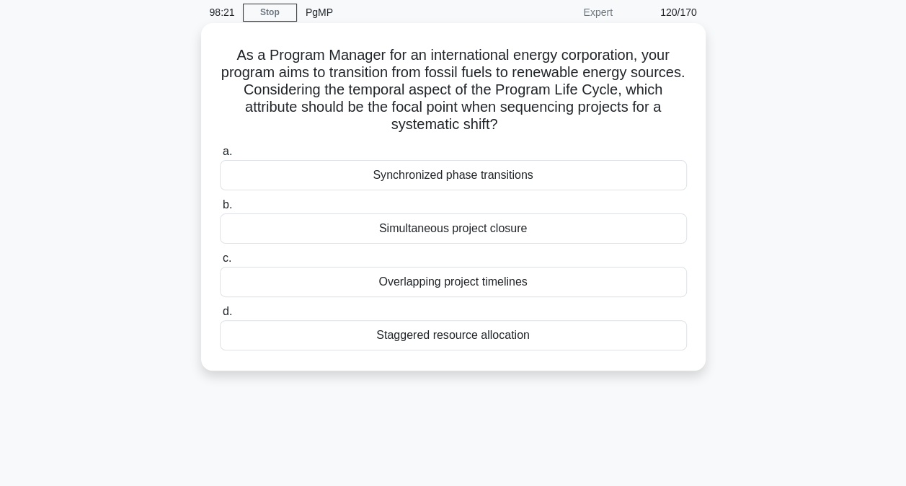
click at [539, 172] on div "Synchronized phase transitions" at bounding box center [453, 175] width 467 height 30
click at [220, 156] on input "a. Synchronized phase transitions" at bounding box center [220, 151] width 0 height 9
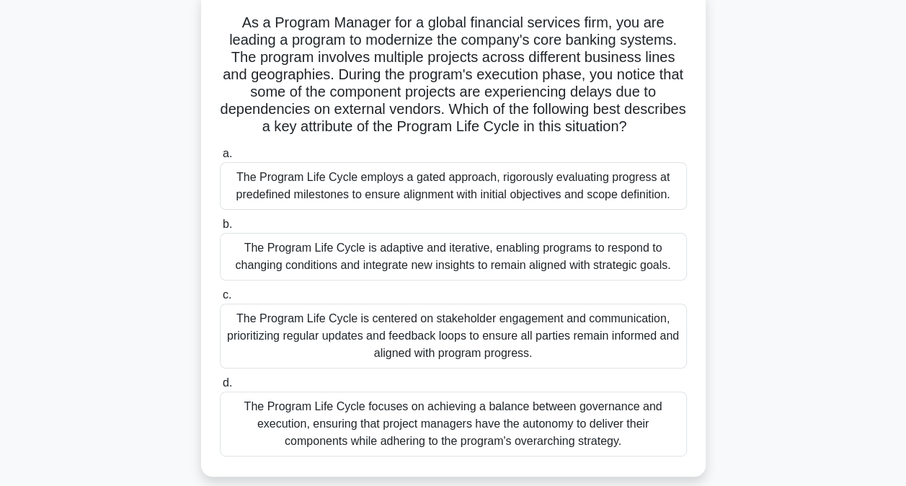
scroll to position [95, 0]
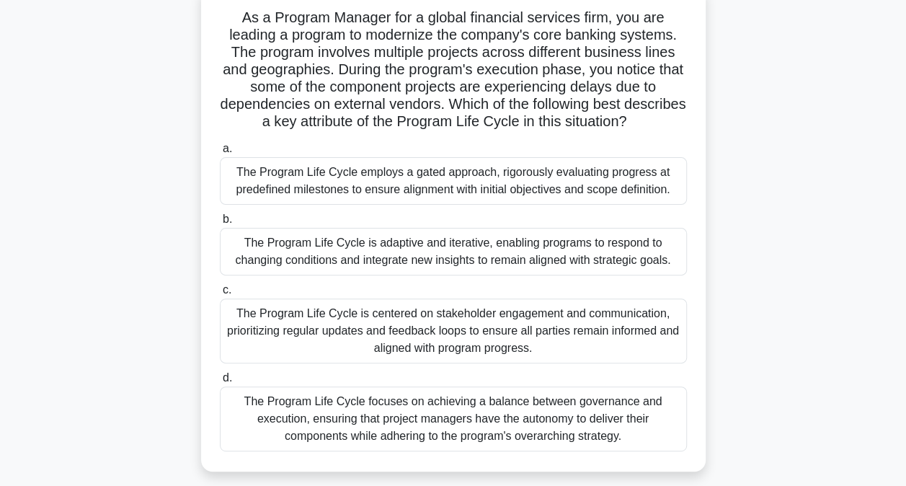
click at [304, 252] on div "The Program Life Cycle is adaptive and iterative, enabling programs to respond …" at bounding box center [453, 252] width 467 height 48
click at [220, 224] on input "b. The Program Life Cycle is adaptive and iterative, enabling programs to respo…" at bounding box center [220, 219] width 0 height 9
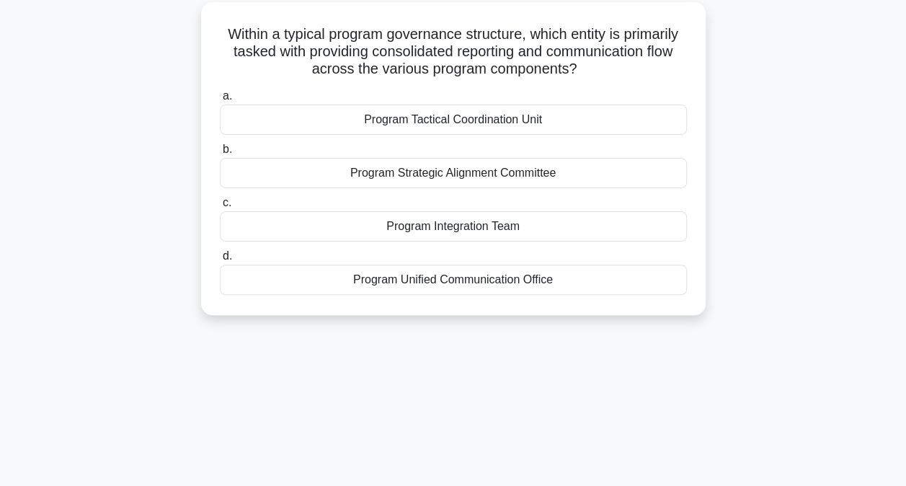
scroll to position [84, 0]
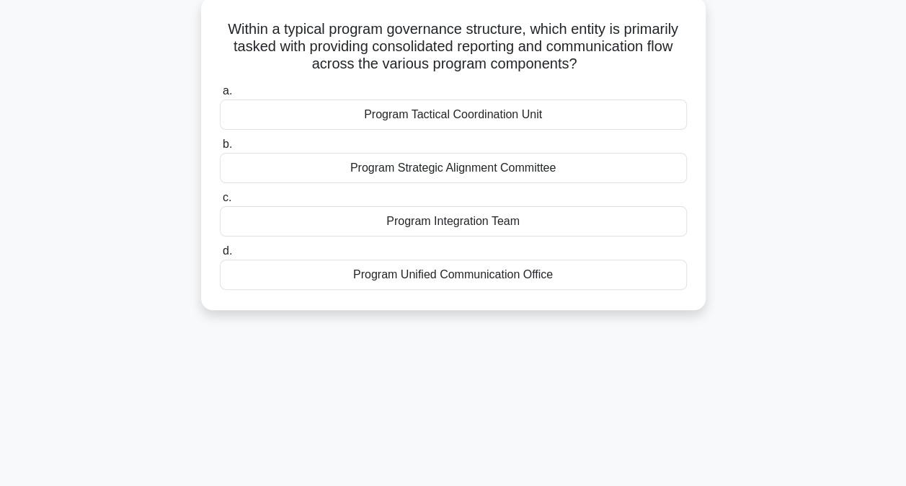
click at [444, 223] on div "Program Integration Team" at bounding box center [453, 221] width 467 height 30
click at [220, 203] on input "c. Program Integration Team" at bounding box center [220, 197] width 0 height 9
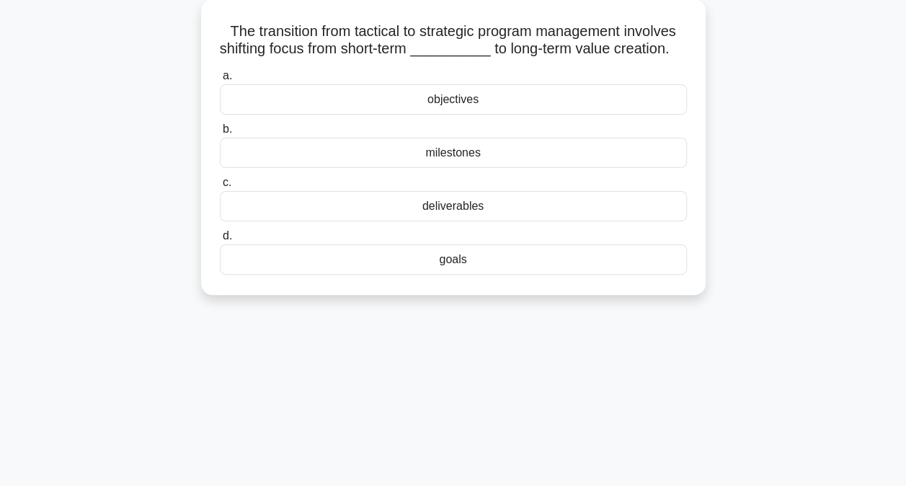
scroll to position [86, 0]
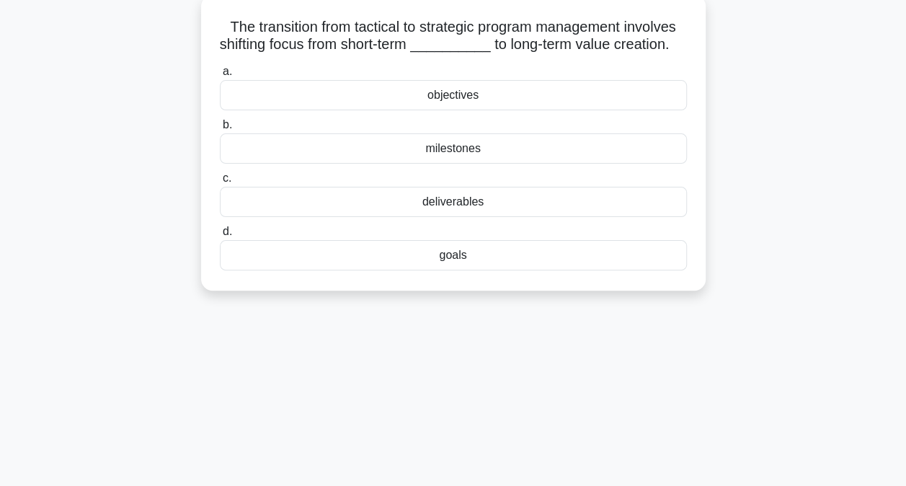
click at [473, 217] on div "deliverables" at bounding box center [453, 202] width 467 height 30
click at [220, 183] on input "c. deliverables" at bounding box center [220, 178] width 0 height 9
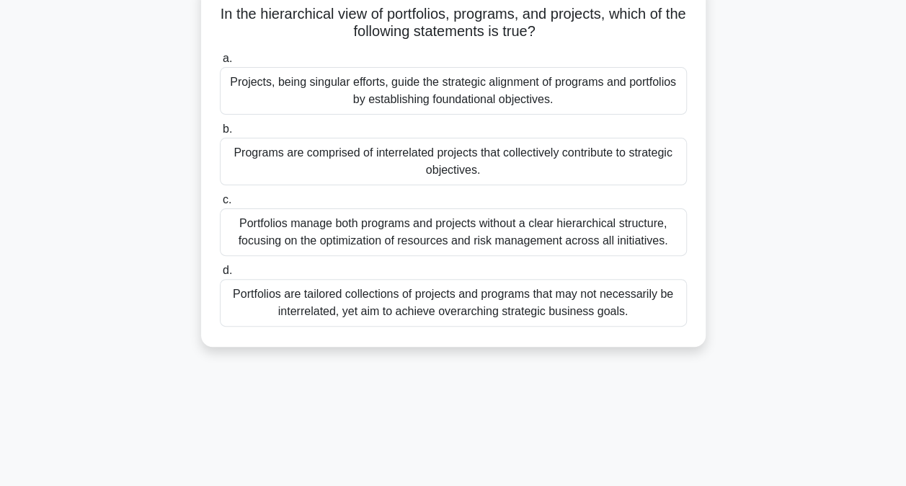
scroll to position [104, 0]
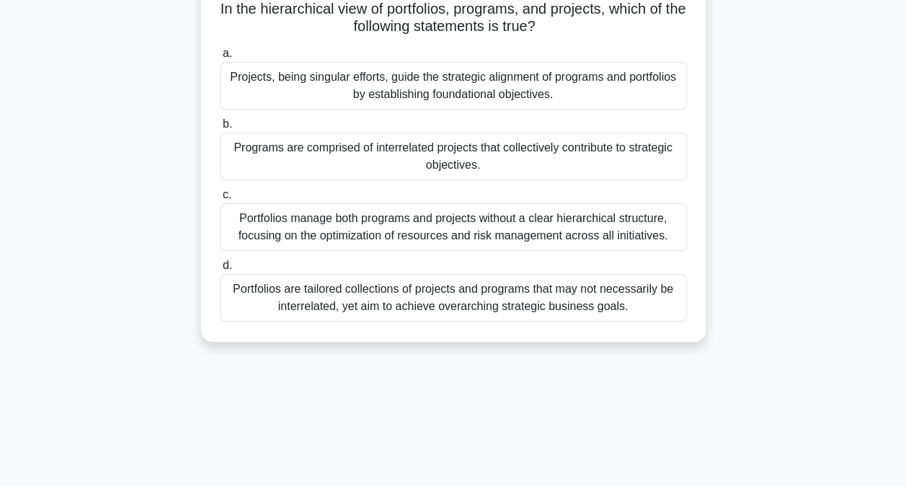
click at [443, 298] on div "Portfolios are tailored collections of projects and programs that may not neces…" at bounding box center [453, 298] width 467 height 48
click at [220, 270] on input "d. Portfolios are tailored collections of projects and programs that may not ne…" at bounding box center [220, 265] width 0 height 9
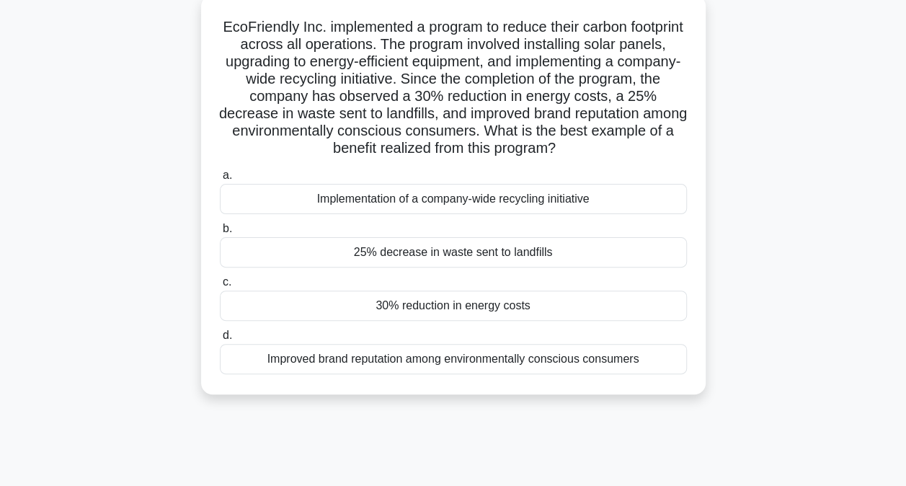
scroll to position [92, 0]
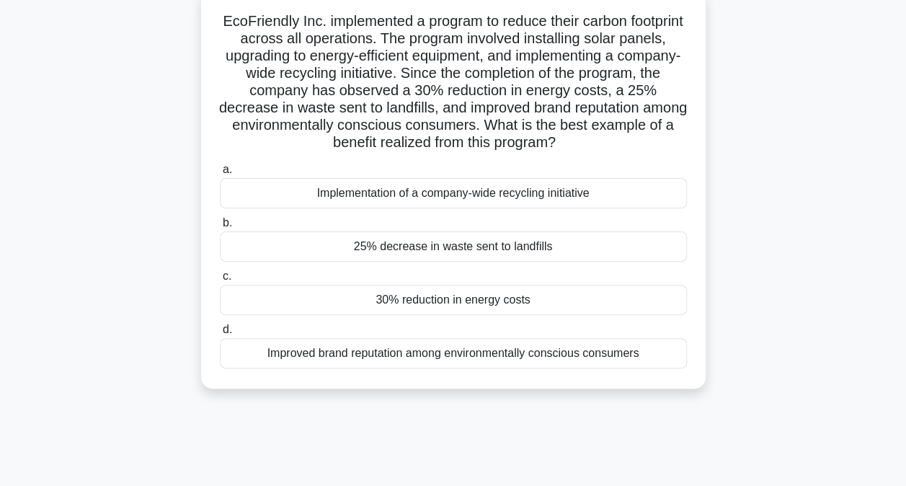
click at [406, 350] on div "Improved brand reputation among environmentally conscious consumers" at bounding box center [453, 353] width 467 height 30
click at [220, 335] on input "d. Improved brand reputation among environmentally conscious consumers" at bounding box center [220, 329] width 0 height 9
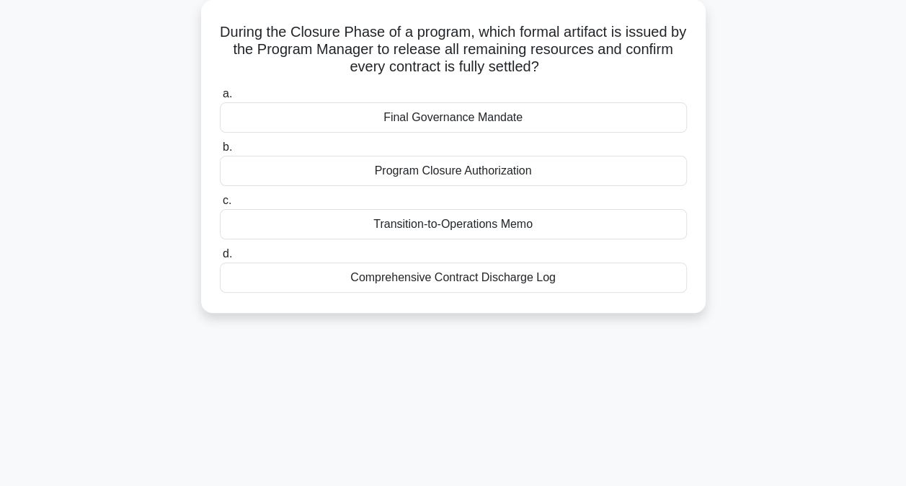
scroll to position [89, 0]
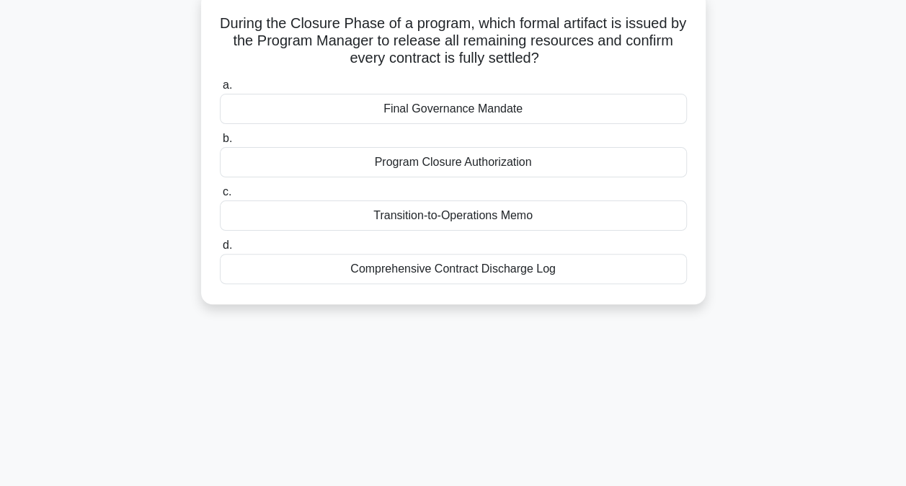
click at [420, 216] on div "Transition-to-Operations Memo" at bounding box center [453, 215] width 467 height 30
click at [220, 197] on input "c. Transition-to-Operations Memo" at bounding box center [220, 191] width 0 height 9
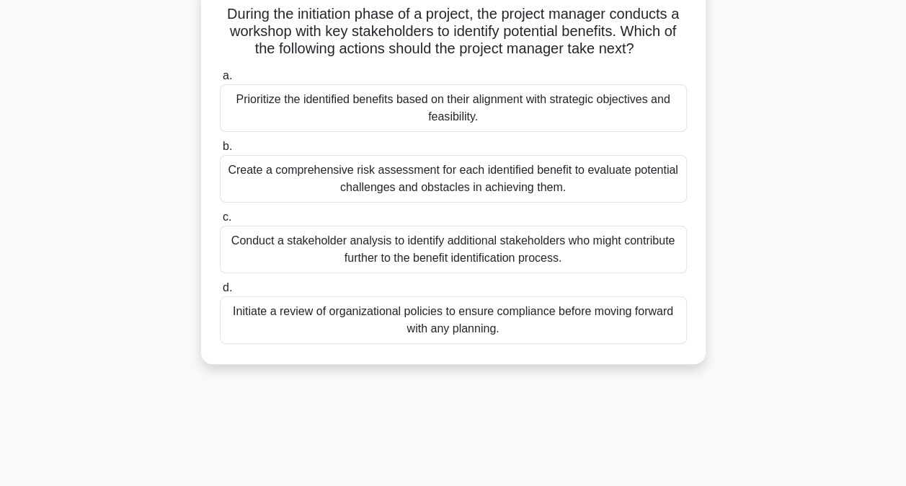
scroll to position [104, 0]
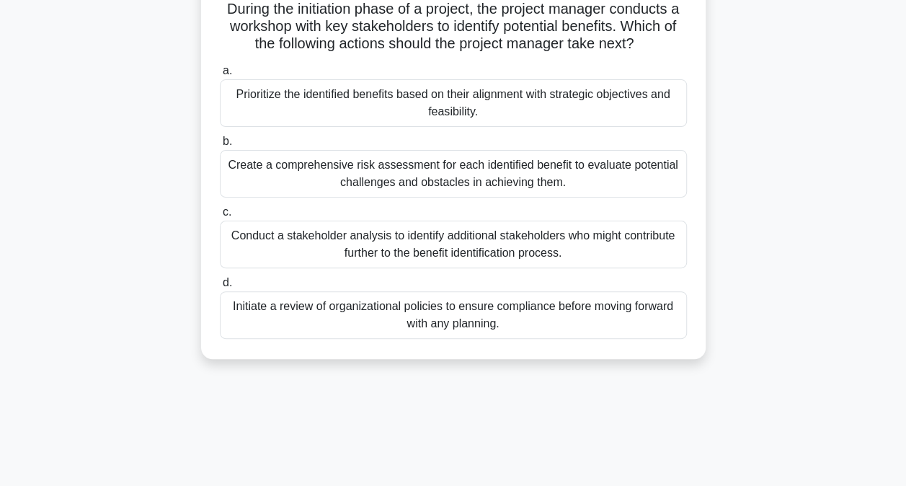
click at [430, 100] on div "Prioritize the identified benefits based on their alignment with strategic obje…" at bounding box center [453, 103] width 467 height 48
click at [220, 76] on input "a. Prioritize the identified benefits based on their alignment with strategic o…" at bounding box center [220, 70] width 0 height 9
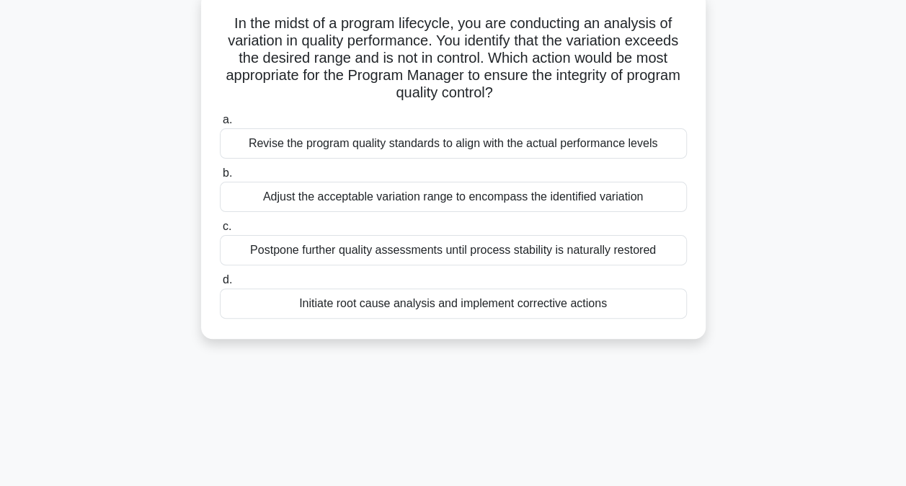
scroll to position [94, 0]
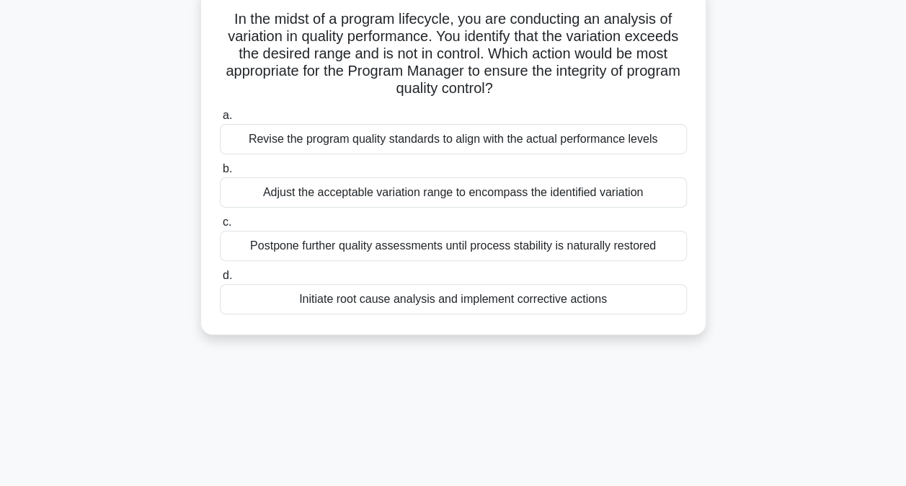
click at [405, 302] on div "Initiate root cause analysis and implement corrective actions" at bounding box center [453, 299] width 467 height 30
click at [220, 280] on input "d. Initiate root cause analysis and implement corrective actions" at bounding box center [220, 275] width 0 height 9
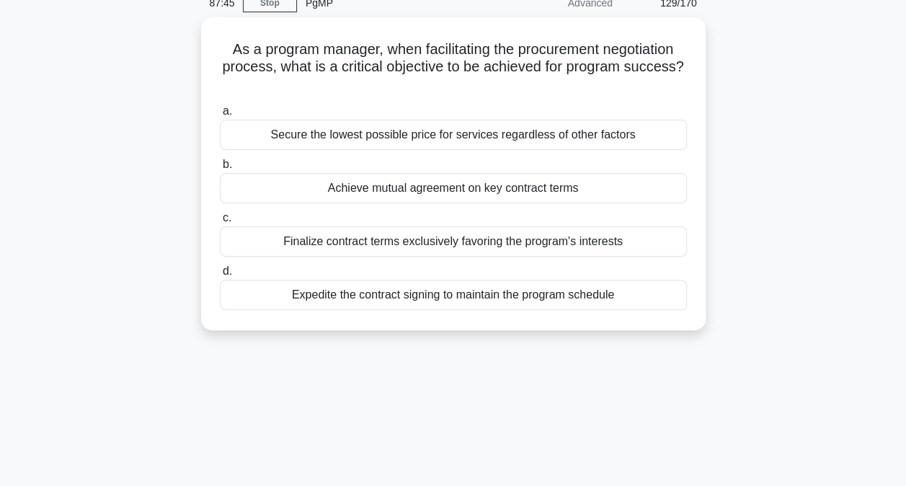
scroll to position [68, 0]
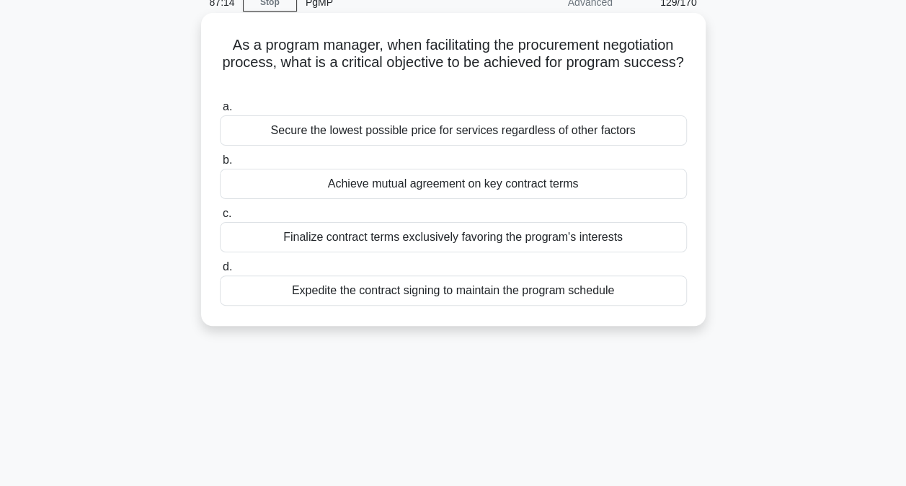
click at [390, 182] on div "Achieve mutual agreement on key contract terms" at bounding box center [453, 184] width 467 height 30
click at [220, 165] on input "b. Achieve mutual agreement on key contract terms" at bounding box center [220, 160] width 0 height 9
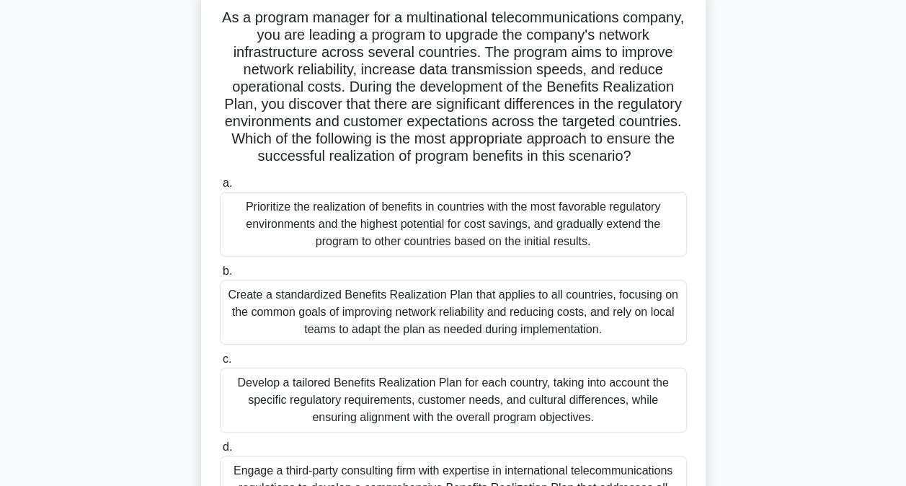
scroll to position [102, 0]
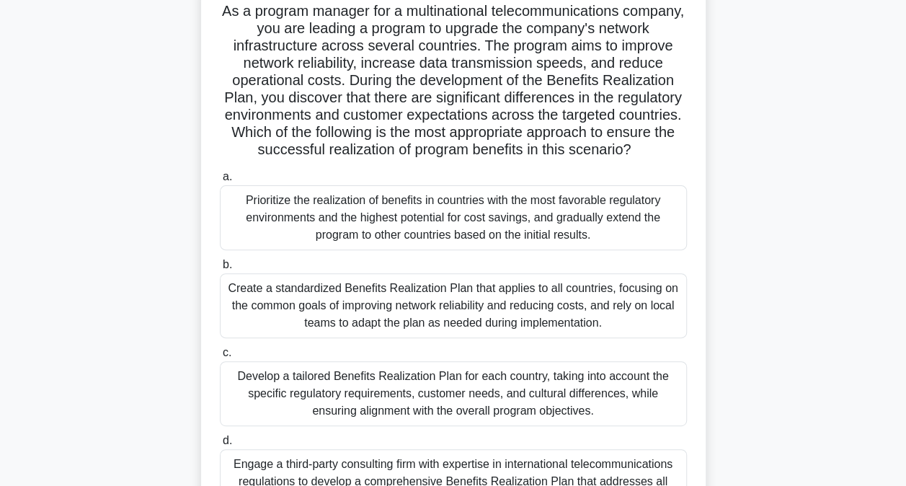
click at [270, 124] on h5 "As a program manager for a multinational telecommunications company, you are le…" at bounding box center [453, 80] width 470 height 157
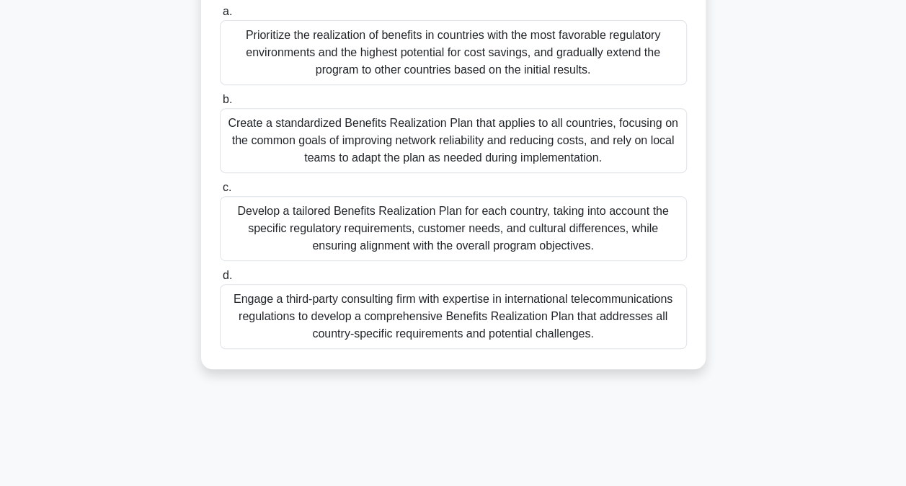
scroll to position [293, 0]
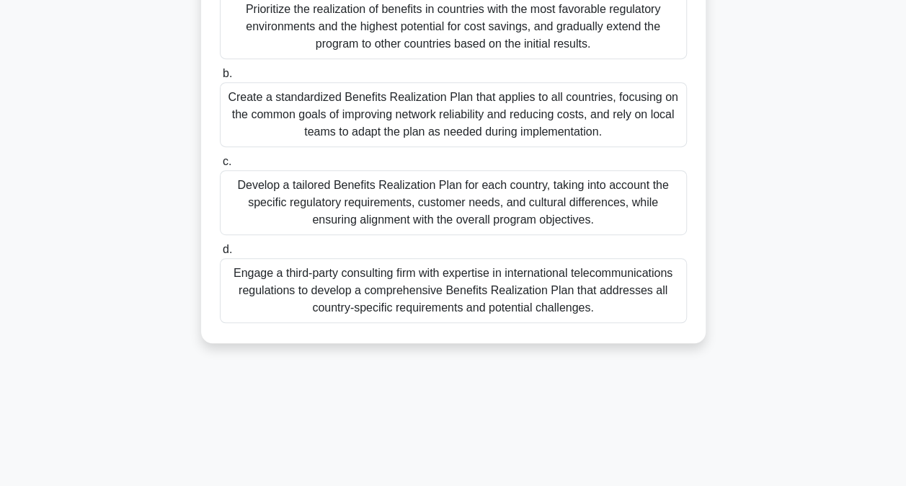
click at [389, 307] on div "Engage a third-party consulting firm with expertise in international telecommun…" at bounding box center [453, 290] width 467 height 65
click at [220, 254] on input "d. Engage a third-party consulting firm with expertise in international telecom…" at bounding box center [220, 249] width 0 height 9
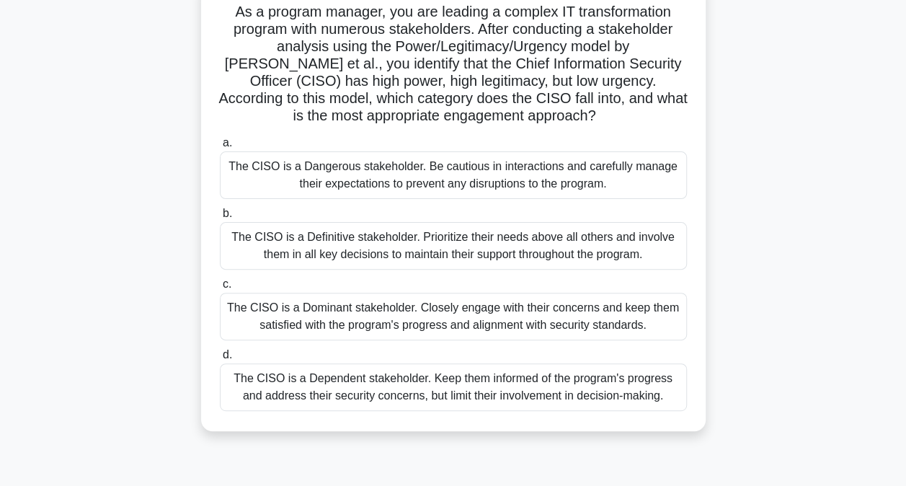
scroll to position [106, 0]
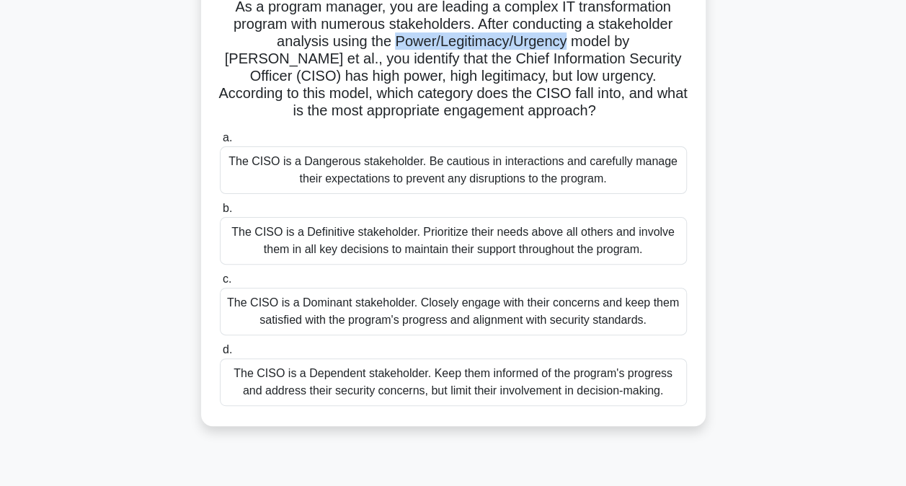
drag, startPoint x: 345, startPoint y: 46, endPoint x: 521, endPoint y: 40, distance: 176.7
click at [521, 40] on h5 "As a program manager, you are leading a complex IT transformation program with …" at bounding box center [453, 59] width 470 height 123
drag, startPoint x: 521, startPoint y: 40, endPoint x: 453, endPoint y: 53, distance: 69.6
click at [453, 53] on h5 "As a program manager, you are leading a complex IT transformation program with …" at bounding box center [453, 59] width 470 height 123
click at [414, 54] on h5 "As a program manager, you are leading a complex IT transformation program with …" at bounding box center [453, 59] width 470 height 123
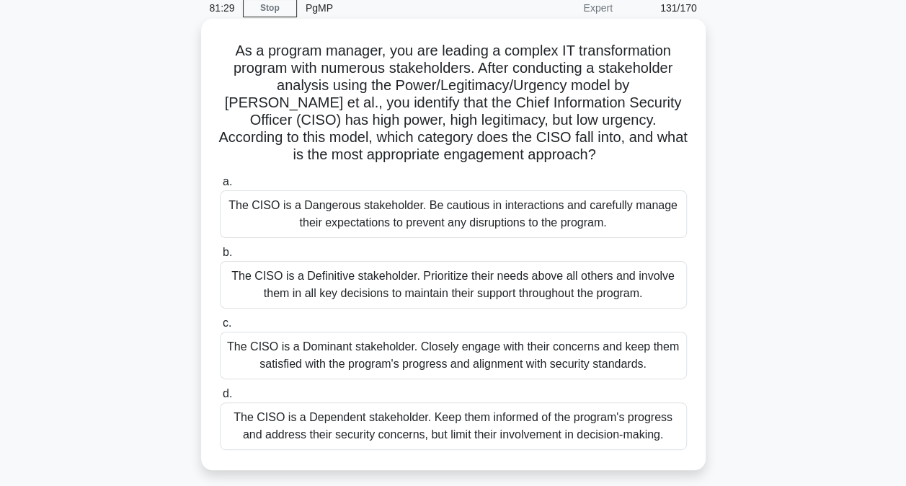
scroll to position [64, 0]
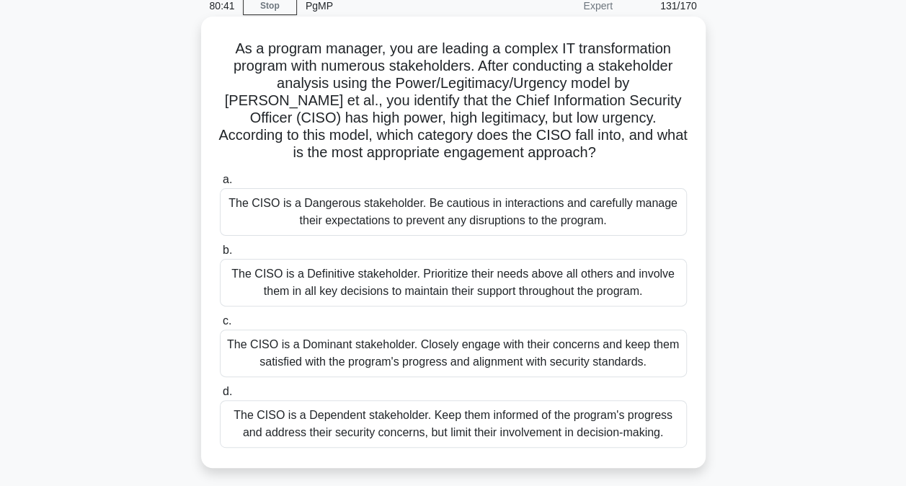
click at [391, 350] on div "The CISO is a Dominant stakeholder. Closely engage with their concerns and keep…" at bounding box center [453, 353] width 467 height 48
click at [220, 326] on input "c. The CISO is a Dominant stakeholder. Closely engage with their concerns and k…" at bounding box center [220, 320] width 0 height 9
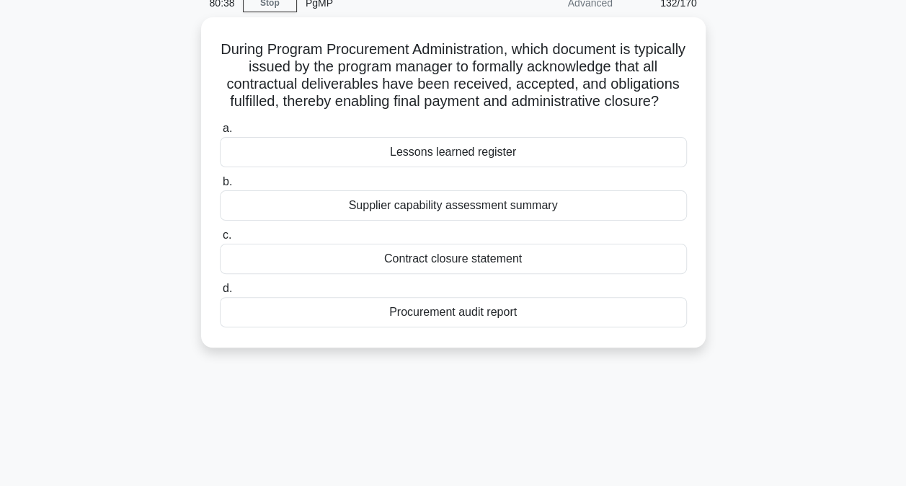
scroll to position [68, 0]
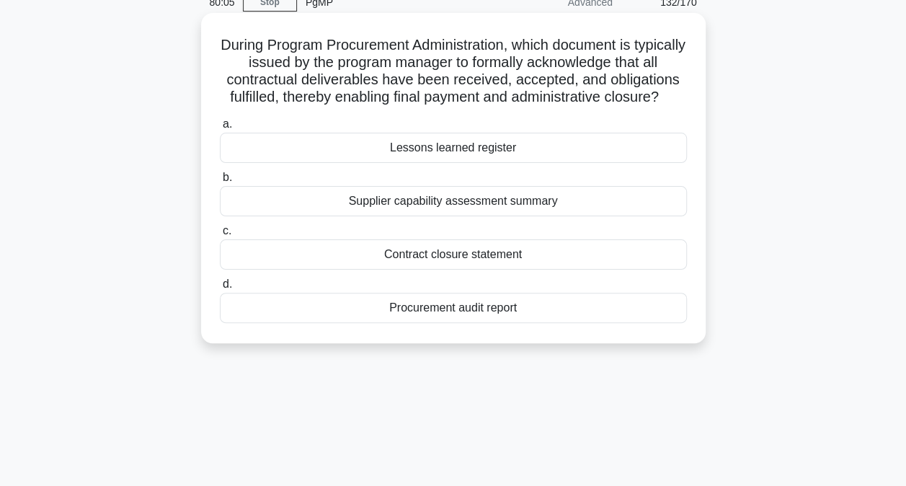
click at [456, 323] on div "Procurement audit report" at bounding box center [453, 308] width 467 height 30
click at [220, 289] on input "d. Procurement audit report" at bounding box center [220, 284] width 0 height 9
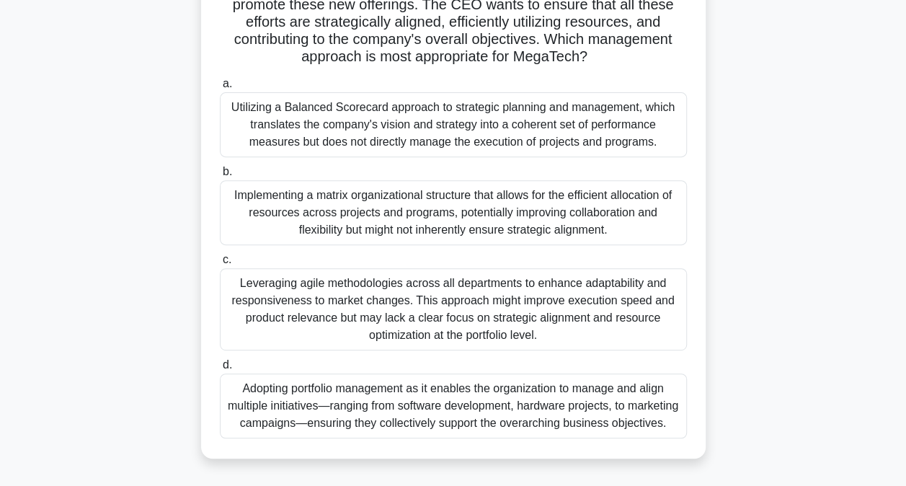
scroll to position [199, 0]
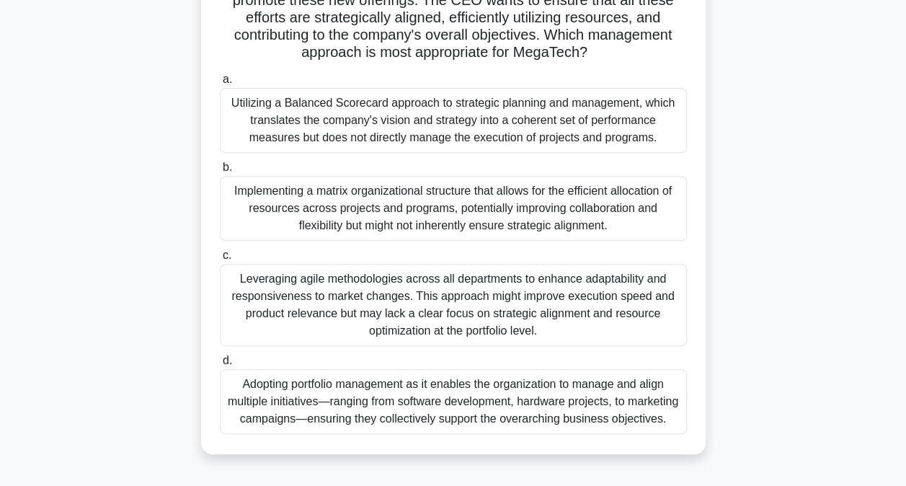
click at [324, 288] on div "Leveraging agile methodologies across all departments to enhance adaptability a…" at bounding box center [453, 305] width 467 height 82
click at [220, 260] on input "c. Leveraging agile methodologies across all departments to enhance adaptabilit…" at bounding box center [220, 255] width 0 height 9
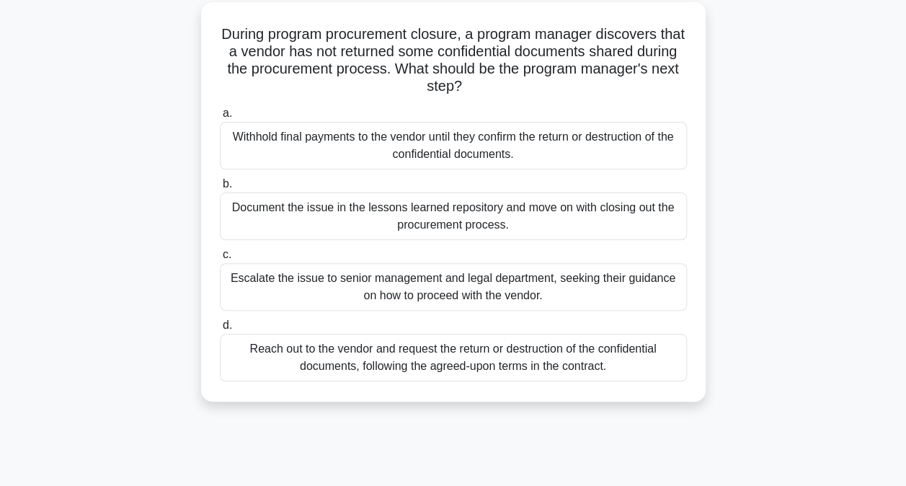
scroll to position [97, 0]
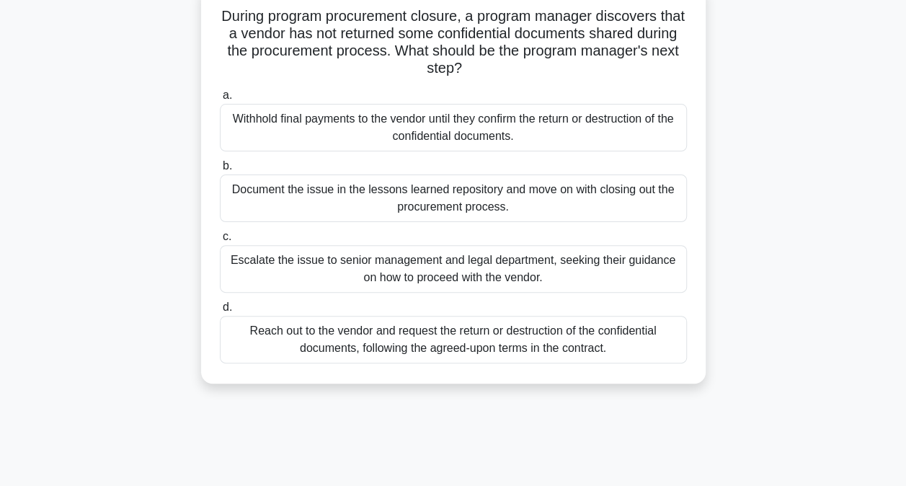
click at [472, 345] on div "Reach out to the vendor and request the return or destruction of the confidenti…" at bounding box center [453, 340] width 467 height 48
click at [220, 312] on input "d. Reach out to the vendor and request the return or destruction of the confide…" at bounding box center [220, 307] width 0 height 9
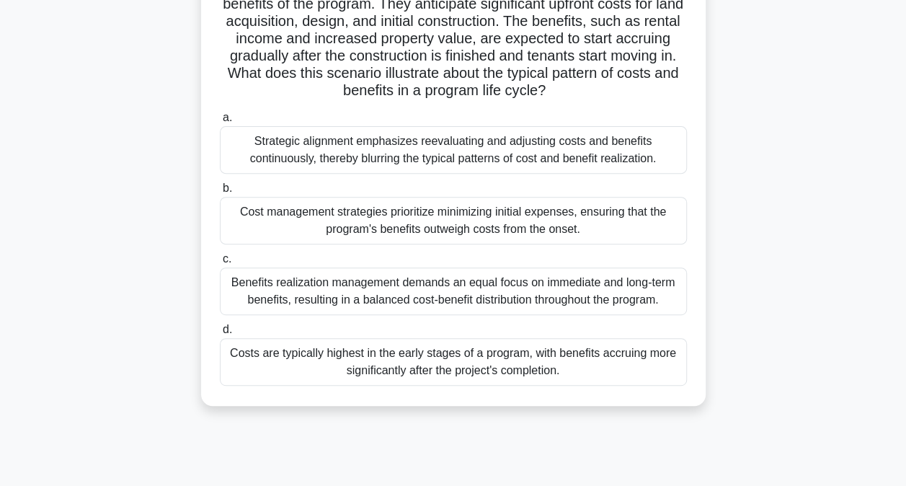
scroll to position [179, 0]
click at [455, 362] on div "Costs are typically highest in the early stages of a program, with benefits acc…" at bounding box center [453, 361] width 467 height 48
click at [220, 334] on input "d. Costs are typically highest in the early stages of a program, with benefits …" at bounding box center [220, 328] width 0 height 9
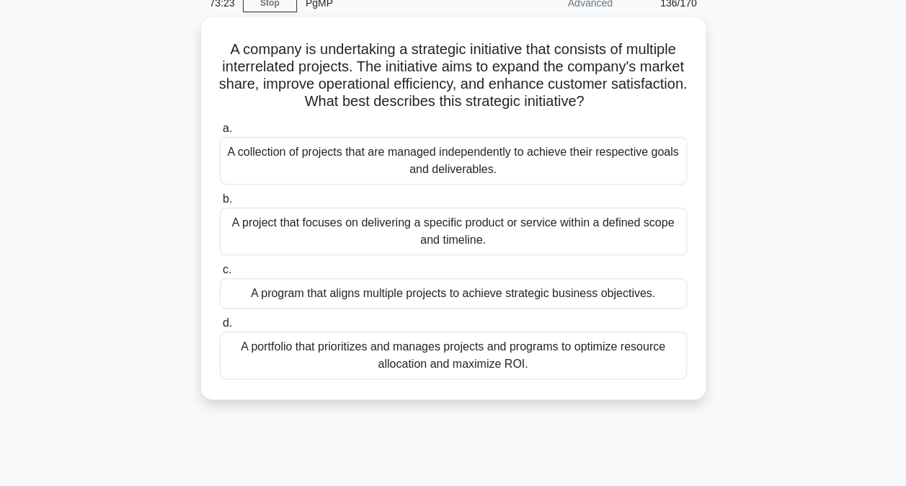
scroll to position [68, 0]
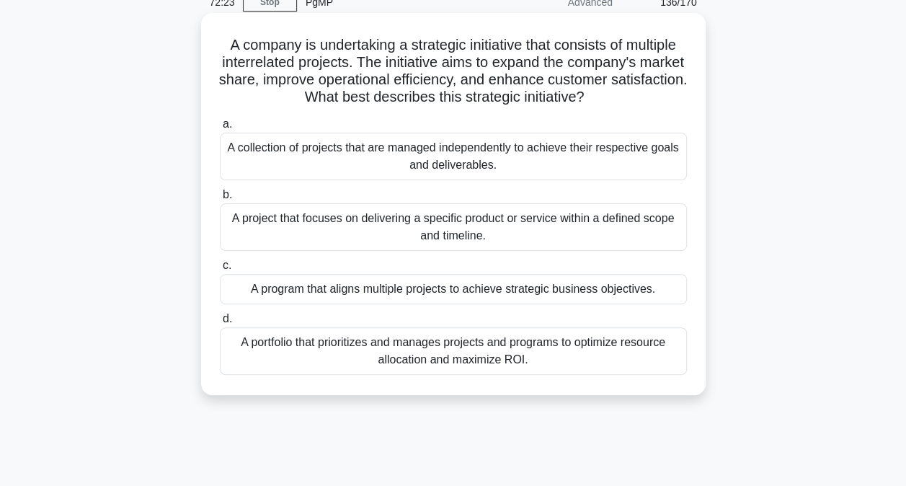
click at [319, 291] on div "A program that aligns multiple projects to achieve strategic business objective…" at bounding box center [453, 289] width 467 height 30
click at [220, 270] on input "c. A program that aligns multiple projects to achieve strategic business object…" at bounding box center [220, 265] width 0 height 9
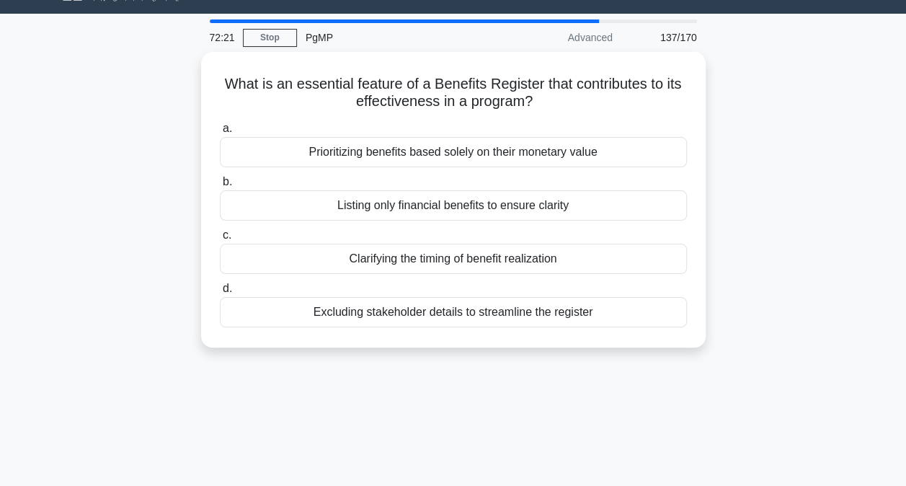
scroll to position [33, 0]
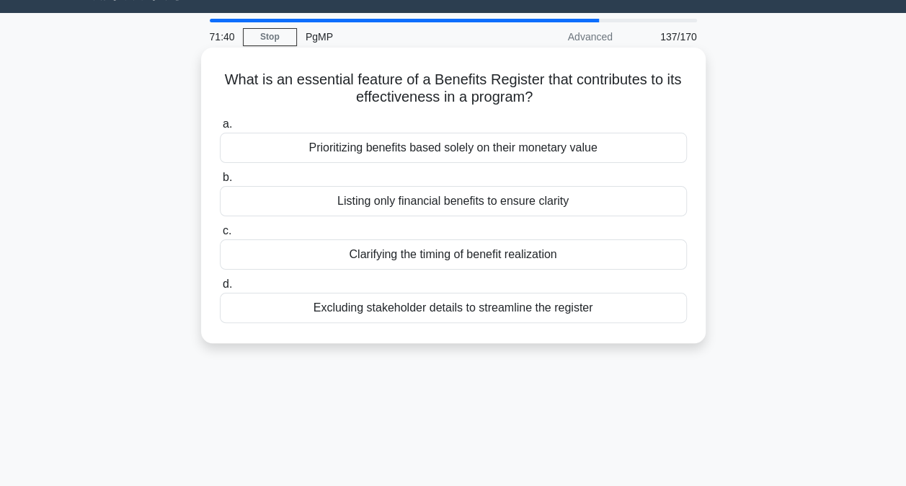
click at [415, 255] on div "Clarifying the timing of benefit realization" at bounding box center [453, 254] width 467 height 30
click at [220, 236] on input "c. Clarifying the timing of benefit realization" at bounding box center [220, 230] width 0 height 9
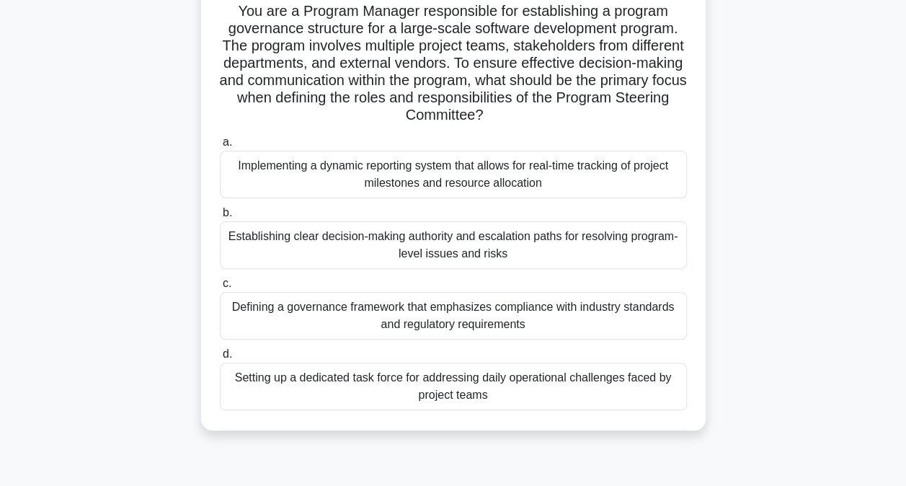
scroll to position [107, 0]
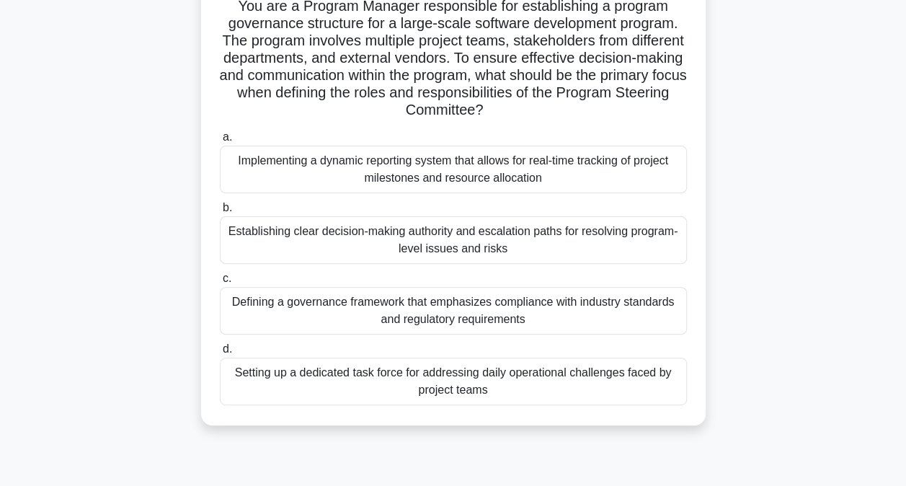
click at [492, 243] on div "Establishing clear decision-making authority and escalation paths for resolving…" at bounding box center [453, 240] width 467 height 48
click at [220, 213] on input "b. Establishing clear decision-making authority and escalation paths for resolv…" at bounding box center [220, 207] width 0 height 9
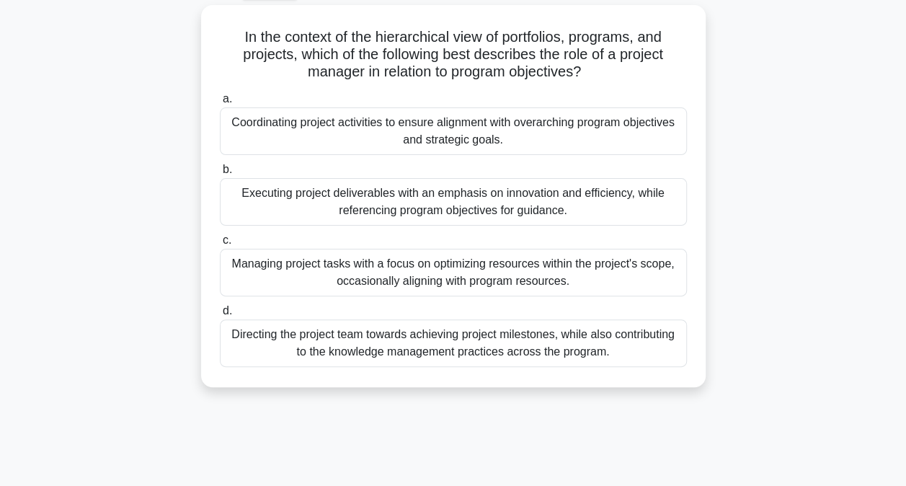
scroll to position [81, 0]
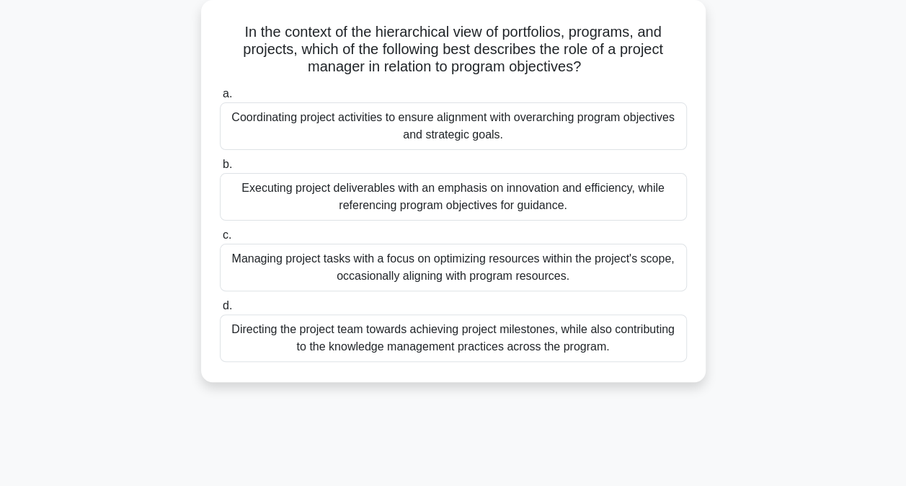
click at [429, 343] on div "Directing the project team towards achieving project milestones, while also con…" at bounding box center [453, 338] width 467 height 48
click at [220, 311] on input "d. Directing the project team towards achieving project milestones, while also …" at bounding box center [220, 305] width 0 height 9
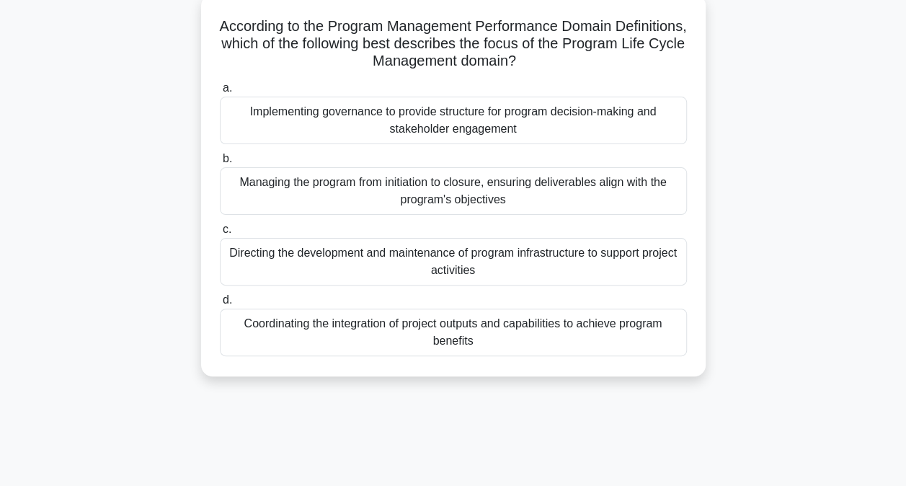
scroll to position [91, 0]
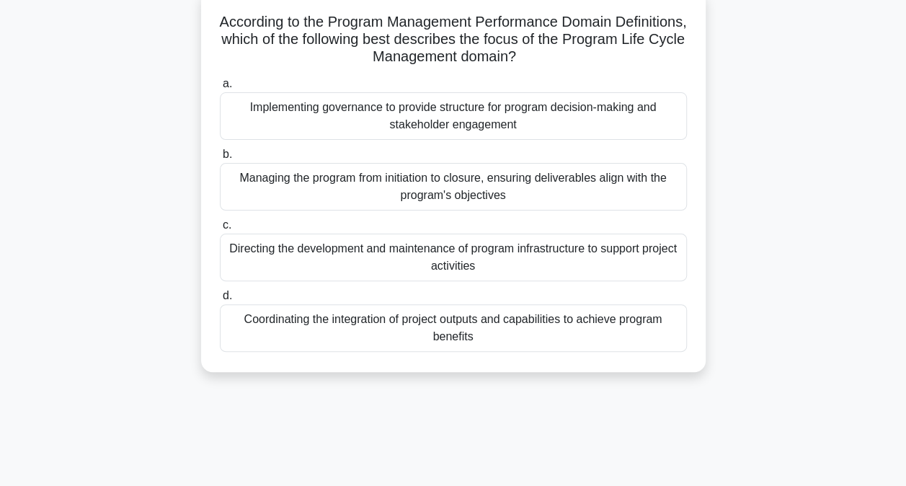
click at [449, 189] on div "Managing the program from initiation to closure, ensuring deliverables align wi…" at bounding box center [453, 187] width 467 height 48
click at [220, 159] on input "b. Managing the program from initiation to closure, ensuring deliverables align…" at bounding box center [220, 154] width 0 height 9
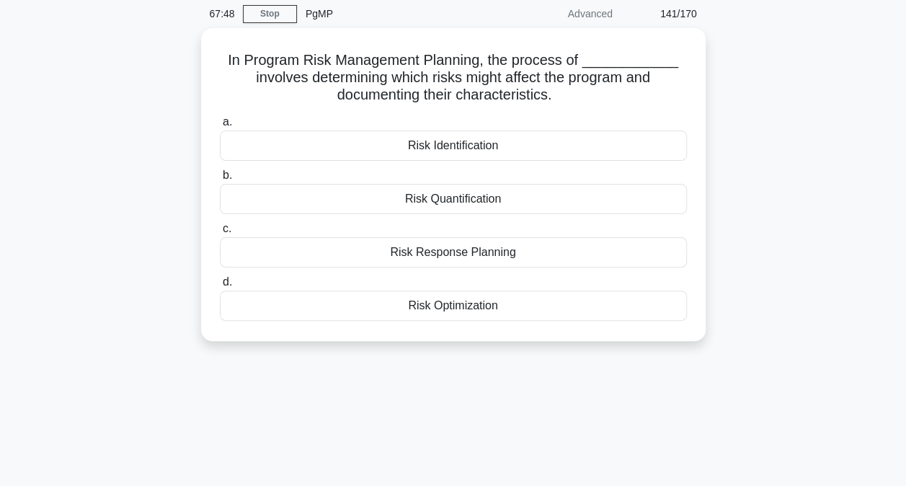
scroll to position [58, 0]
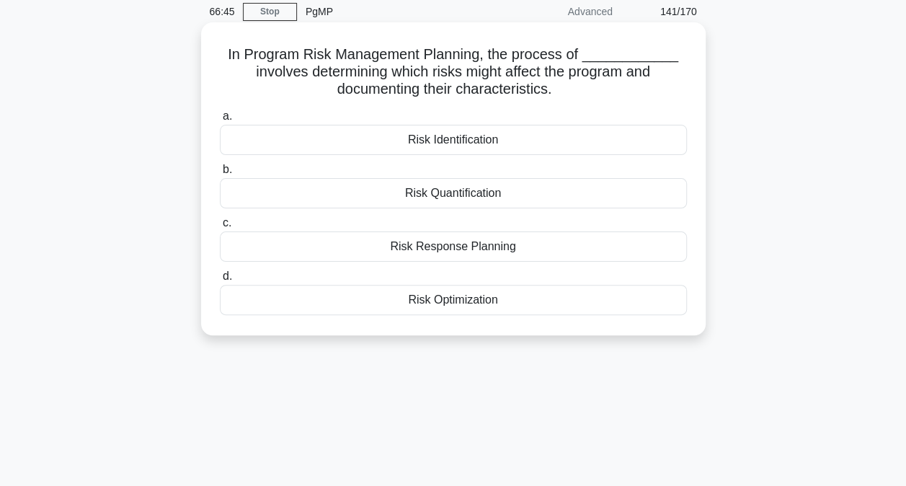
click at [458, 140] on div "Risk Identification" at bounding box center [453, 140] width 467 height 30
click at [220, 121] on input "a. Risk Identification" at bounding box center [220, 116] width 0 height 9
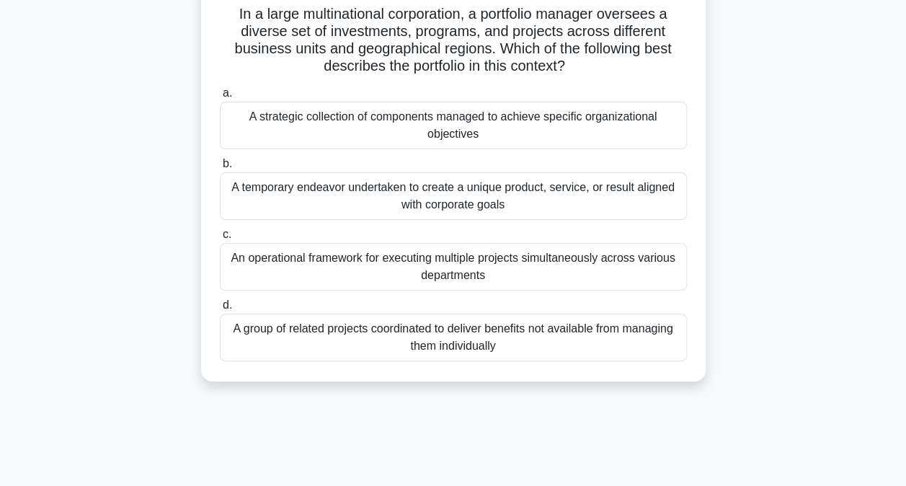
scroll to position [103, 0]
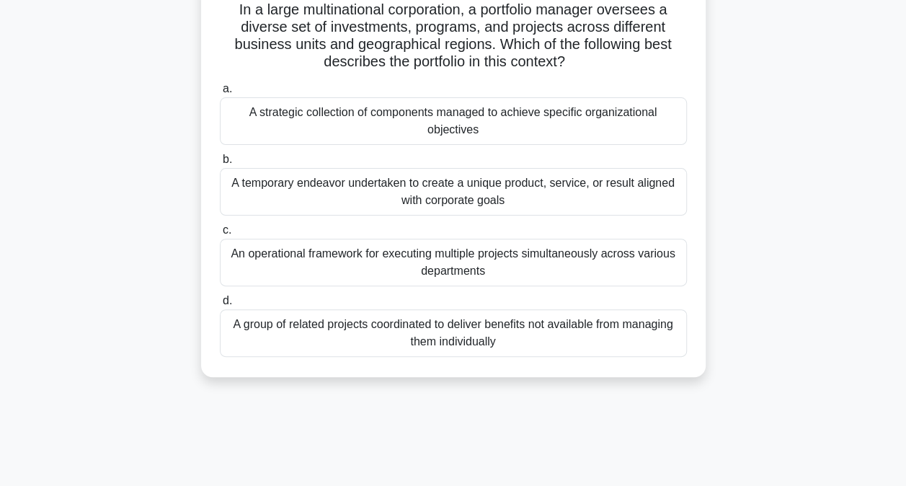
click at [446, 124] on div "A strategic collection of components managed to achieve specific organizational…" at bounding box center [453, 121] width 467 height 48
click at [220, 94] on input "a. A strategic collection of components managed to achieve specific organizatio…" at bounding box center [220, 88] width 0 height 9
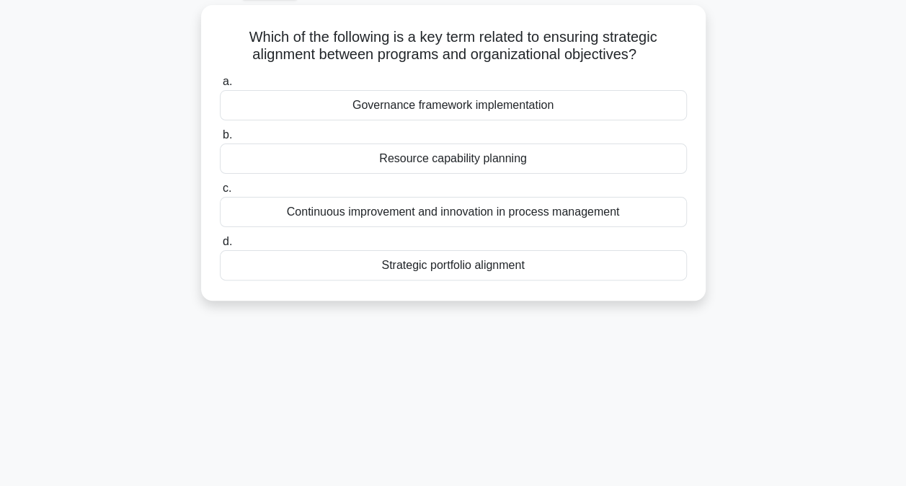
scroll to position [80, 0]
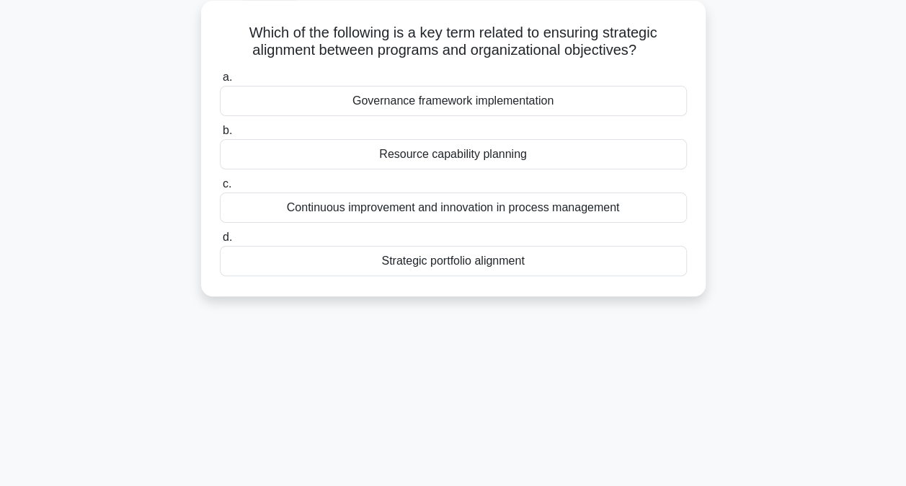
click at [417, 262] on div "Strategic portfolio alignment" at bounding box center [453, 261] width 467 height 30
click at [220, 242] on input "d. Strategic portfolio alignment" at bounding box center [220, 237] width 0 height 9
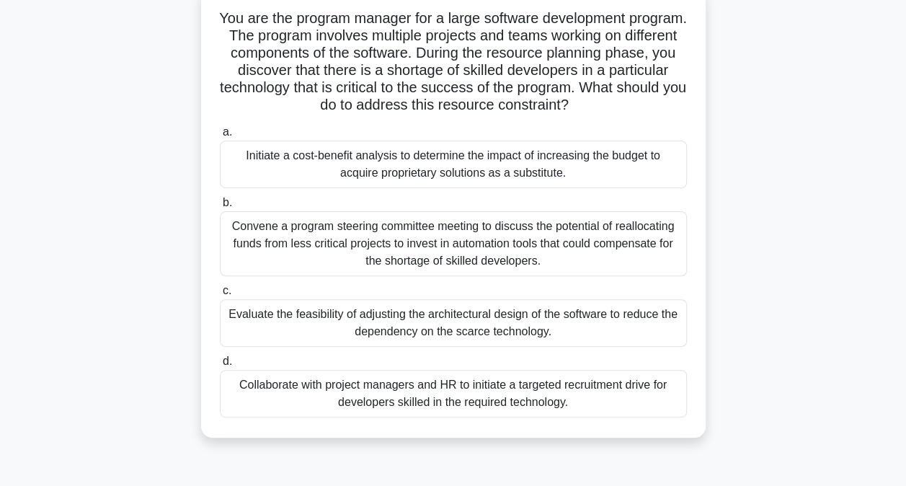
scroll to position [97, 0]
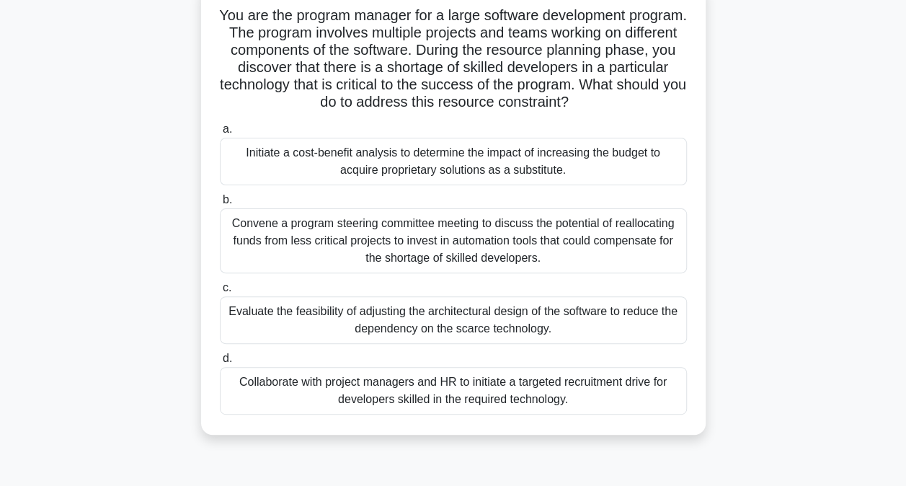
click at [431, 393] on div "Collaborate with project managers and HR to initiate a targeted recruitment dri…" at bounding box center [453, 391] width 467 height 48
click at [220, 363] on input "d. Collaborate with project managers and HR to initiate a targeted recruitment …" at bounding box center [220, 358] width 0 height 9
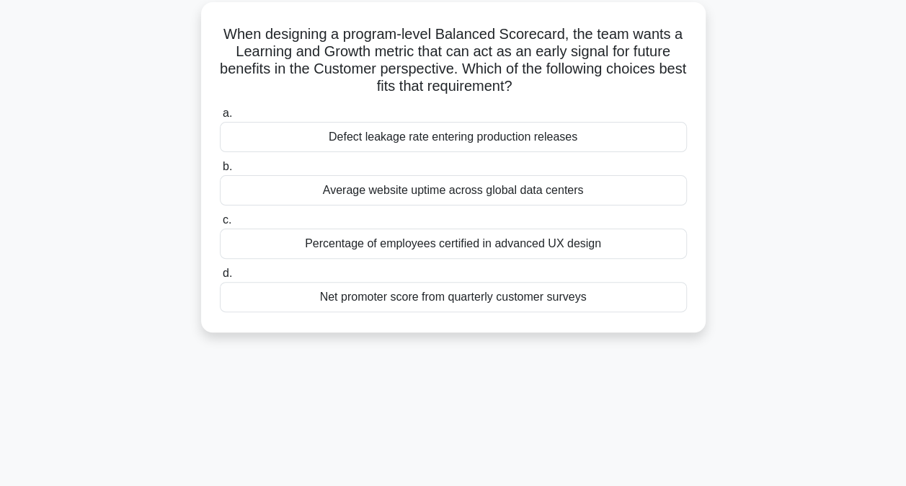
scroll to position [84, 0]
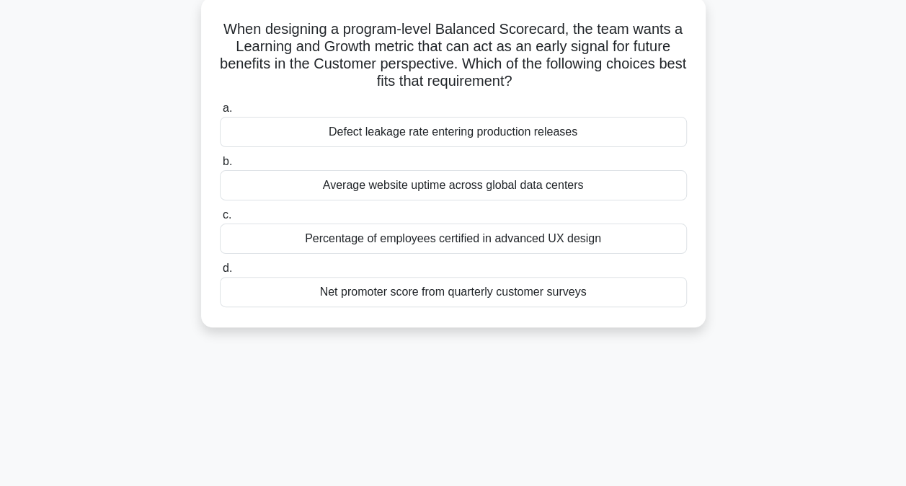
click at [314, 234] on div "Percentage of employees certified in advanced UX design" at bounding box center [453, 238] width 467 height 30
click at [220, 220] on input "c. Percentage of employees certified in advanced UX design" at bounding box center [220, 215] width 0 height 9
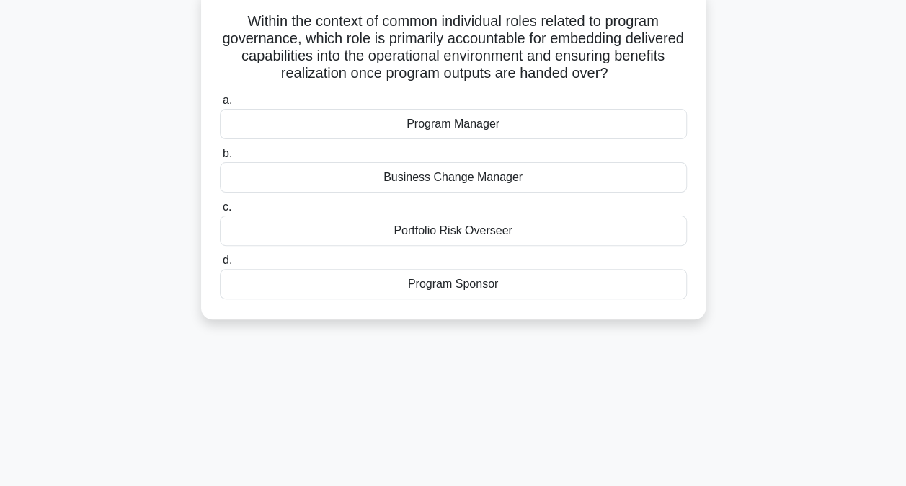
scroll to position [97, 0]
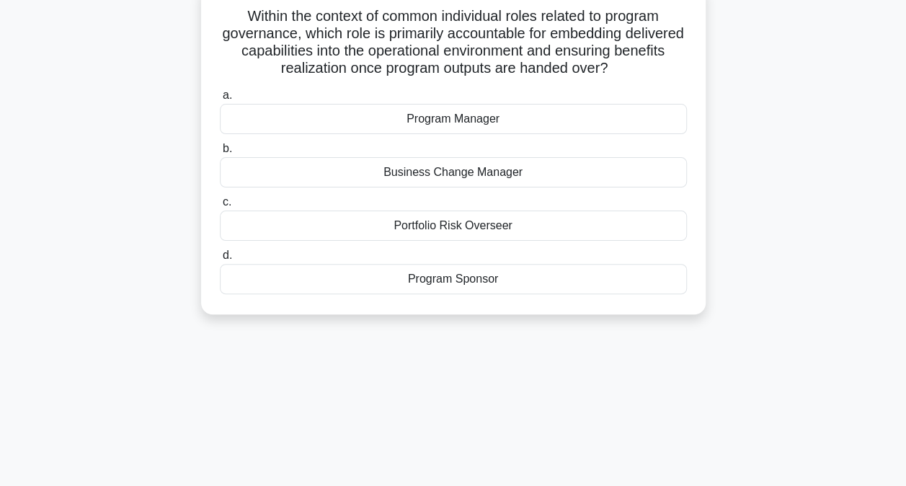
click at [472, 119] on div "Program Manager" at bounding box center [453, 119] width 467 height 30
click at [220, 100] on input "a. Program Manager" at bounding box center [220, 95] width 0 height 9
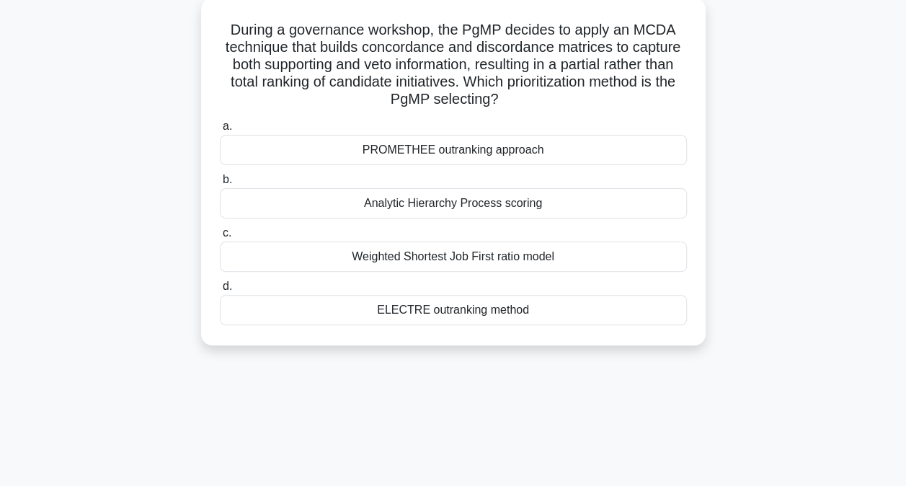
scroll to position [88, 0]
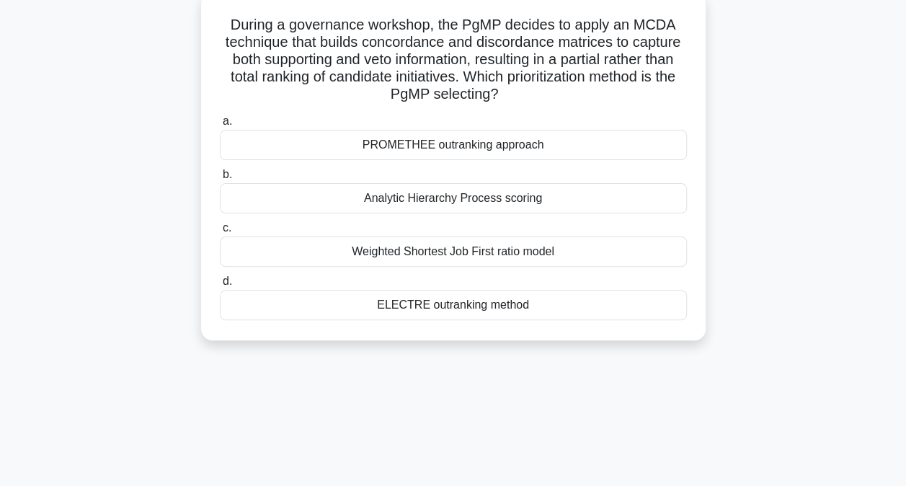
click at [381, 209] on div "Analytic Hierarchy Process scoring" at bounding box center [453, 198] width 467 height 30
click at [220, 180] on input "b. Analytic Hierarchy Process scoring" at bounding box center [220, 174] width 0 height 9
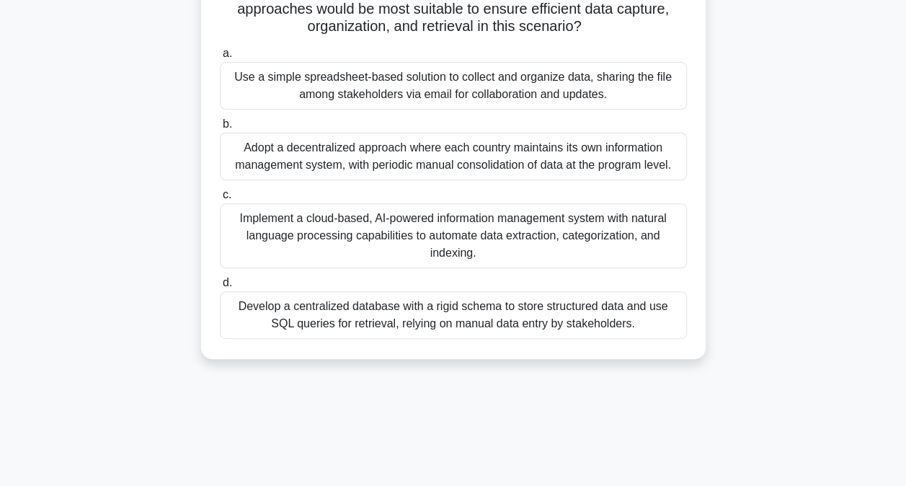
scroll to position [178, 0]
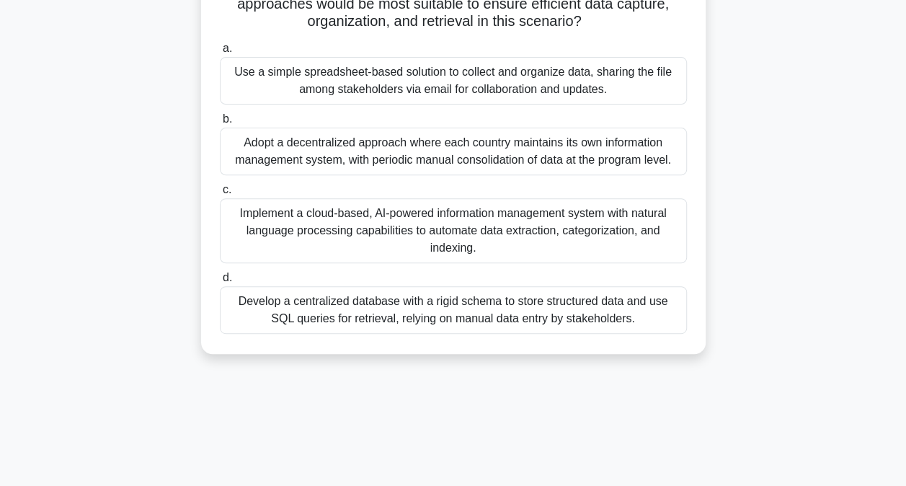
click at [347, 314] on div "Develop a centralized database with a rigid schema to store structured data and…" at bounding box center [453, 310] width 467 height 48
click at [220, 283] on input "d. Develop a centralized database with a rigid schema to store structured data …" at bounding box center [220, 277] width 0 height 9
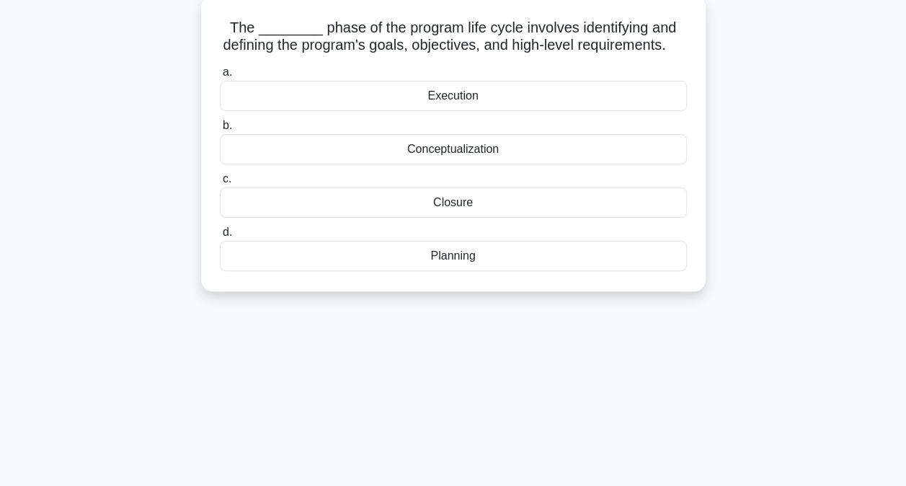
scroll to position [90, 0]
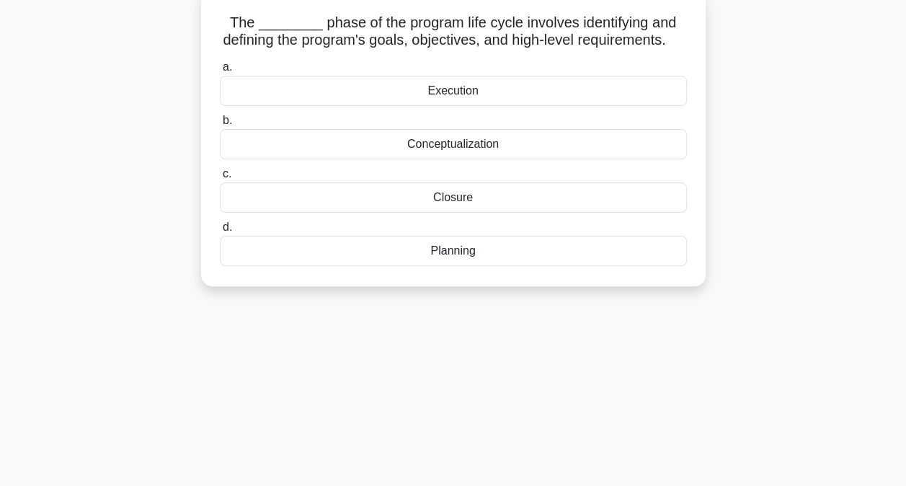
click at [463, 159] on div "Conceptualization" at bounding box center [453, 144] width 467 height 30
click at [220, 125] on input "b. Conceptualization" at bounding box center [220, 120] width 0 height 9
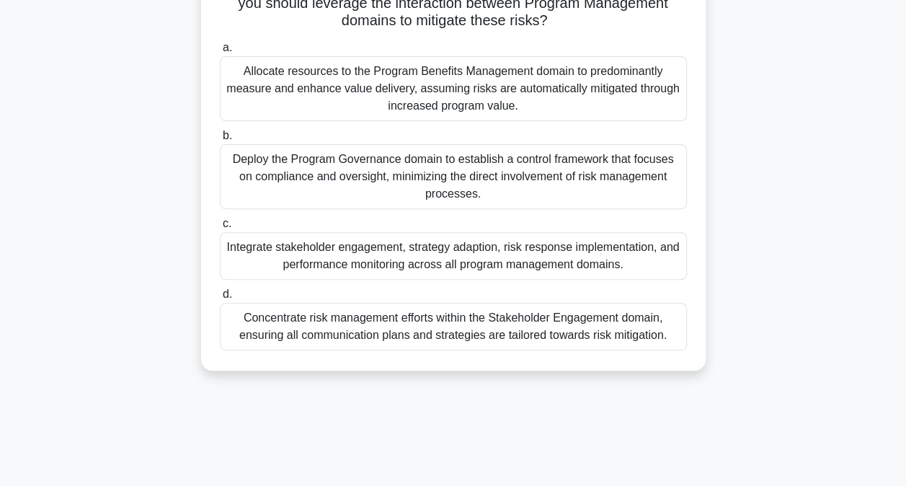
scroll to position [149, 0]
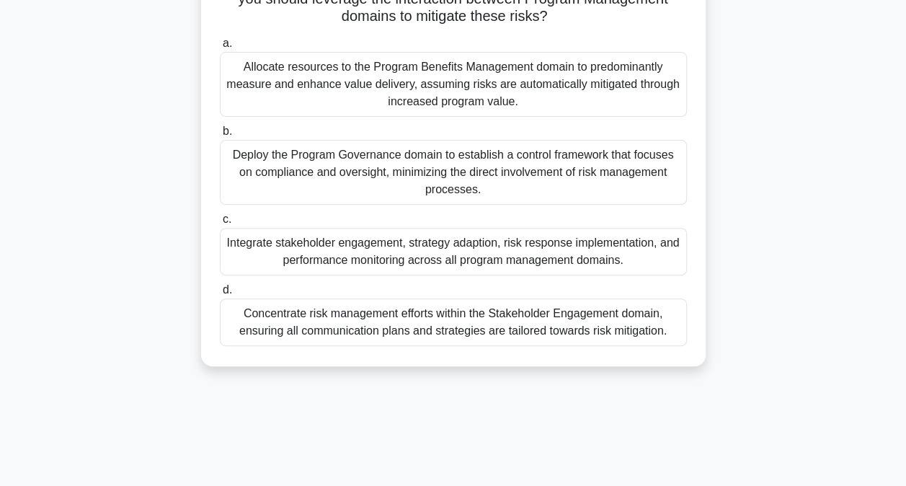
click at [317, 312] on div "Concentrate risk management efforts within the Stakeholder Engagement domain, e…" at bounding box center [453, 322] width 467 height 48
click at [220, 295] on input "d. Concentrate risk management efforts within the Stakeholder Engagement domain…" at bounding box center [220, 289] width 0 height 9
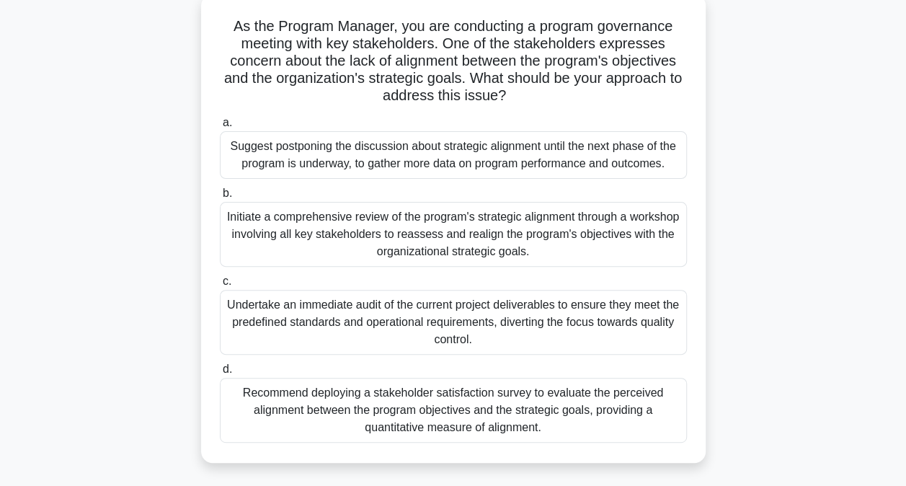
scroll to position [94, 0]
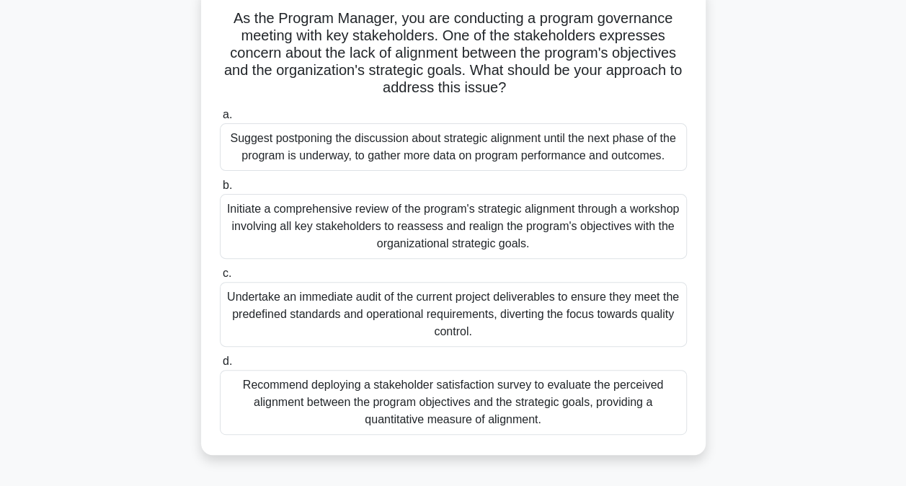
click at [418, 231] on div "Initiate a comprehensive review of the program's strategic alignment through a …" at bounding box center [453, 226] width 467 height 65
click at [220, 190] on input "b. Initiate a comprehensive review of the program's strategic alignment through…" at bounding box center [220, 185] width 0 height 9
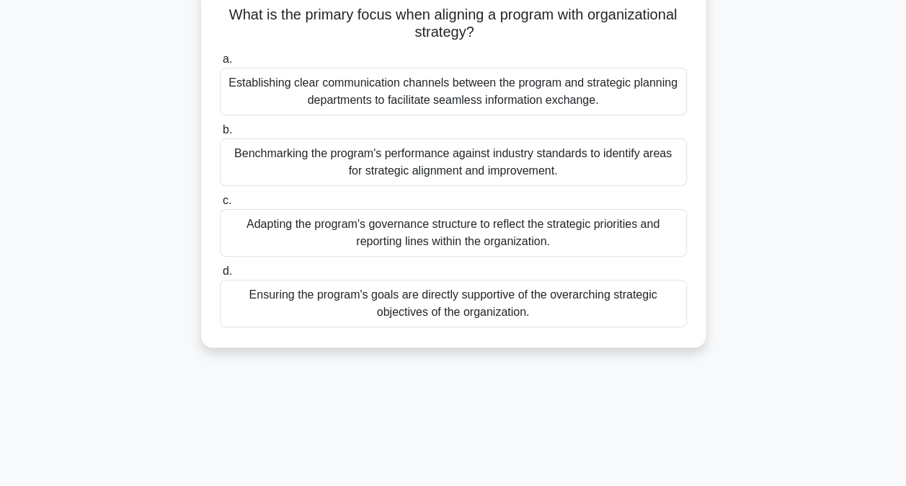
scroll to position [102, 0]
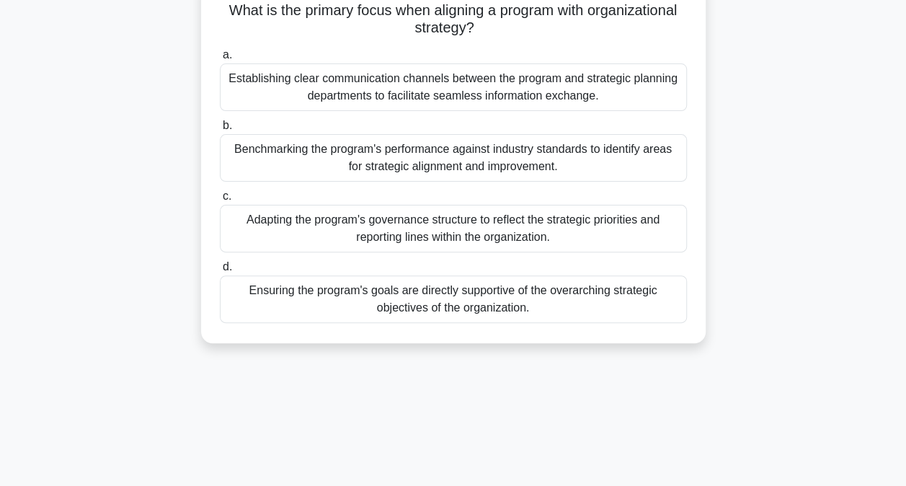
click at [402, 303] on div "Ensuring the program's goals are directly supportive of the overarching strateg…" at bounding box center [453, 299] width 467 height 48
click at [220, 272] on input "d. Ensuring the program's goals are directly supportive of the overarching stra…" at bounding box center [220, 266] width 0 height 9
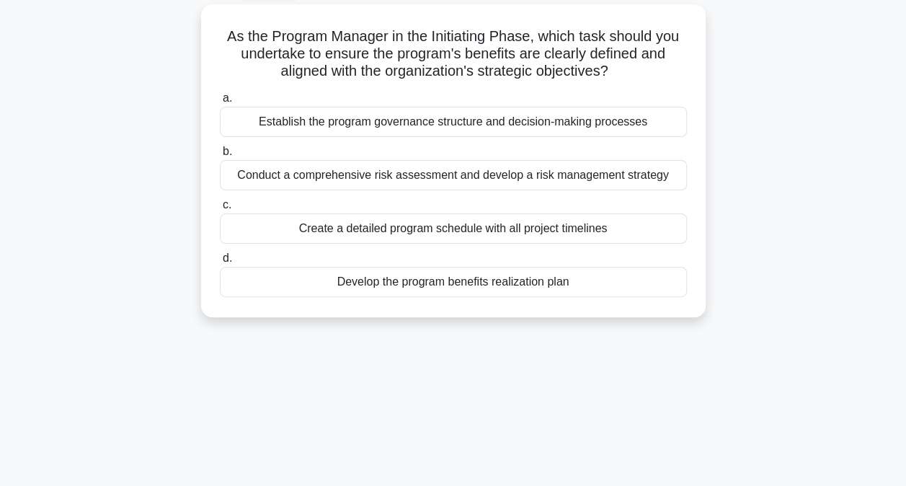
scroll to position [81, 0]
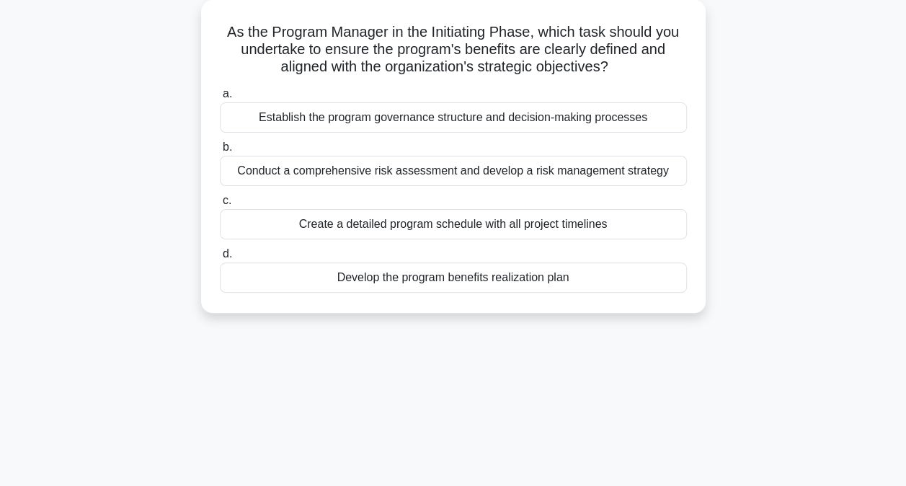
click at [457, 281] on div "Develop the program benefits realization plan" at bounding box center [453, 277] width 467 height 30
click at [220, 259] on input "d. Develop the program benefits realization plan" at bounding box center [220, 253] width 0 height 9
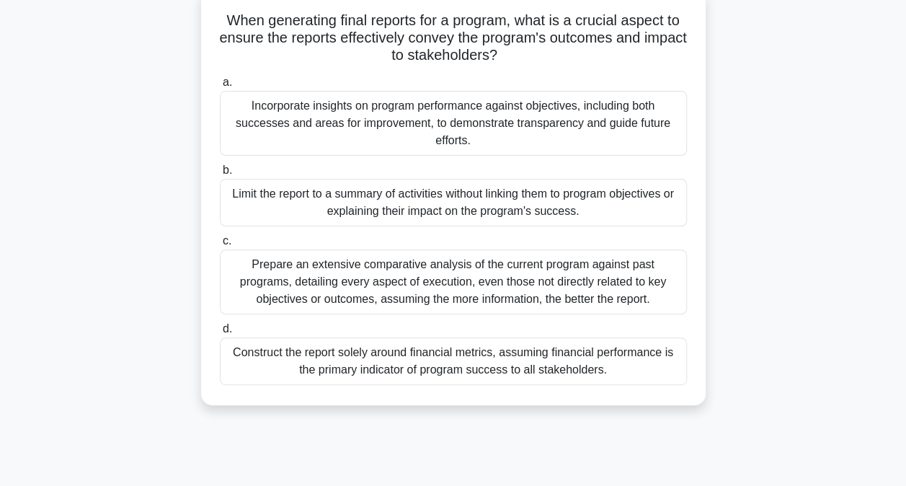
scroll to position [97, 0]
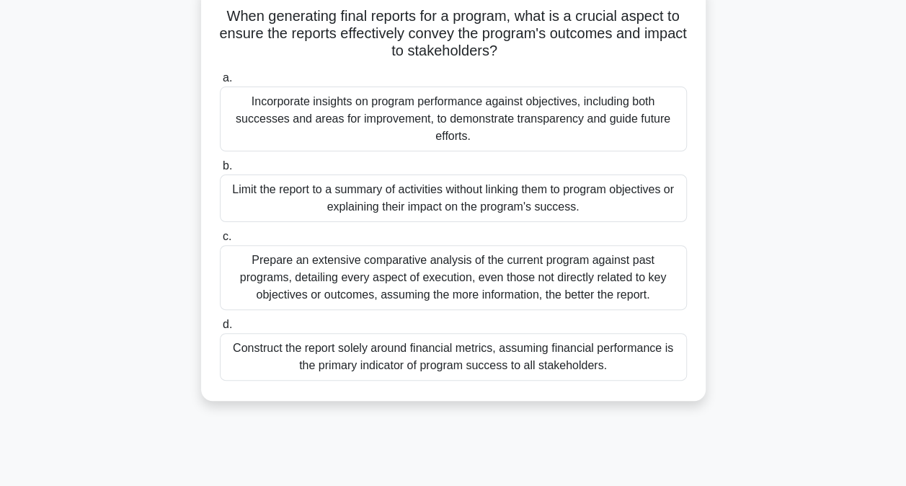
click at [428, 116] on div "Incorporate insights on program performance against objectives, including both …" at bounding box center [453, 119] width 467 height 65
click at [220, 83] on input "a. Incorporate insights on program performance against objectives, including bo…" at bounding box center [220, 78] width 0 height 9
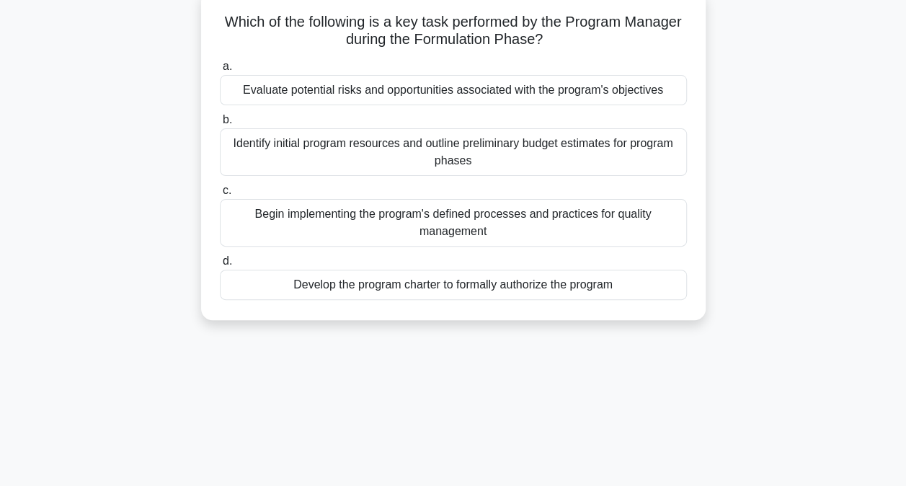
scroll to position [96, 0]
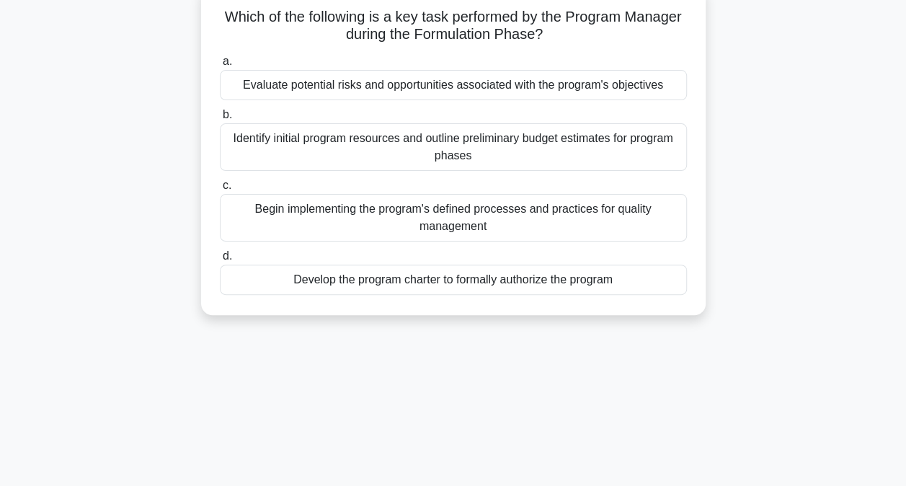
click at [433, 280] on div "Develop the program charter to formally authorize the program" at bounding box center [453, 280] width 467 height 30
click at [220, 261] on input "d. Develop the program charter to formally authorize the program" at bounding box center [220, 256] width 0 height 9
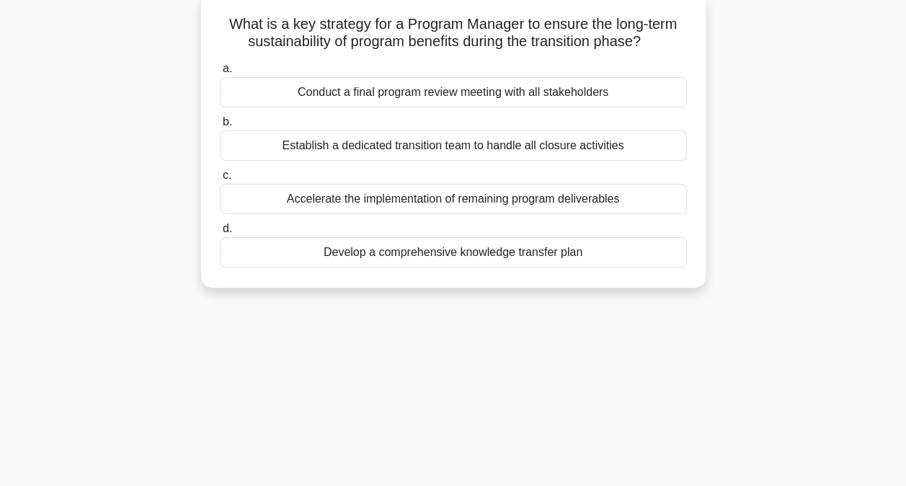
scroll to position [94, 0]
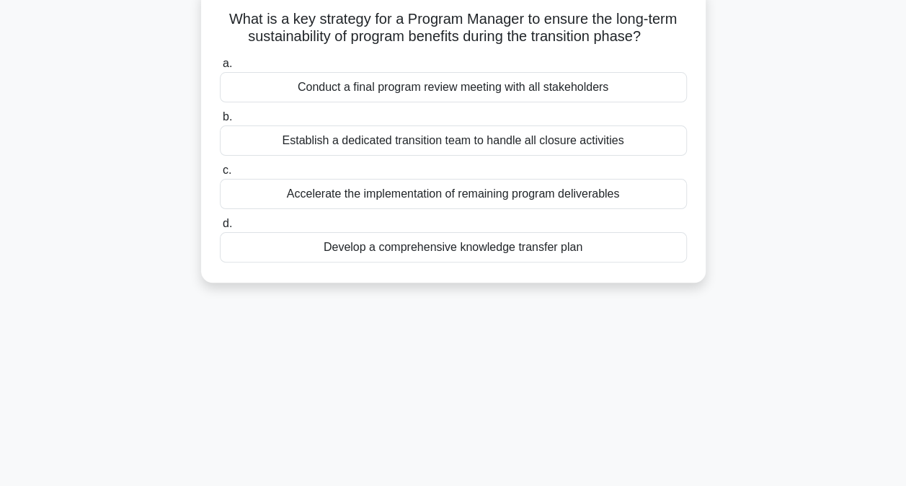
click at [470, 251] on div "Develop a comprehensive knowledge transfer plan" at bounding box center [453, 247] width 467 height 30
click at [220, 229] on input "d. Develop a comprehensive knowledge transfer plan" at bounding box center [220, 223] width 0 height 9
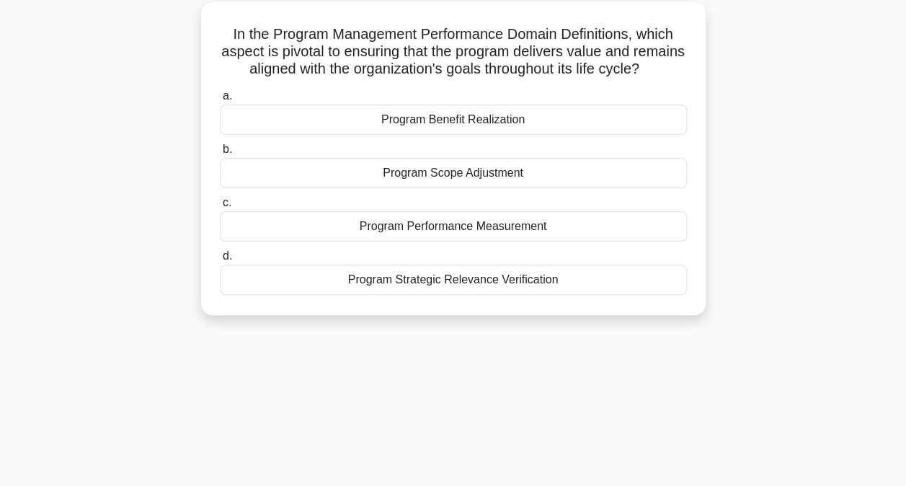
scroll to position [83, 0]
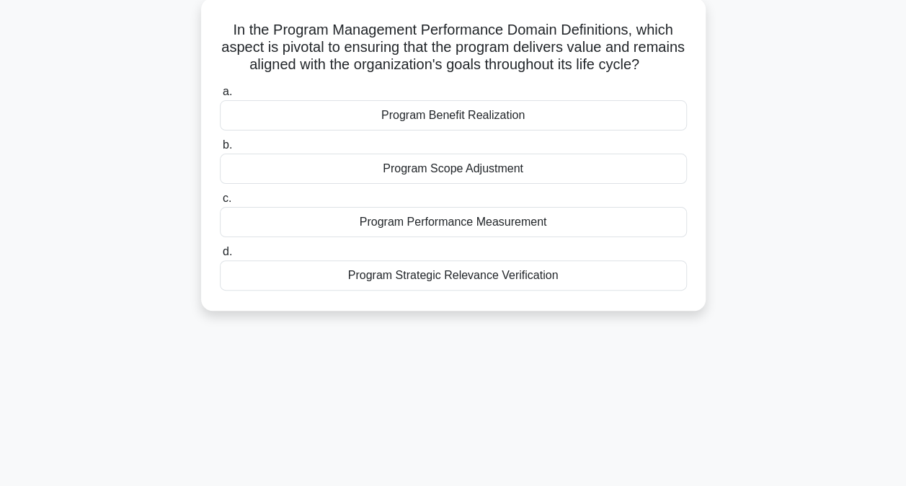
click at [430, 130] on div "Program Benefit Realization" at bounding box center [453, 115] width 467 height 30
click at [220, 97] on input "a. Program Benefit Realization" at bounding box center [220, 91] width 0 height 9
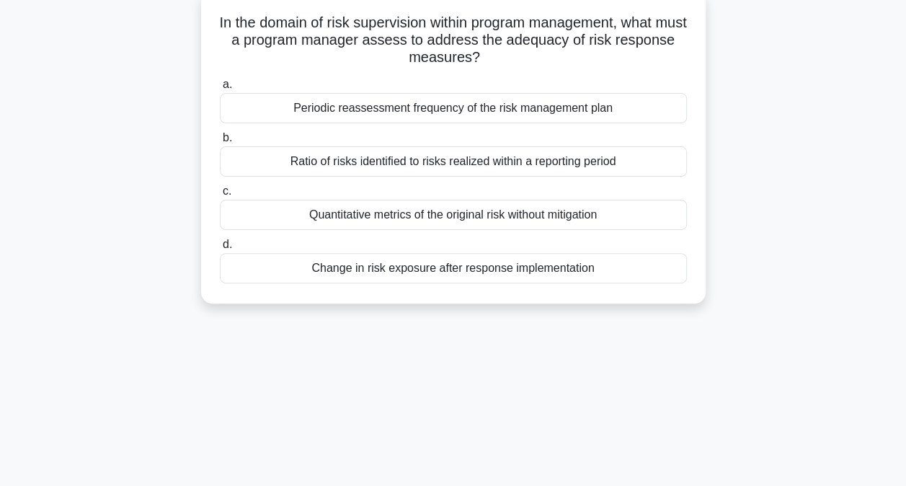
scroll to position [93, 0]
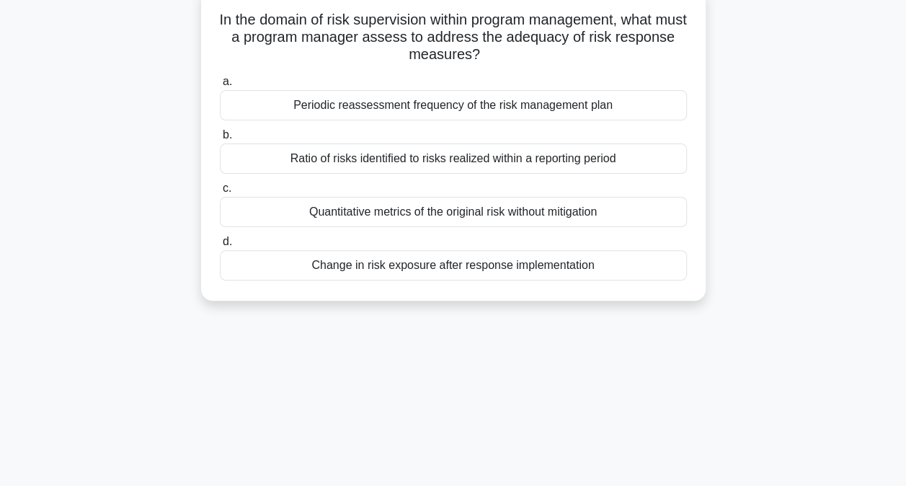
click at [389, 266] on div "Change in risk exposure after response implementation" at bounding box center [453, 265] width 467 height 30
click at [220, 247] on input "d. Change in risk exposure after response implementation" at bounding box center [220, 241] width 0 height 9
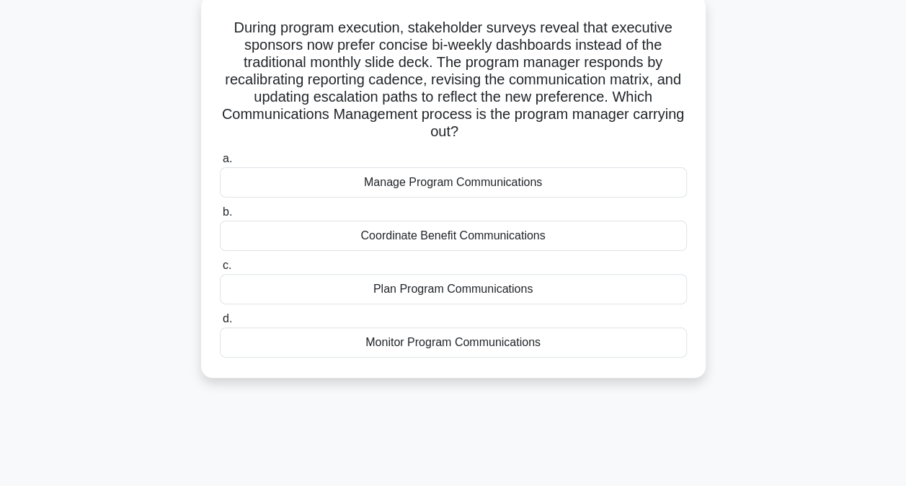
scroll to position [90, 0]
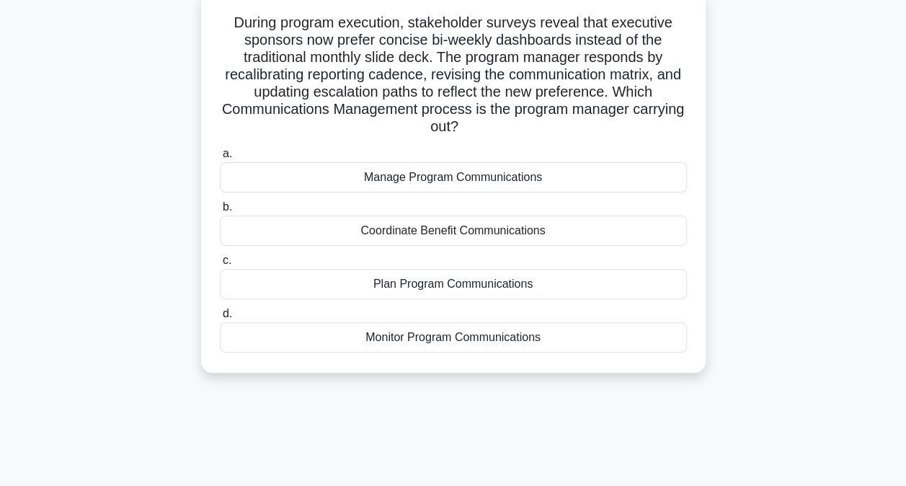
click at [431, 337] on div "Monitor Program Communications" at bounding box center [453, 337] width 467 height 30
click at [220, 319] on input "d. Monitor Program Communications" at bounding box center [220, 313] width 0 height 9
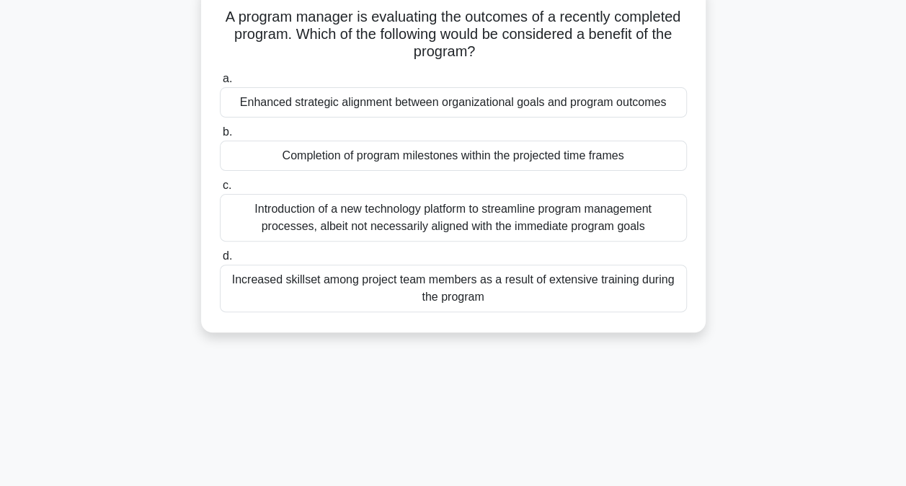
scroll to position [103, 0]
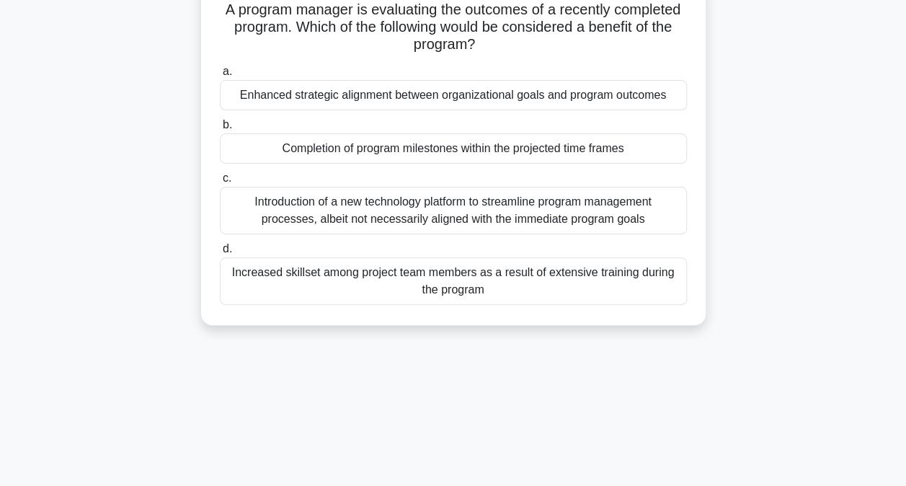
click at [289, 292] on div "Increased skillset among project team members as a result of extensive training…" at bounding box center [453, 281] width 467 height 48
click at [220, 254] on input "d. Increased skillset among project team members as a result of extensive train…" at bounding box center [220, 248] width 0 height 9
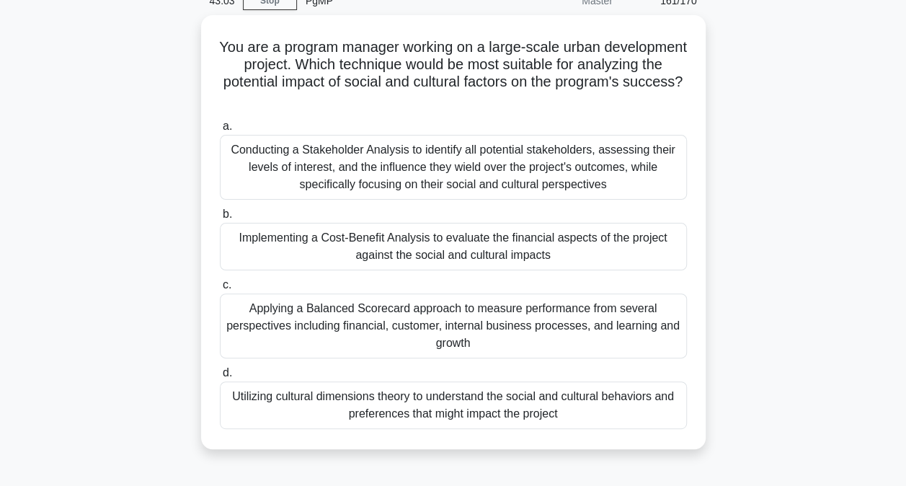
scroll to position [70, 0]
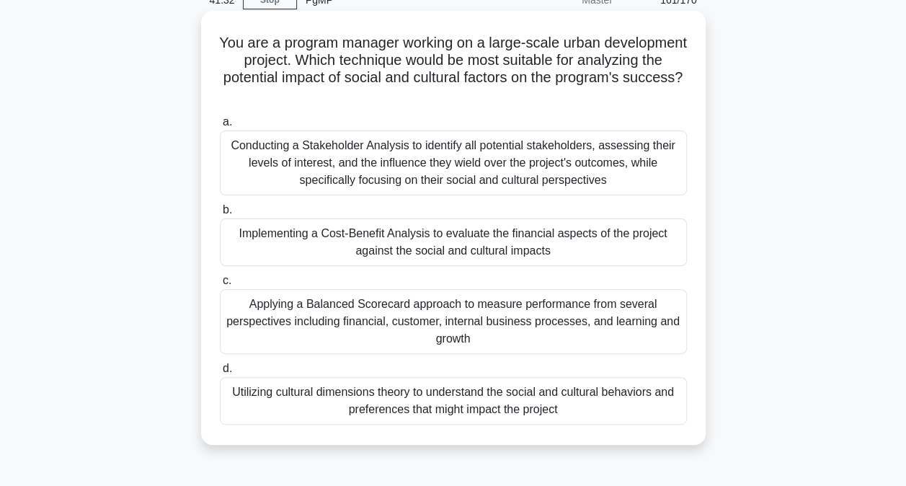
click at [425, 399] on div "Utilizing cultural dimensions theory to understand the social and cultural beha…" at bounding box center [453, 401] width 467 height 48
click at [220, 373] on input "d. Utilizing cultural dimensions theory to understand the social and cultural b…" at bounding box center [220, 368] width 0 height 9
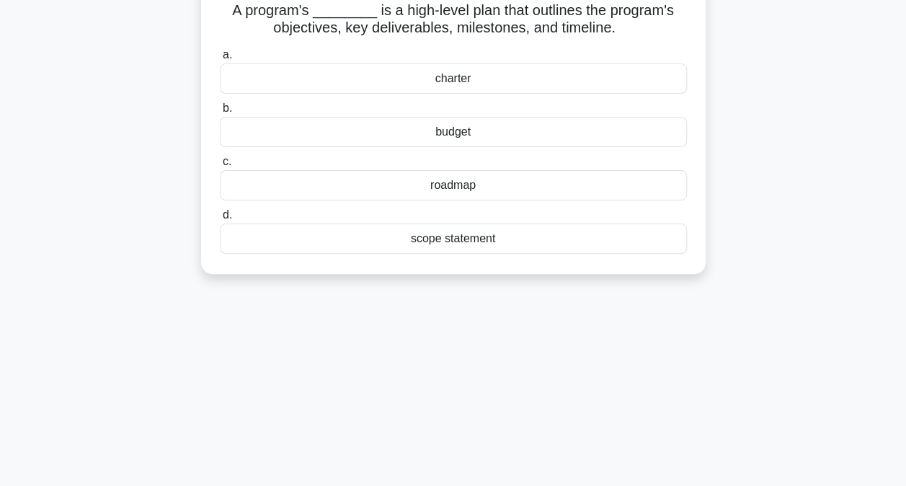
scroll to position [107, 0]
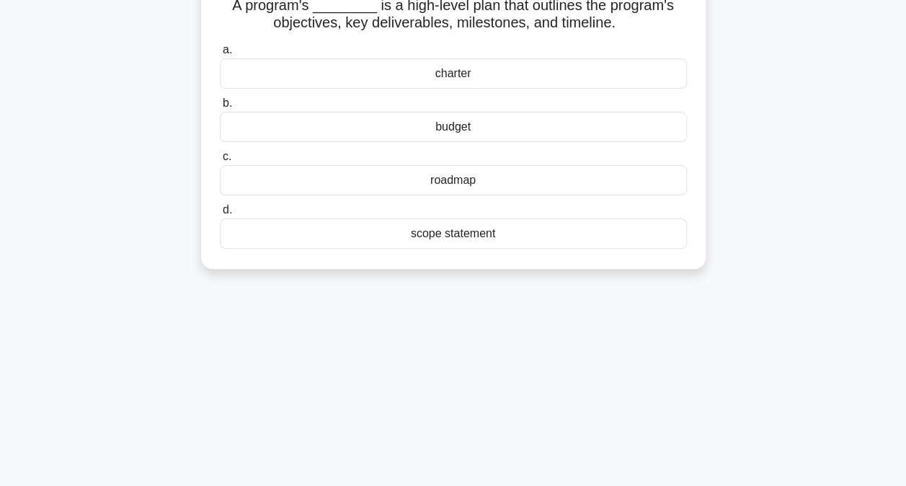
click at [471, 74] on div "charter" at bounding box center [453, 73] width 467 height 30
click at [220, 55] on input "a. charter" at bounding box center [220, 49] width 0 height 9
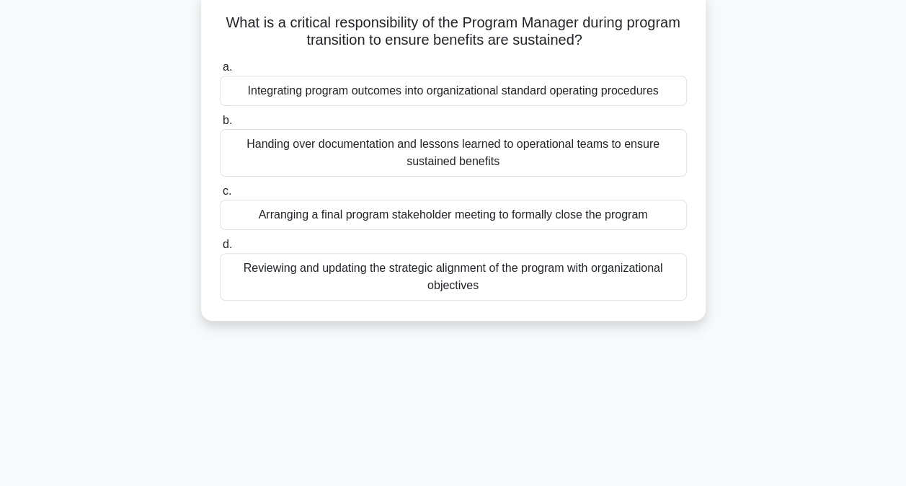
scroll to position [94, 0]
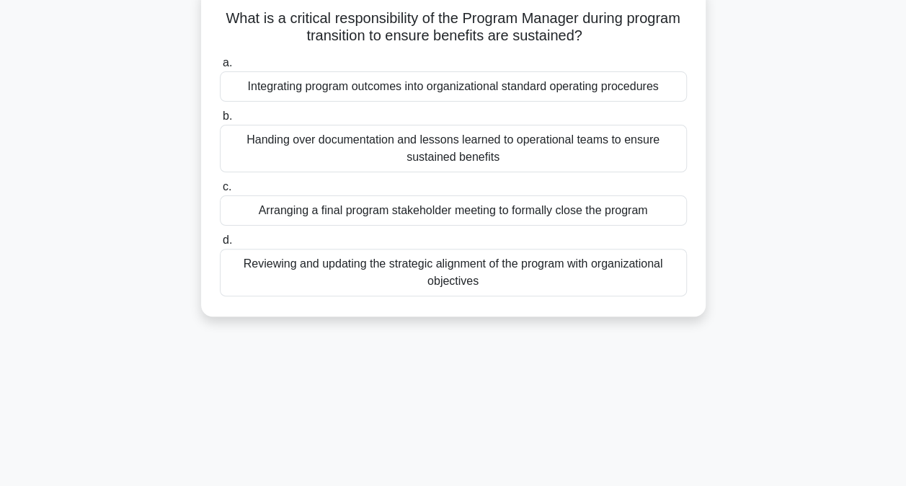
click at [486, 149] on div "Handing over documentation and lessons learned to operational teams to ensure s…" at bounding box center [453, 149] width 467 height 48
click at [220, 121] on input "b. Handing over documentation and lessons learned to operational teams to ensur…" at bounding box center [220, 116] width 0 height 9
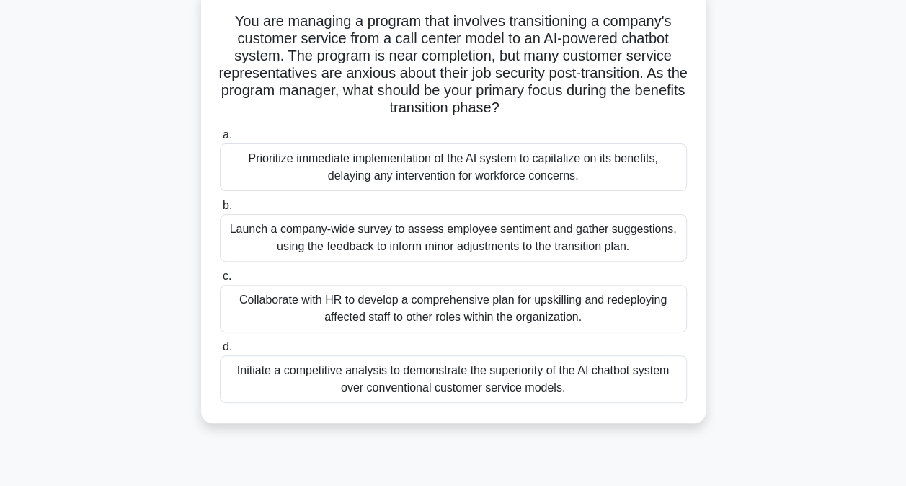
scroll to position [96, 0]
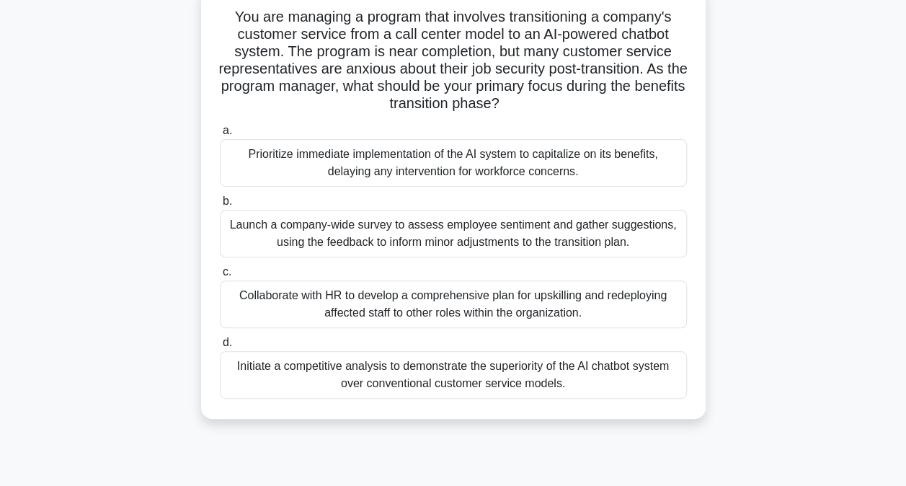
click at [339, 308] on div "Collaborate with HR to develop a comprehensive plan for upskilling and redeploy…" at bounding box center [453, 304] width 467 height 48
click at [220, 277] on input "c. Collaborate with HR to develop a comprehensive plan for upskilling and redep…" at bounding box center [220, 271] width 0 height 9
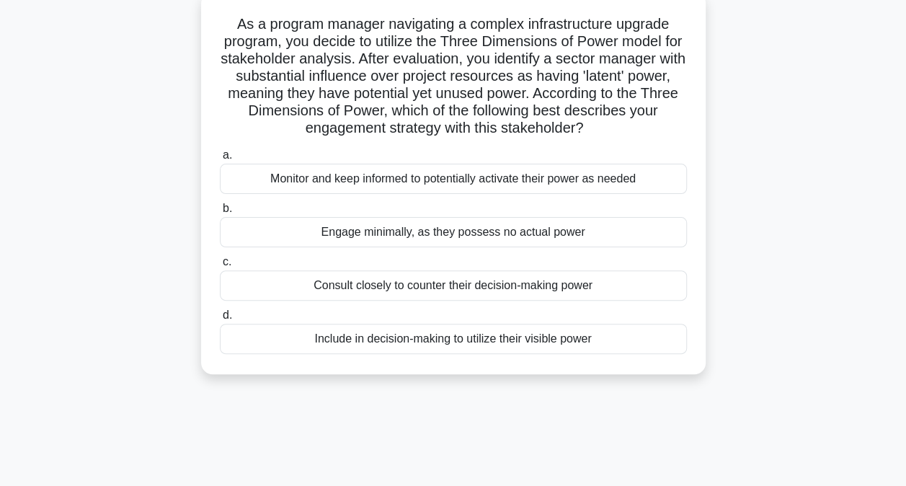
scroll to position [94, 0]
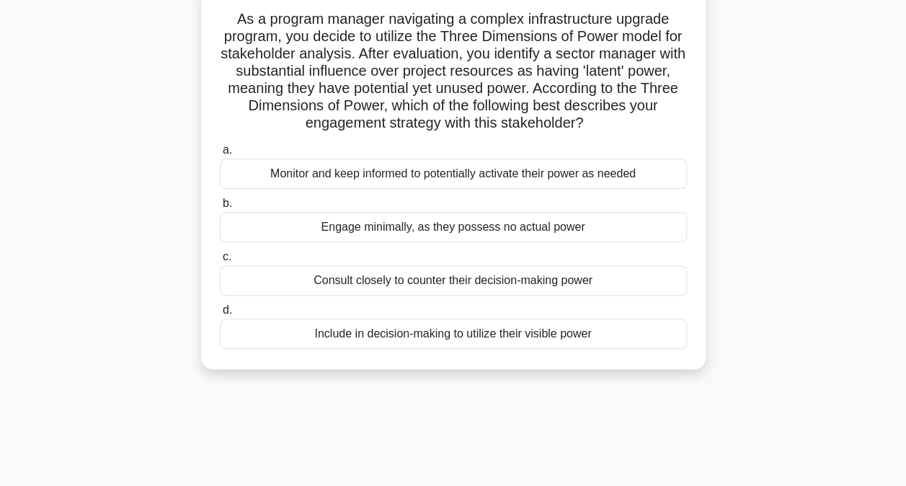
click at [420, 339] on div "Include in decision-making to utilize their visible power" at bounding box center [453, 334] width 467 height 30
click at [220, 315] on input "d. Include in decision-making to utilize their visible power" at bounding box center [220, 310] width 0 height 9
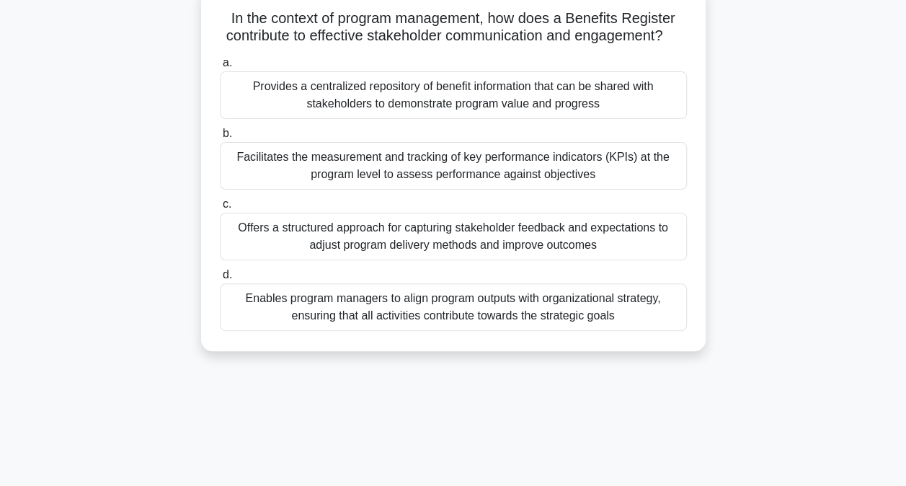
scroll to position [99, 0]
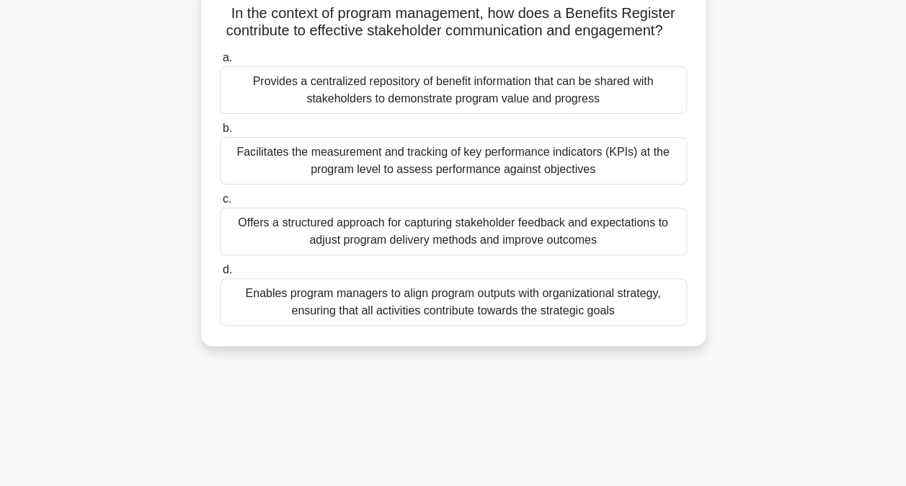
click at [484, 107] on div "Provides a centralized repository of benefit information that can be shared wit…" at bounding box center [453, 90] width 467 height 48
click at [220, 63] on input "a. Provides a centralized repository of benefit information that can be shared …" at bounding box center [220, 57] width 0 height 9
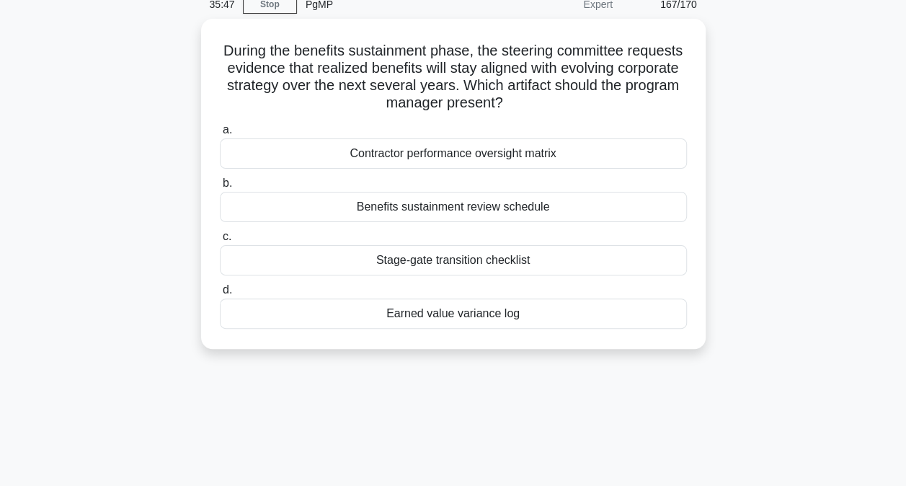
scroll to position [66, 0]
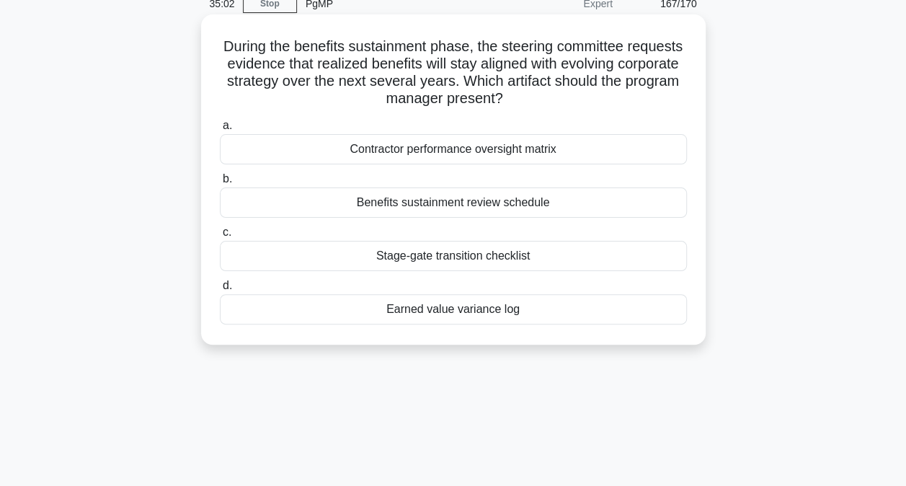
click at [445, 207] on div "Benefits sustainment review schedule" at bounding box center [453, 202] width 467 height 30
click at [220, 184] on input "b. Benefits sustainment review schedule" at bounding box center [220, 178] width 0 height 9
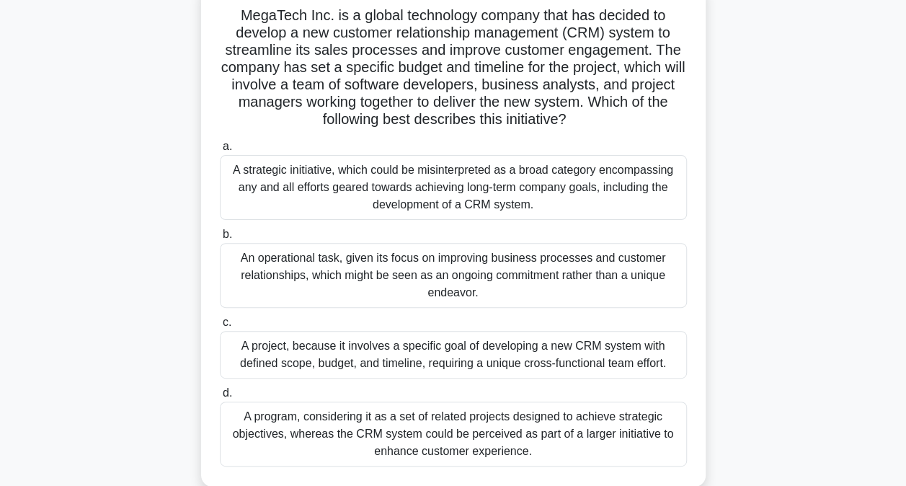
scroll to position [99, 0]
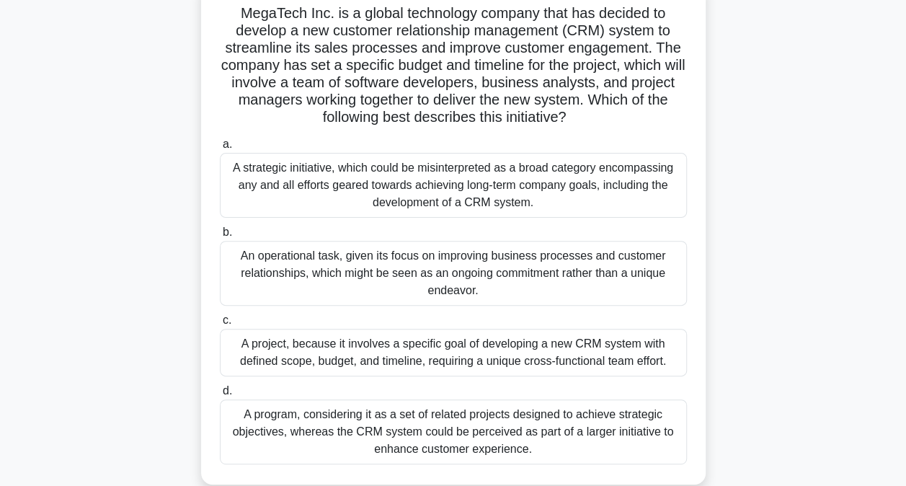
click at [386, 356] on div "A project, because it involves a specific goal of developing a new CRM system w…" at bounding box center [453, 353] width 467 height 48
click at [220, 325] on input "c. A project, because it involves a specific goal of developing a new CRM syste…" at bounding box center [220, 320] width 0 height 9
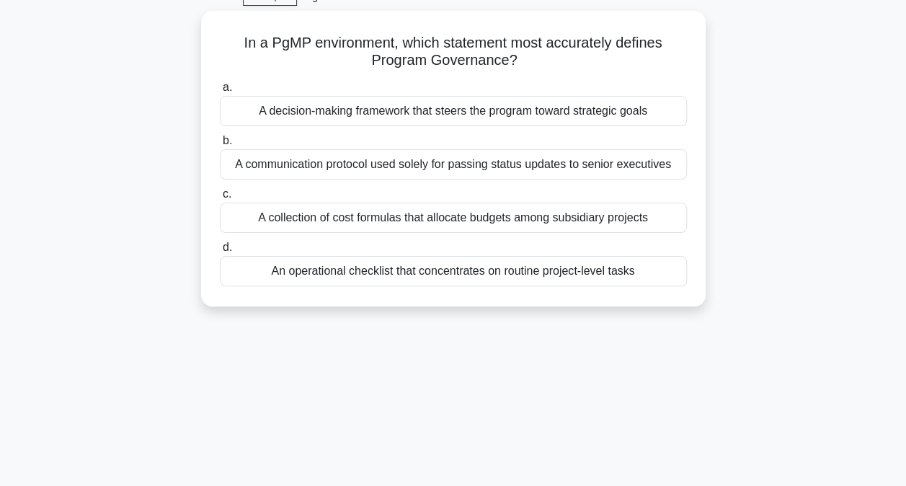
scroll to position [102, 0]
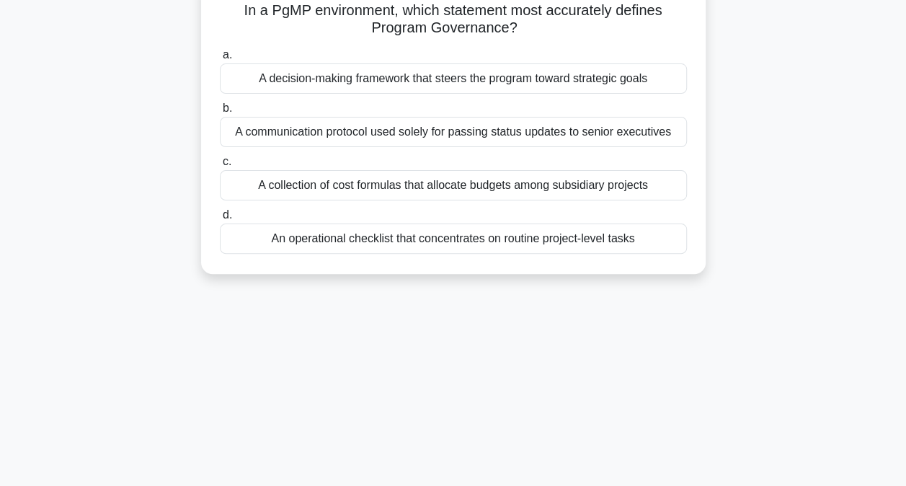
click at [294, 79] on div "A decision-making framework that steers the program toward strategic goals" at bounding box center [453, 78] width 467 height 30
click at [220, 60] on input "a. A decision-making framework that steers the program toward strategic goals" at bounding box center [220, 54] width 0 height 9
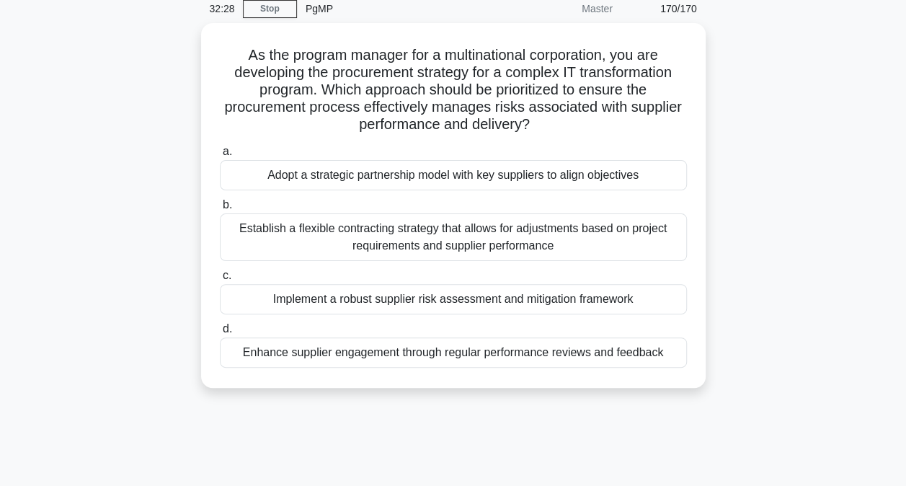
scroll to position [62, 0]
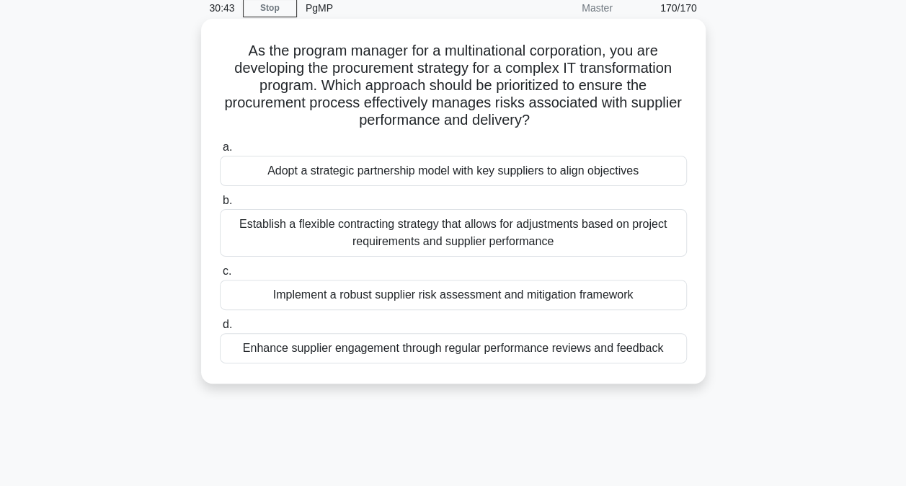
click at [407, 298] on div "Implement a robust supplier risk assessment and mitigation framework" at bounding box center [453, 295] width 467 height 30
click at [220, 276] on input "c. Implement a robust supplier risk assessment and mitigation framework" at bounding box center [220, 271] width 0 height 9
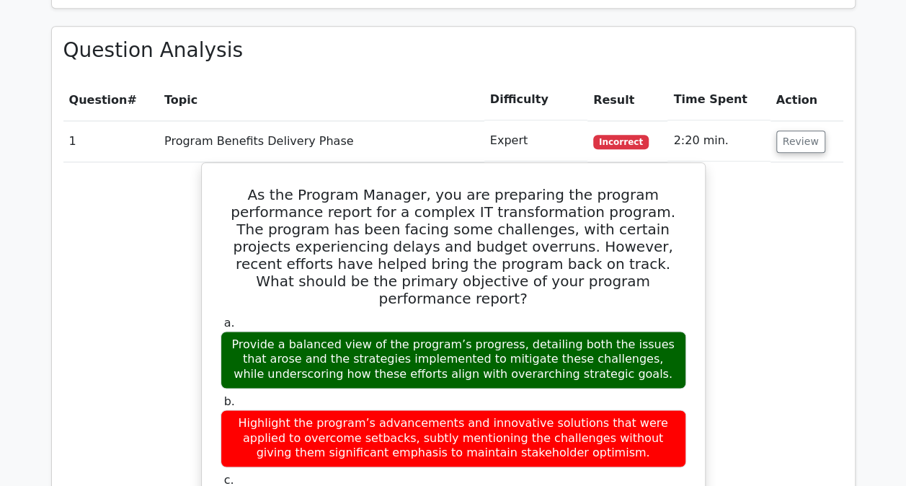
scroll to position [849, 0]
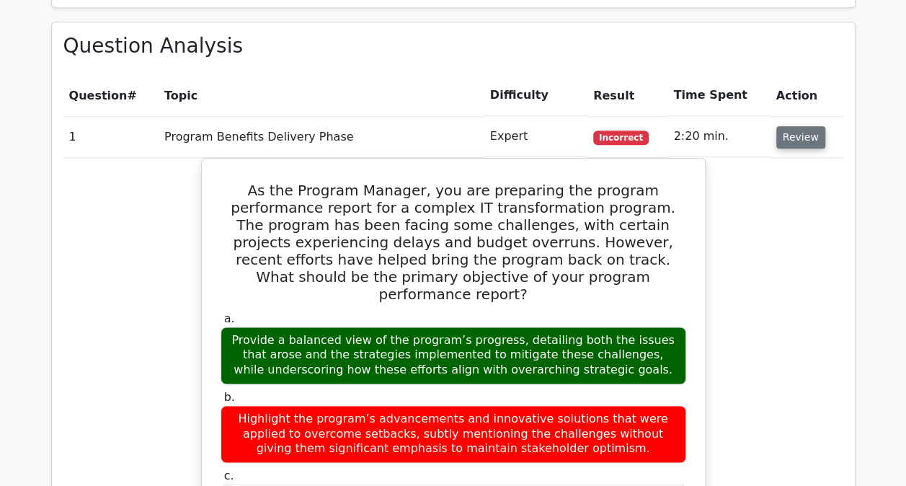
click at [805, 132] on button "Review" at bounding box center [800, 137] width 49 height 22
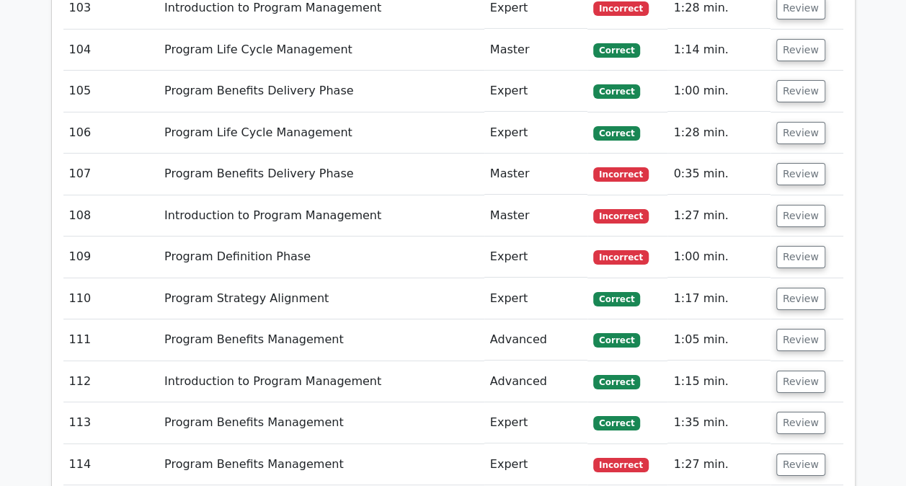
scroll to position [5187, 0]
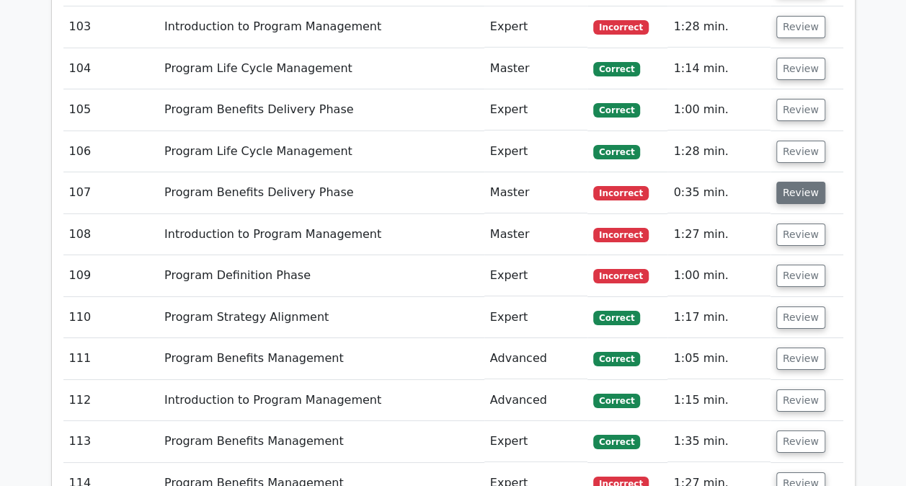
click at [794, 182] on button "Review" at bounding box center [800, 193] width 49 height 22
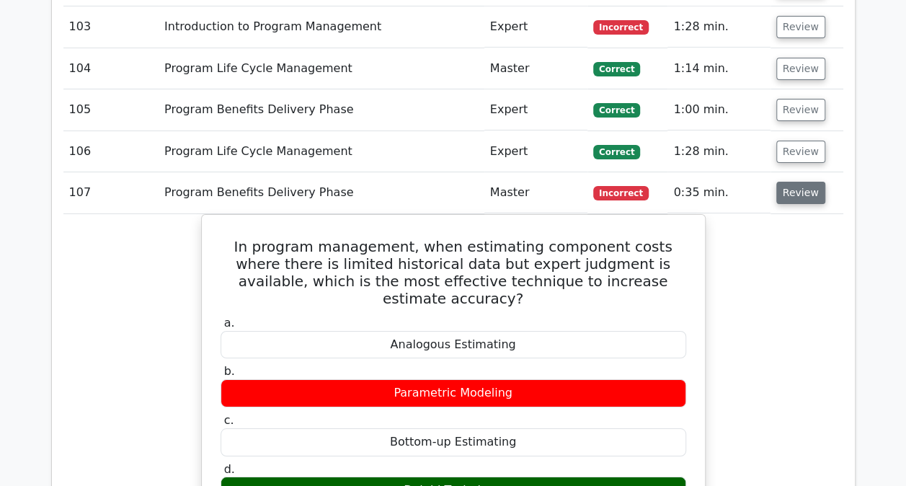
click at [794, 182] on button "Review" at bounding box center [800, 193] width 49 height 22
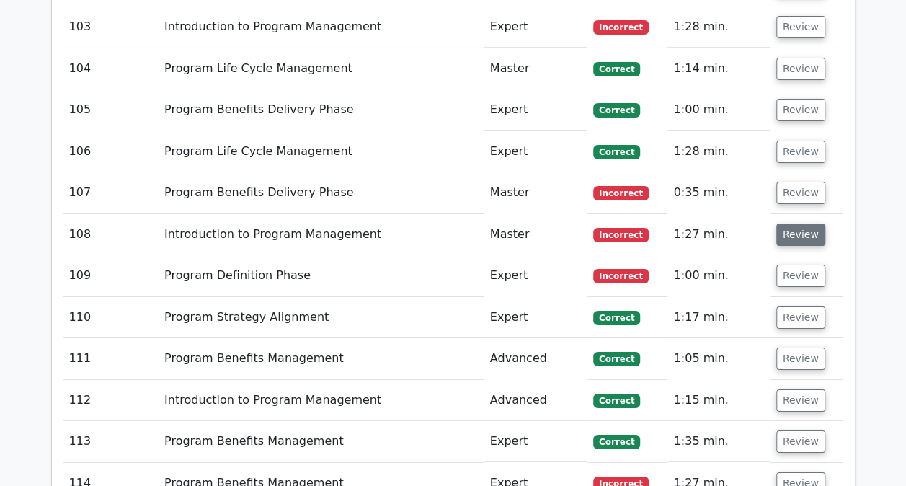
click at [797, 223] on button "Review" at bounding box center [800, 234] width 49 height 22
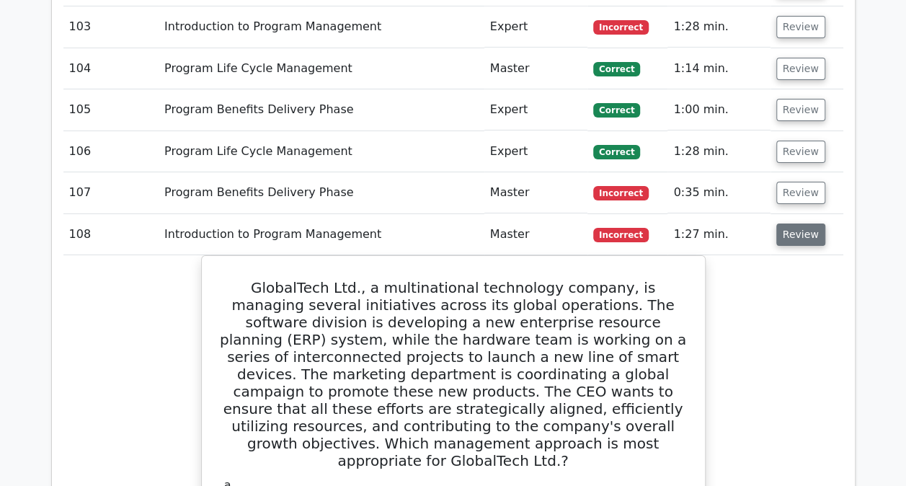
click at [797, 223] on button "Review" at bounding box center [800, 234] width 49 height 22
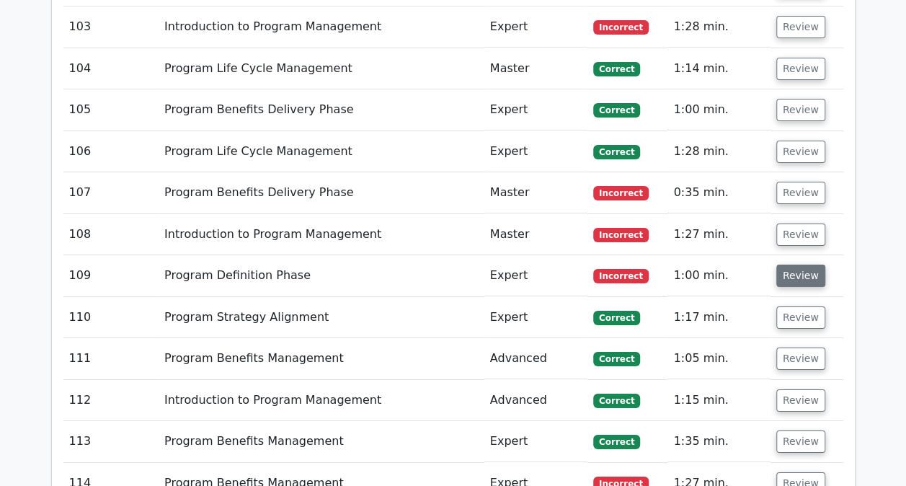
click at [794, 265] on button "Review" at bounding box center [800, 276] width 49 height 22
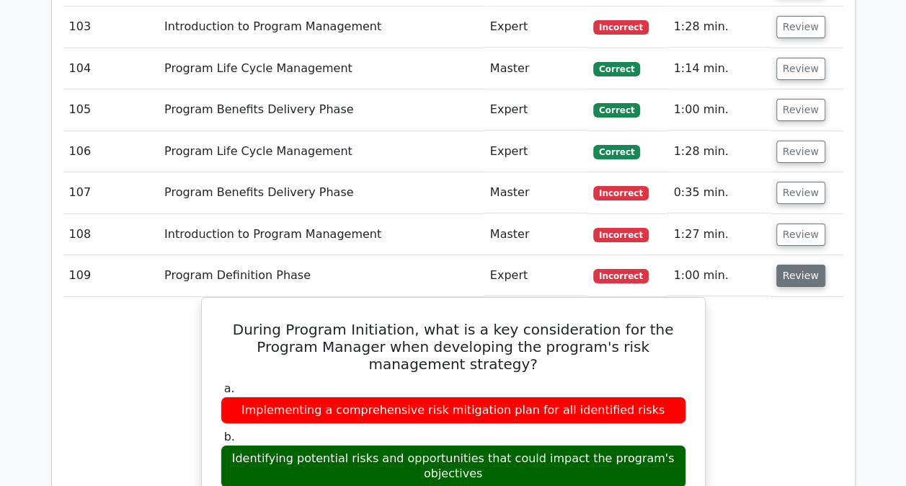
click at [794, 265] on button "Review" at bounding box center [800, 276] width 49 height 22
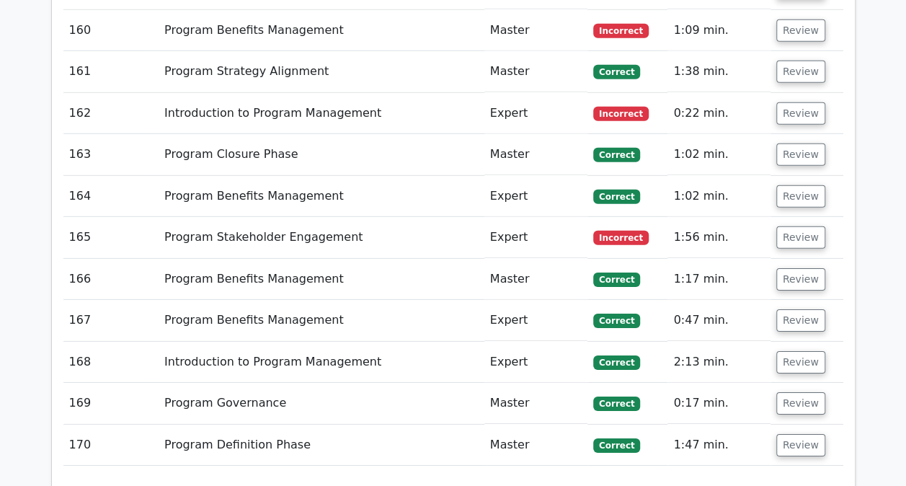
scroll to position [7533, 0]
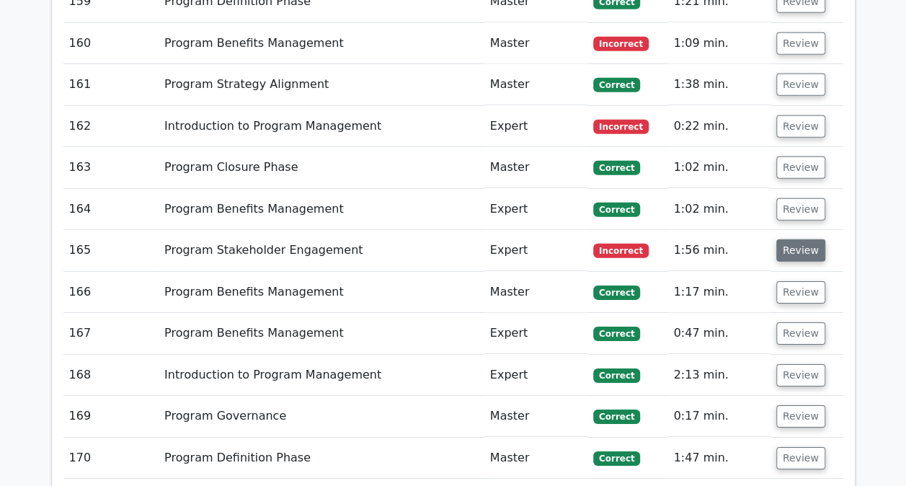
click at [793, 239] on button "Review" at bounding box center [800, 250] width 49 height 22
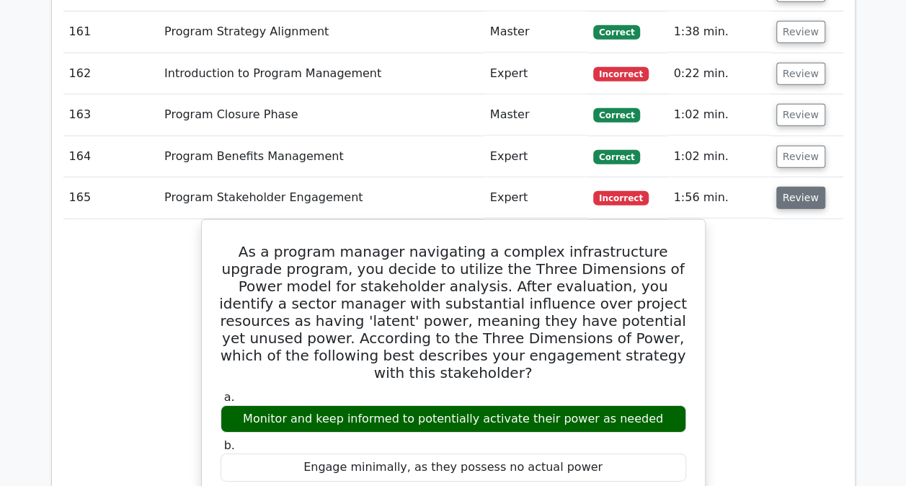
scroll to position [7584, 0]
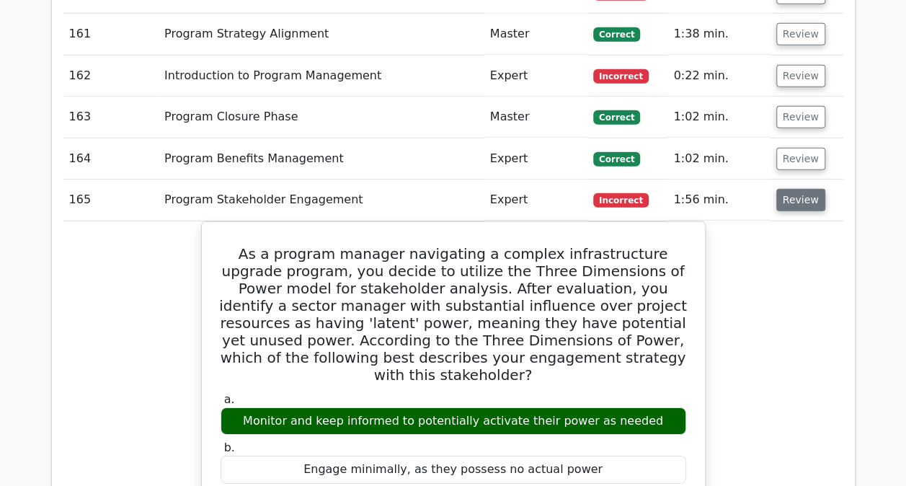
click at [800, 189] on button "Review" at bounding box center [800, 200] width 49 height 22
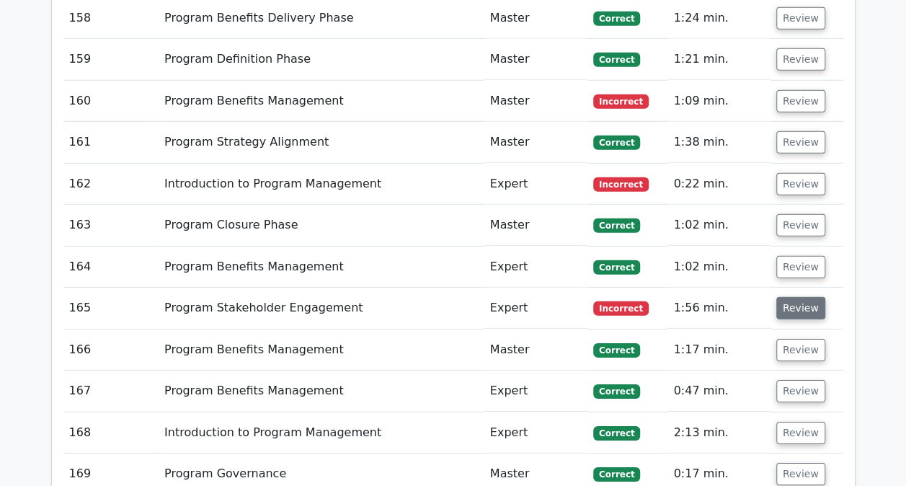
scroll to position [7465, 0]
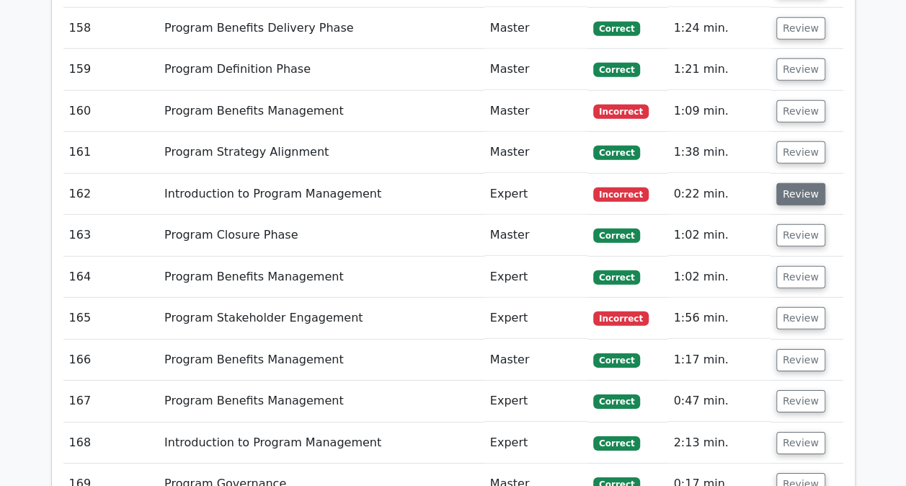
click at [800, 183] on button "Review" at bounding box center [800, 194] width 49 height 22
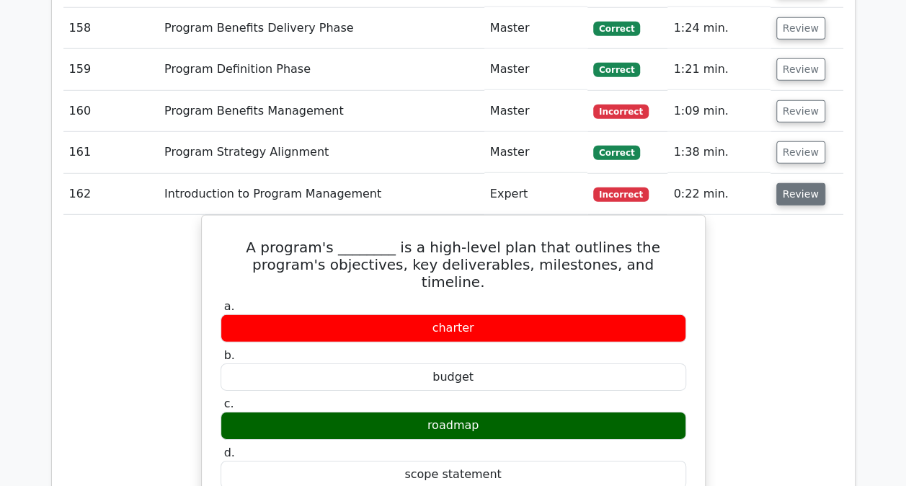
click at [800, 183] on button "Review" at bounding box center [800, 194] width 49 height 22
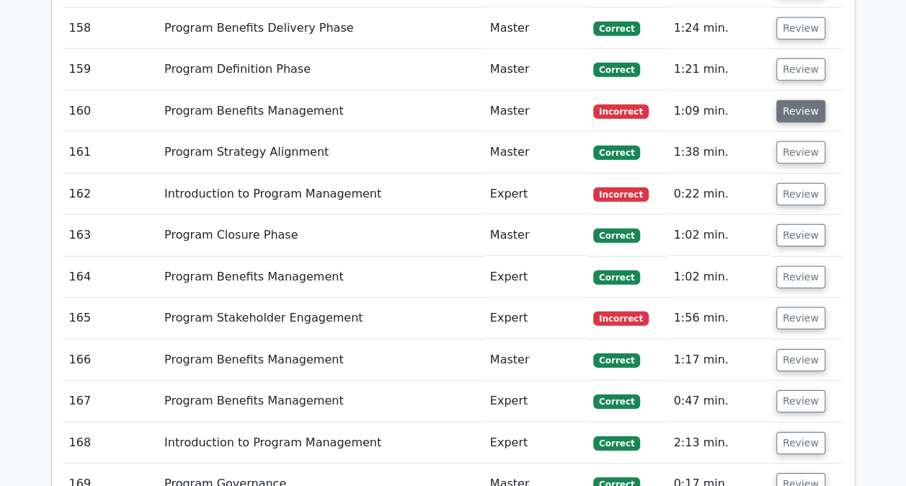
click at [803, 100] on button "Review" at bounding box center [800, 111] width 49 height 22
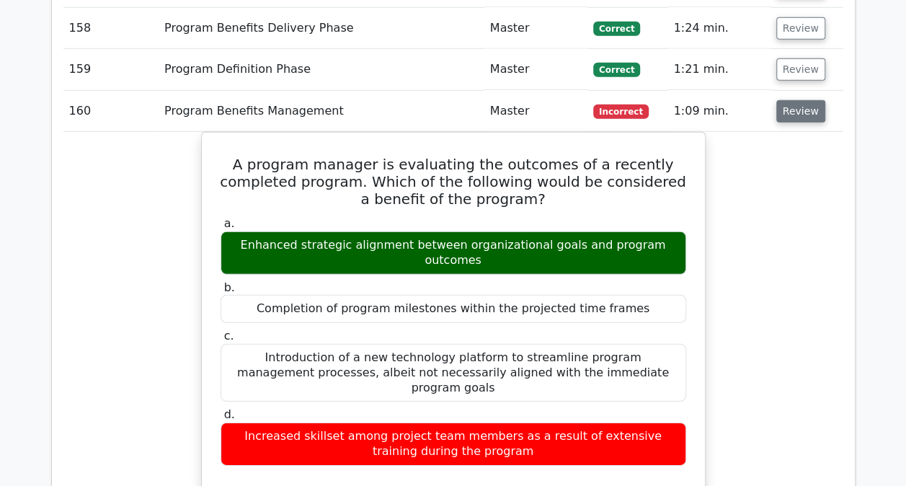
click at [803, 100] on button "Review" at bounding box center [800, 111] width 49 height 22
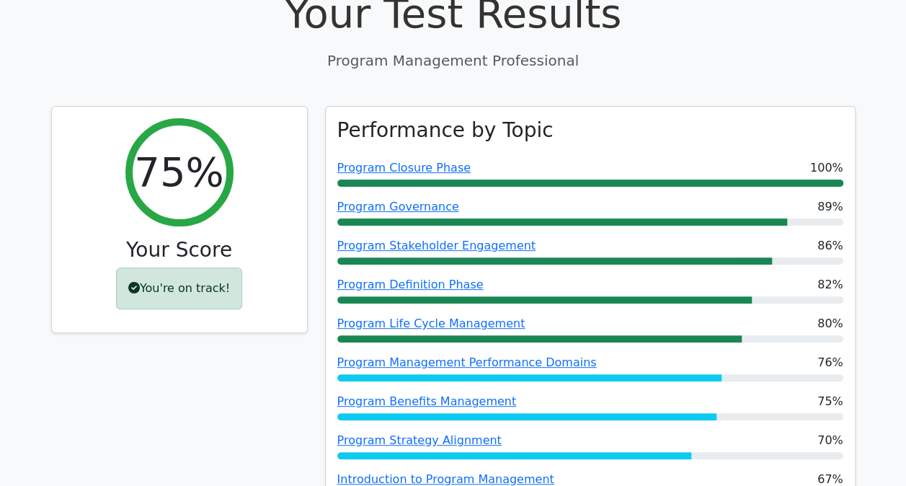
scroll to position [0, 0]
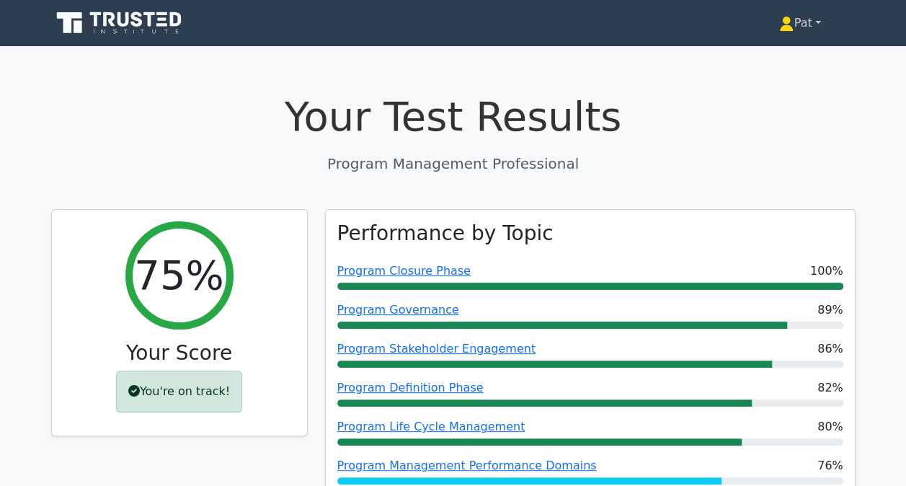
click at [803, 29] on link "Pat" at bounding box center [800, 23] width 110 height 29
click at [787, 53] on link "Profile" at bounding box center [802, 56] width 114 height 23
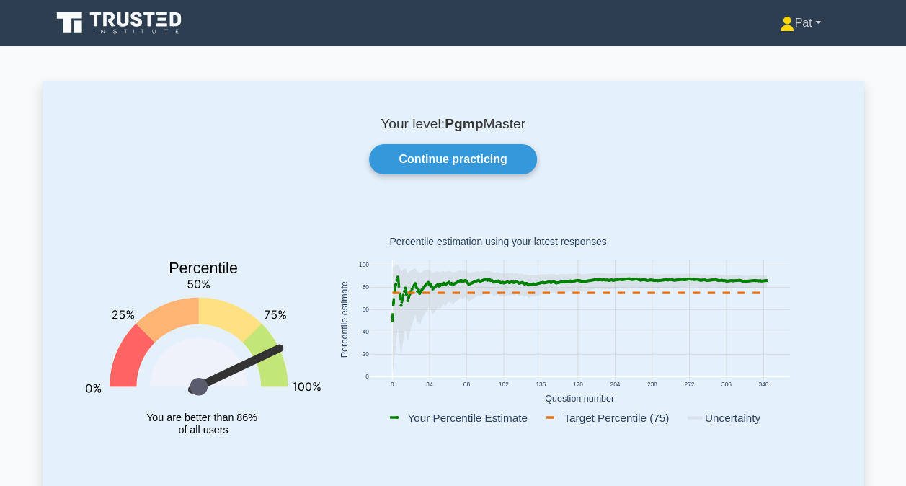
click at [801, 26] on link "Pat" at bounding box center [800, 23] width 110 height 29
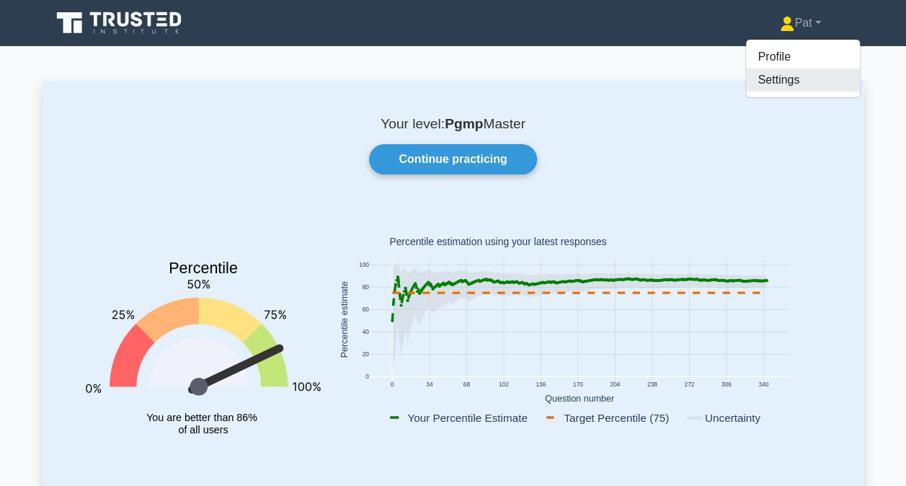
click at [786, 76] on link "Settings" at bounding box center [803, 79] width 114 height 23
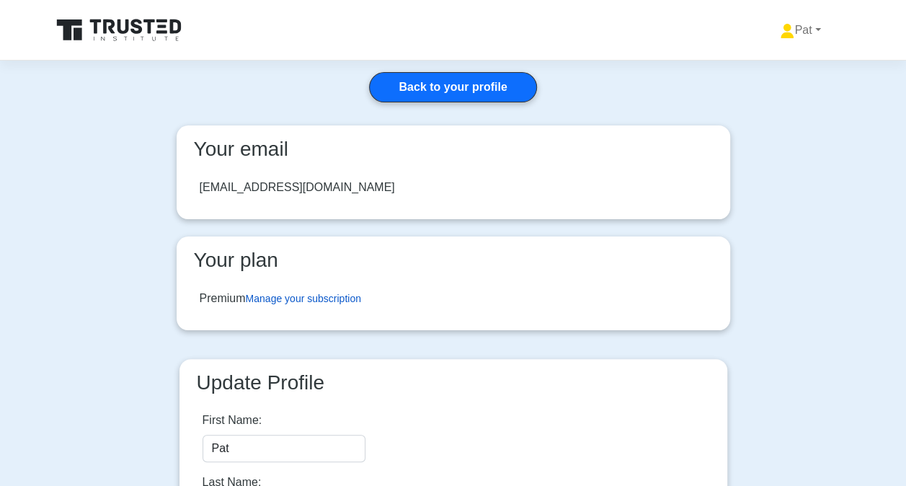
click at [285, 297] on link "Manage your subscription" at bounding box center [303, 299] width 115 height 12
